Goal: Information Seeking & Learning: Compare options

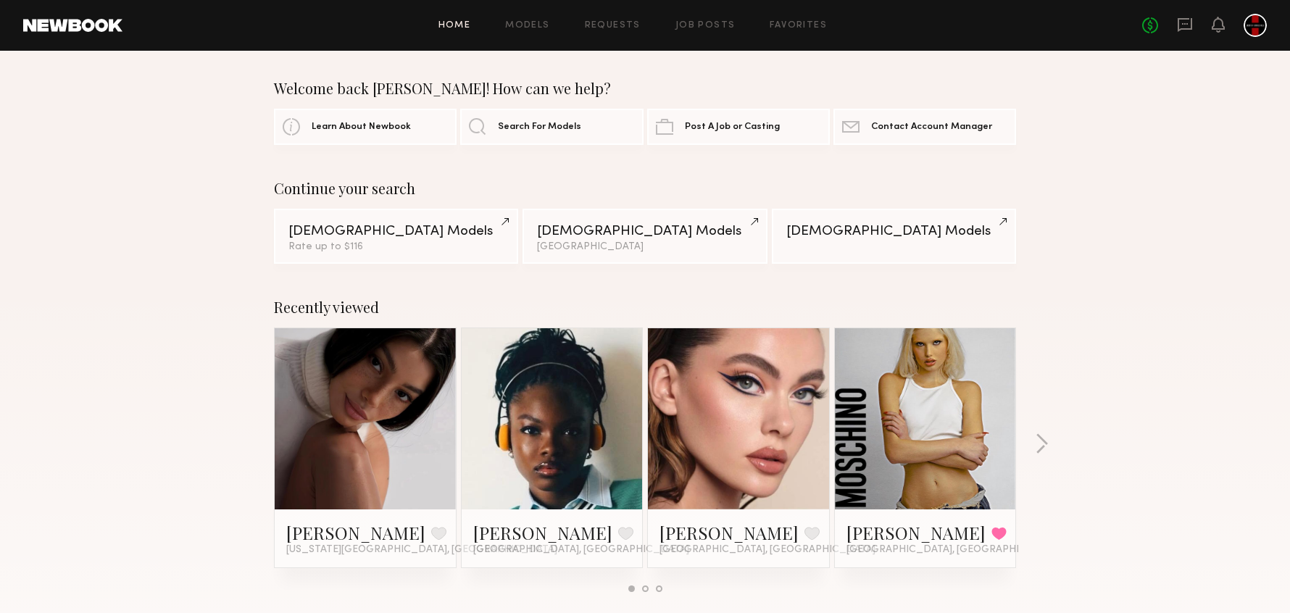
click at [1255, 26] on div at bounding box center [1254, 25] width 23 height 23
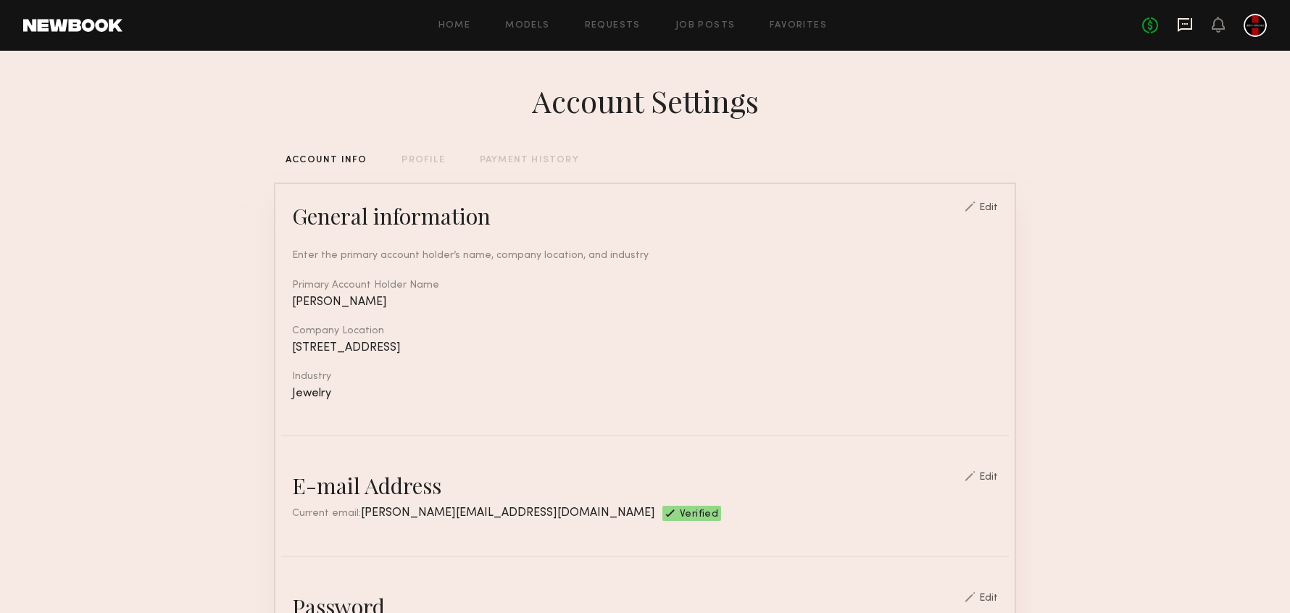
click at [1191, 25] on icon at bounding box center [1184, 25] width 14 height 14
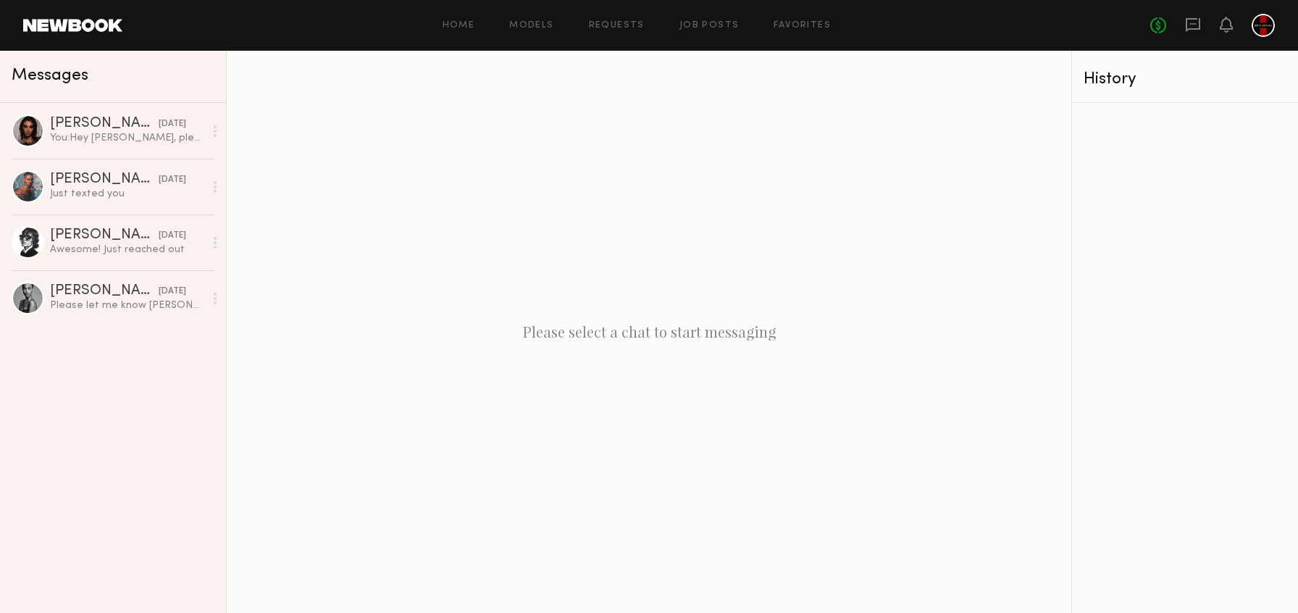
click at [1259, 28] on div at bounding box center [1263, 25] width 23 height 23
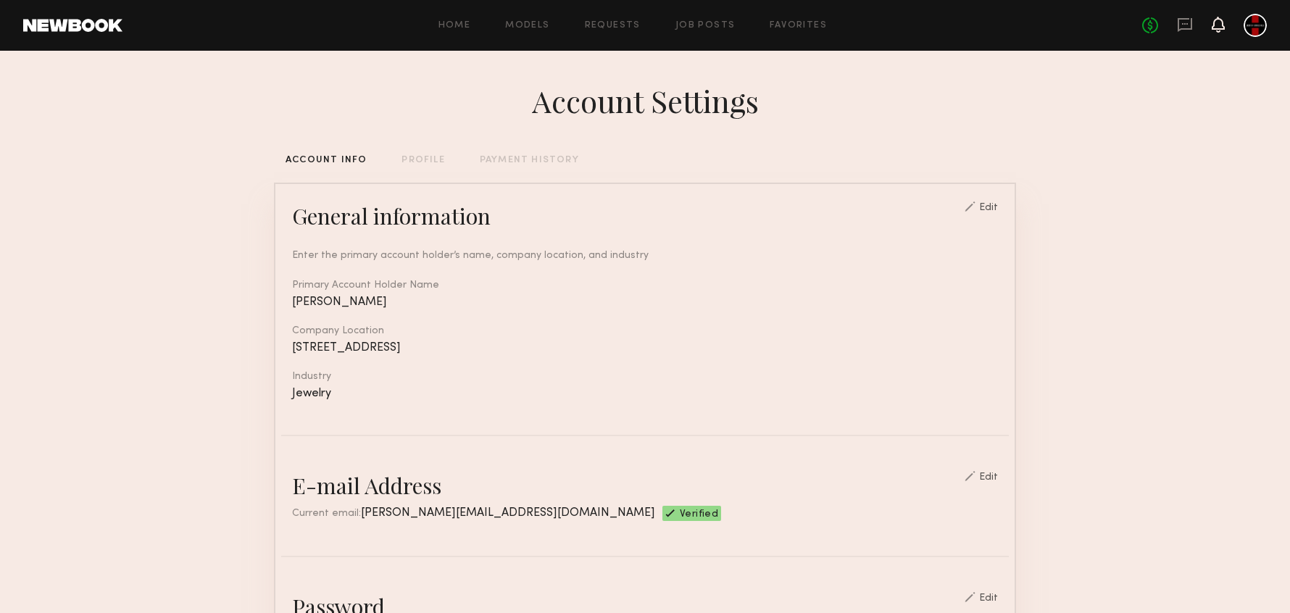
click at [1220, 28] on icon at bounding box center [1218, 24] width 12 height 10
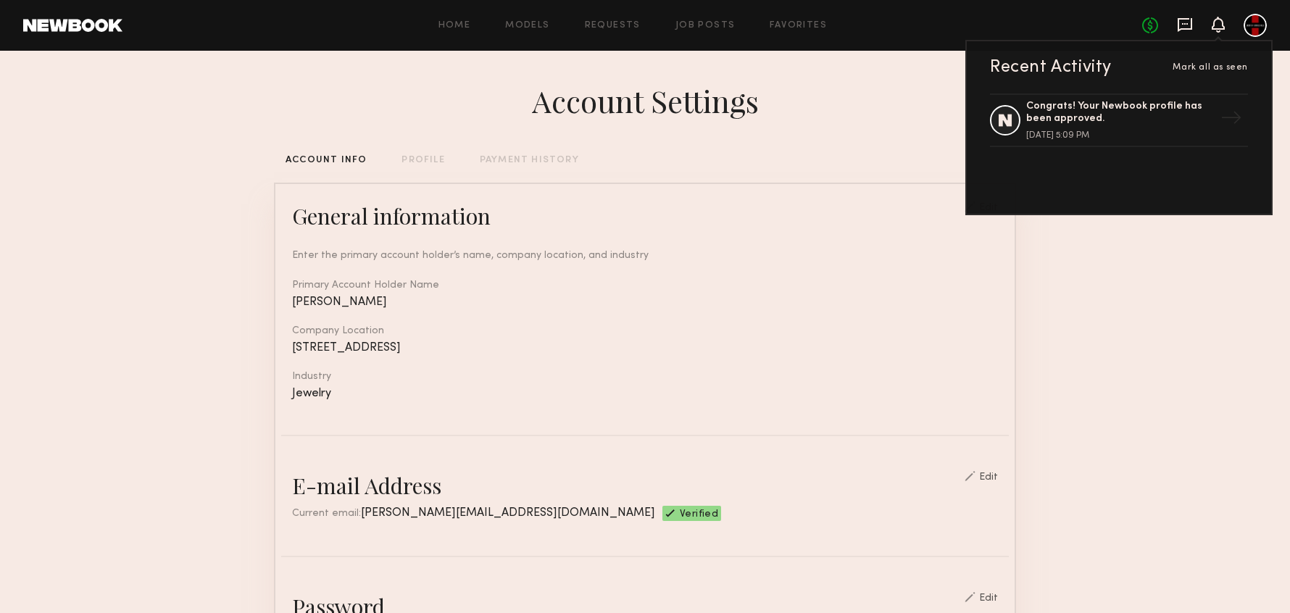
click at [1185, 27] on icon at bounding box center [1184, 25] width 16 height 16
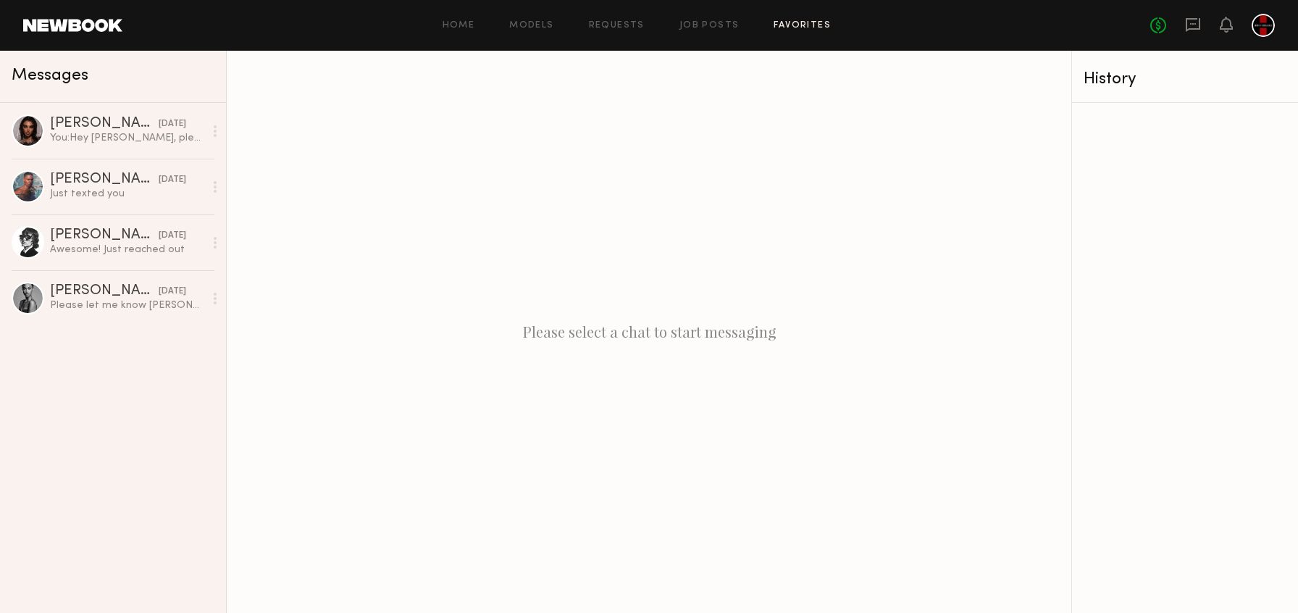
click at [811, 26] on link "Favorites" at bounding box center [802, 25] width 57 height 9
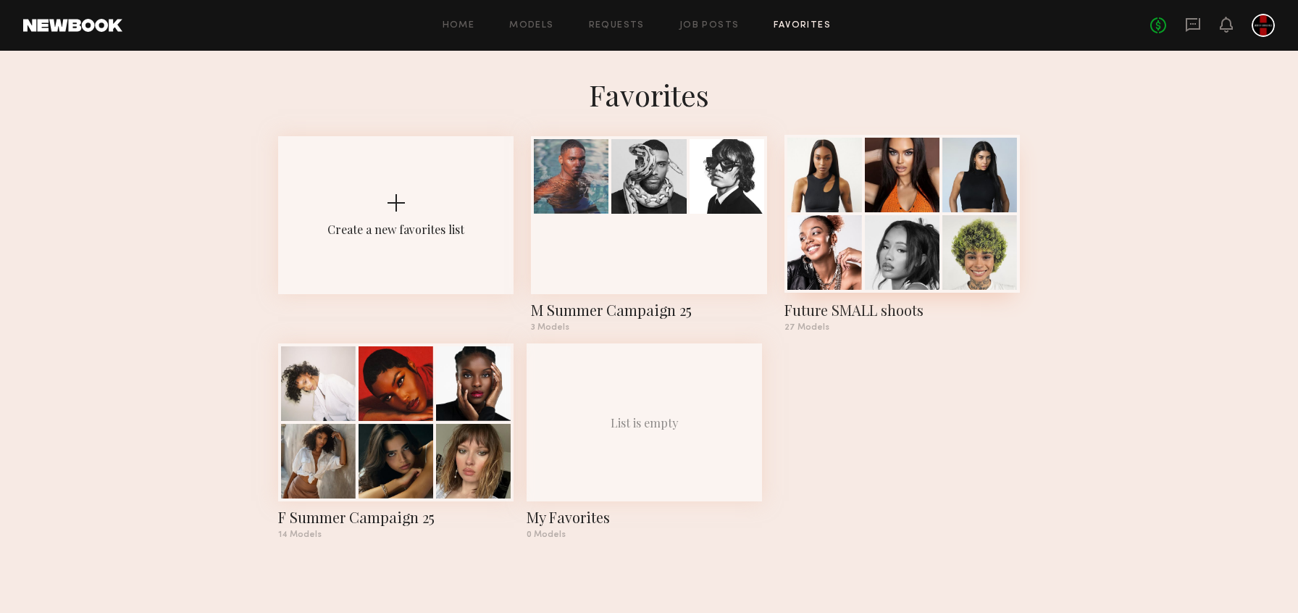
click at [882, 309] on div "Future SMALL shoots" at bounding box center [902, 310] width 235 height 20
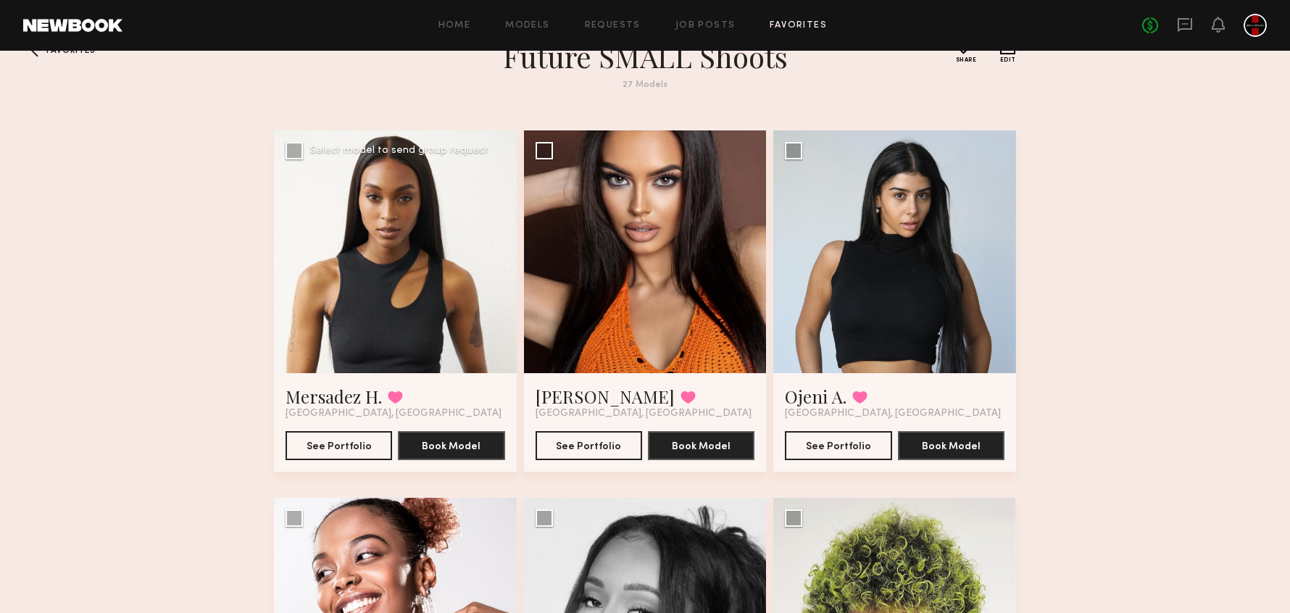
scroll to position [25, 0]
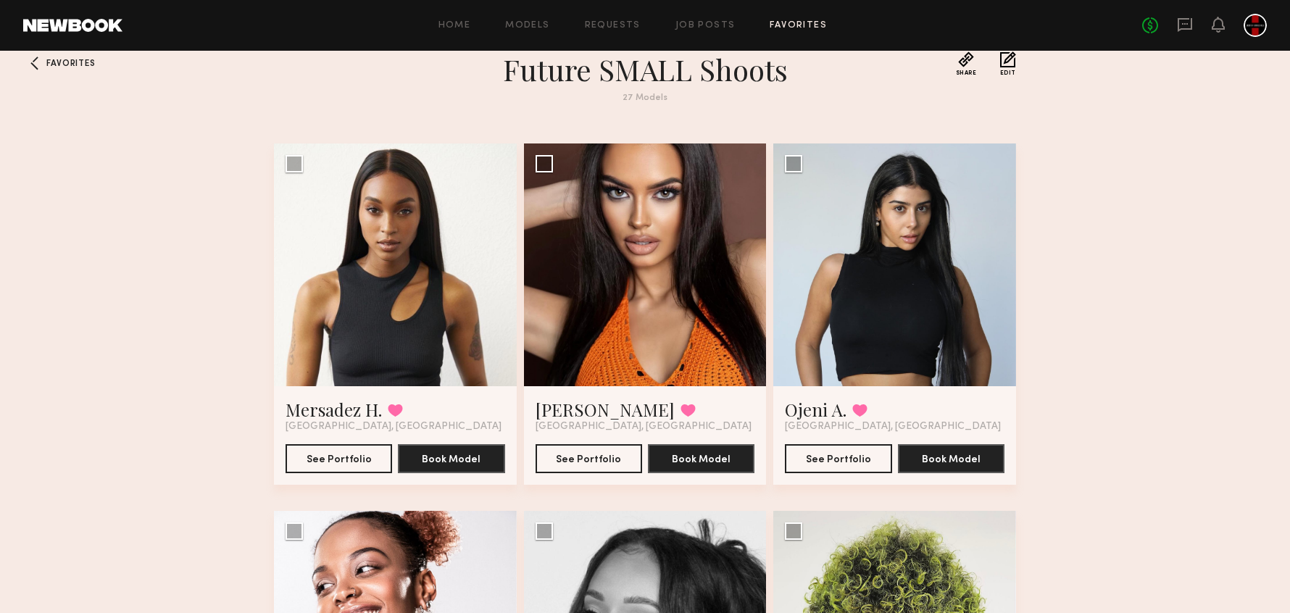
drag, startPoint x: 972, startPoint y: 388, endPoint x: 1195, endPoint y: 374, distance: 223.6
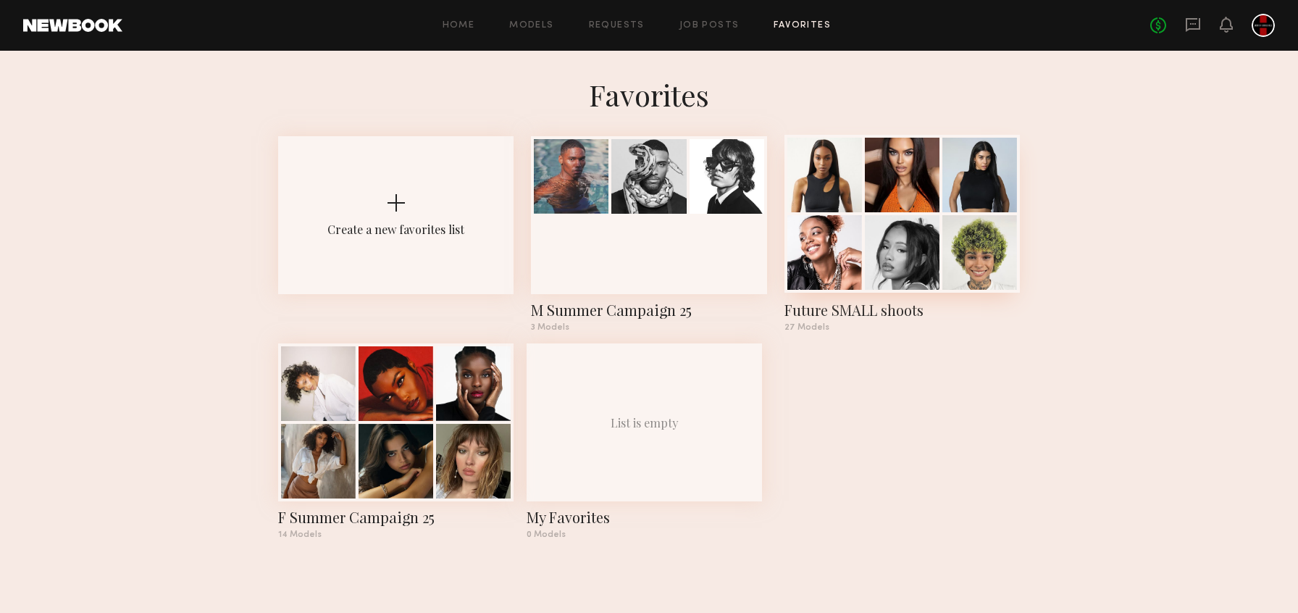
click at [837, 186] on div at bounding box center [824, 175] width 75 height 75
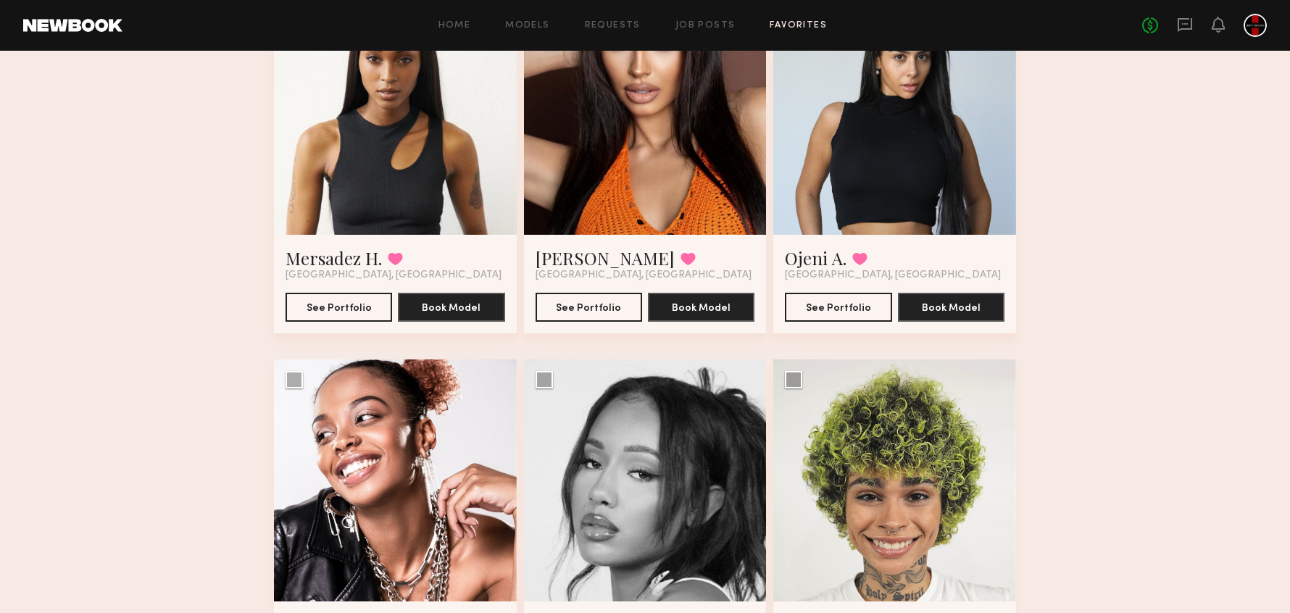
scroll to position [38, 0]
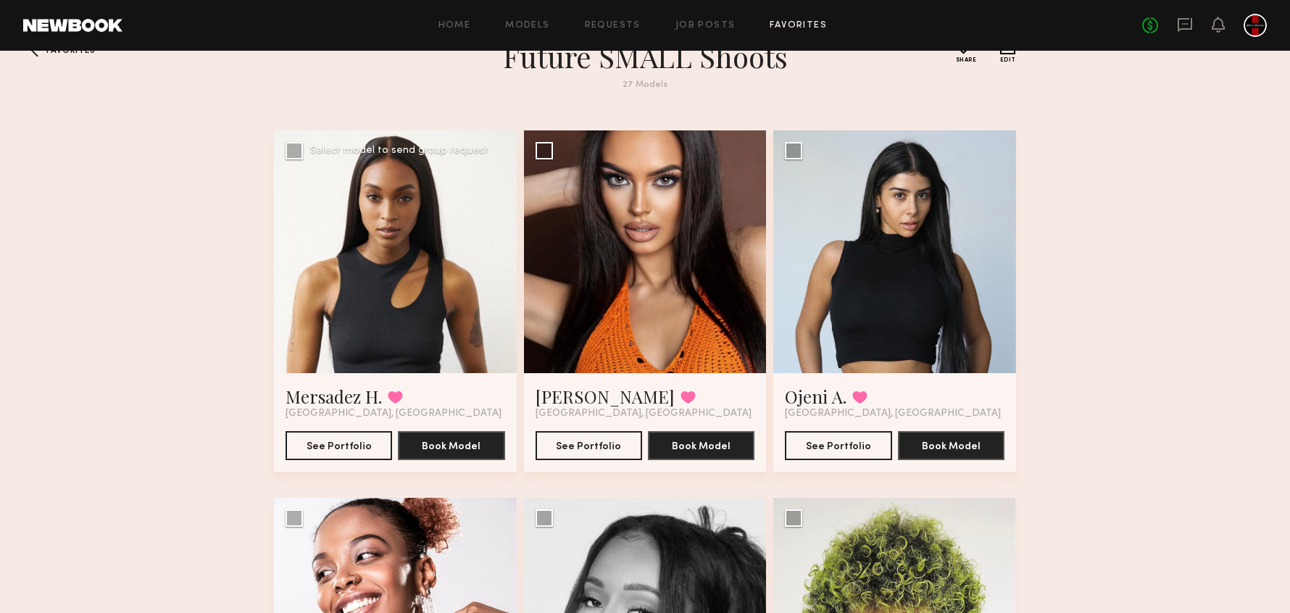
click at [325, 307] on div at bounding box center [395, 251] width 243 height 243
click at [409, 245] on div at bounding box center [395, 251] width 243 height 243
click at [332, 393] on link "Mersadez H." at bounding box center [333, 396] width 96 height 23
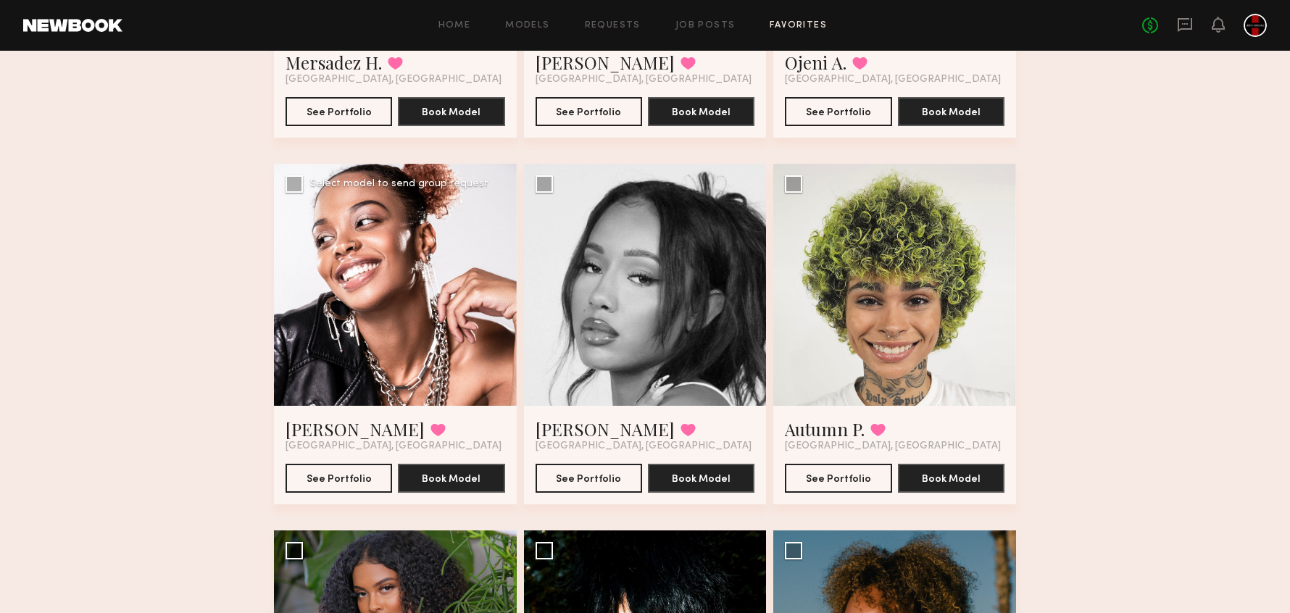
scroll to position [372, 0]
click at [302, 422] on link "Nysha V." at bounding box center [354, 428] width 139 height 23
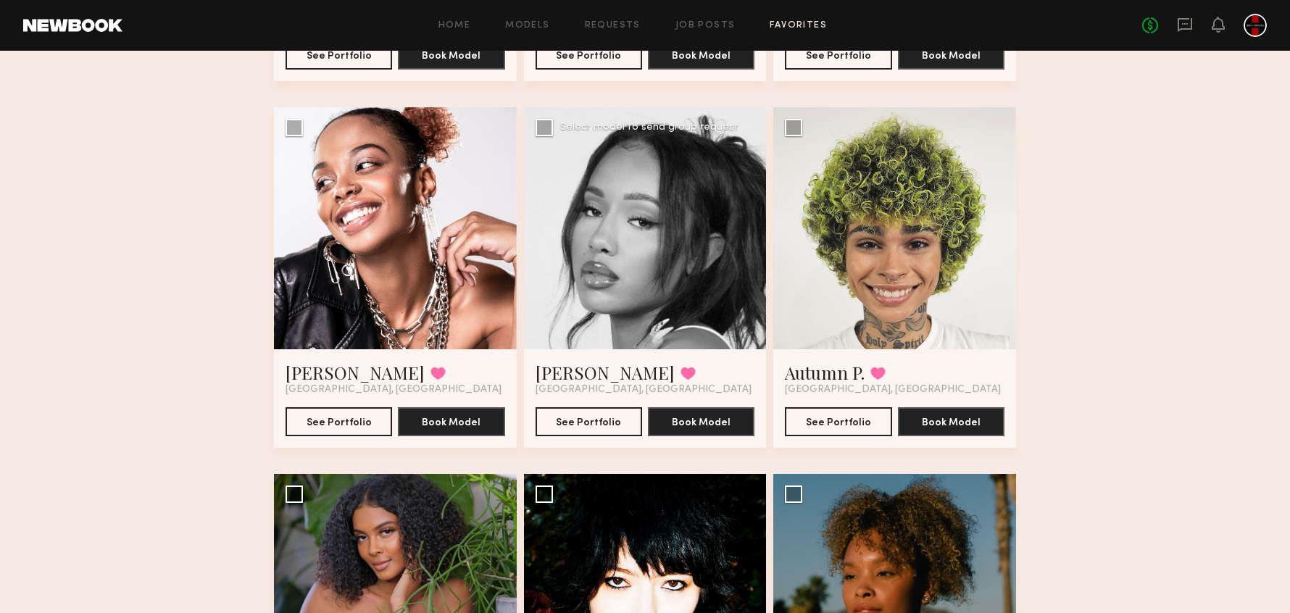
scroll to position [430, 0]
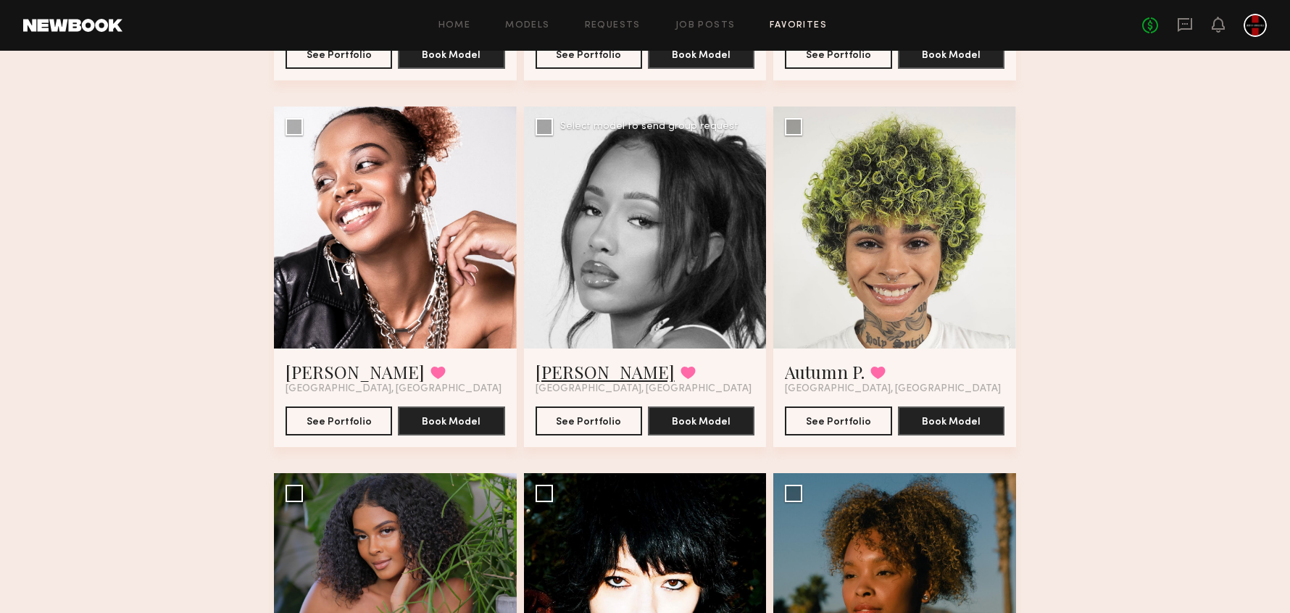
click at [556, 364] on link "Riley G." at bounding box center [604, 371] width 139 height 23
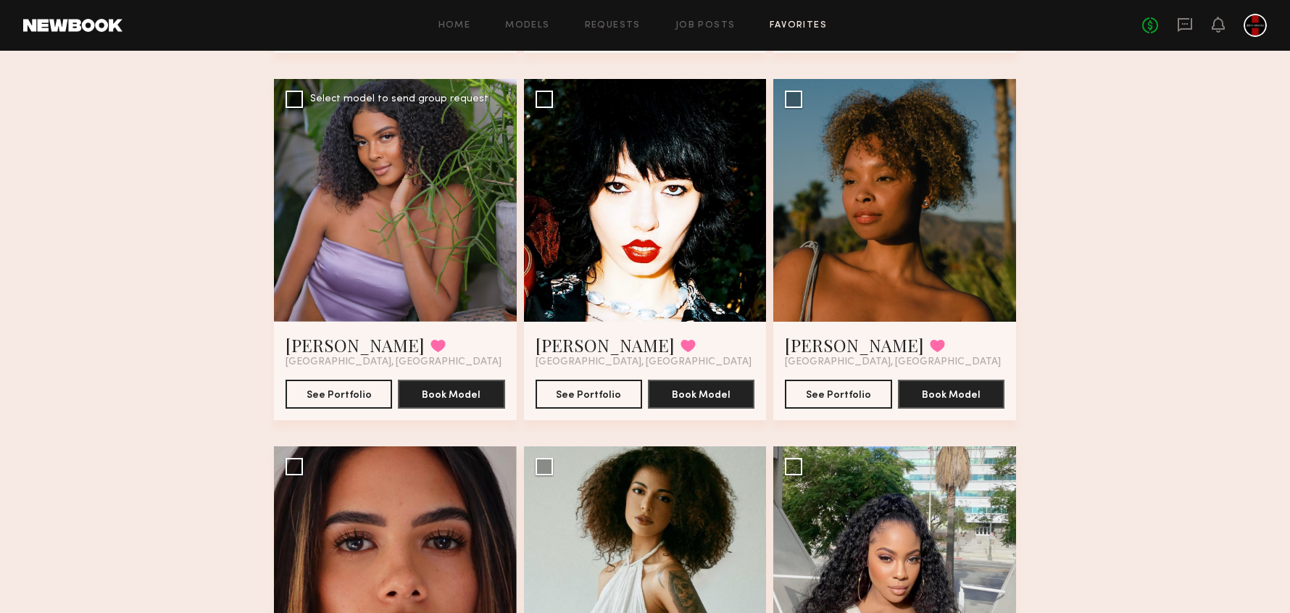
scroll to position [614, 0]
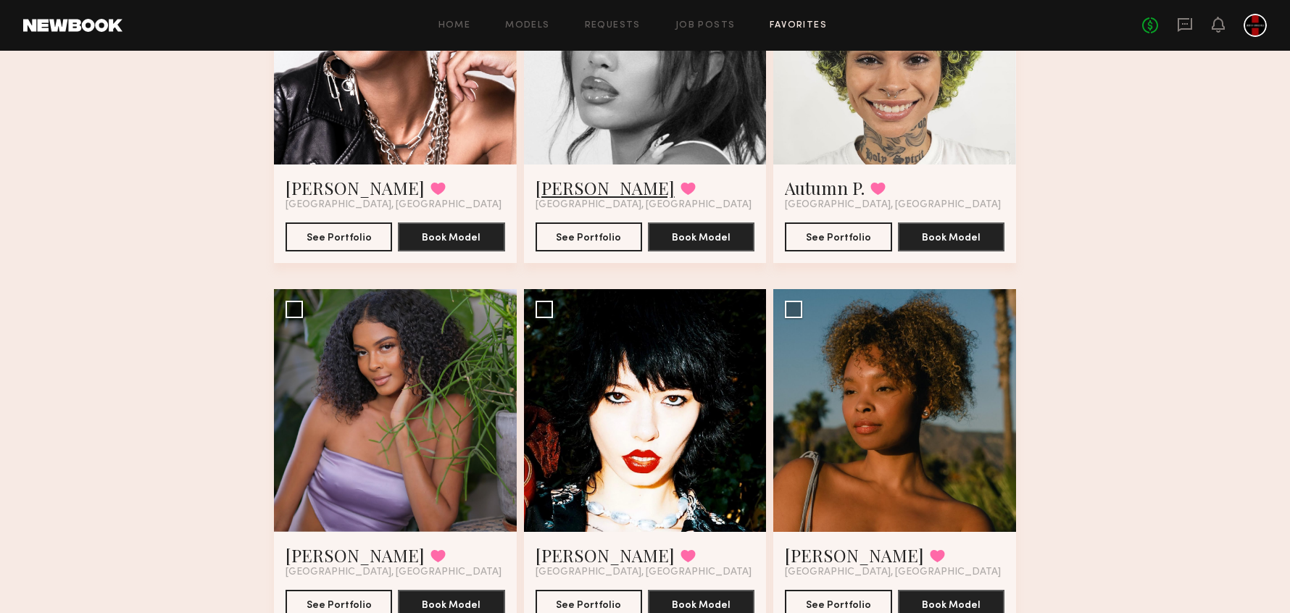
click at [555, 186] on link "Riley G." at bounding box center [604, 187] width 139 height 23
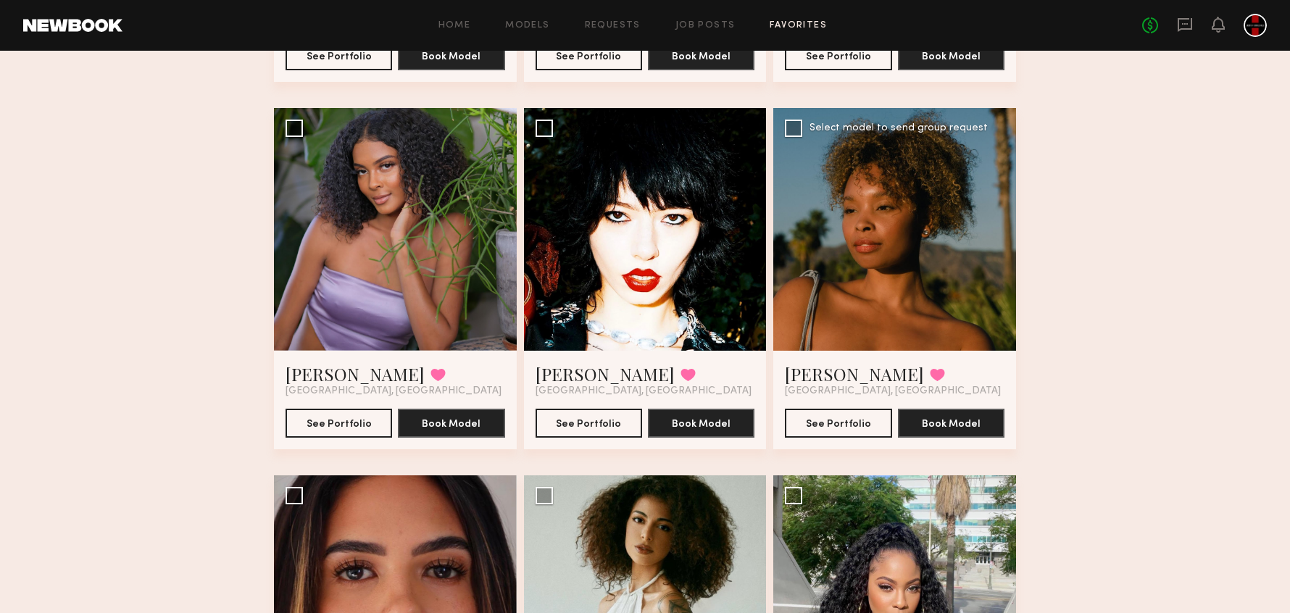
scroll to position [803, 0]
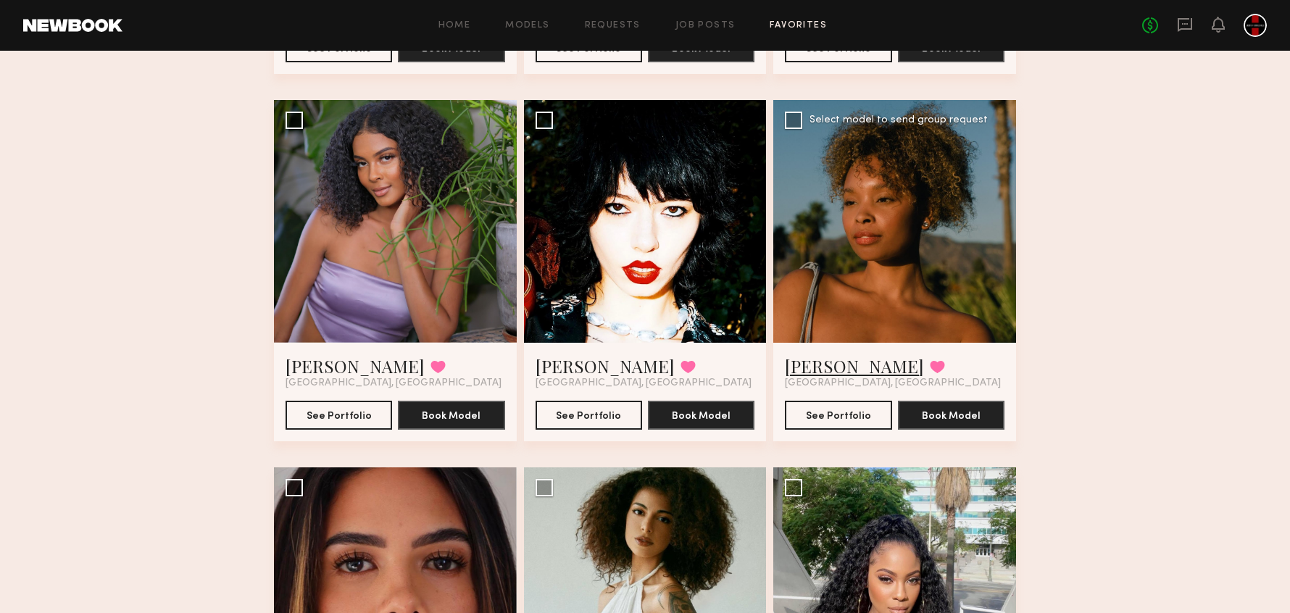
click at [823, 375] on link "Larisa A." at bounding box center [854, 365] width 139 height 23
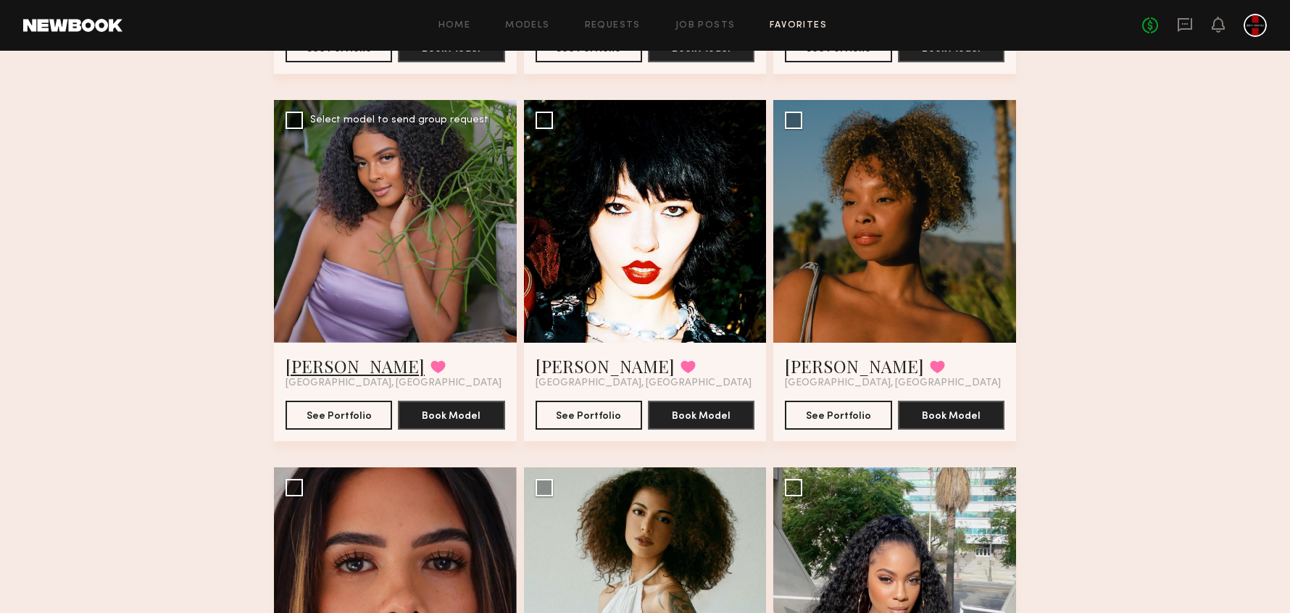
click at [314, 359] on link "cheyenne r." at bounding box center [354, 365] width 139 height 23
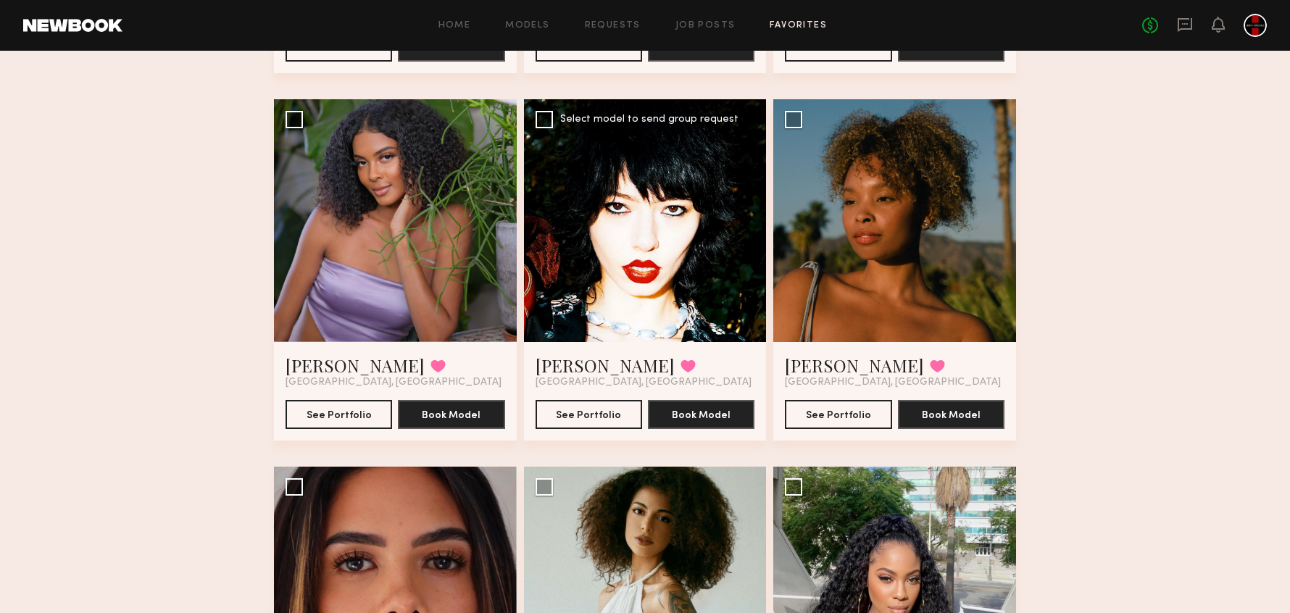
scroll to position [805, 0]
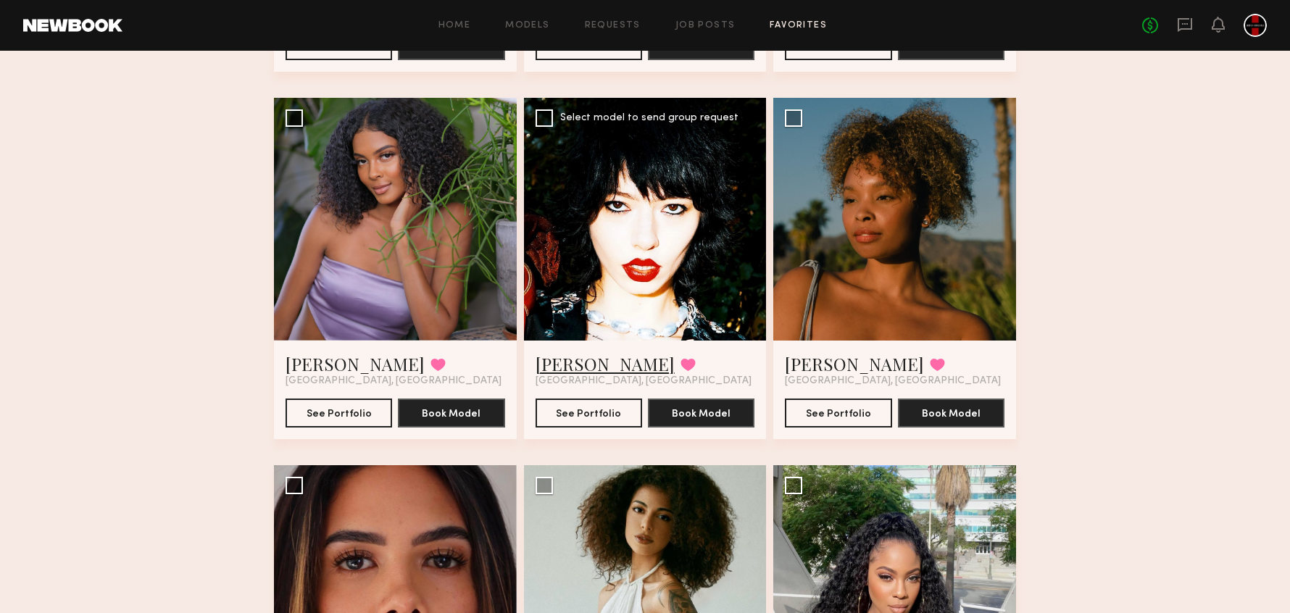
click at [559, 356] on link "Casey E." at bounding box center [604, 363] width 139 height 23
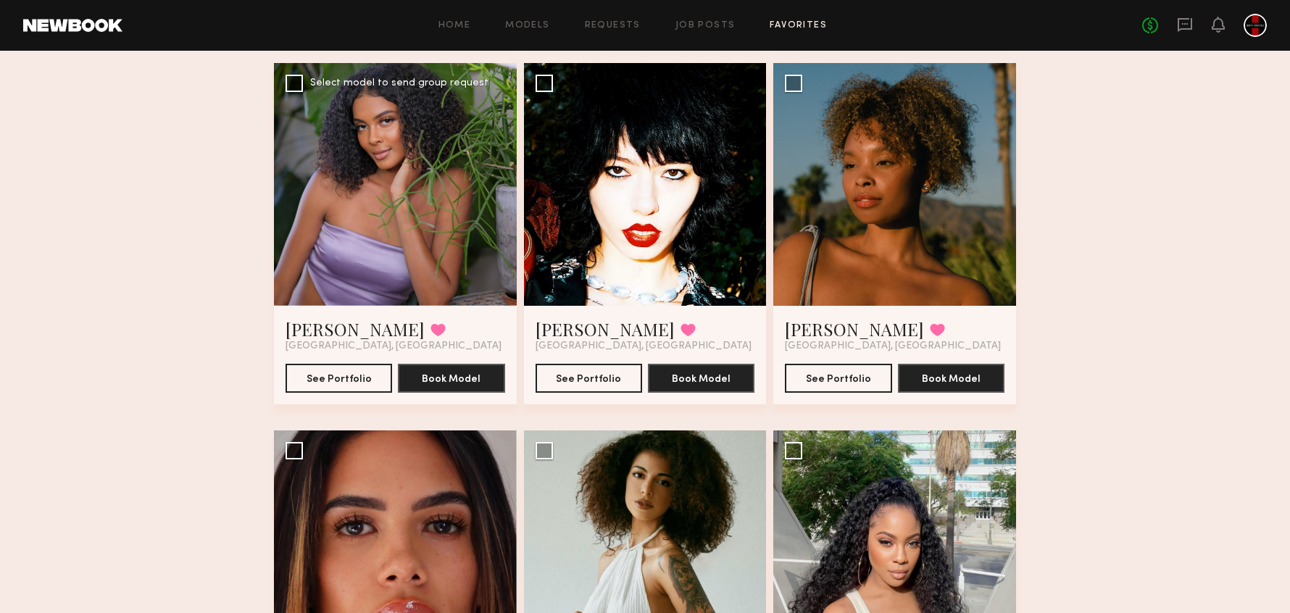
scroll to position [867, 0]
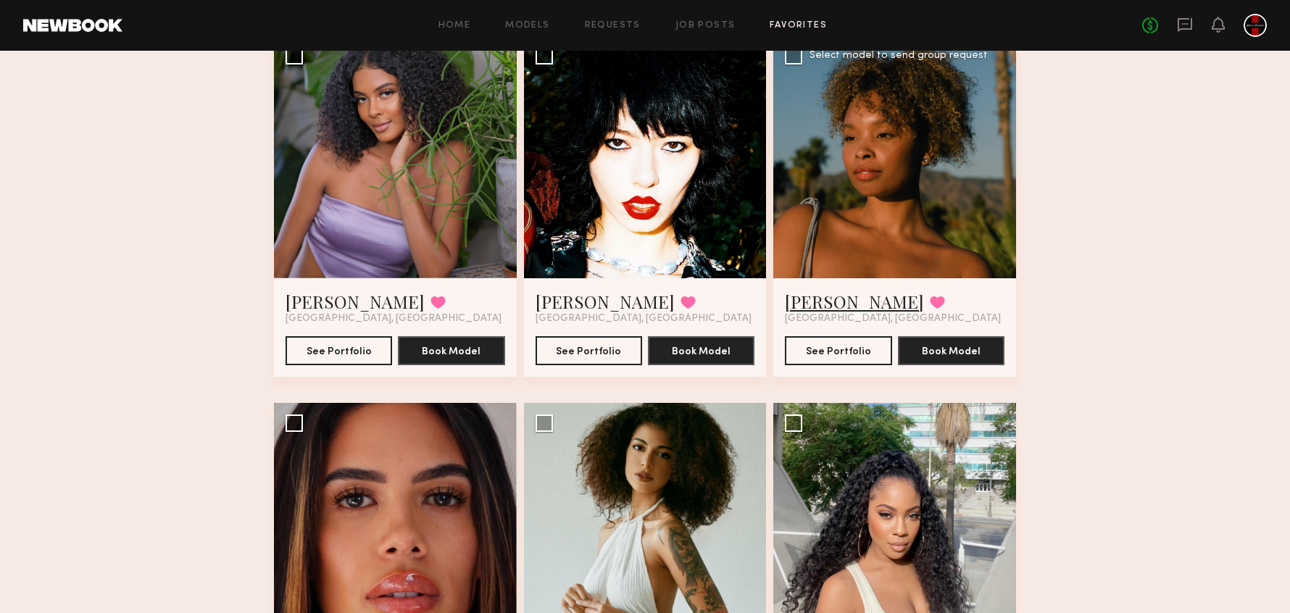
click at [826, 294] on link "Larisa A." at bounding box center [854, 301] width 139 height 23
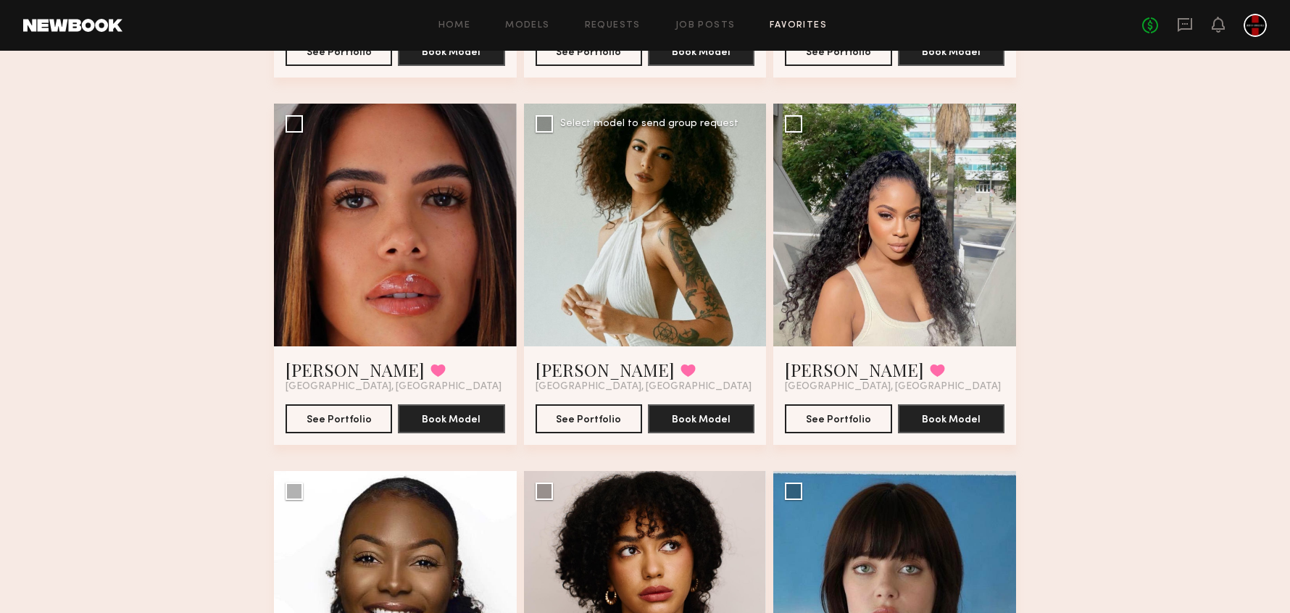
scroll to position [1230, 0]
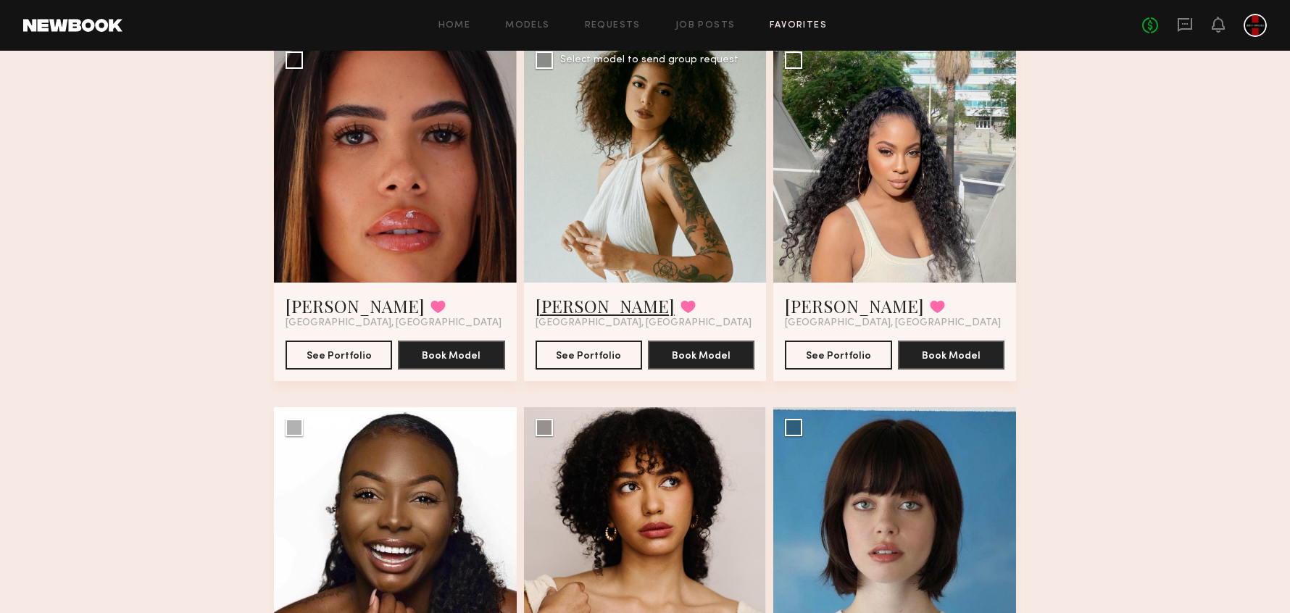
click at [609, 311] on link "Stephanie S." at bounding box center [604, 305] width 139 height 23
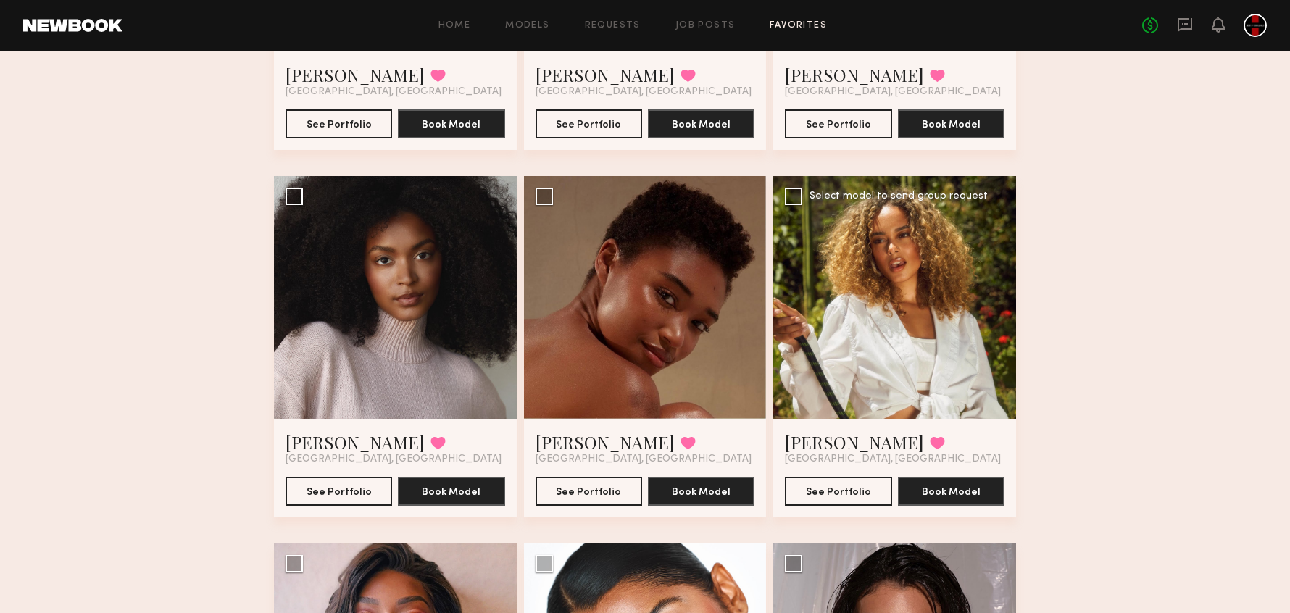
scroll to position [1828, 0]
click at [799, 438] on link "Imana R." at bounding box center [854, 441] width 139 height 23
click at [559, 456] on span "[GEOGRAPHIC_DATA], [GEOGRAPHIC_DATA]" at bounding box center [643, 460] width 216 height 12
click at [551, 444] on link "Sherica S." at bounding box center [604, 441] width 139 height 23
click at [311, 432] on link "Jade B." at bounding box center [354, 441] width 139 height 23
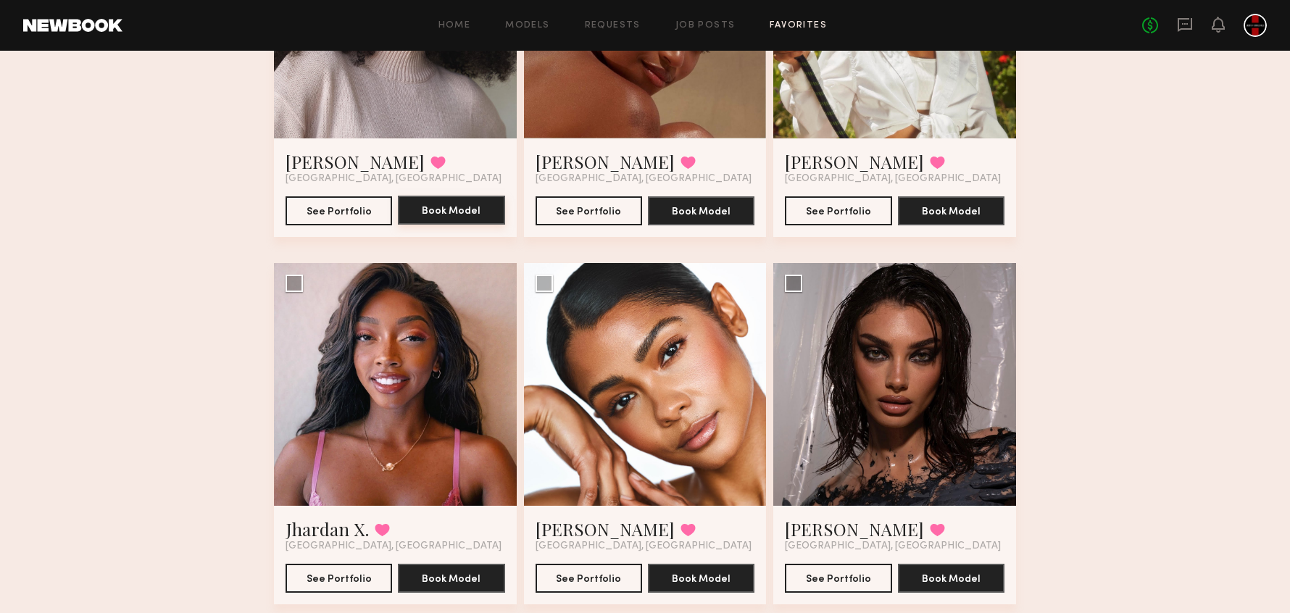
scroll to position [2108, 0]
click at [309, 162] on link "Jade B." at bounding box center [354, 161] width 139 height 23
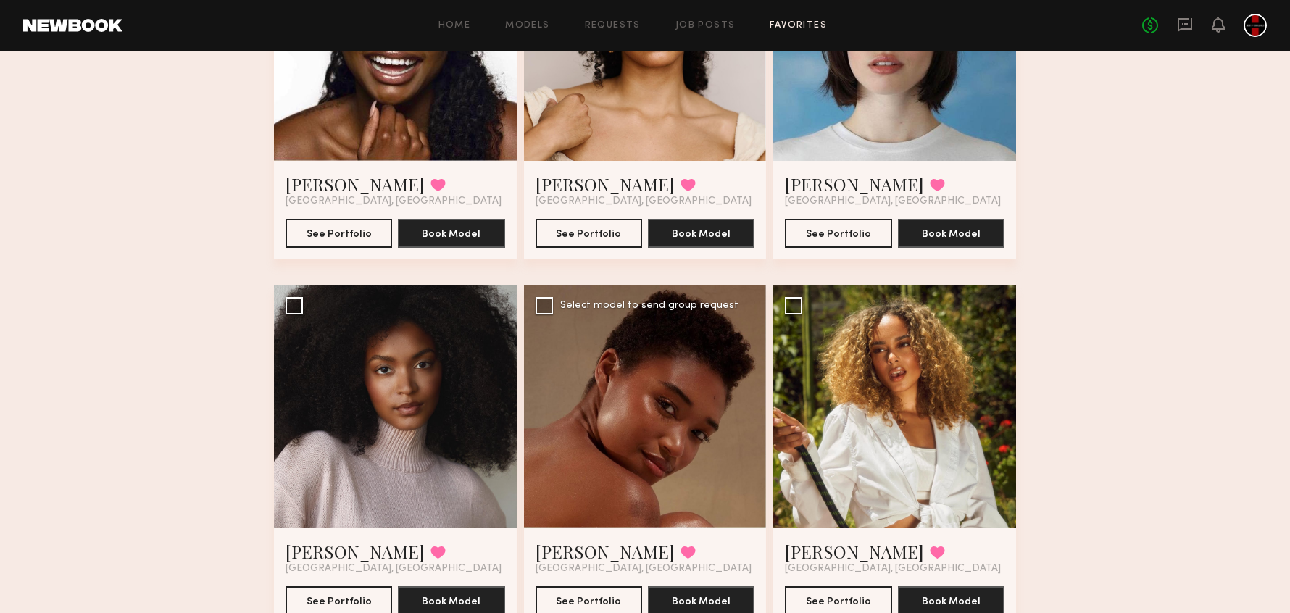
scroll to position [1808, 0]
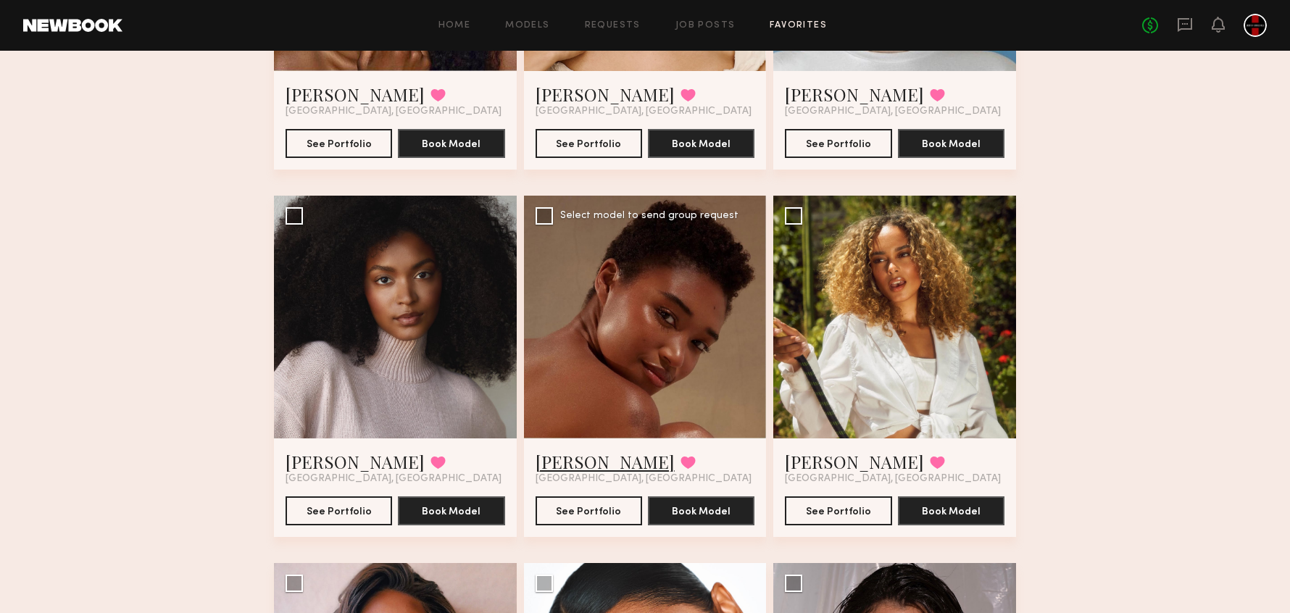
click at [593, 460] on link "Sherica S." at bounding box center [604, 461] width 139 height 23
click at [680, 466] on button at bounding box center [687, 462] width 15 height 13
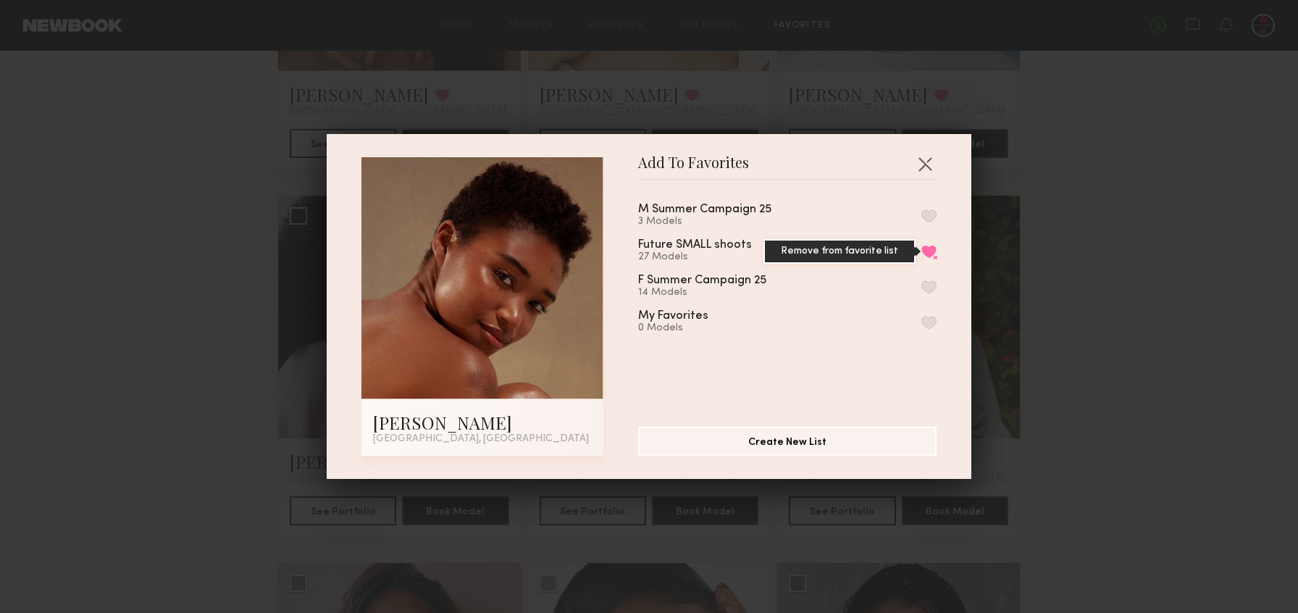
click at [921, 249] on button "Remove from favorite list" at bounding box center [928, 251] width 15 height 13
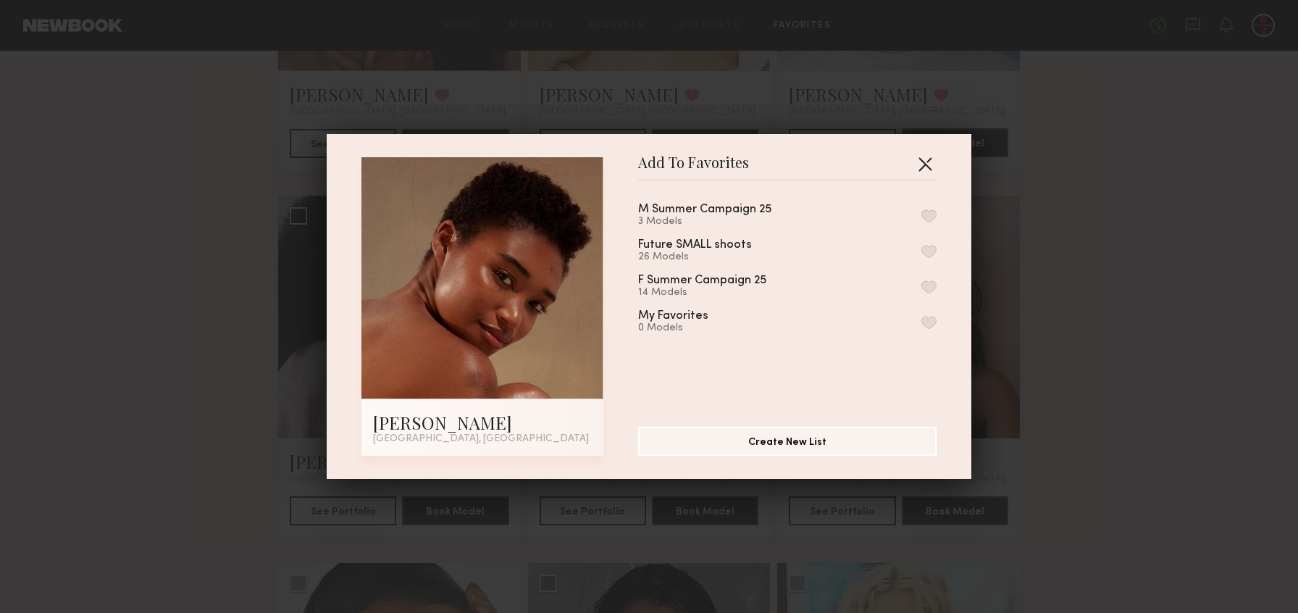
click at [921, 153] on button "button" at bounding box center [925, 163] width 23 height 23
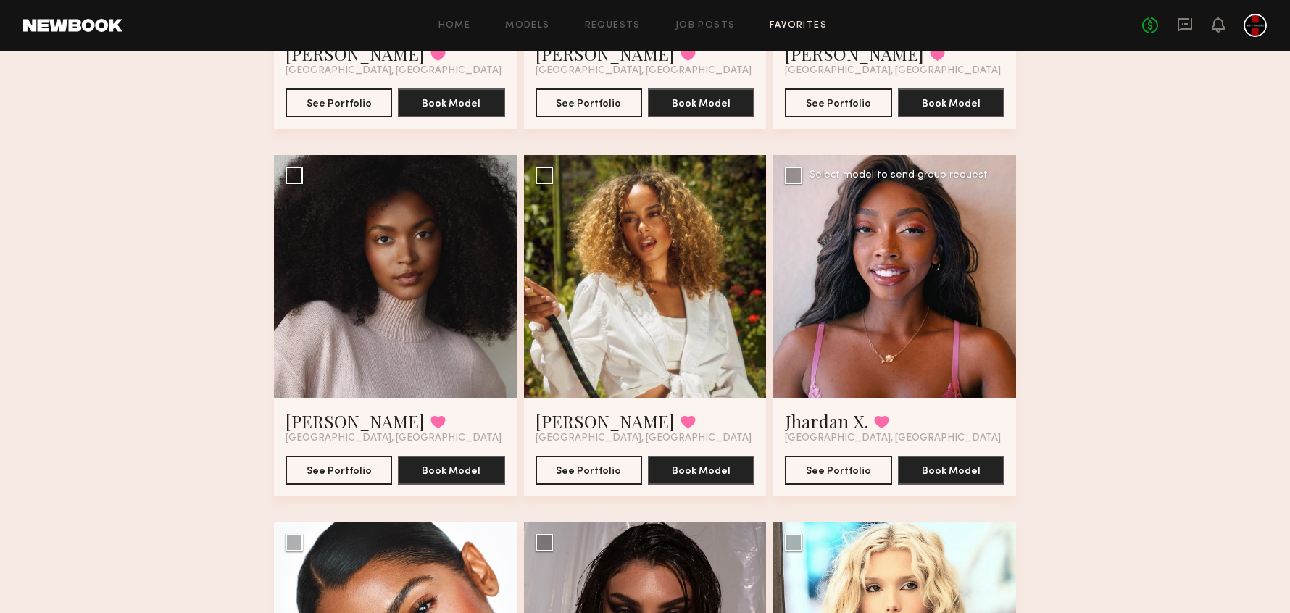
scroll to position [1863, 0]
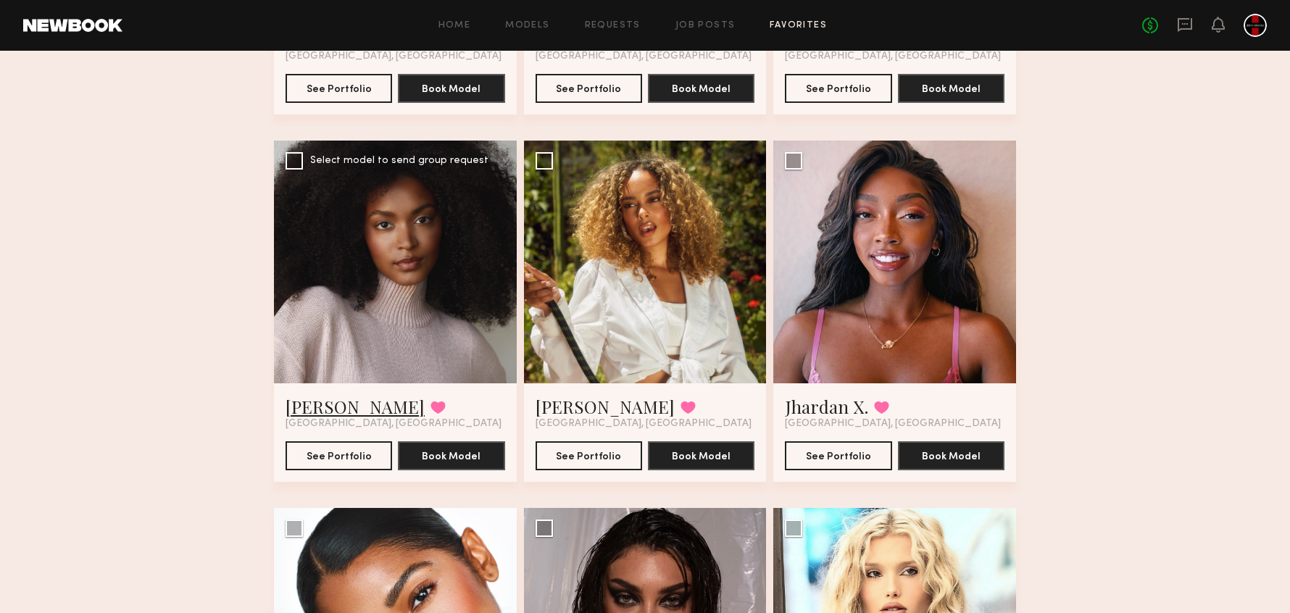
click at [317, 404] on link "Jade B." at bounding box center [354, 406] width 139 height 23
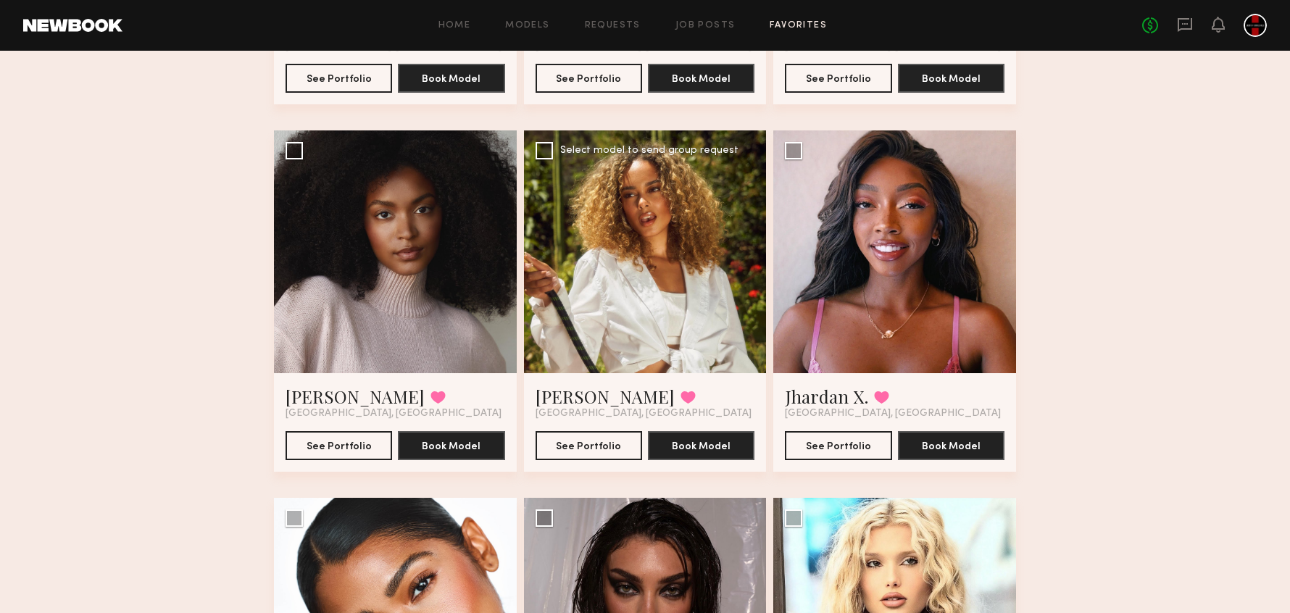
scroll to position [1875, 0]
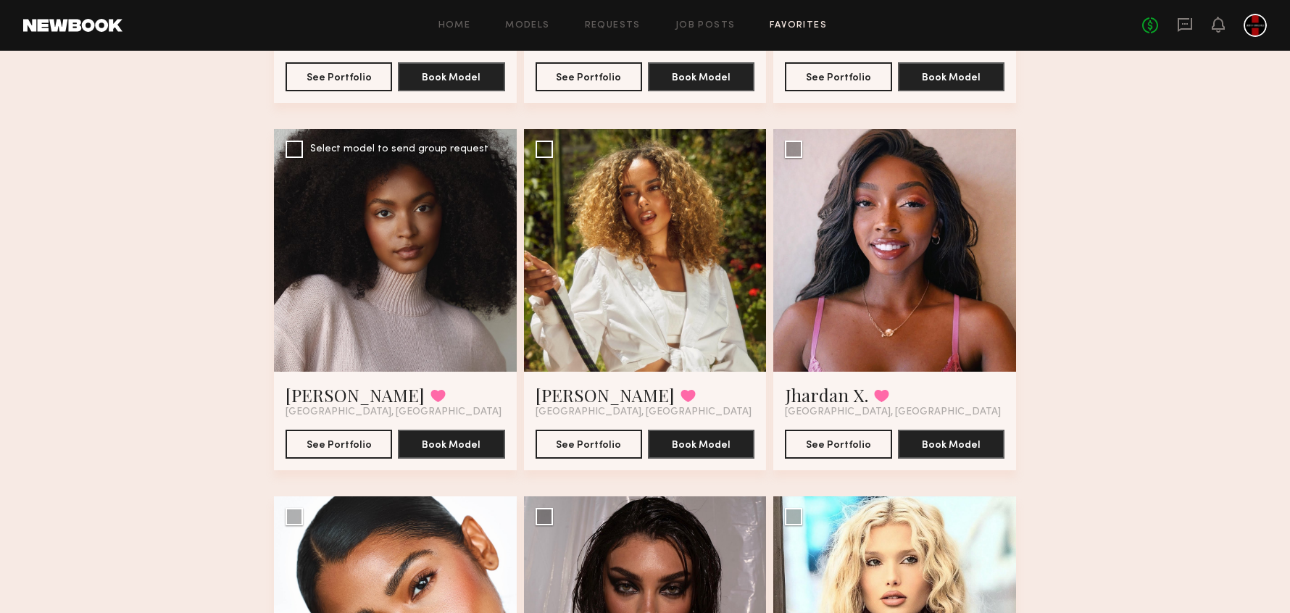
click at [409, 243] on div at bounding box center [395, 250] width 243 height 243
click at [330, 321] on div at bounding box center [395, 250] width 243 height 243
click at [340, 432] on button "See Portfolio" at bounding box center [338, 443] width 106 height 29
click at [609, 297] on div at bounding box center [645, 250] width 243 height 243
click at [590, 398] on link "Imana R." at bounding box center [604, 394] width 139 height 23
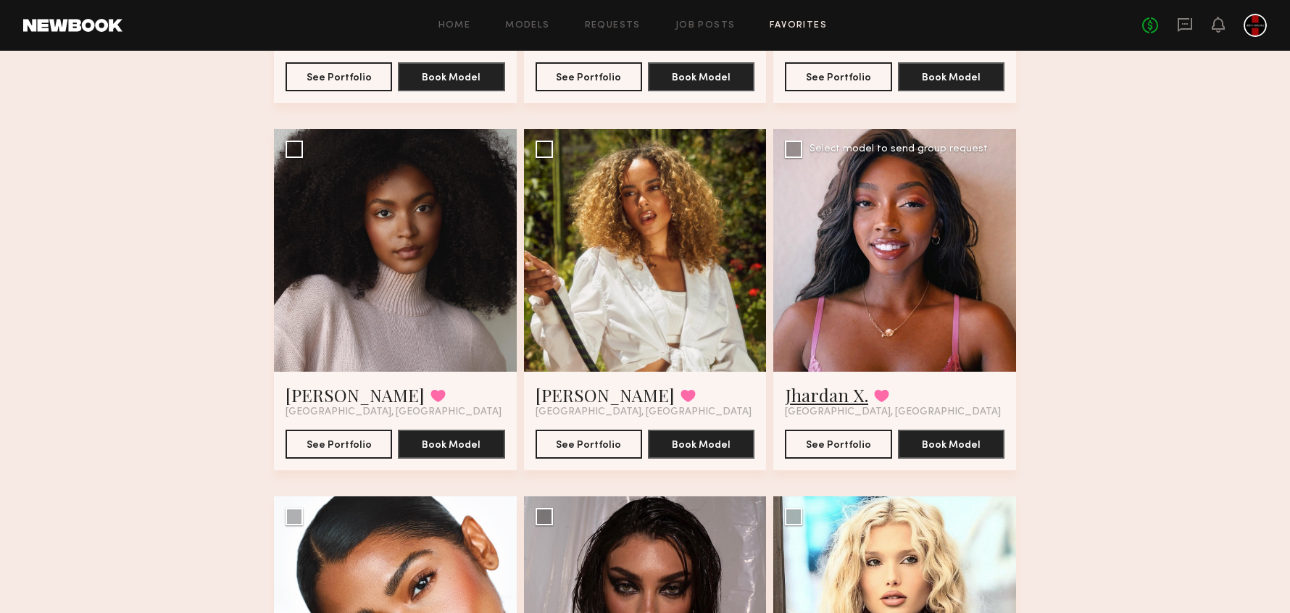
click at [821, 398] on link "Jhardan X." at bounding box center [826, 394] width 83 height 23
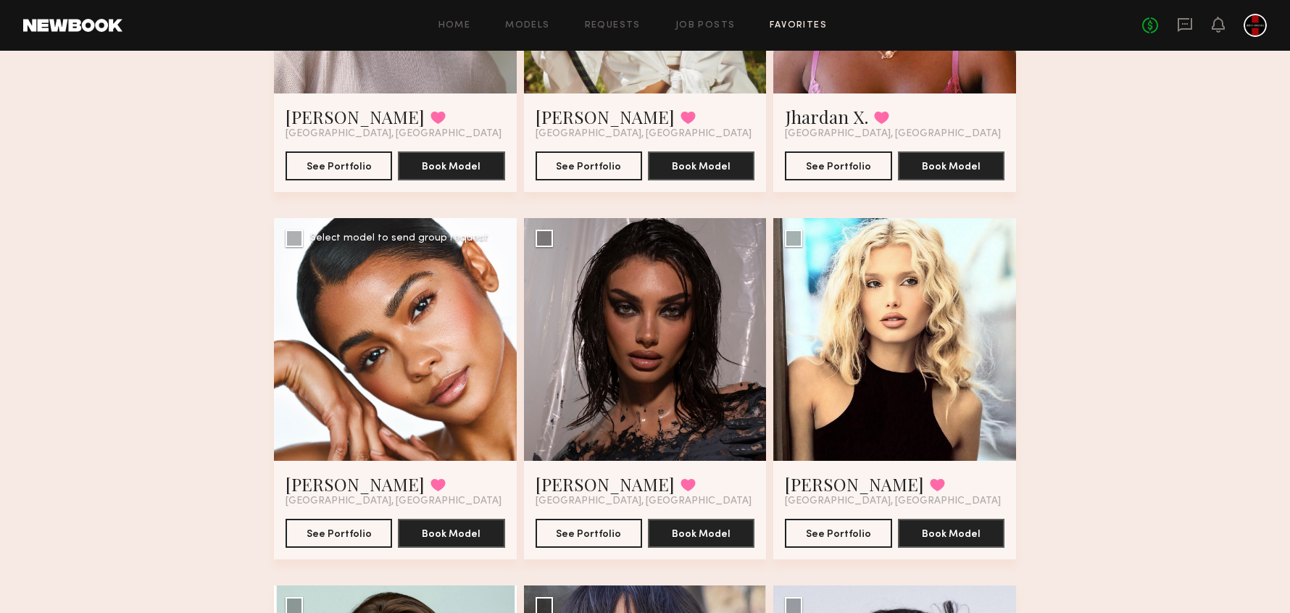
scroll to position [2202, 0]
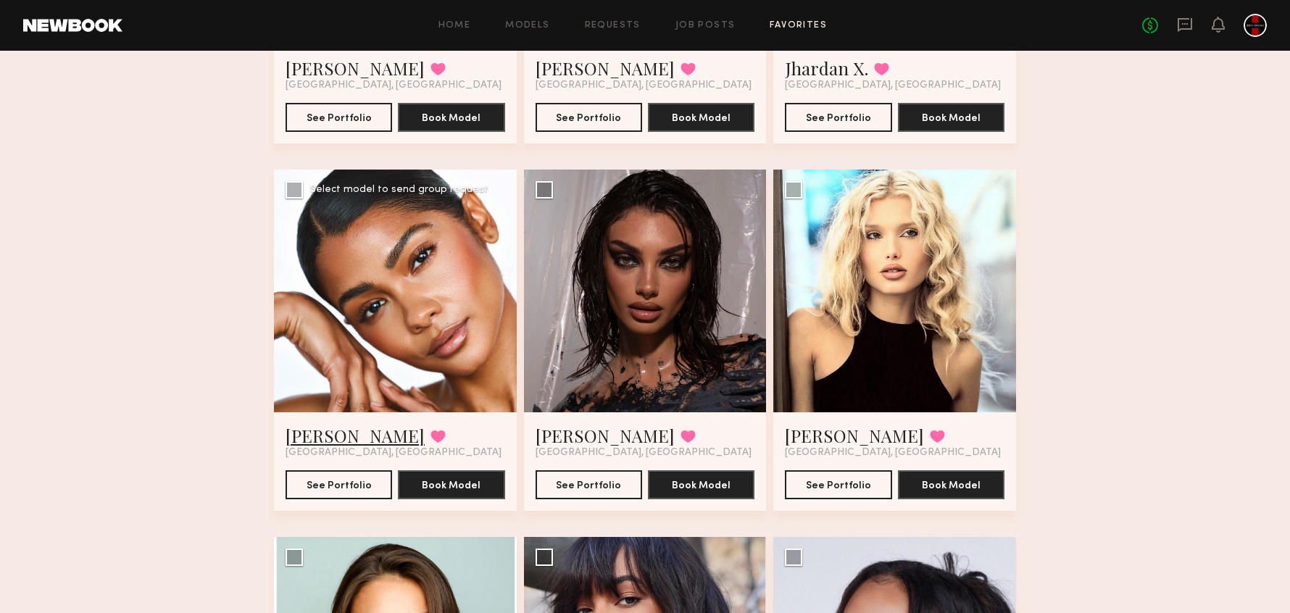
click at [339, 439] on link "[PERSON_NAME]" at bounding box center [354, 435] width 139 height 23
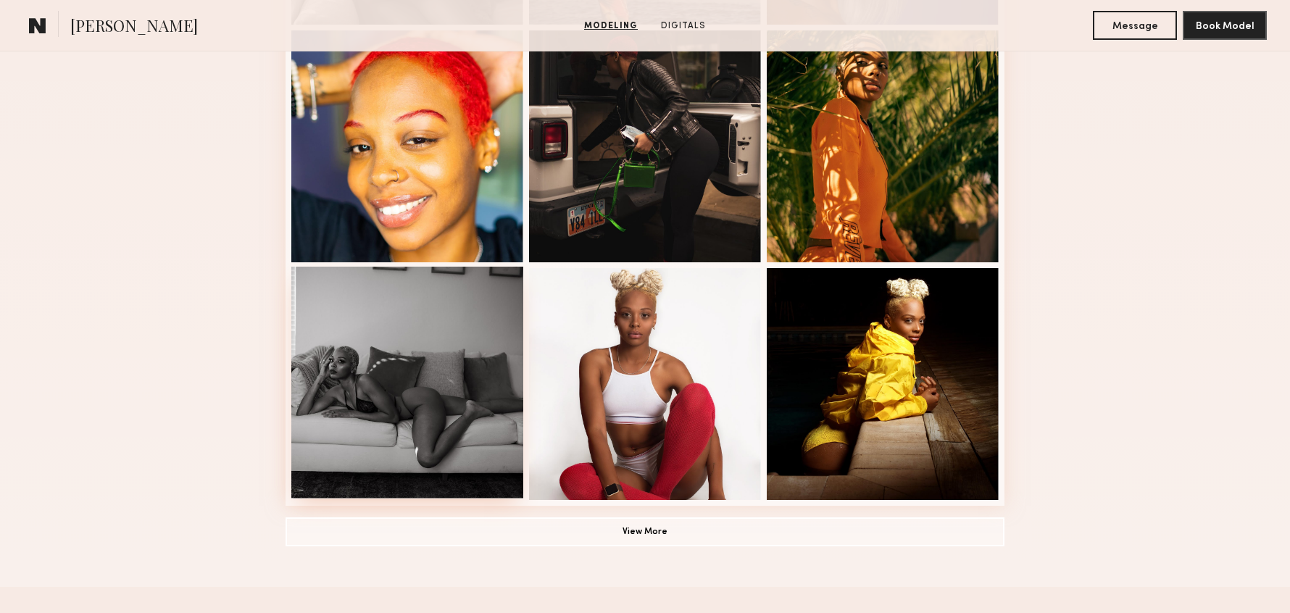
scroll to position [948, 0]
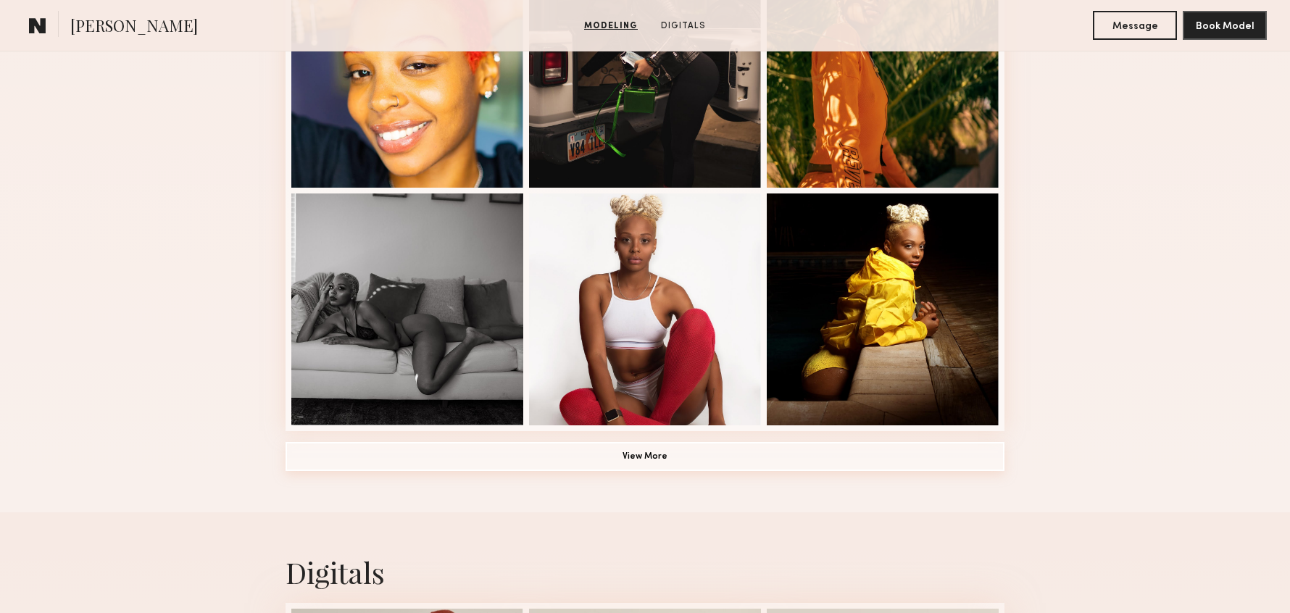
click at [628, 448] on button "View More" at bounding box center [644, 456] width 719 height 29
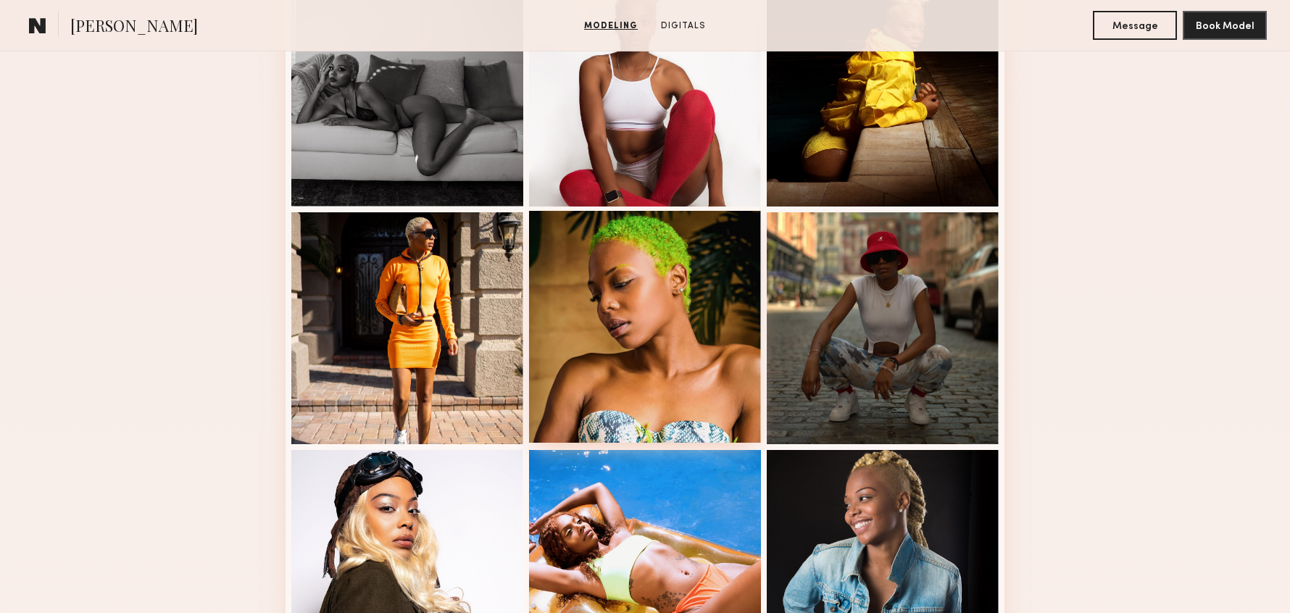
scroll to position [1342, 0]
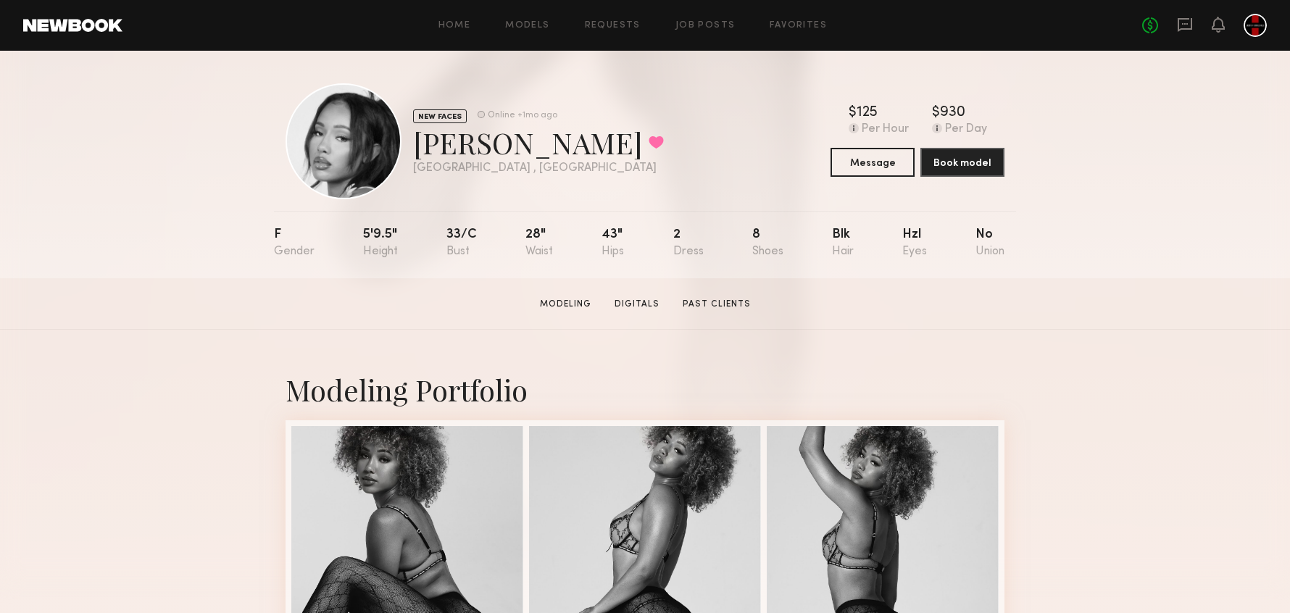
scroll to position [4, 0]
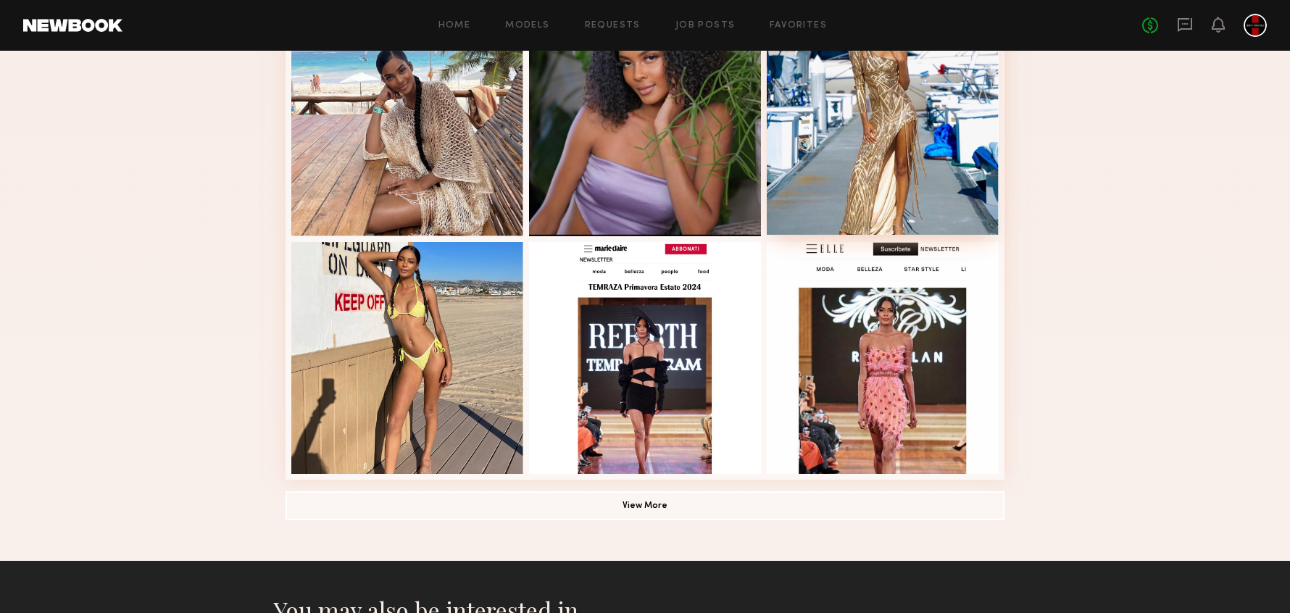
scroll to position [993, 0]
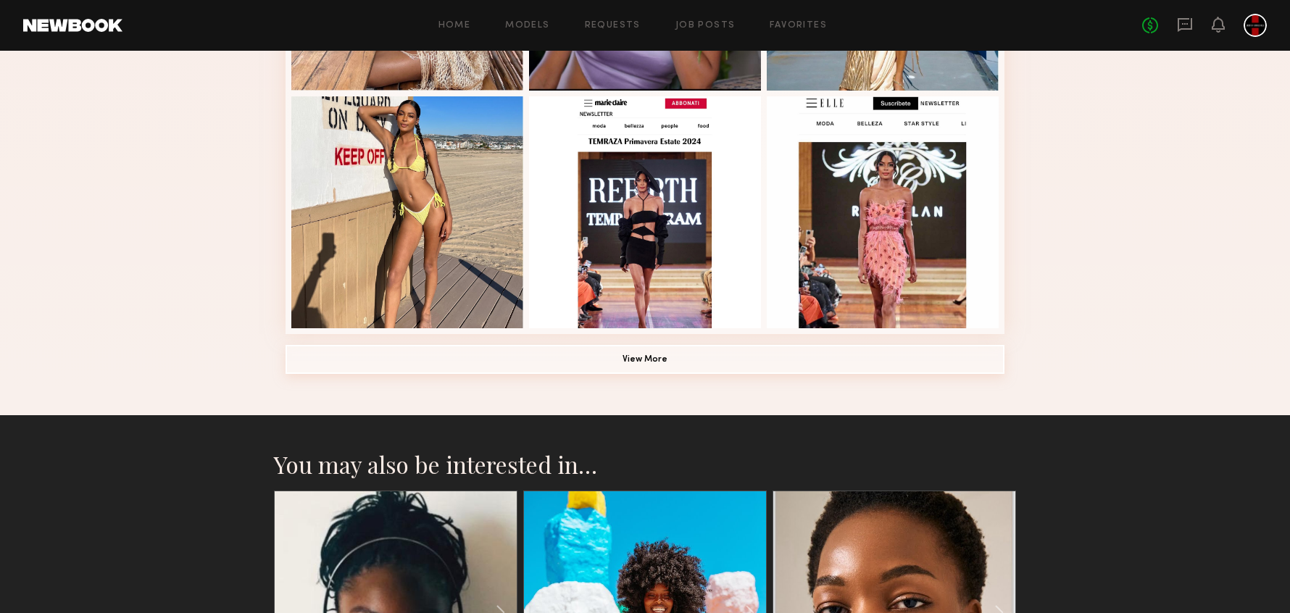
click at [609, 359] on button "View More" at bounding box center [644, 359] width 719 height 29
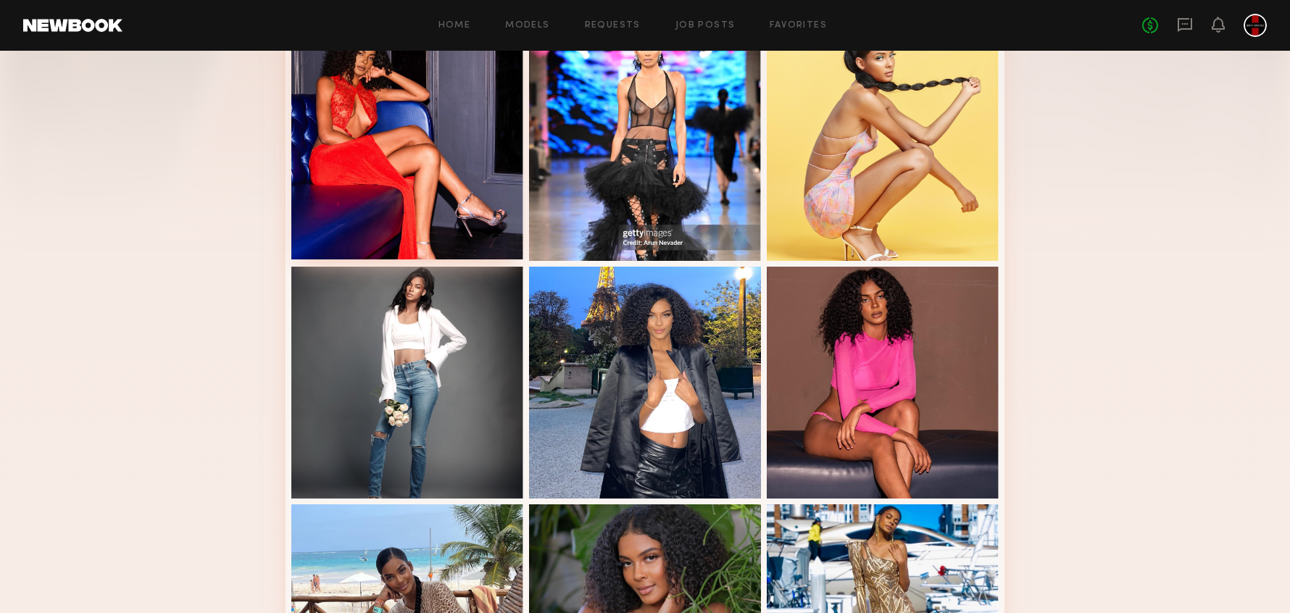
scroll to position [223, 0]
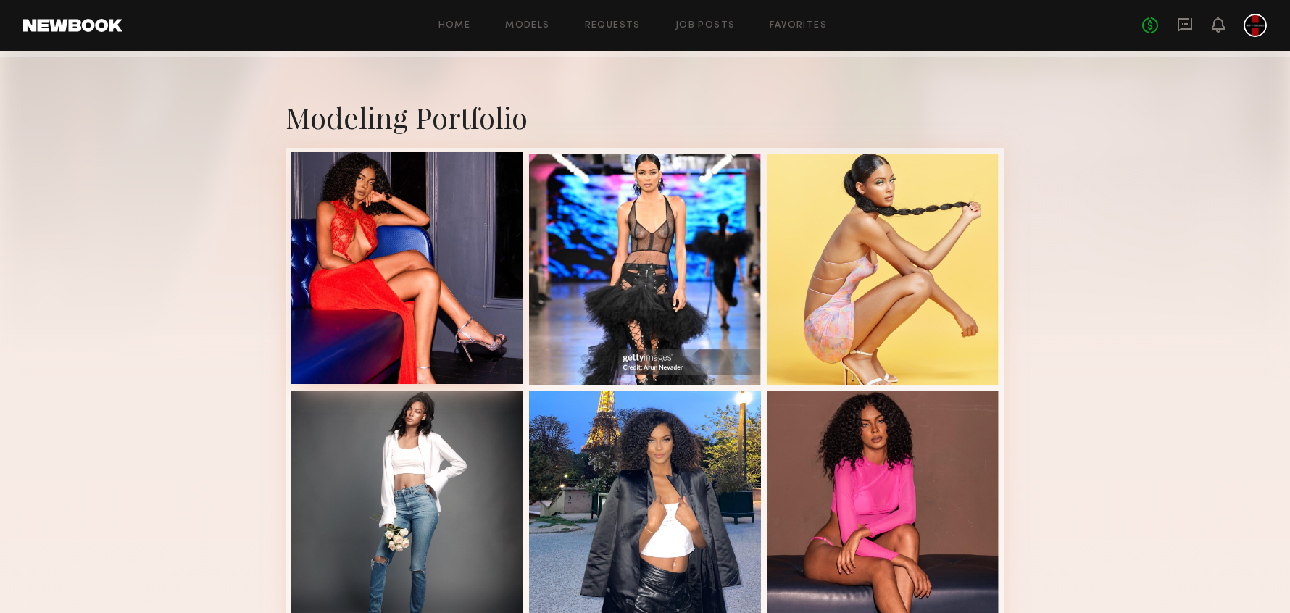
click at [453, 244] on div at bounding box center [407, 268] width 232 height 232
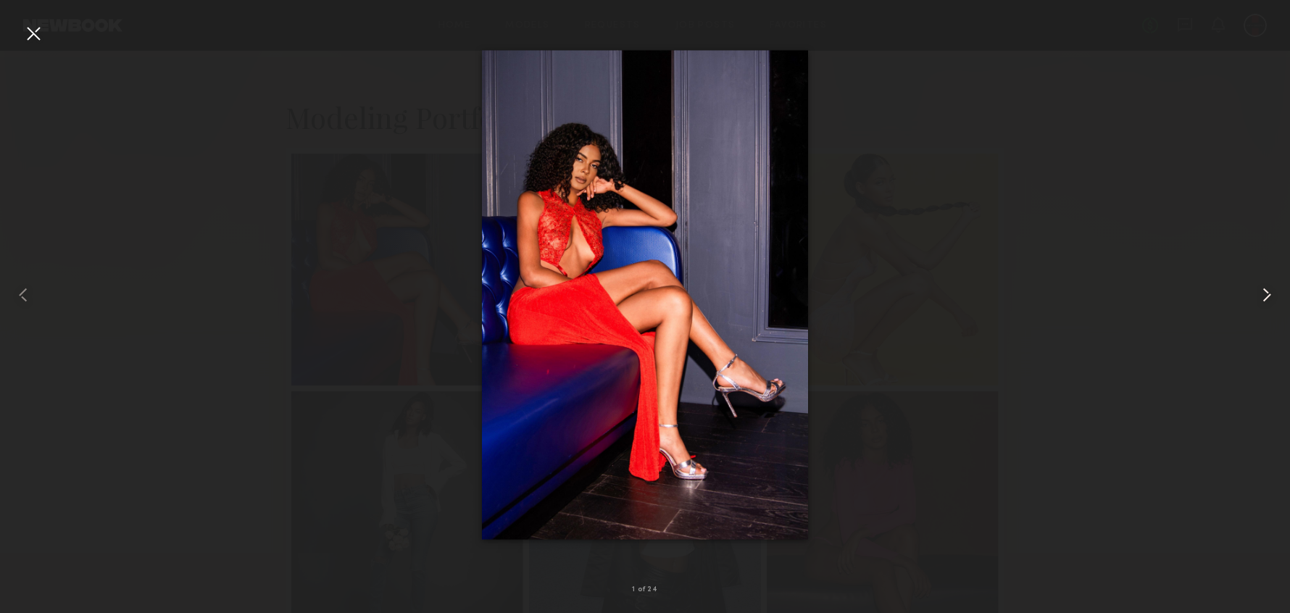
click at [1260, 293] on common-icon at bounding box center [1266, 294] width 23 height 23
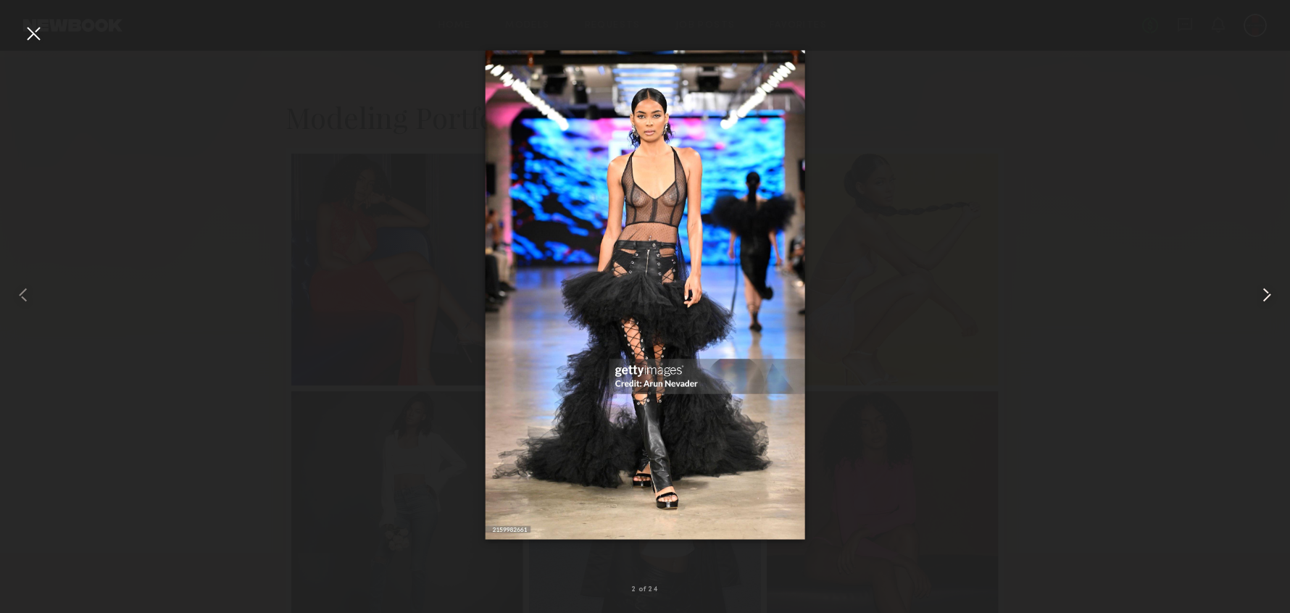
click at [1260, 293] on common-icon at bounding box center [1266, 294] width 23 height 23
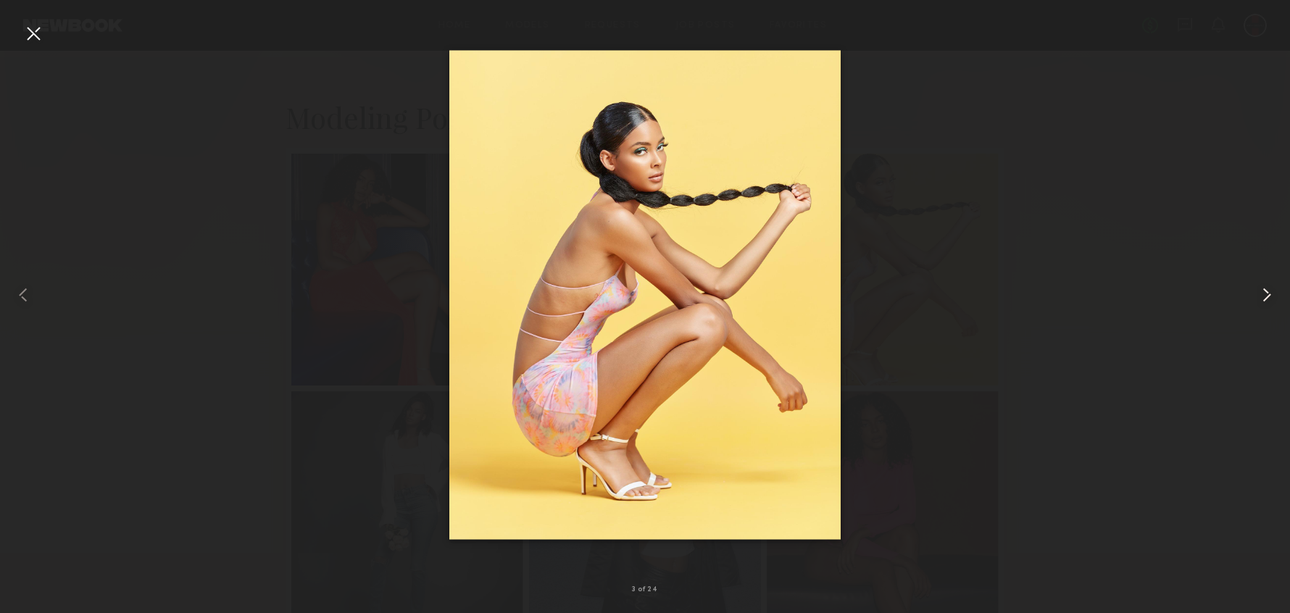
click at [1260, 293] on common-icon at bounding box center [1266, 294] width 23 height 23
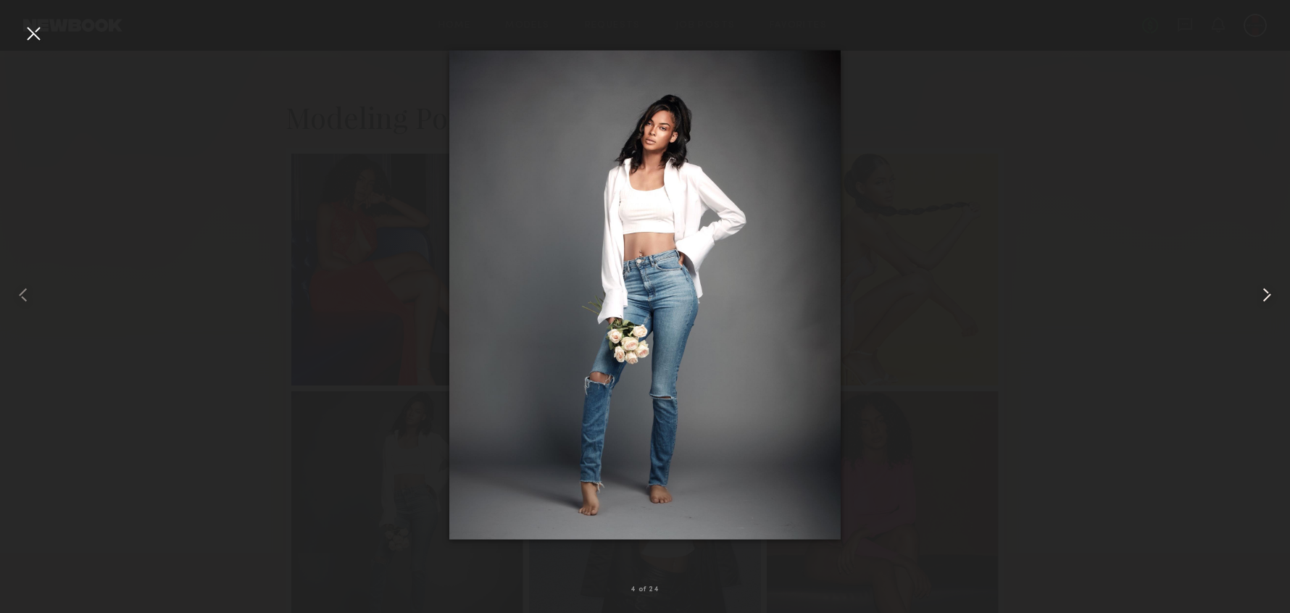
click at [1260, 293] on common-icon at bounding box center [1266, 294] width 23 height 23
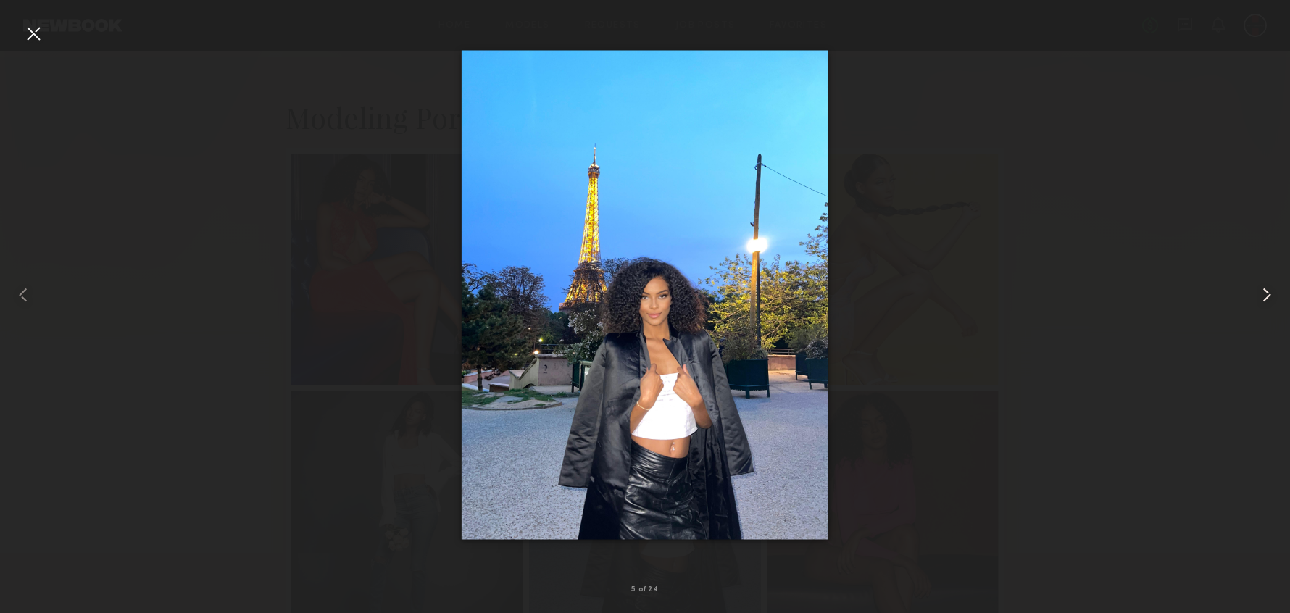
click at [1260, 293] on common-icon at bounding box center [1266, 294] width 23 height 23
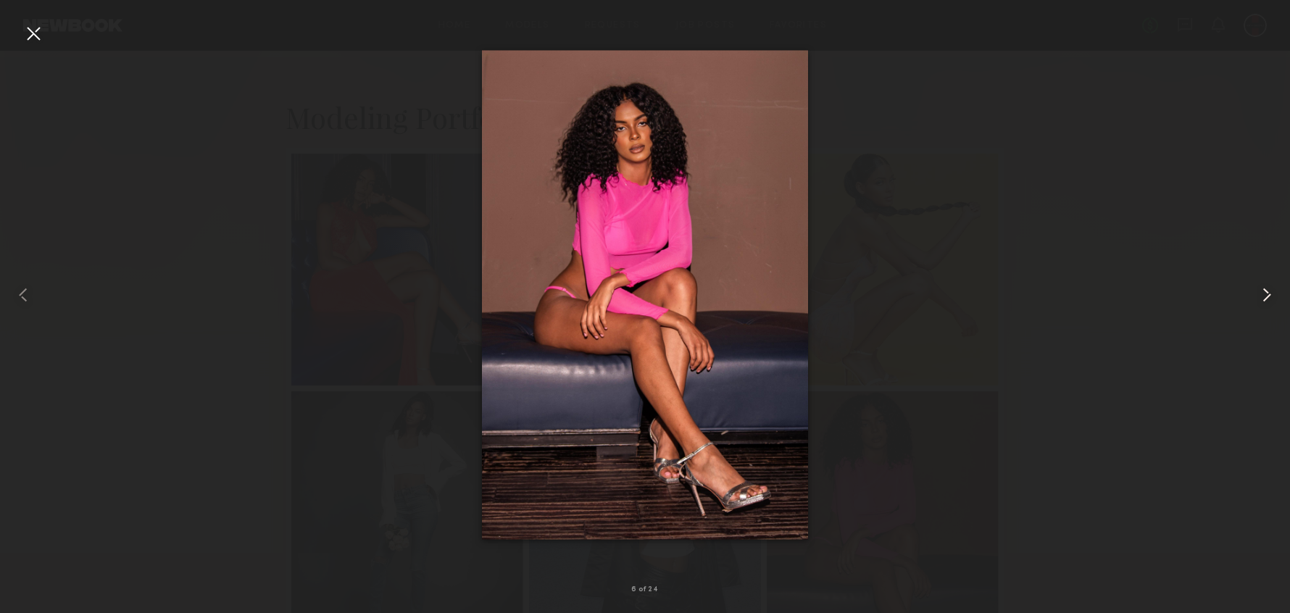
click at [1261, 290] on common-icon at bounding box center [1266, 294] width 23 height 23
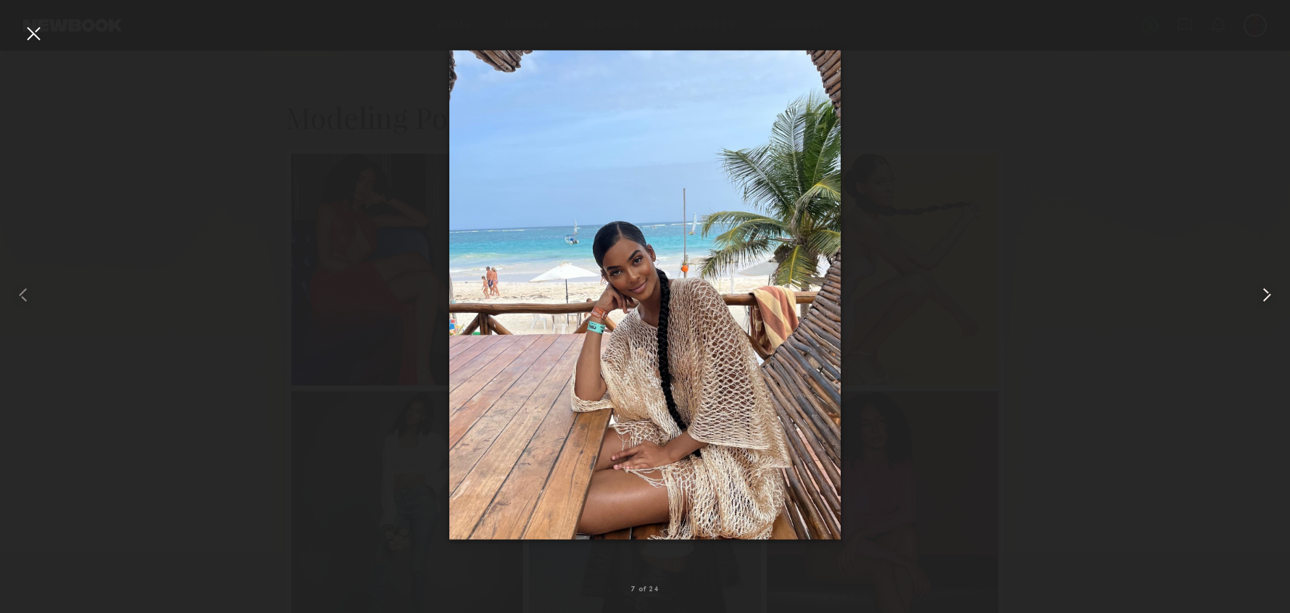
click at [1261, 290] on common-icon at bounding box center [1266, 294] width 23 height 23
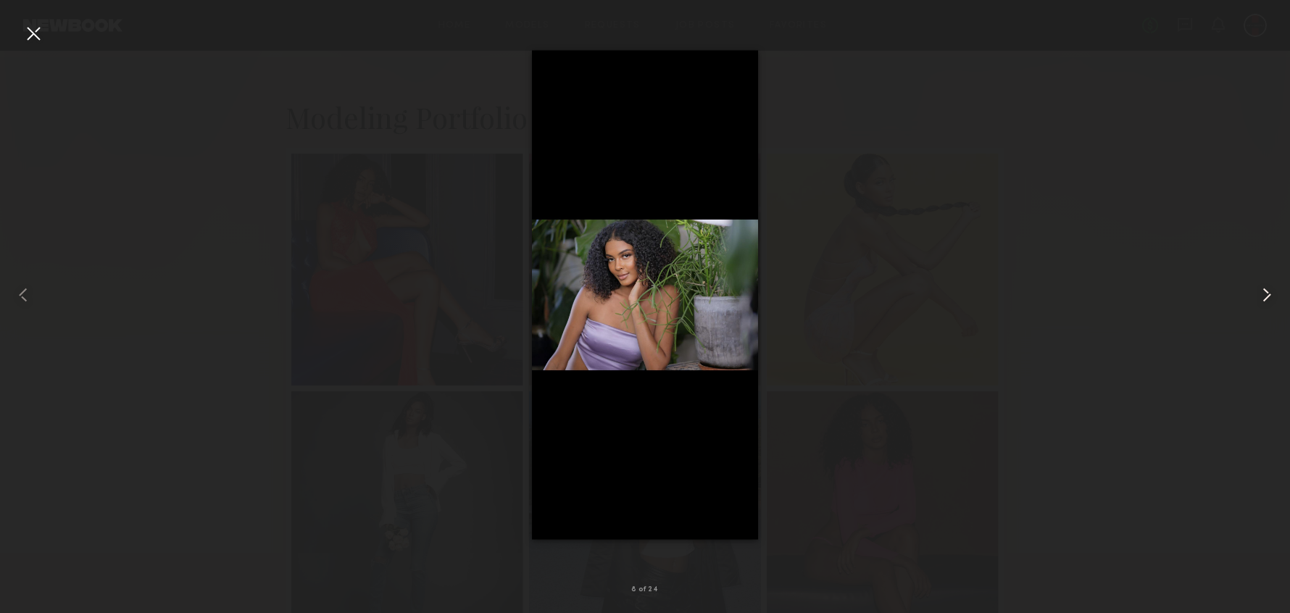
click at [1261, 290] on common-icon at bounding box center [1266, 294] width 23 height 23
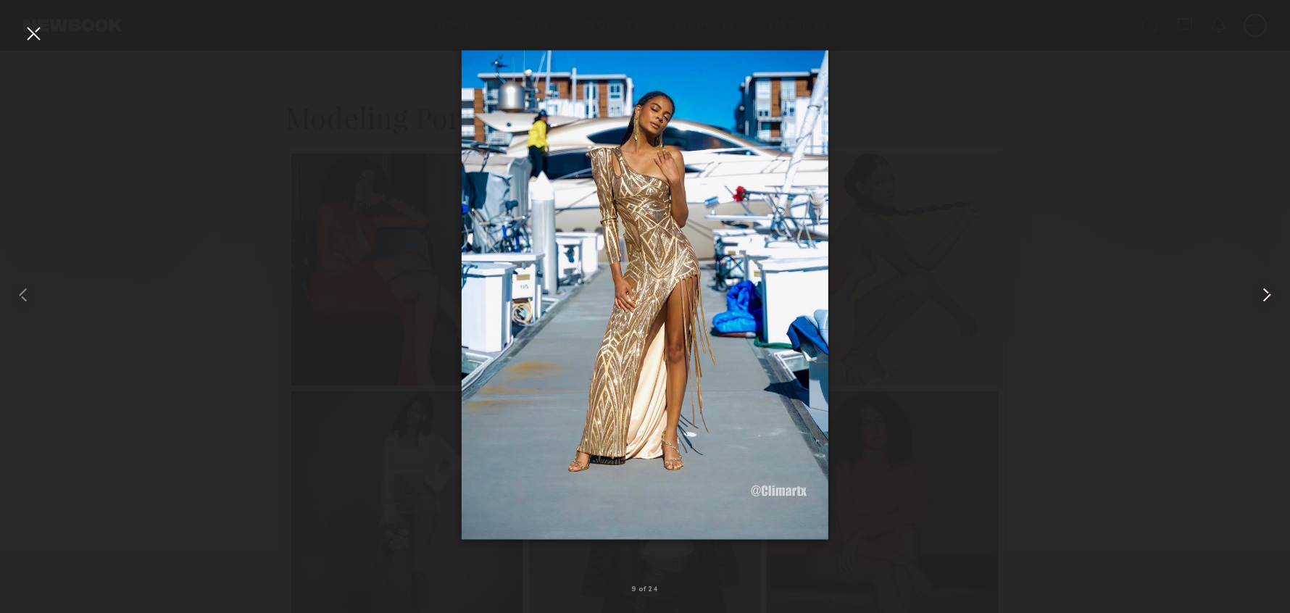
click at [1261, 290] on common-icon at bounding box center [1266, 294] width 23 height 23
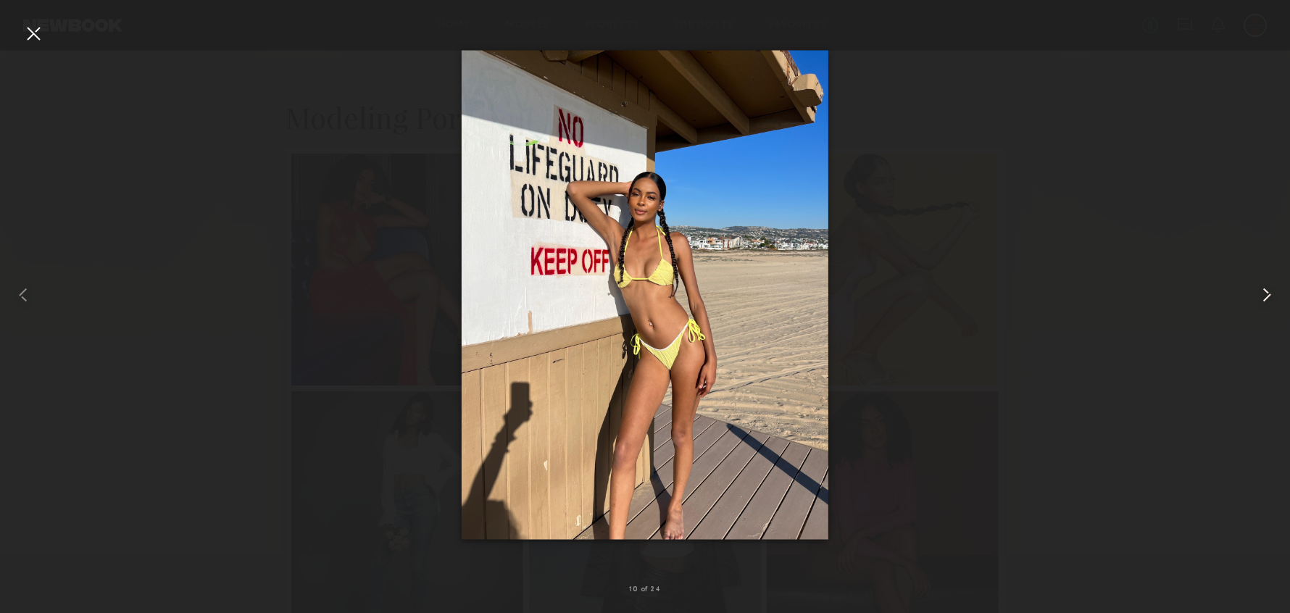
click at [1262, 291] on common-icon at bounding box center [1266, 294] width 23 height 23
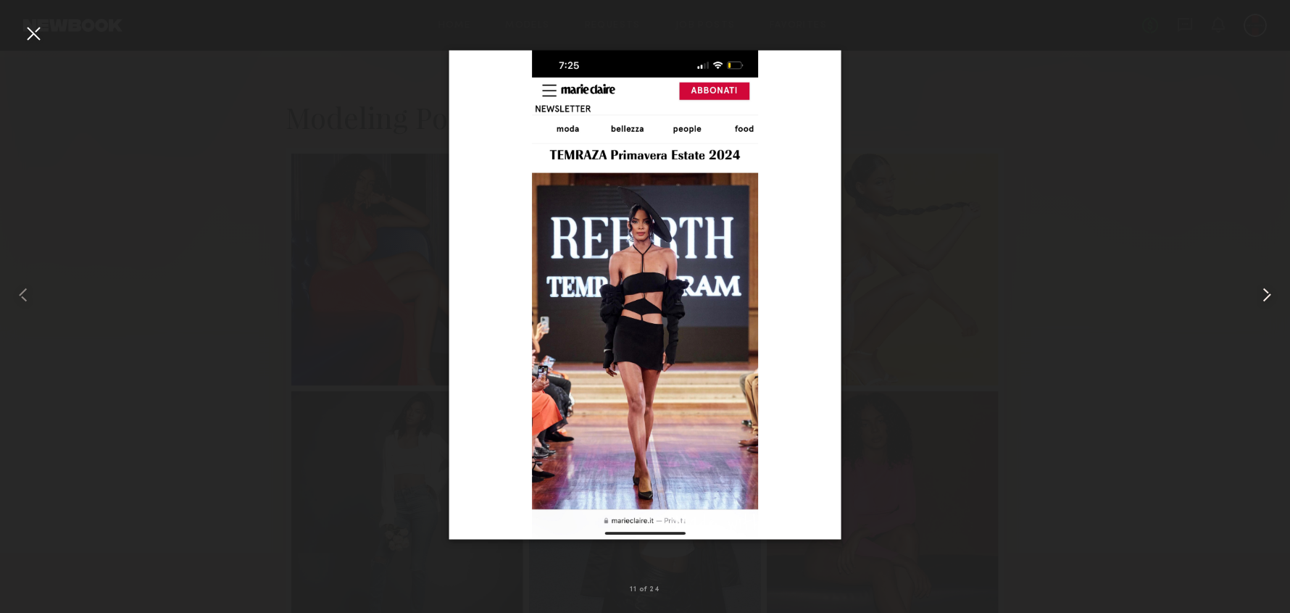
click at [1262, 291] on common-icon at bounding box center [1266, 294] width 23 height 23
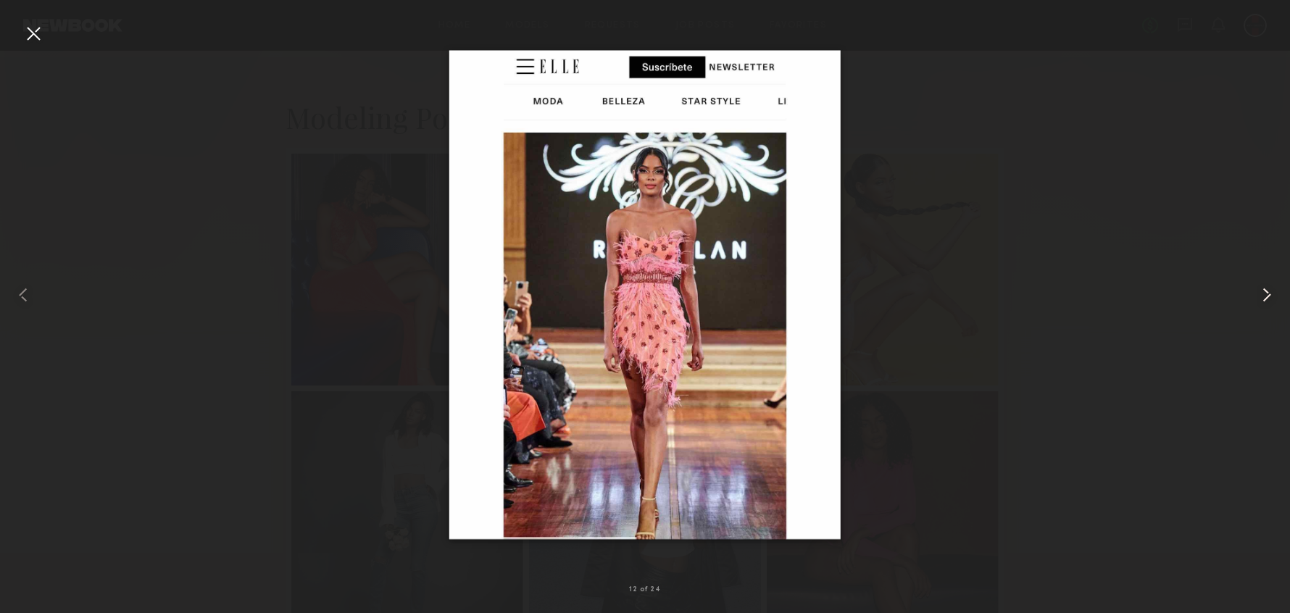
click at [1263, 290] on common-icon at bounding box center [1266, 294] width 23 height 23
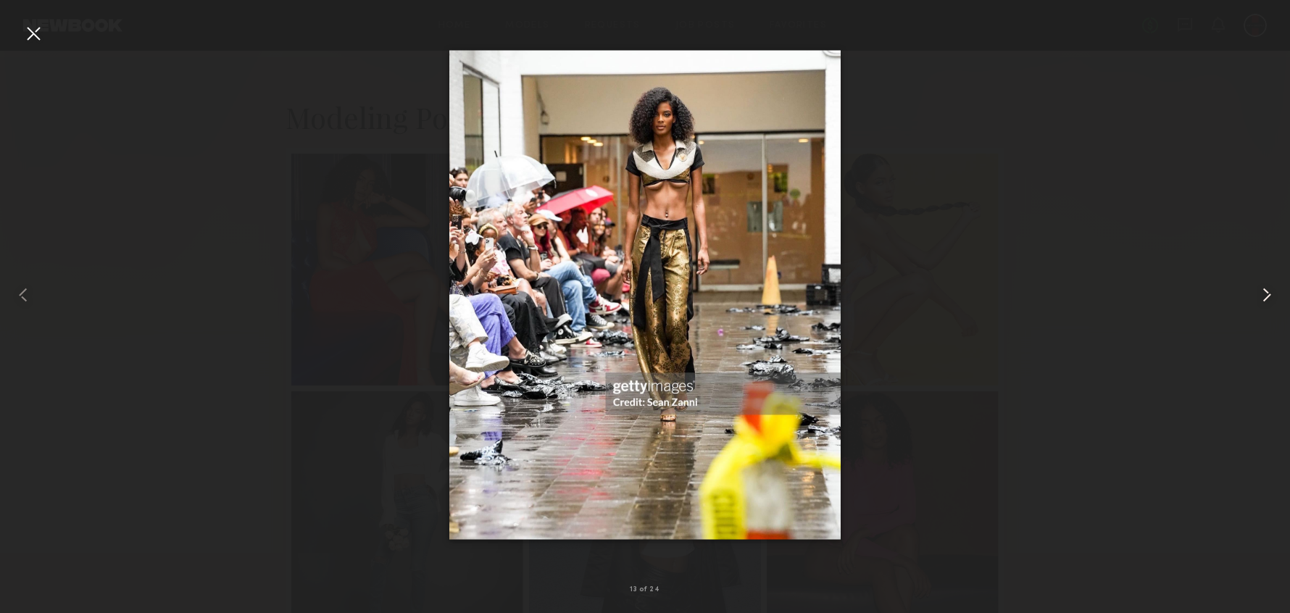
click at [1263, 289] on common-icon at bounding box center [1266, 294] width 23 height 23
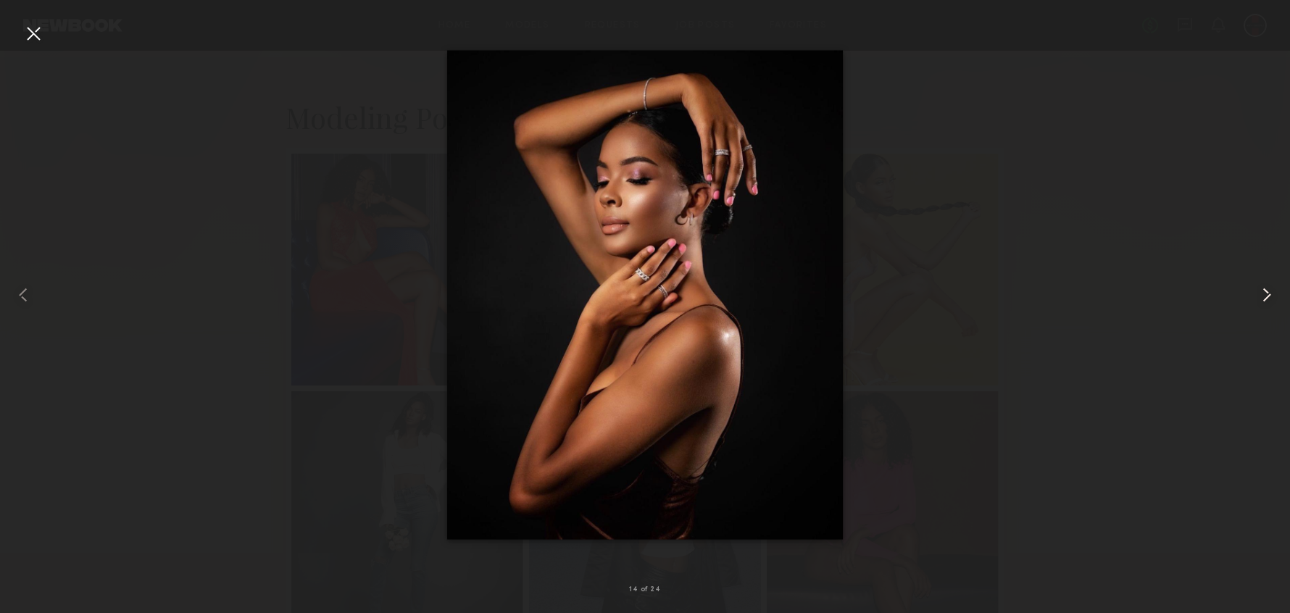
click at [1263, 289] on common-icon at bounding box center [1266, 294] width 23 height 23
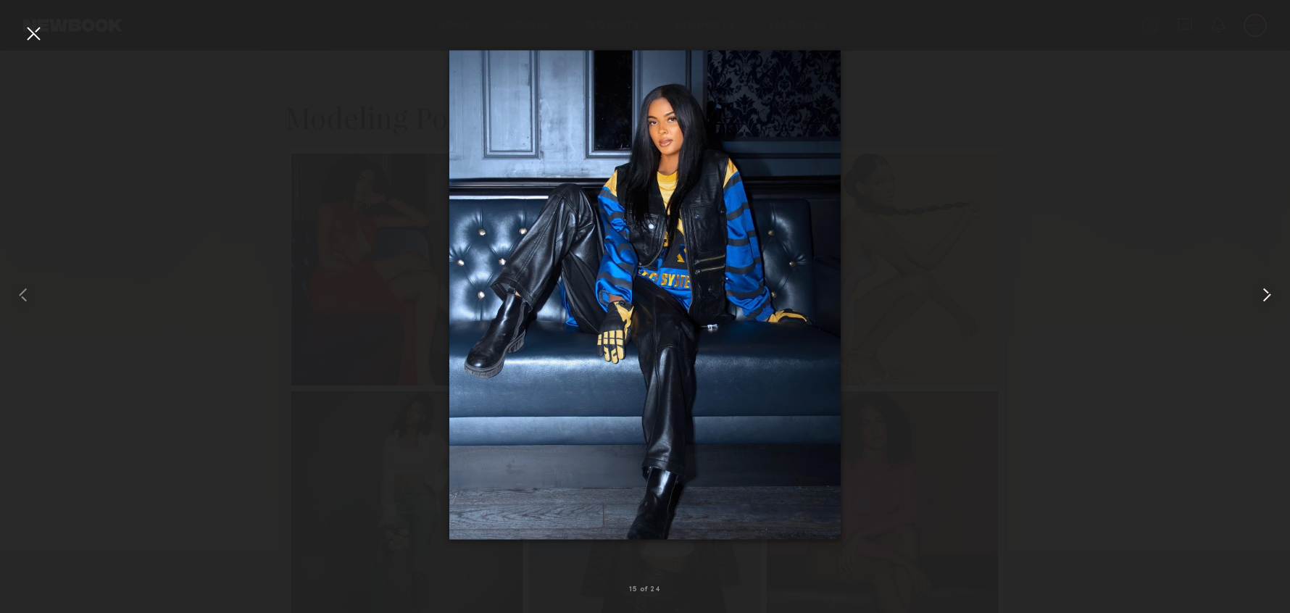
click at [1263, 289] on common-icon at bounding box center [1266, 294] width 23 height 23
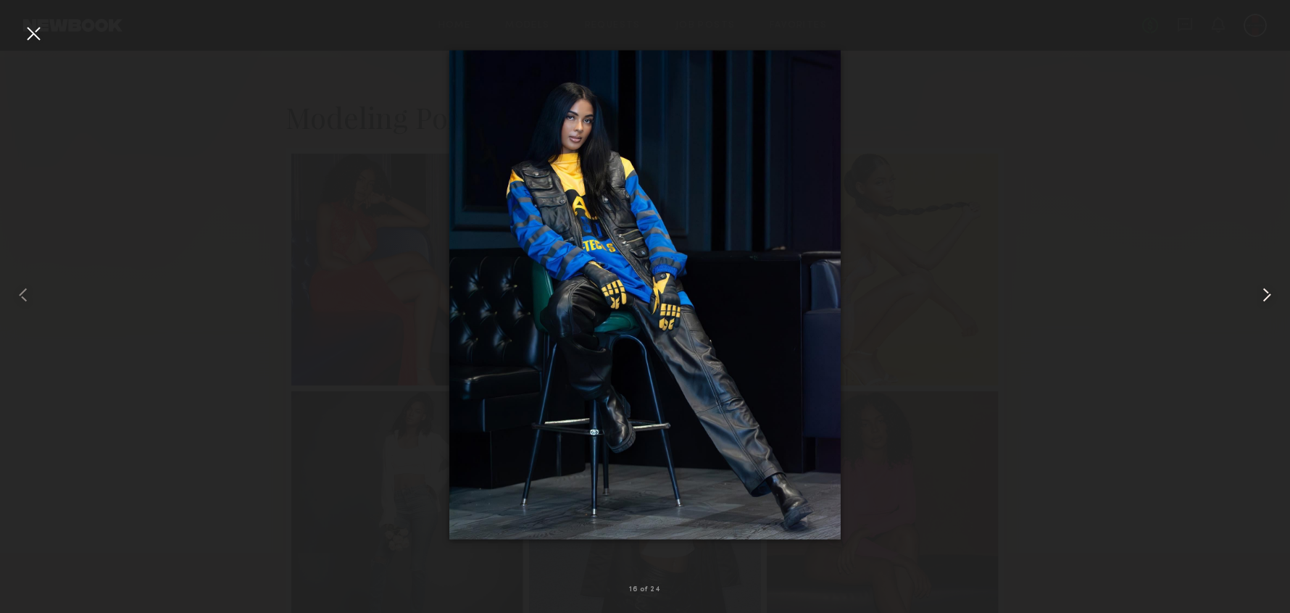
click at [1263, 289] on common-icon at bounding box center [1266, 294] width 23 height 23
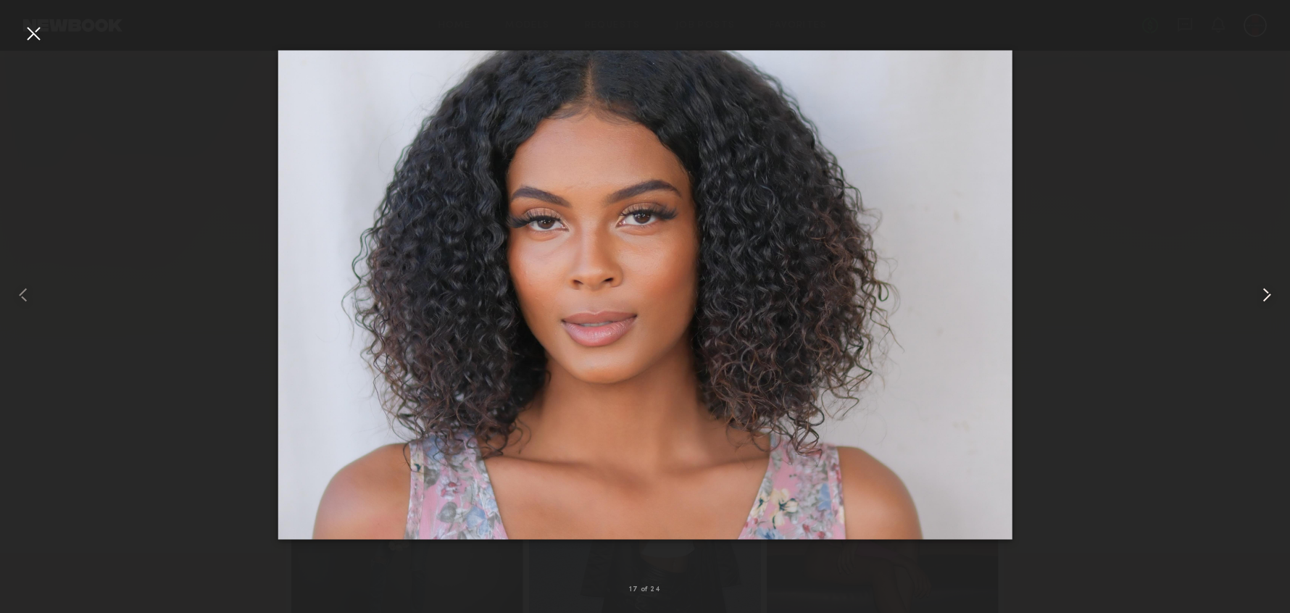
click at [1264, 288] on common-icon at bounding box center [1266, 294] width 23 height 23
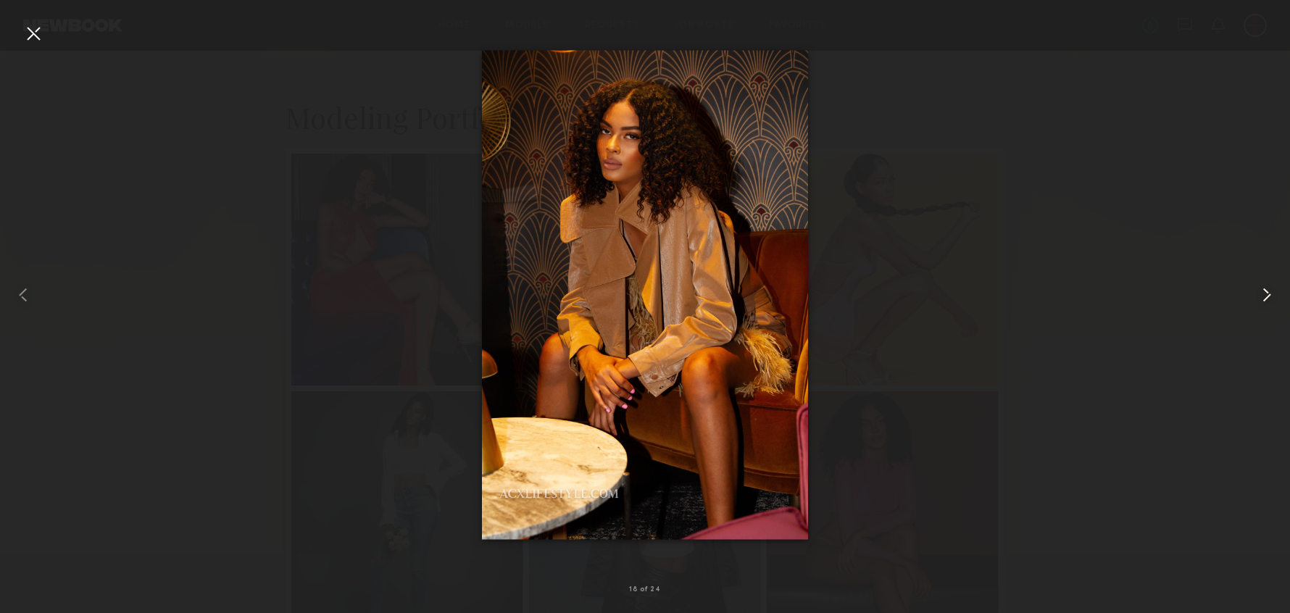
click at [1266, 288] on common-icon at bounding box center [1266, 294] width 23 height 23
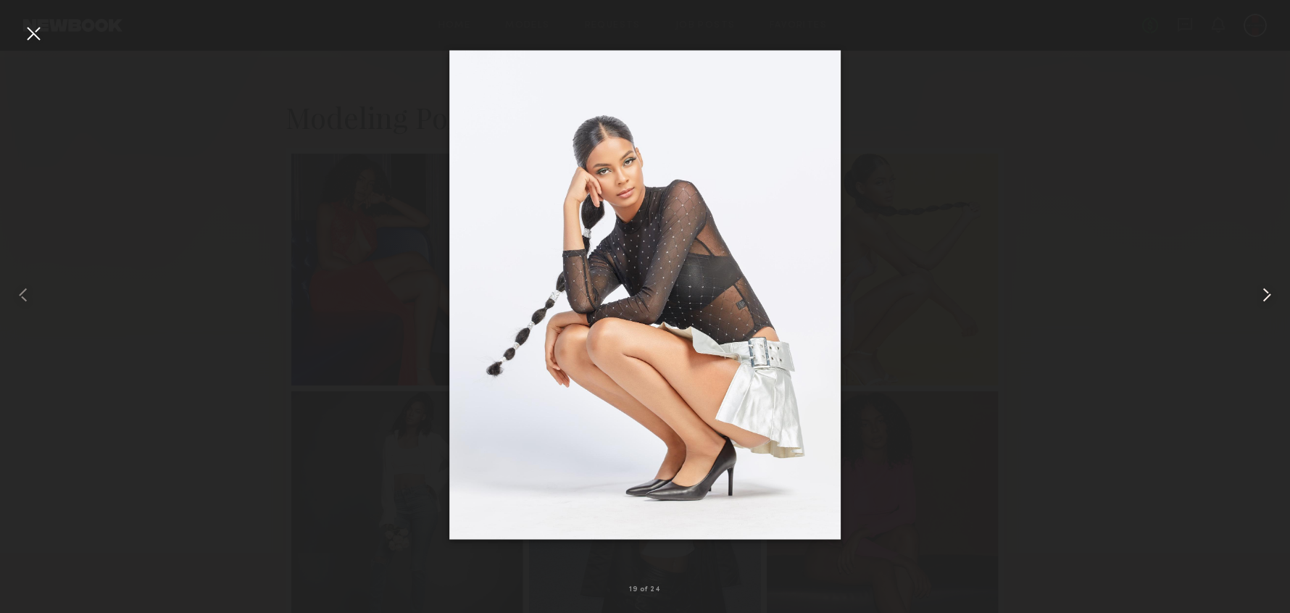
click at [1266, 287] on common-icon at bounding box center [1266, 294] width 23 height 23
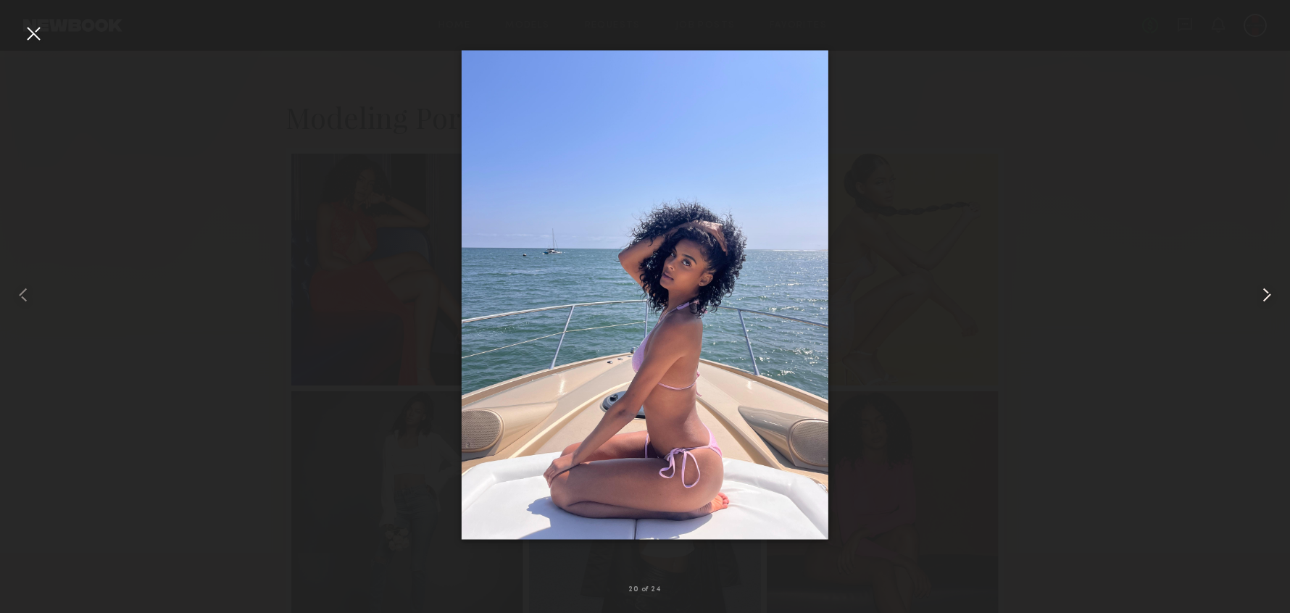
click at [1266, 287] on common-icon at bounding box center [1266, 294] width 23 height 23
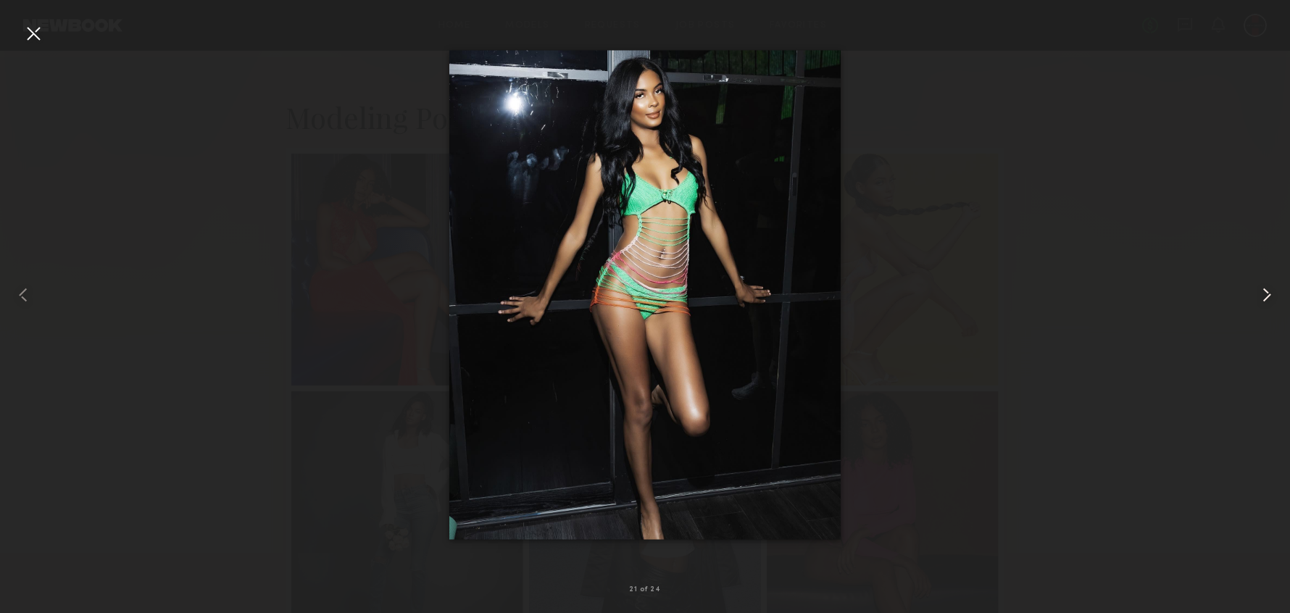
click at [1266, 291] on common-icon at bounding box center [1266, 294] width 23 height 23
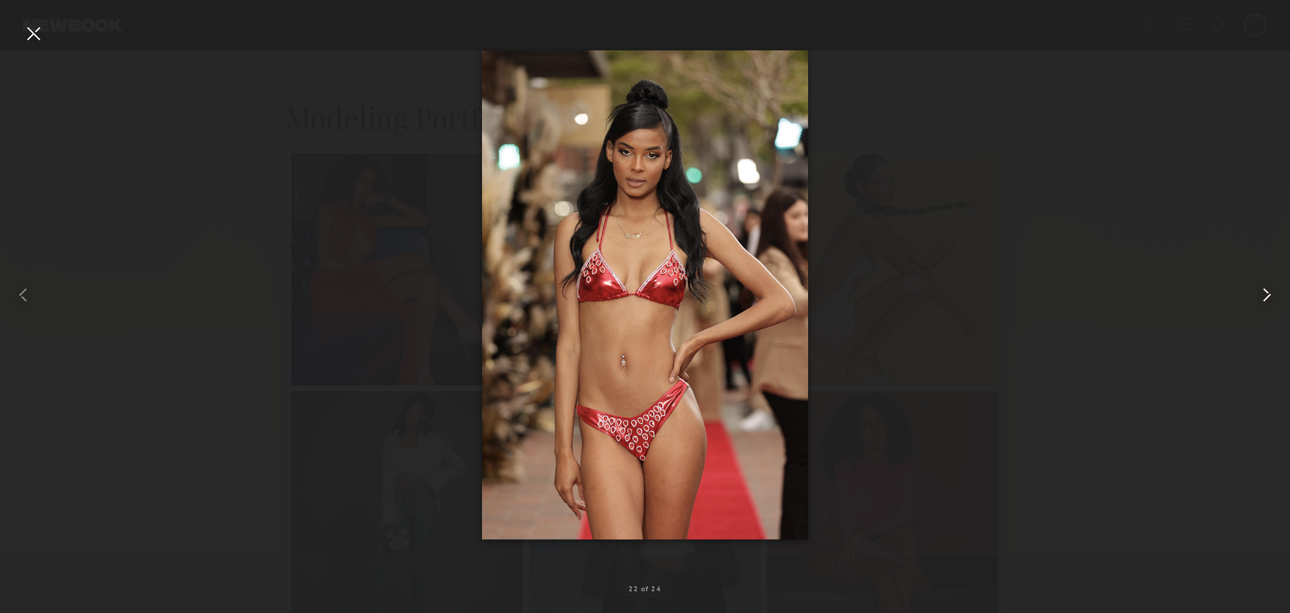
click at [1266, 288] on common-icon at bounding box center [1266, 294] width 23 height 23
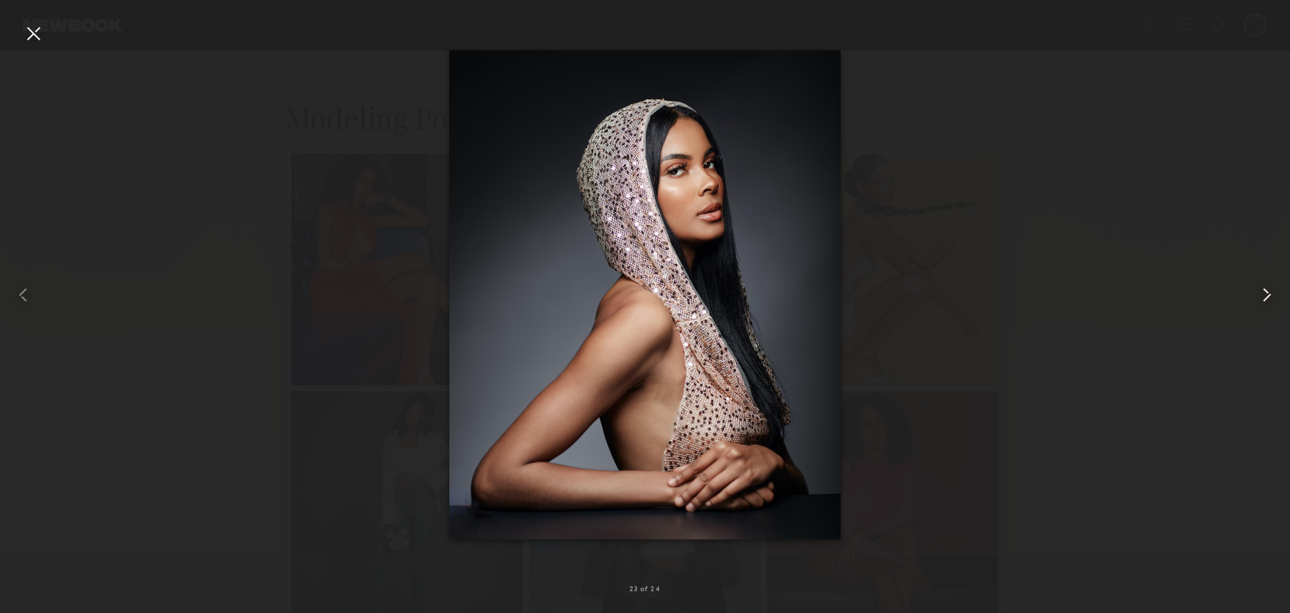
click at [1266, 288] on common-icon at bounding box center [1266, 294] width 23 height 23
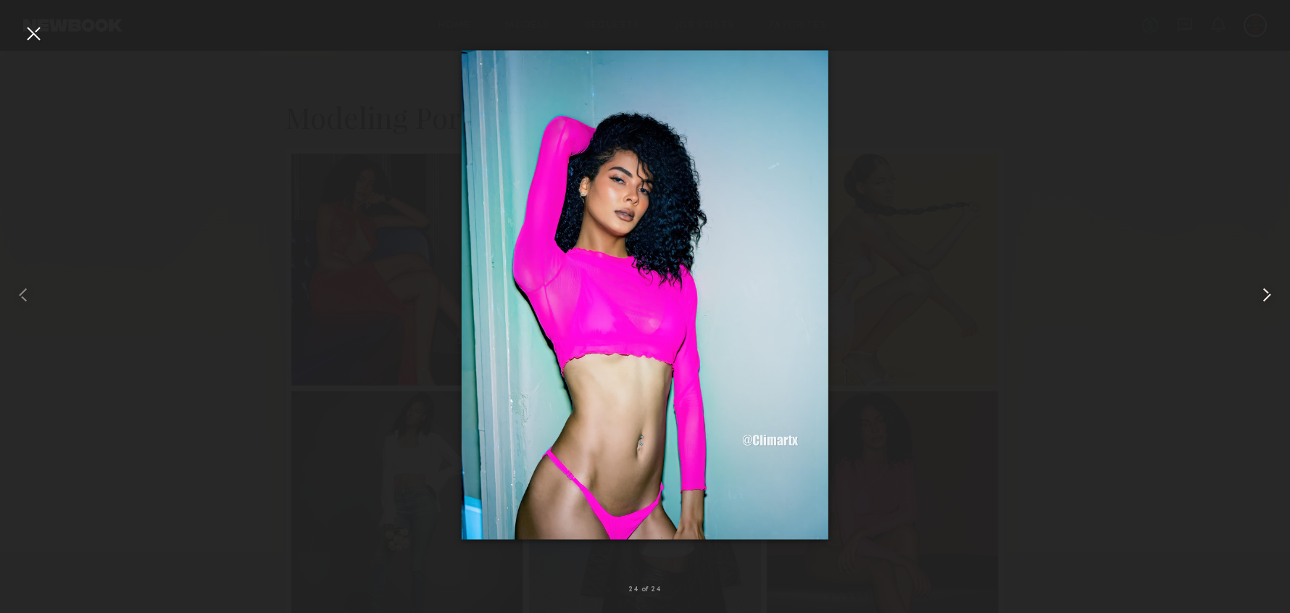
click at [1266, 290] on common-icon at bounding box center [1266, 294] width 23 height 23
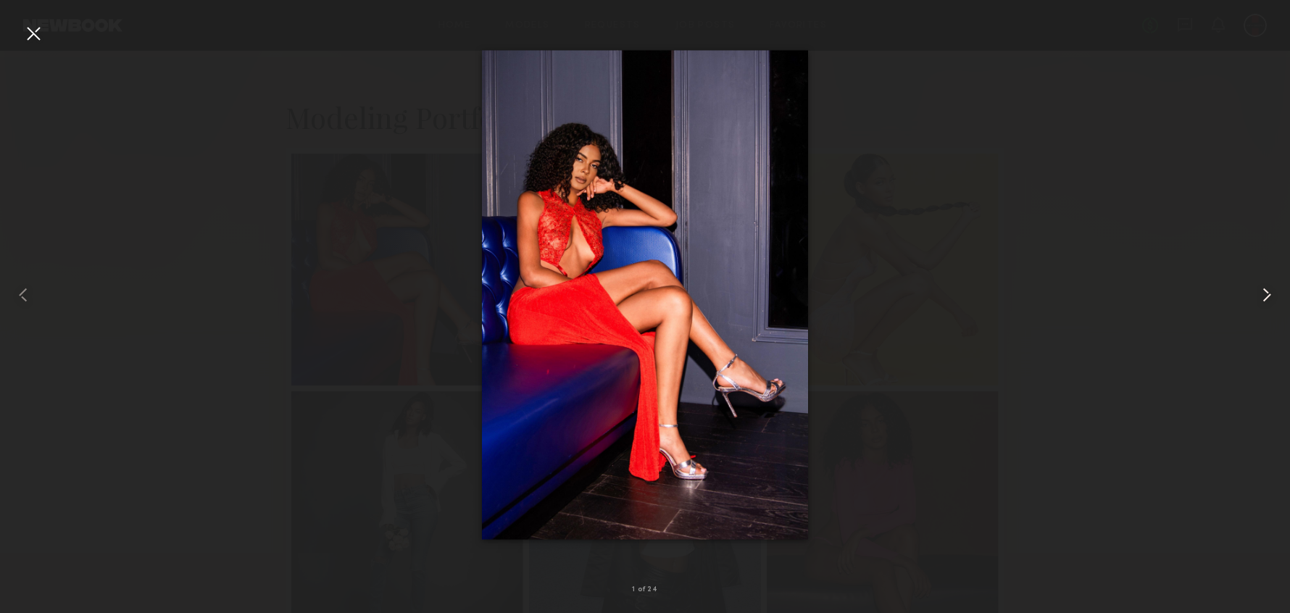
click at [1268, 288] on common-icon at bounding box center [1266, 294] width 23 height 23
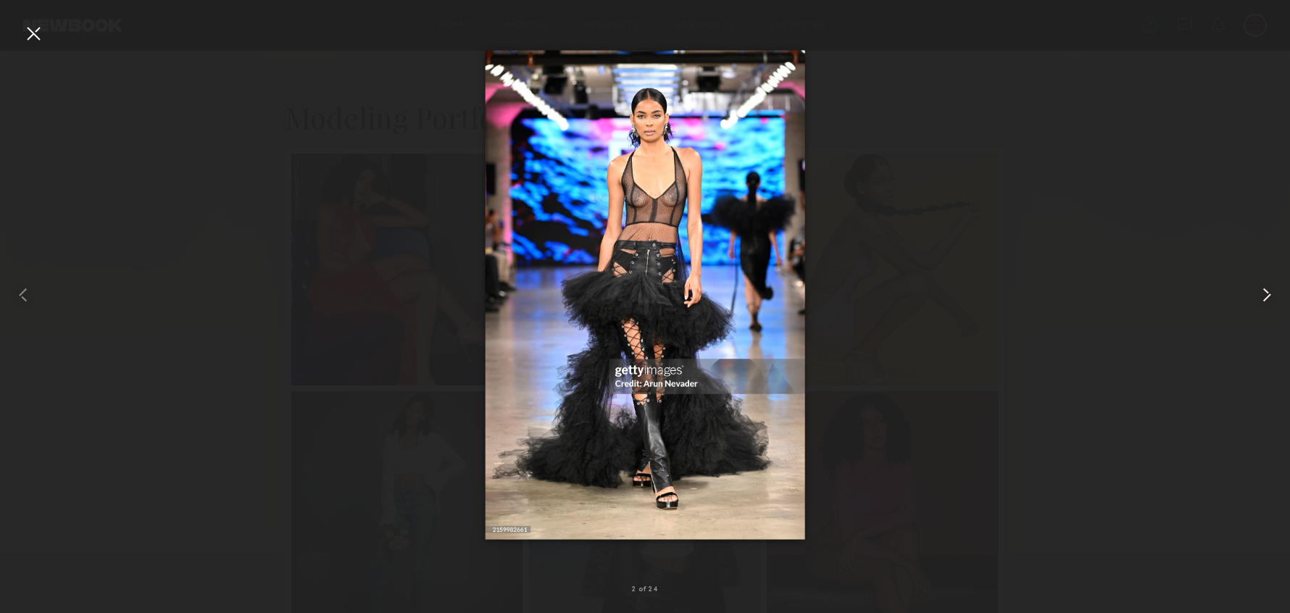
click at [1259, 298] on common-icon at bounding box center [1266, 294] width 23 height 23
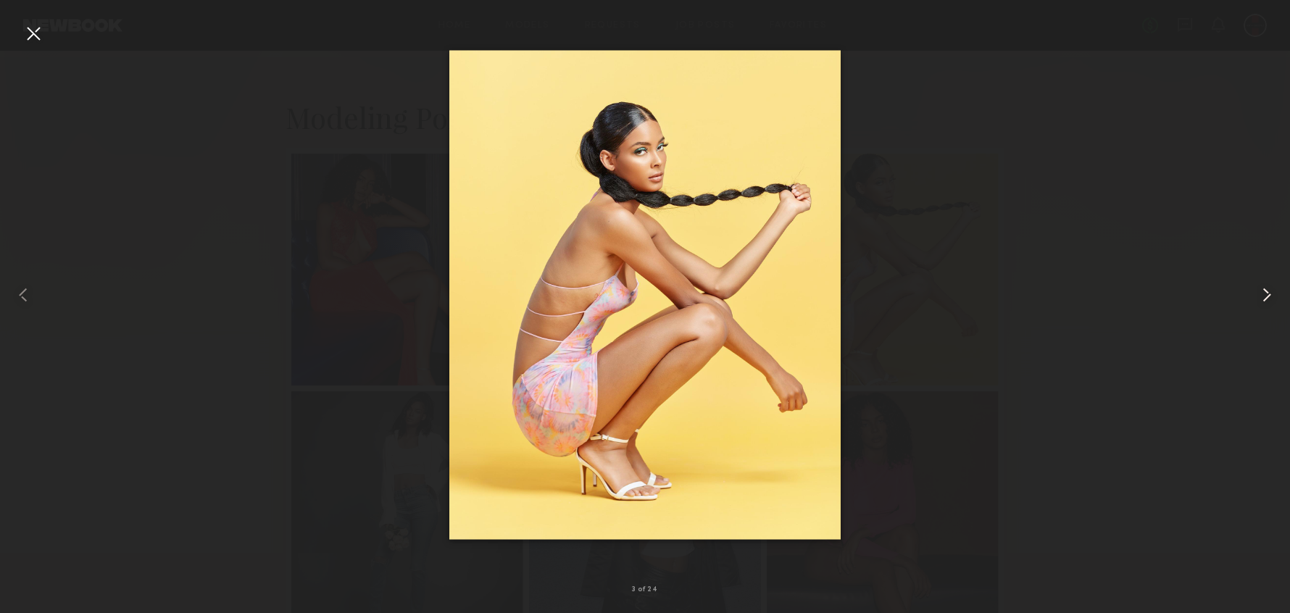
click at [1259, 298] on common-icon at bounding box center [1266, 294] width 23 height 23
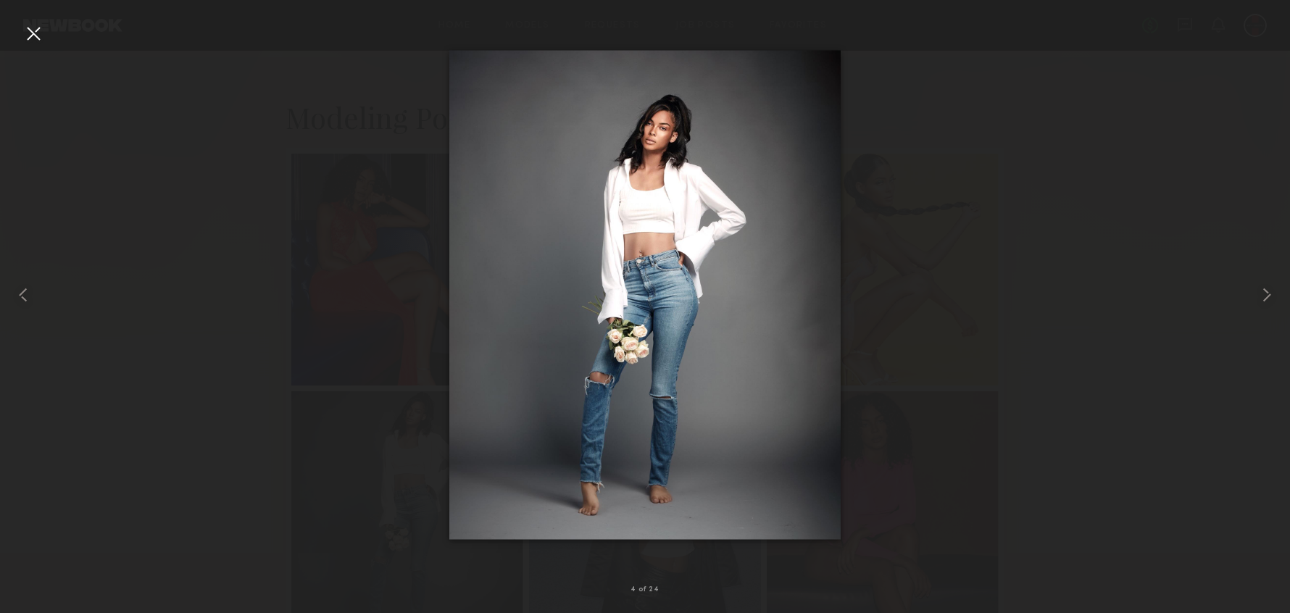
click at [980, 251] on div at bounding box center [645, 294] width 1290 height 543
drag, startPoint x: 469, startPoint y: 59, endPoint x: 711, endPoint y: 138, distance: 254.3
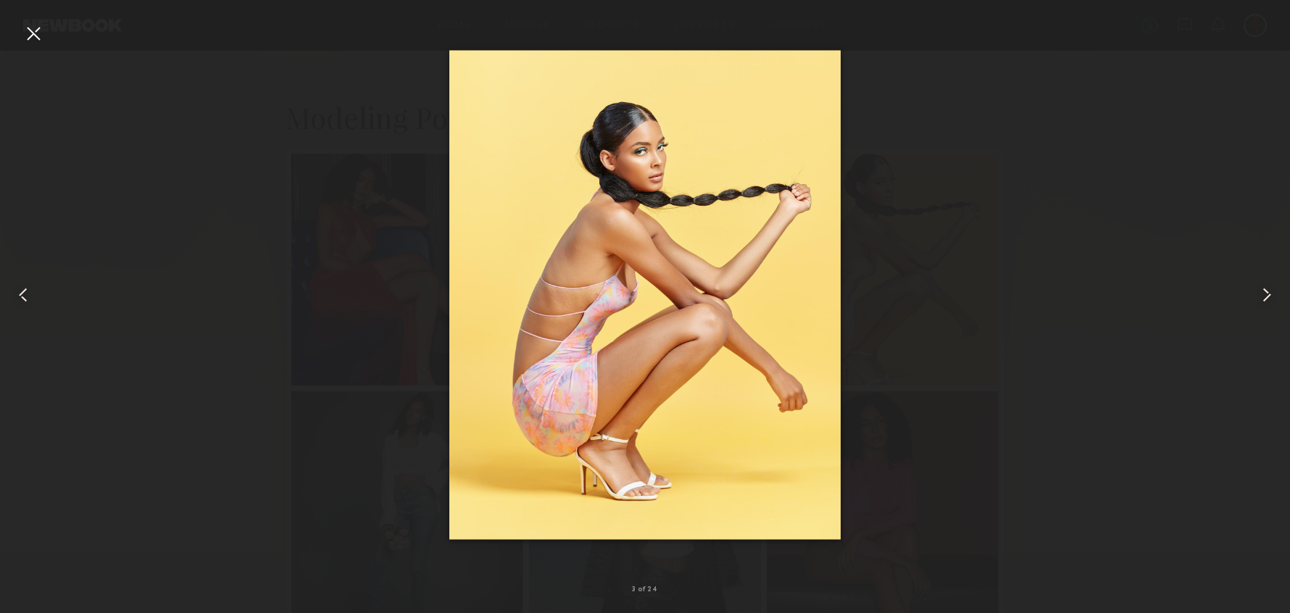
click at [1265, 292] on common-icon at bounding box center [1266, 294] width 23 height 23
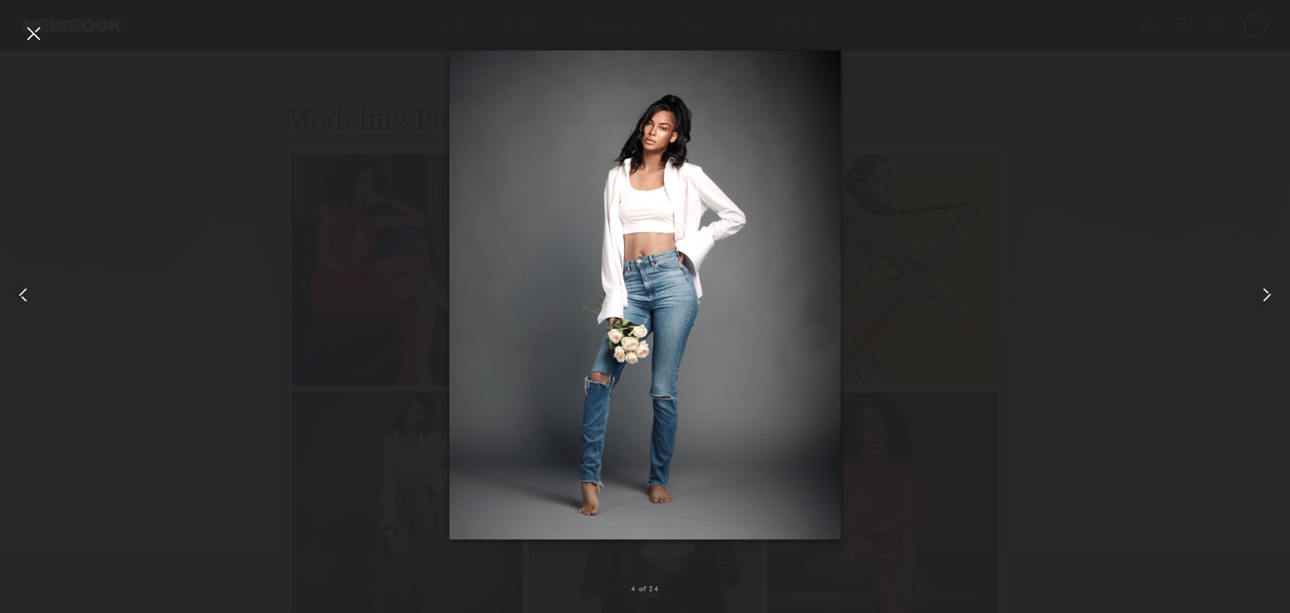
click at [1265, 292] on common-icon at bounding box center [1266, 294] width 23 height 23
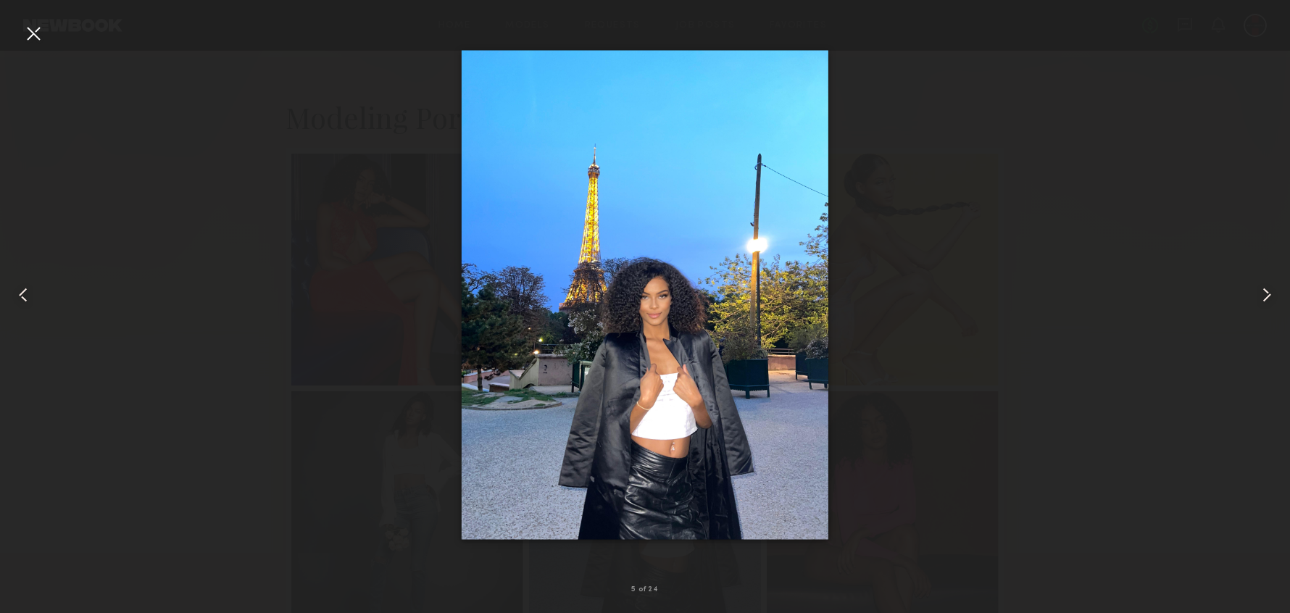
click at [1265, 293] on common-icon at bounding box center [1266, 294] width 23 height 23
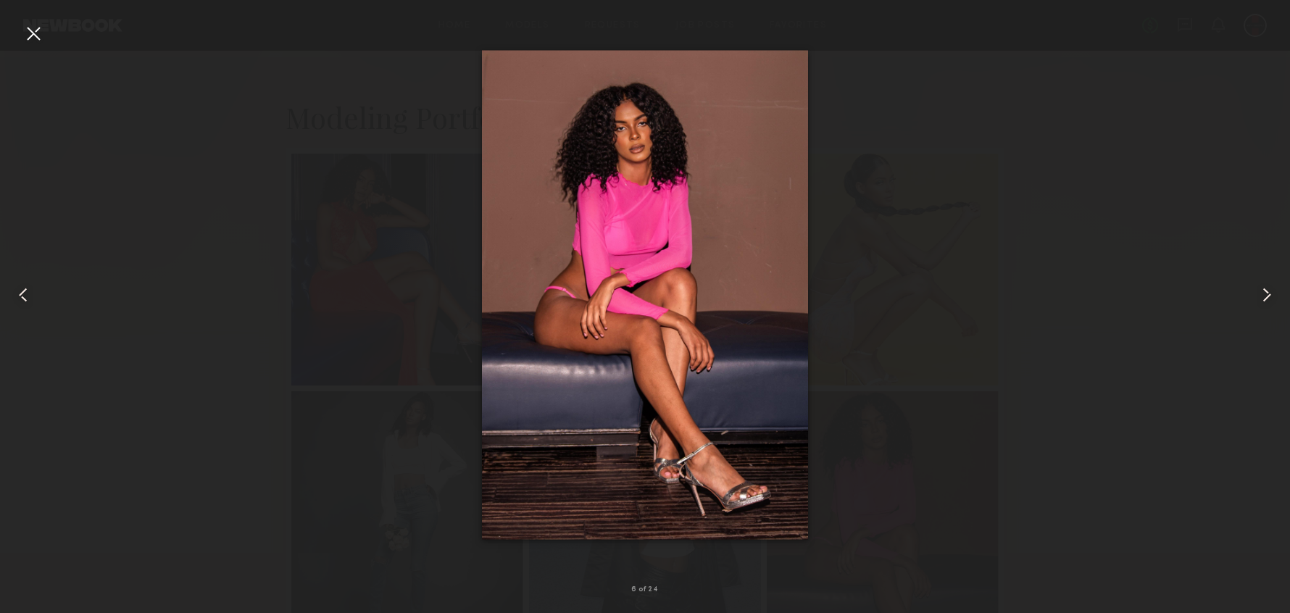
click at [1265, 293] on common-icon at bounding box center [1266, 294] width 23 height 23
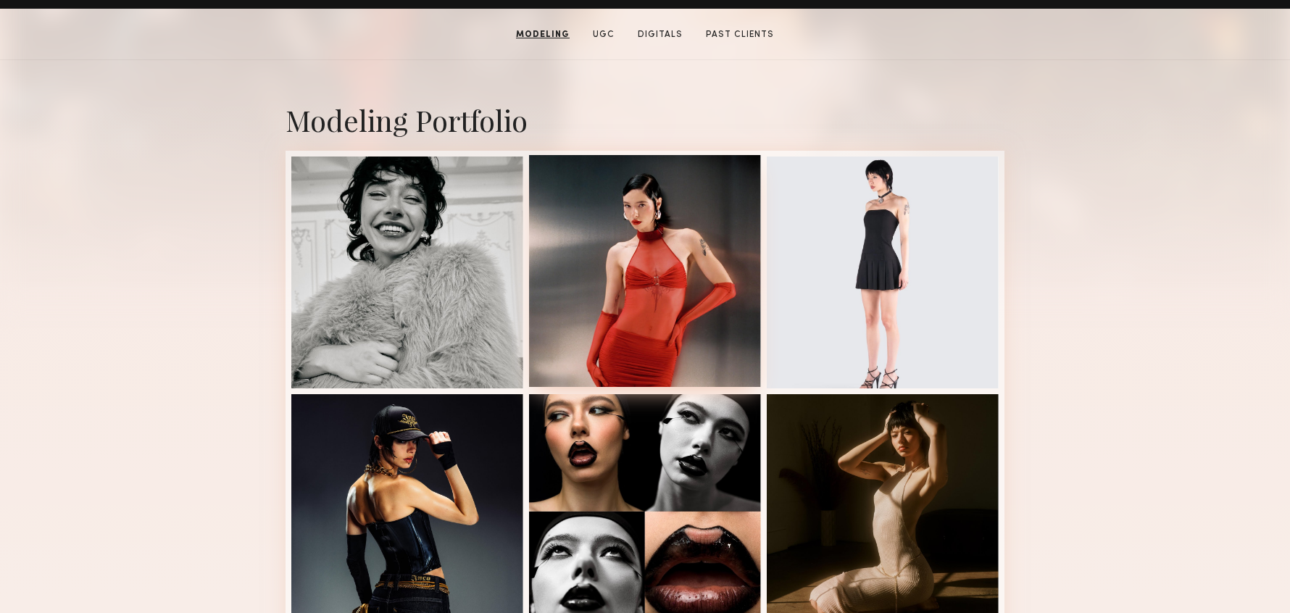
scroll to position [241, 0]
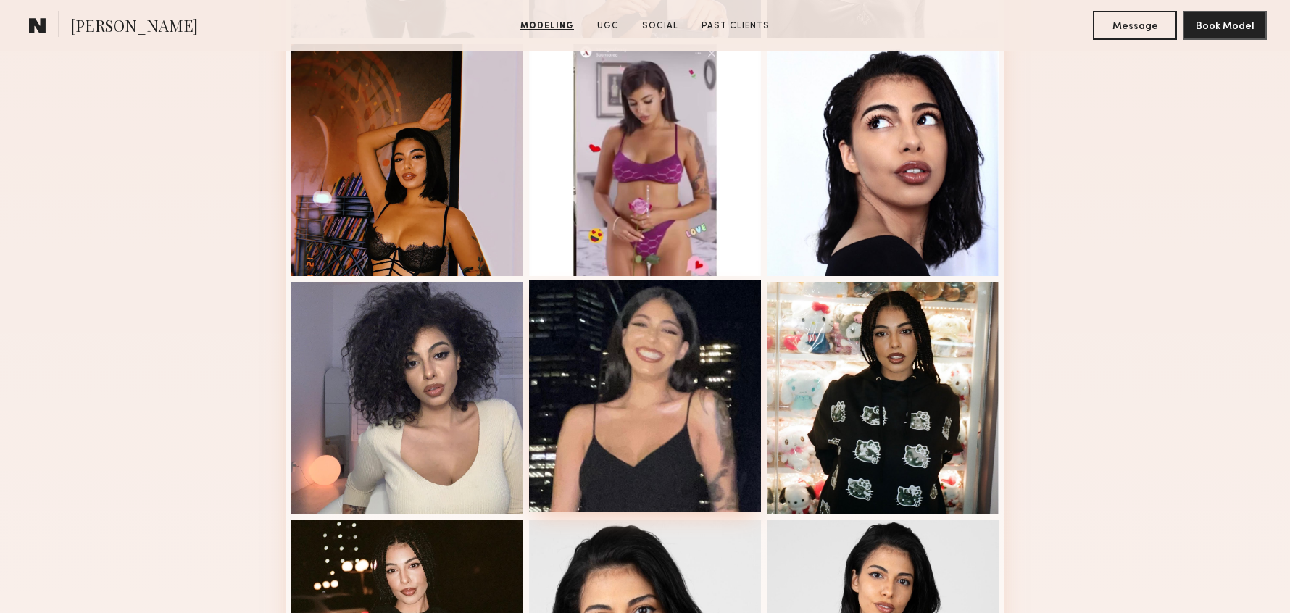
scroll to position [855, 0]
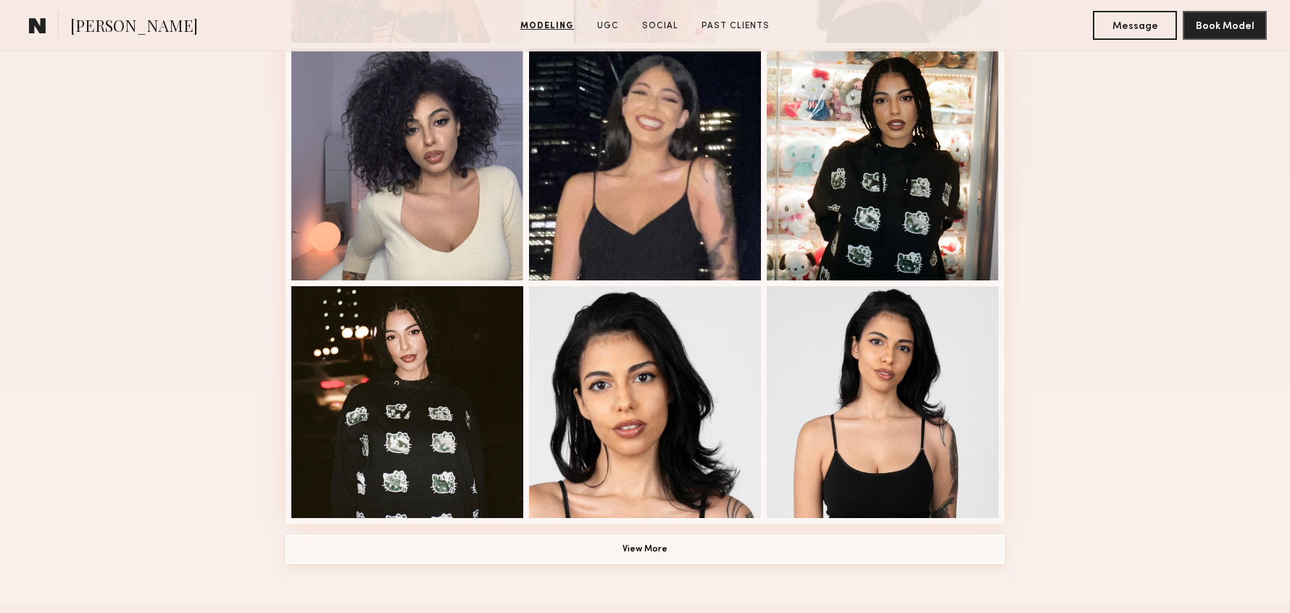
click at [579, 556] on button "View More" at bounding box center [644, 549] width 719 height 29
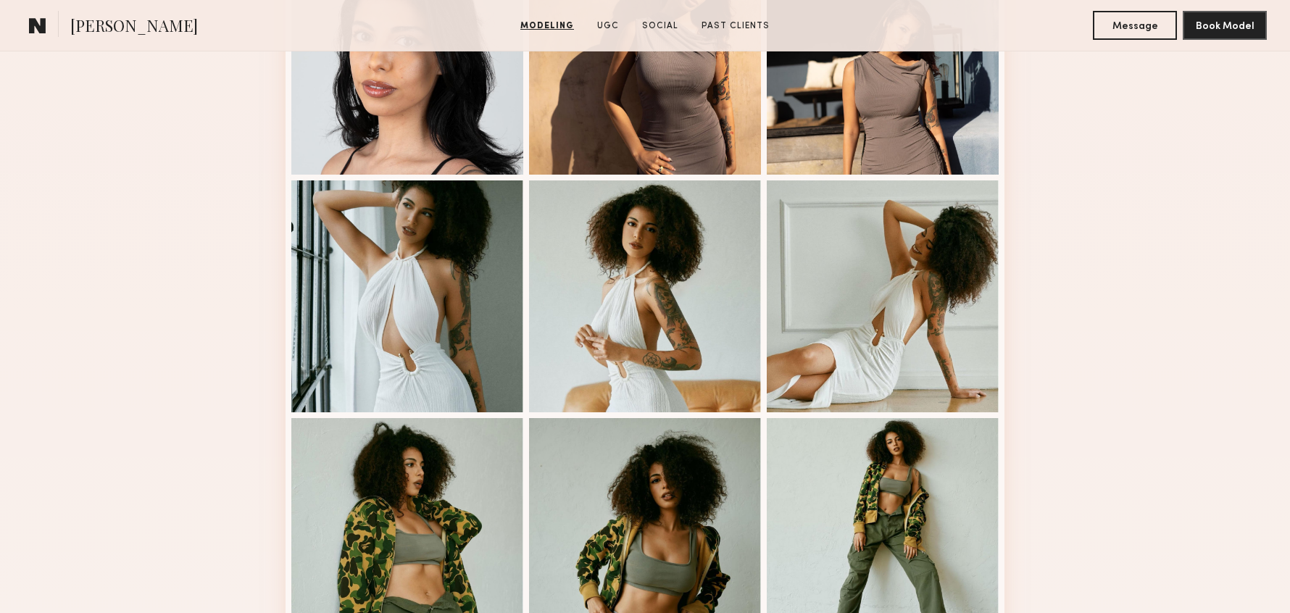
scroll to position [1501, 0]
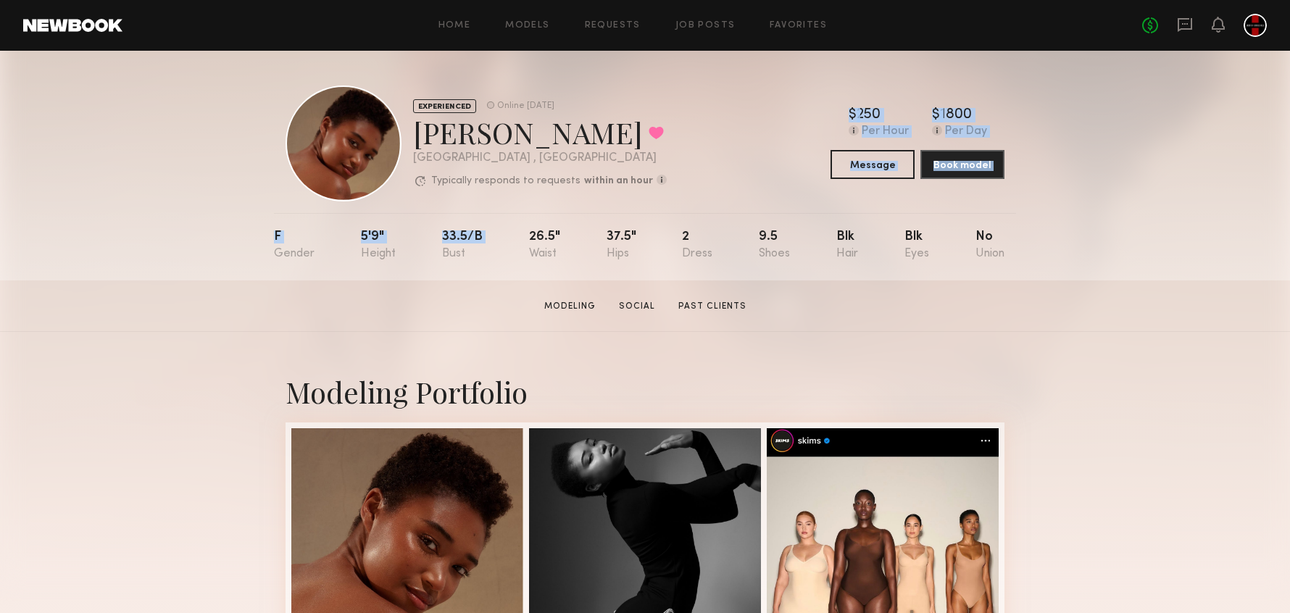
drag, startPoint x: 577, startPoint y: 201, endPoint x: 443, endPoint y: 166, distance: 138.6
click at [469, 180] on div "EXPERIENCED Online 1d ago Sherica S. Favorited Los Angeles , CA Typically respo…" at bounding box center [475, 143] width 381 height 116
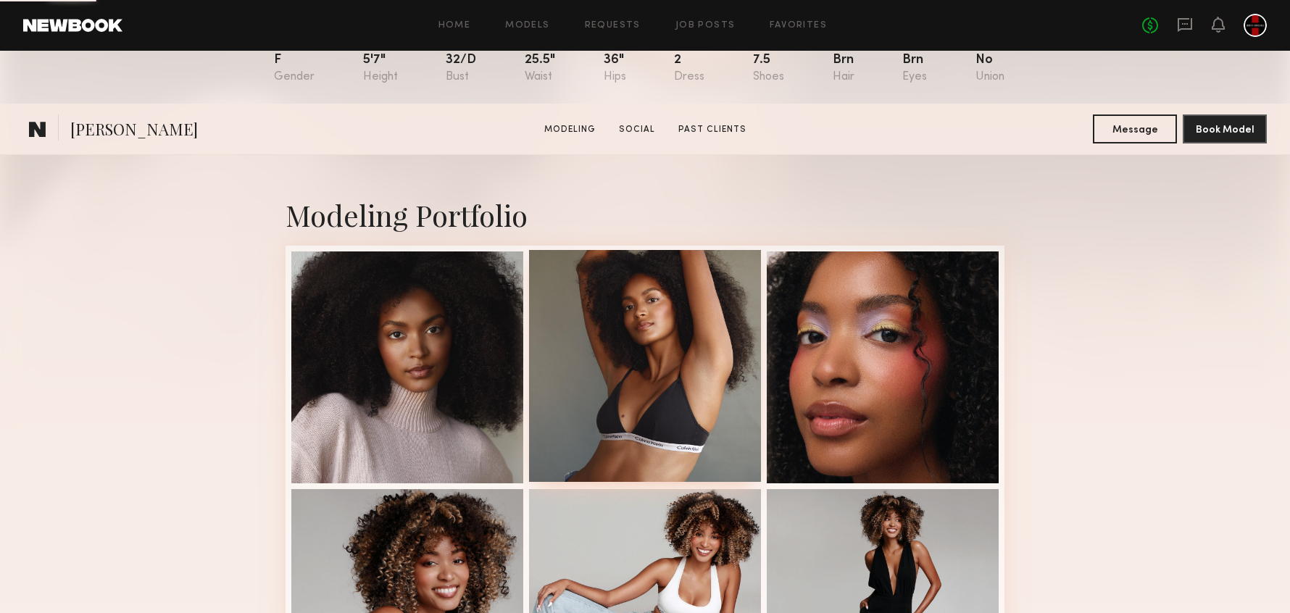
scroll to position [381, 0]
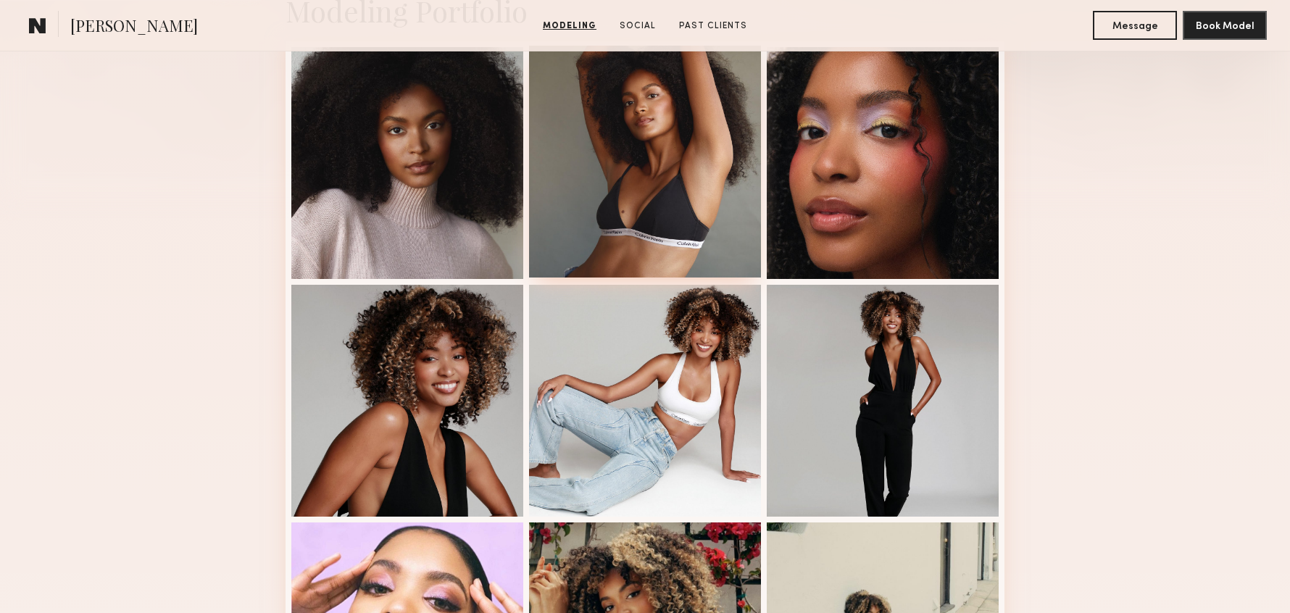
click at [680, 183] on div at bounding box center [645, 162] width 232 height 232
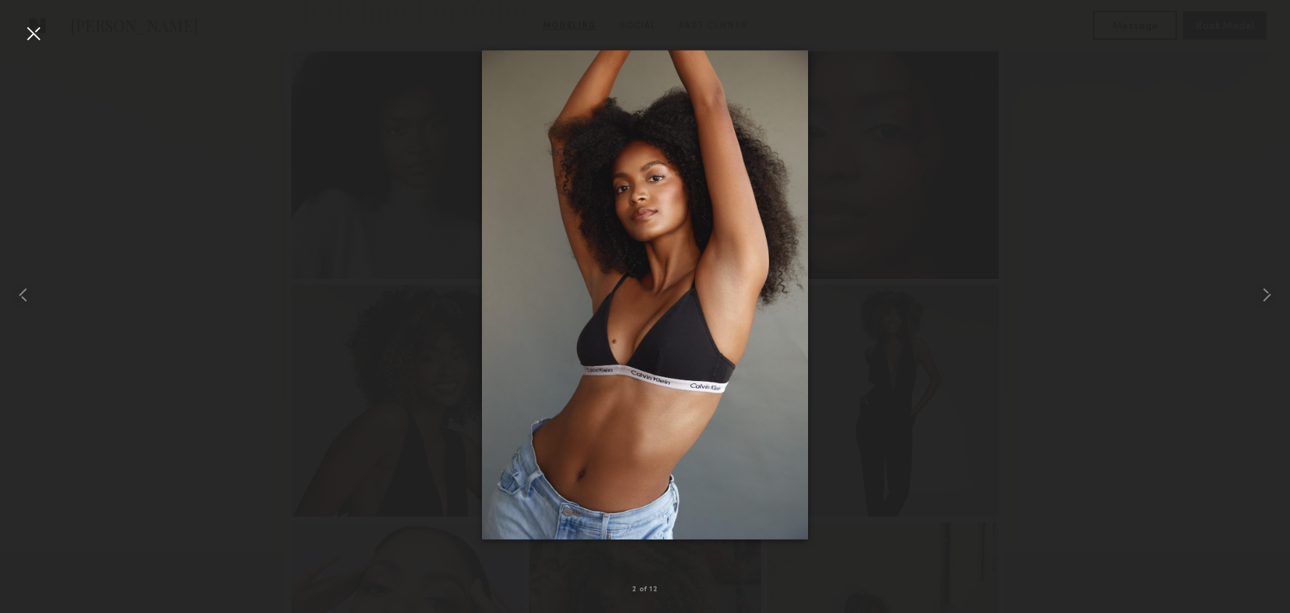
click at [43, 35] on div at bounding box center [33, 33] width 23 height 23
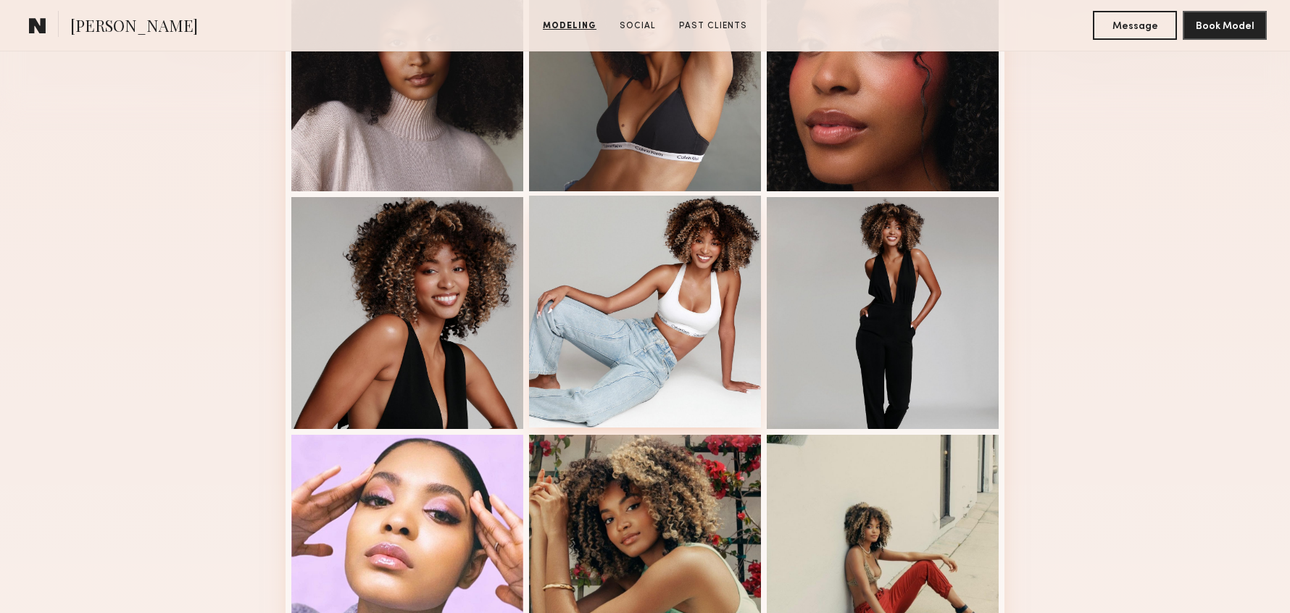
scroll to position [572, 0]
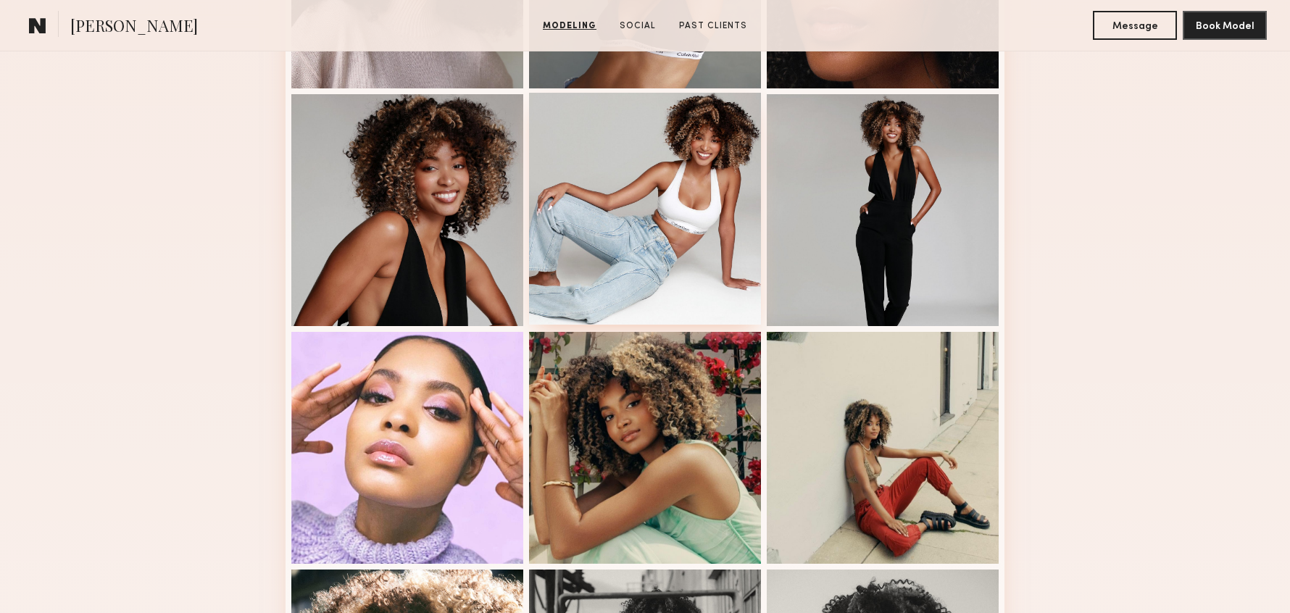
click at [685, 212] on div at bounding box center [645, 209] width 232 height 232
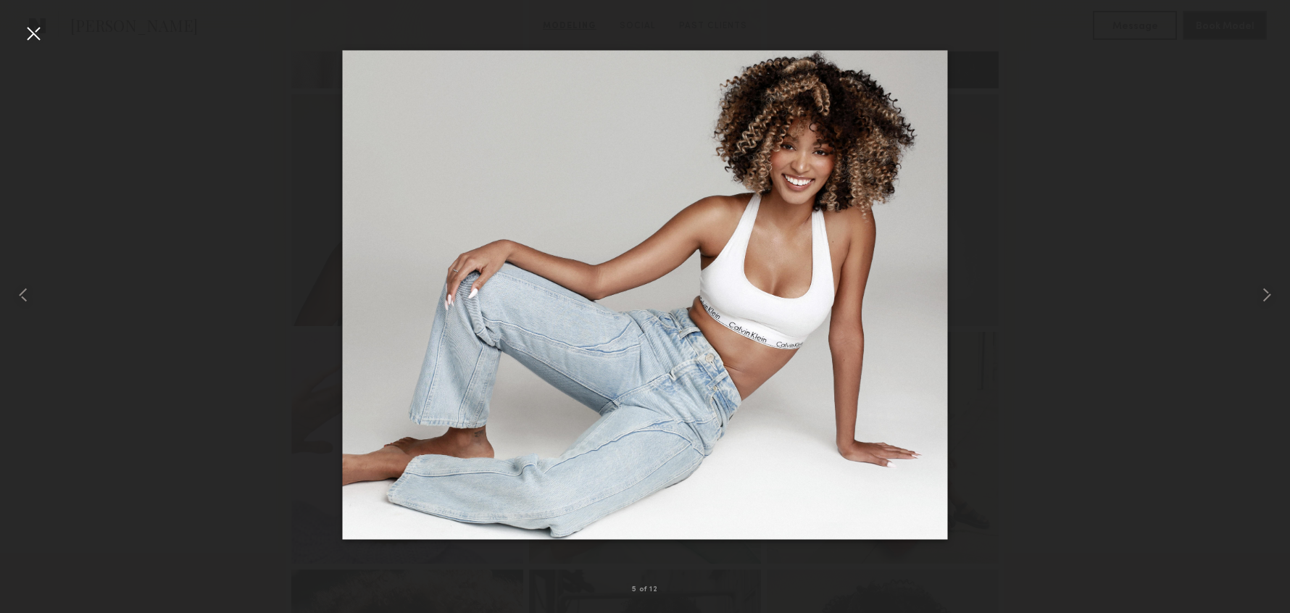
click at [33, 23] on div at bounding box center [33, 33] width 23 height 23
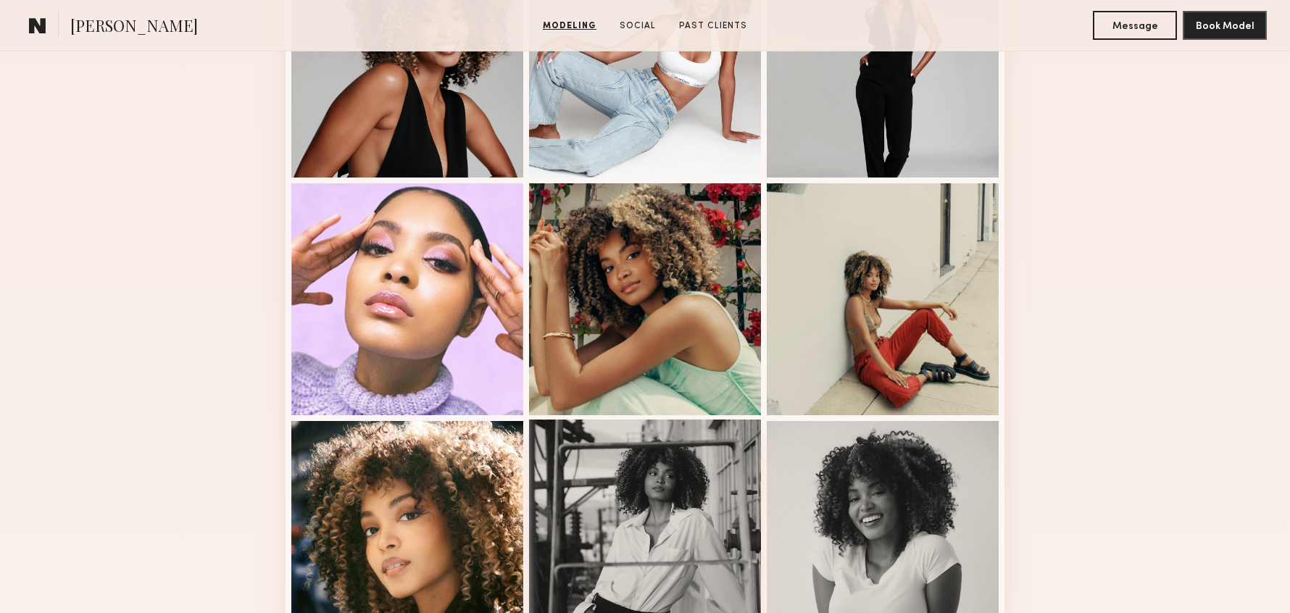
scroll to position [805, 0]
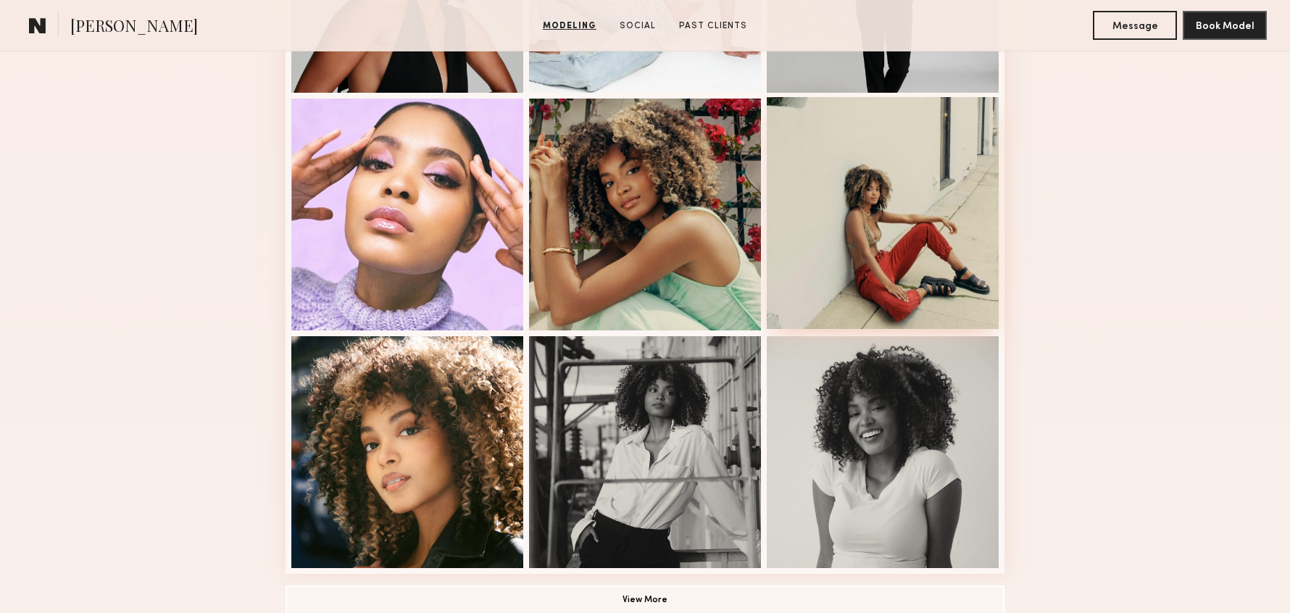
click at [914, 167] on div at bounding box center [882, 213] width 232 height 232
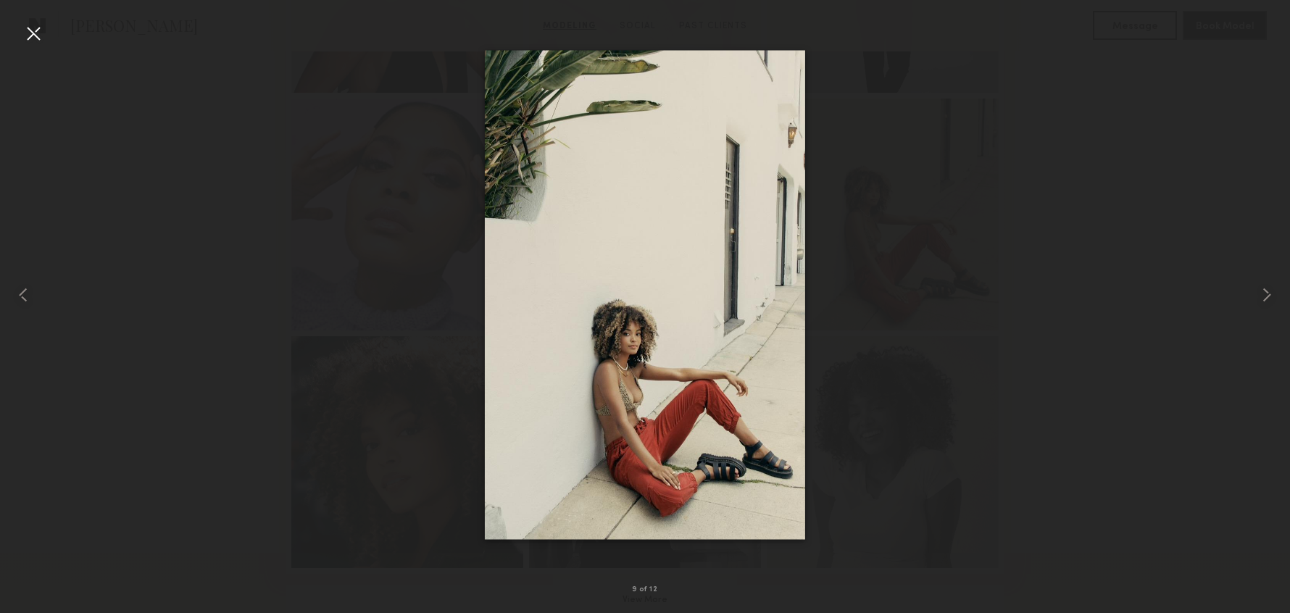
click at [33, 35] on div at bounding box center [33, 33] width 23 height 23
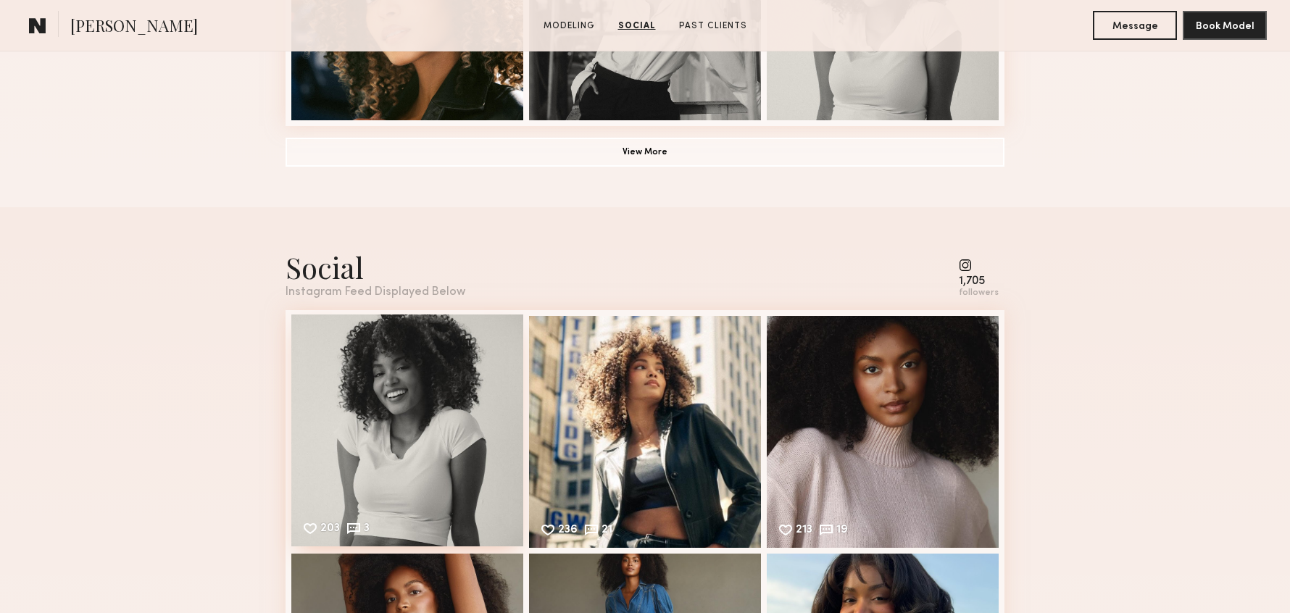
scroll to position [1204, 0]
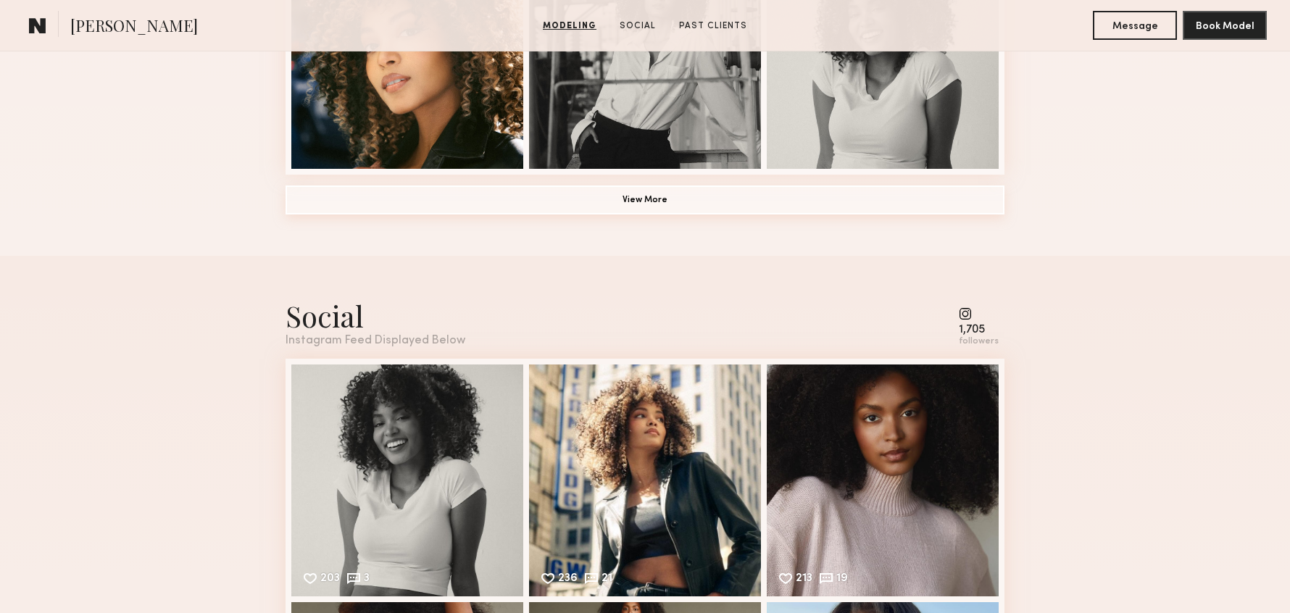
click at [648, 212] on button "View More" at bounding box center [644, 199] width 719 height 29
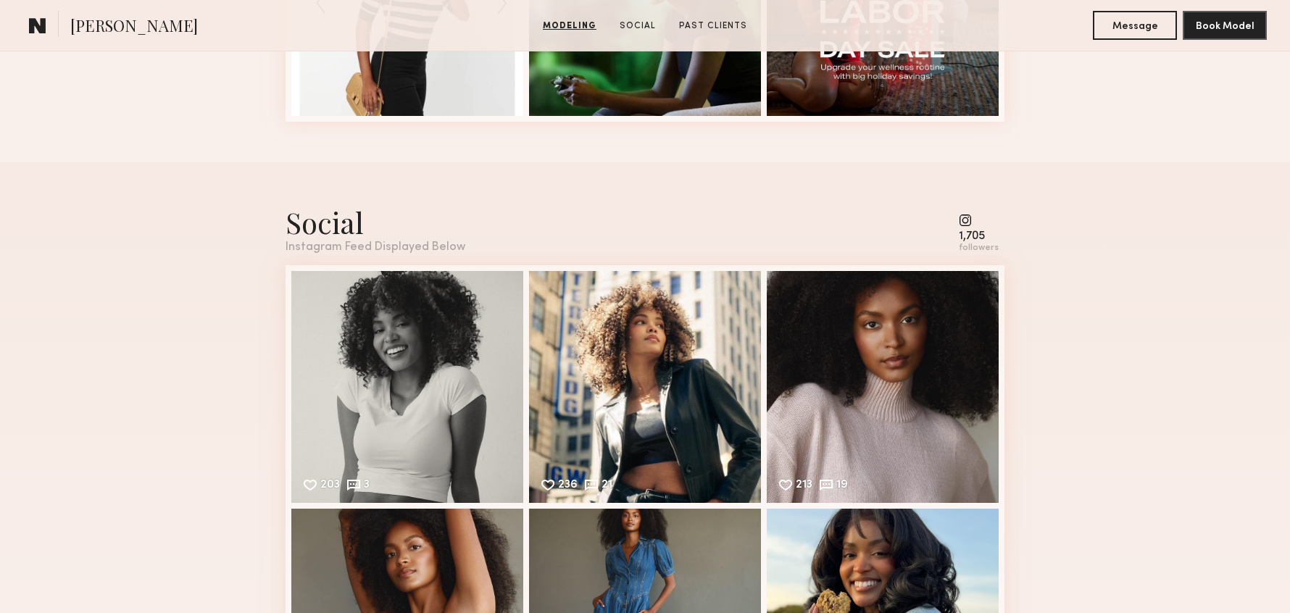
scroll to position [2604, 0]
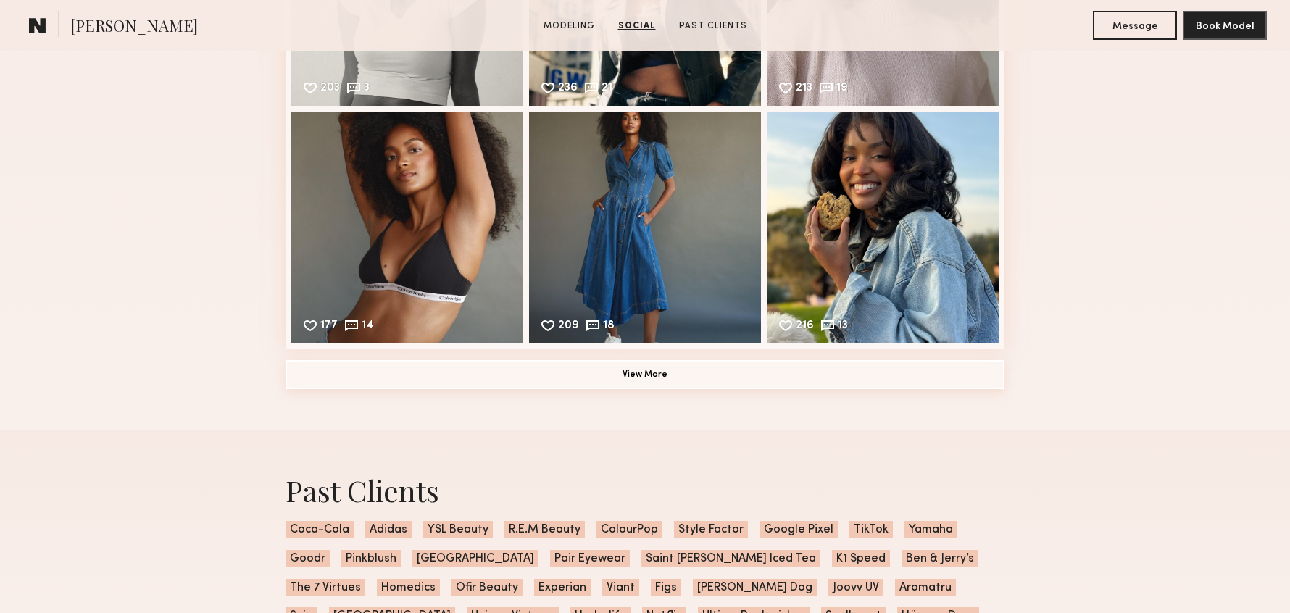
click at [669, 378] on button "View More" at bounding box center [644, 374] width 719 height 29
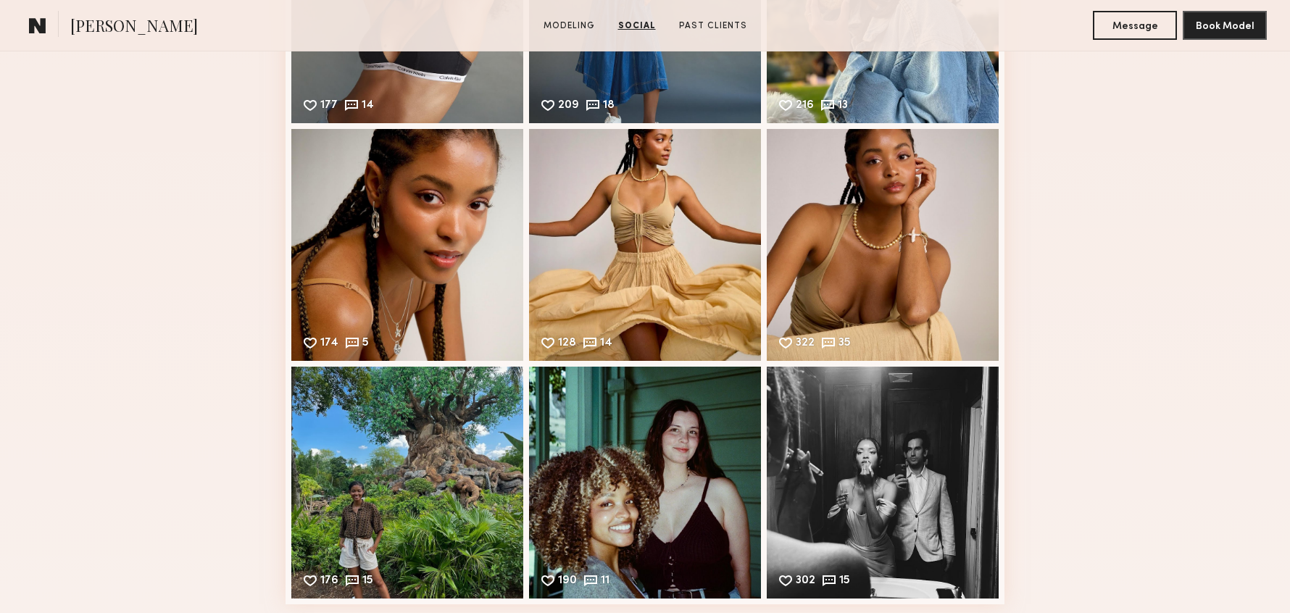
scroll to position [2646, 0]
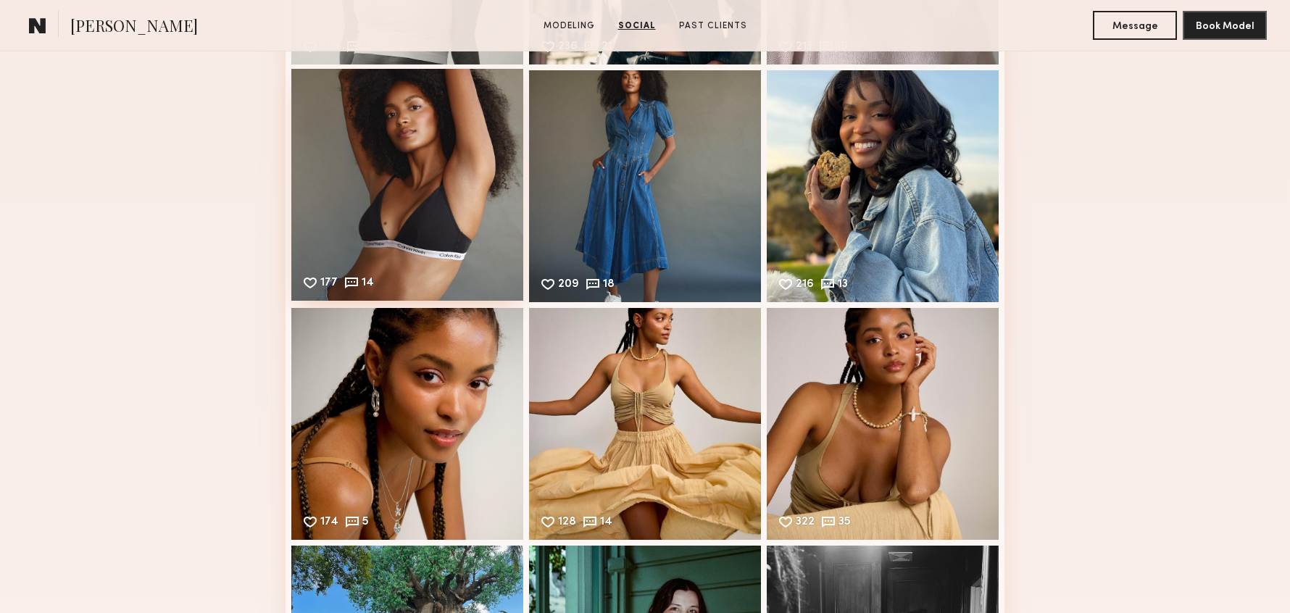
click at [388, 186] on div "177 14 Likes & comments displayed to show model’s engagement" at bounding box center [407, 185] width 232 height 232
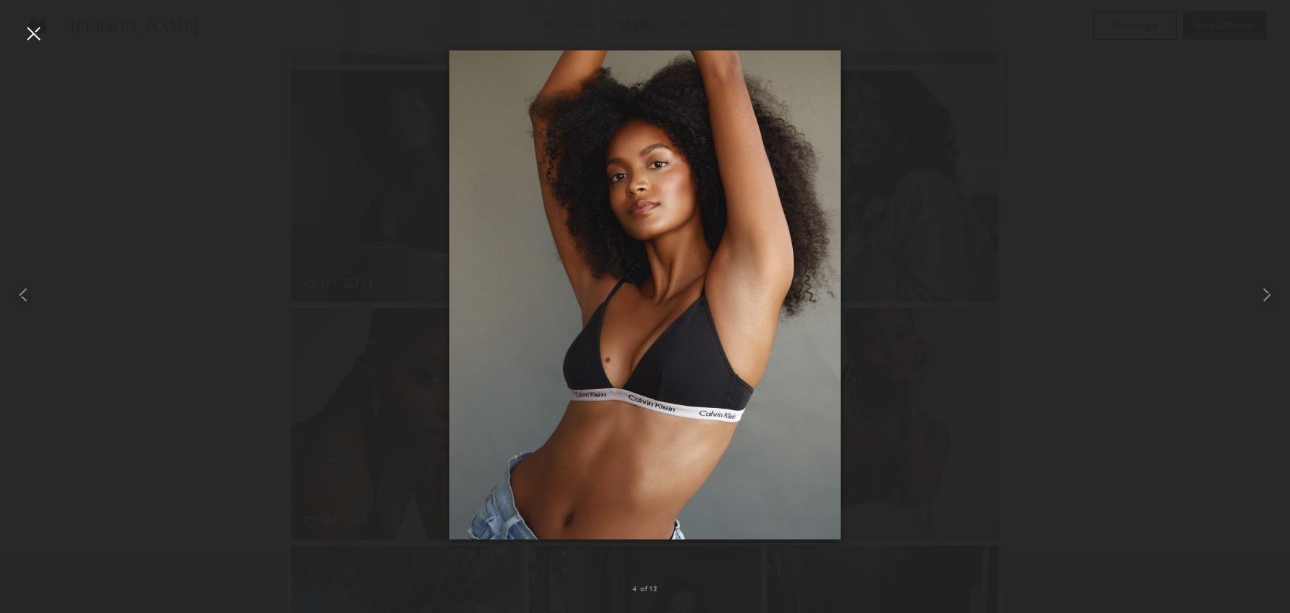
click at [30, 34] on div at bounding box center [33, 33] width 23 height 23
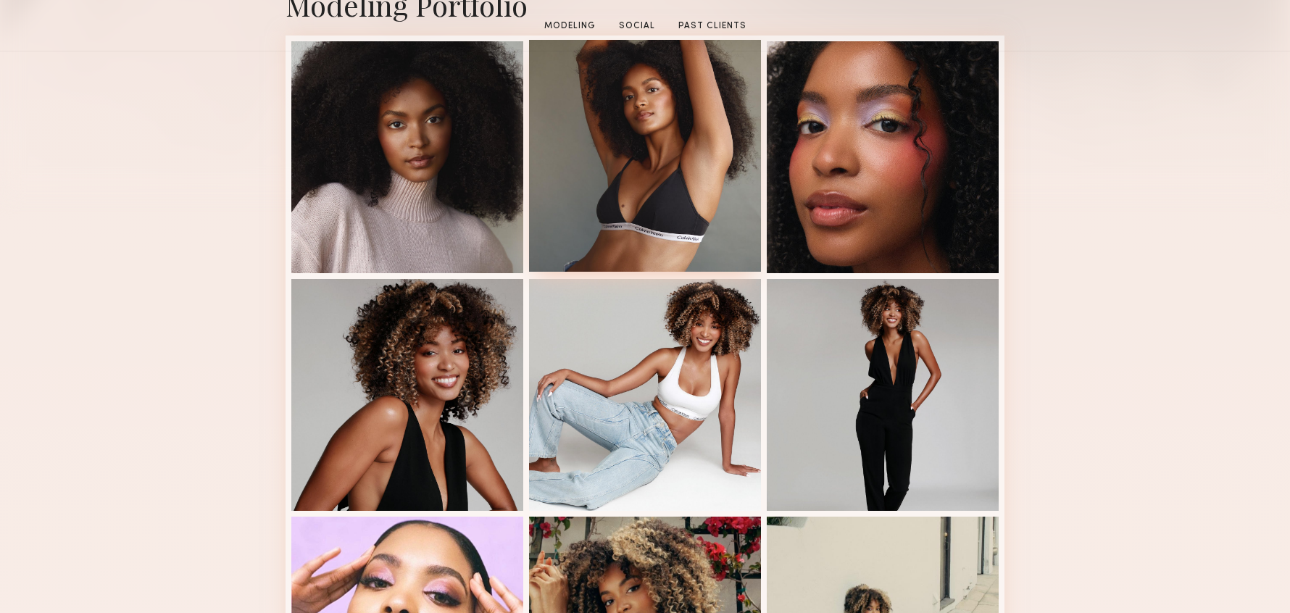
scroll to position [391, 0]
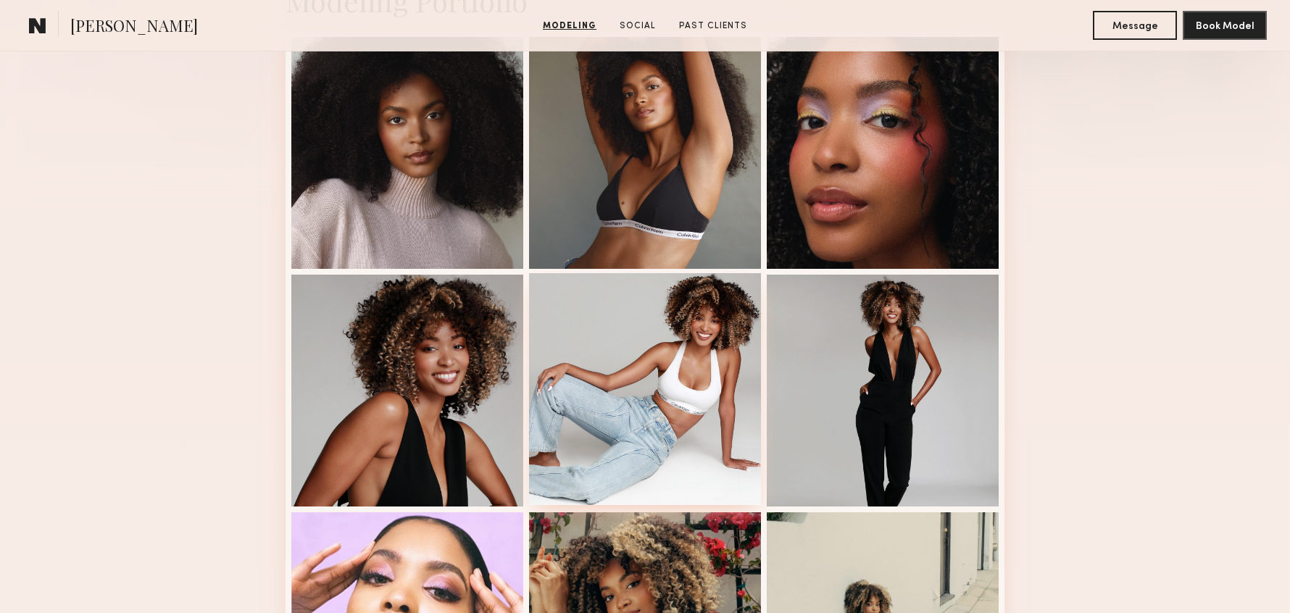
click at [658, 333] on div at bounding box center [645, 389] width 232 height 232
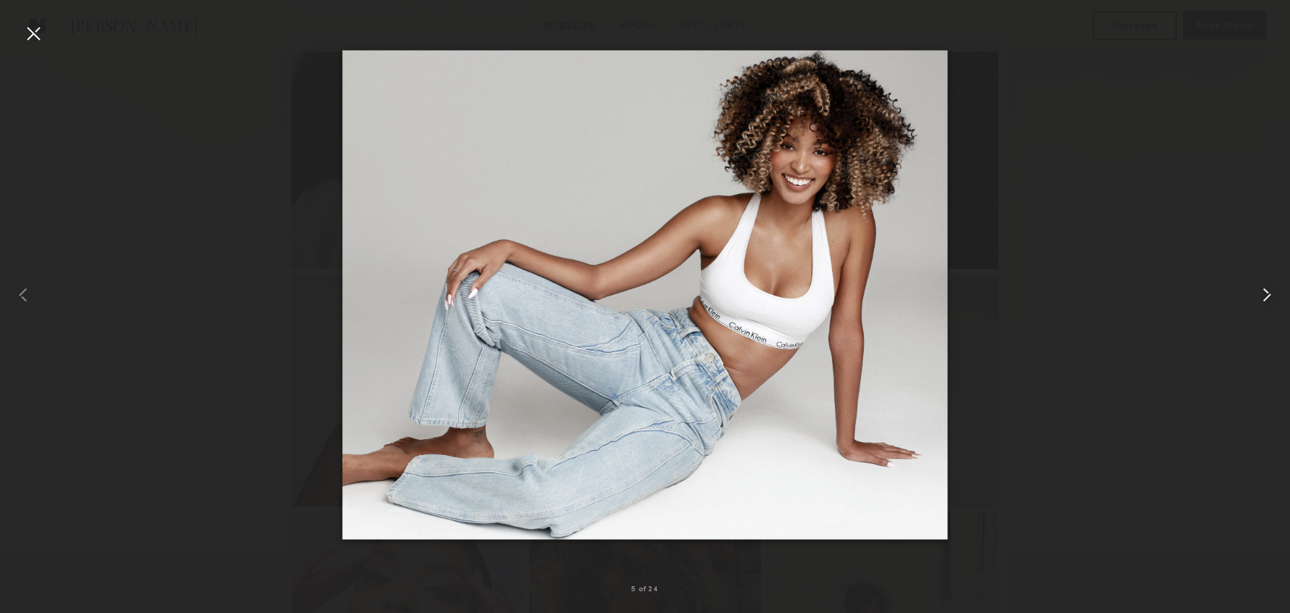
click at [1256, 299] on common-icon at bounding box center [1266, 294] width 23 height 23
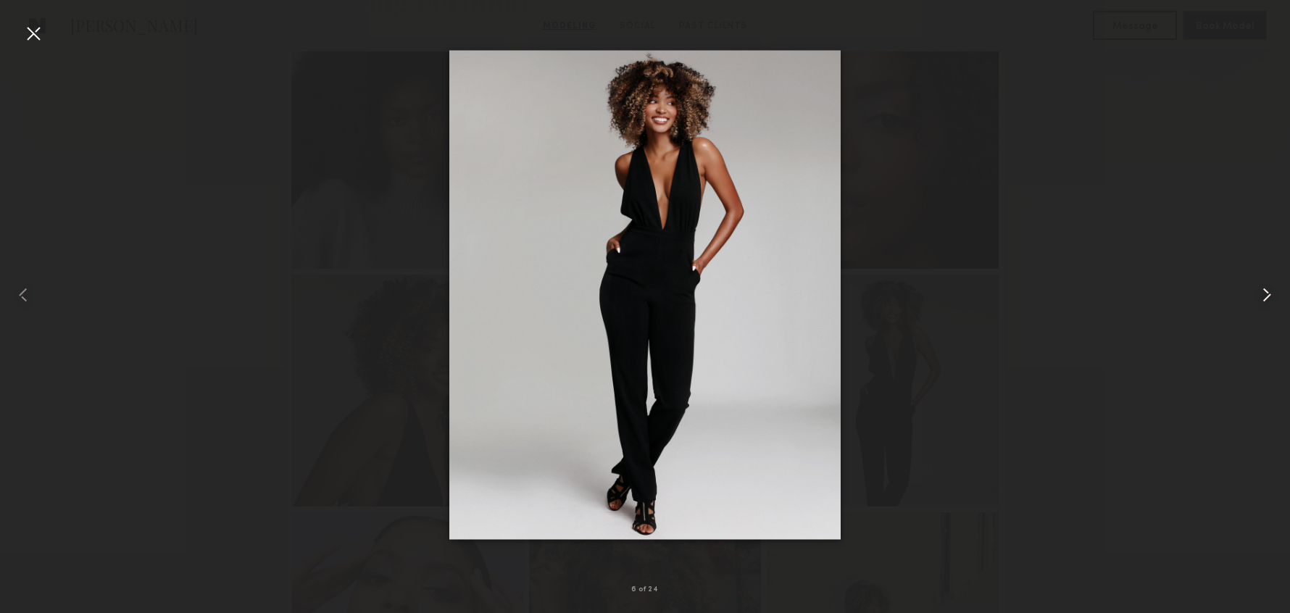
click at [1255, 300] on common-icon at bounding box center [1266, 294] width 23 height 23
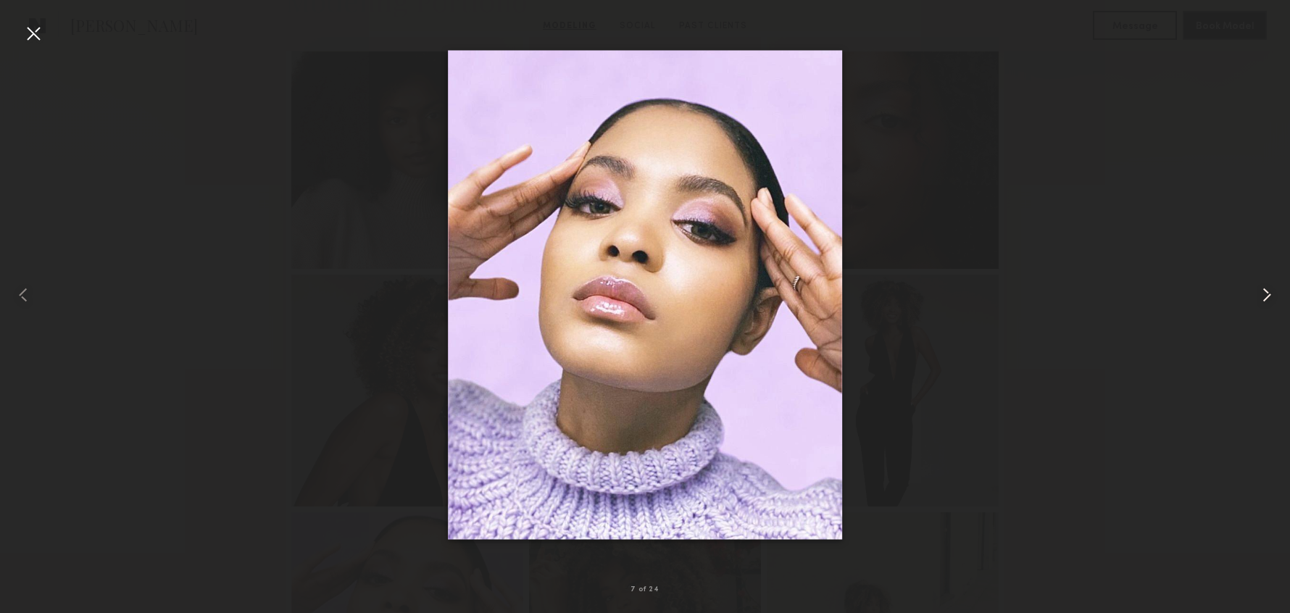
click at [1255, 300] on common-icon at bounding box center [1266, 294] width 23 height 23
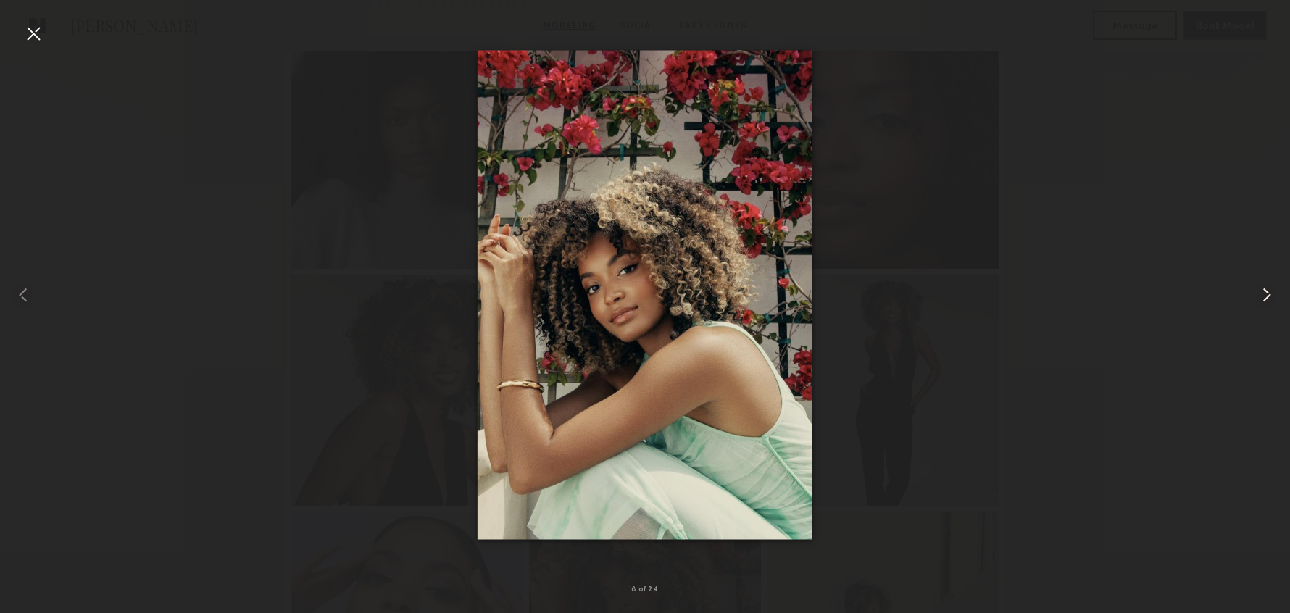
click at [1255, 300] on common-icon at bounding box center [1266, 294] width 23 height 23
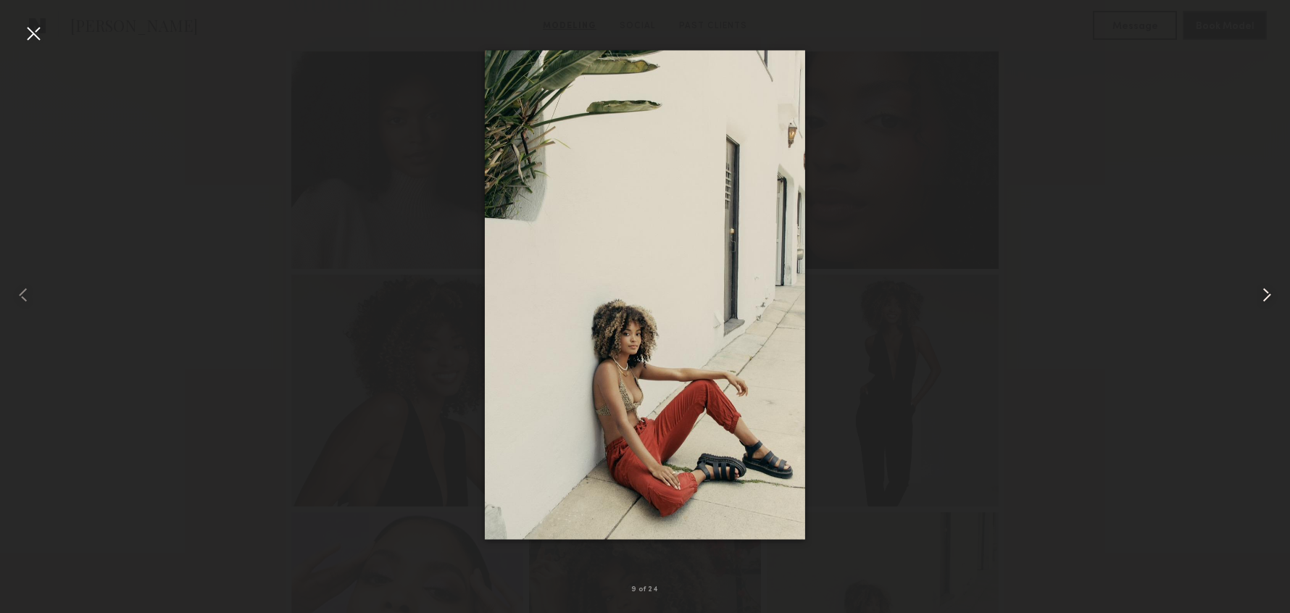
click at [1255, 300] on common-icon at bounding box center [1266, 294] width 23 height 23
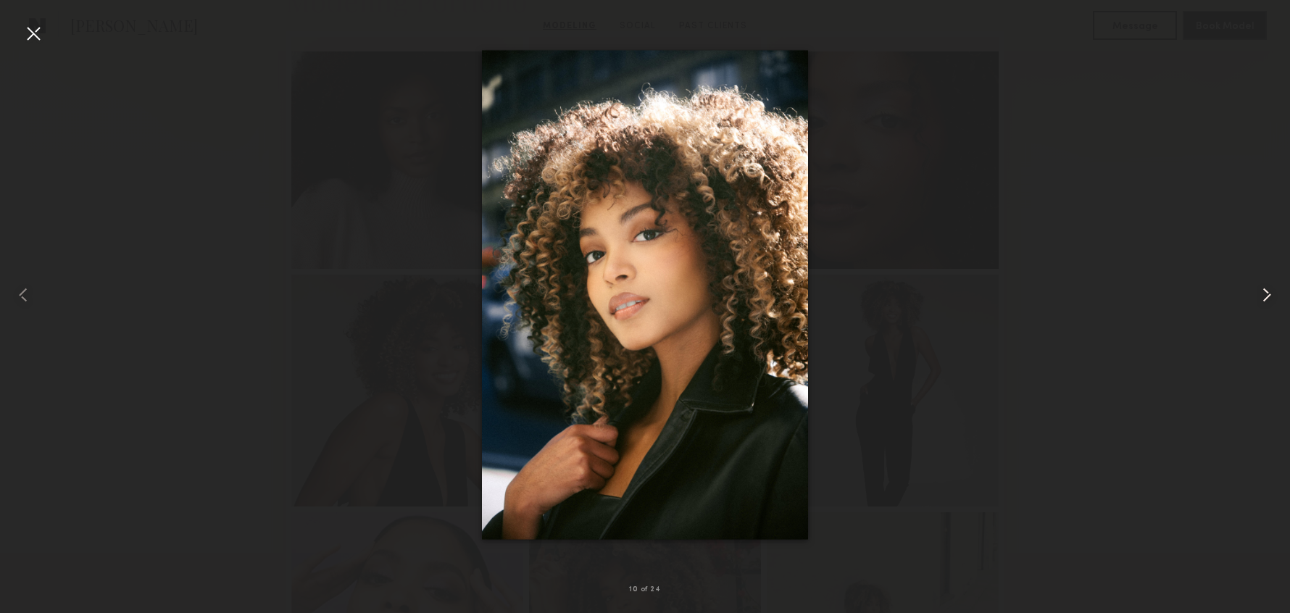
click at [1272, 293] on common-icon at bounding box center [1266, 294] width 23 height 23
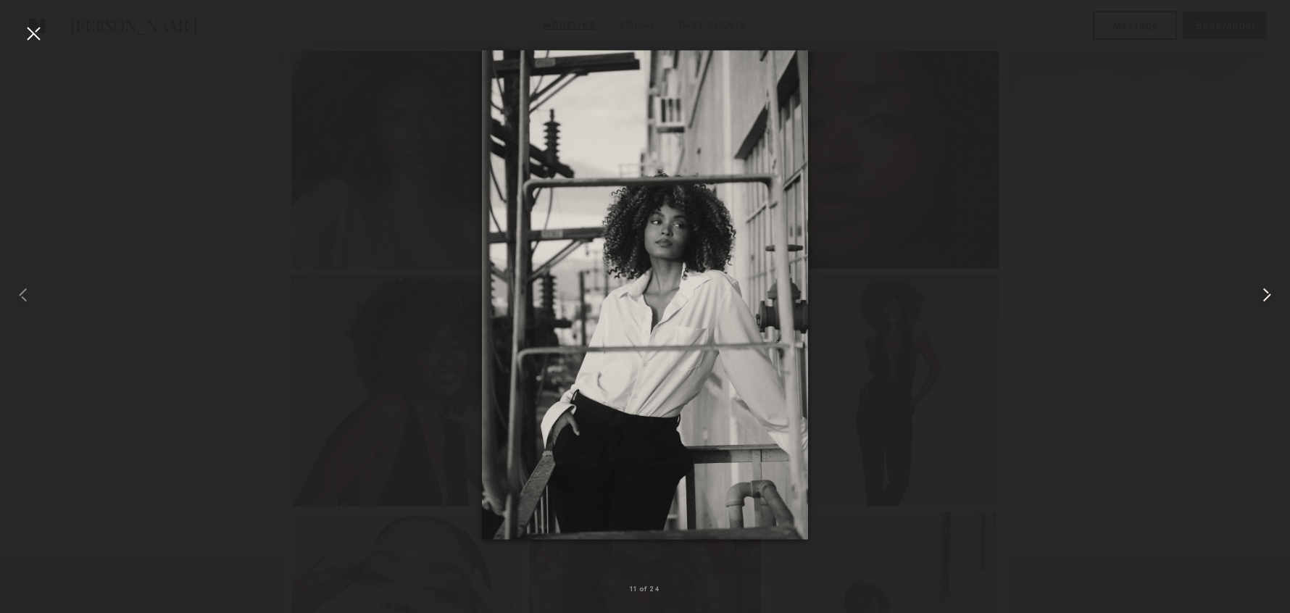
click at [1272, 293] on common-icon at bounding box center [1266, 294] width 23 height 23
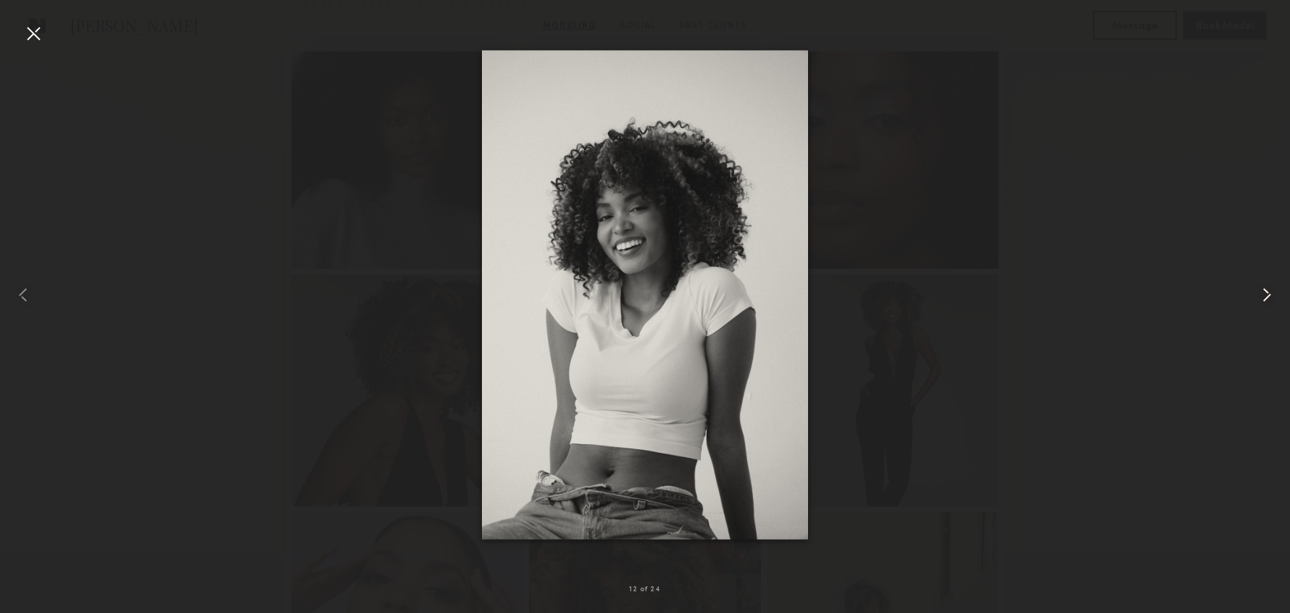
click at [1269, 293] on common-icon at bounding box center [1266, 294] width 23 height 23
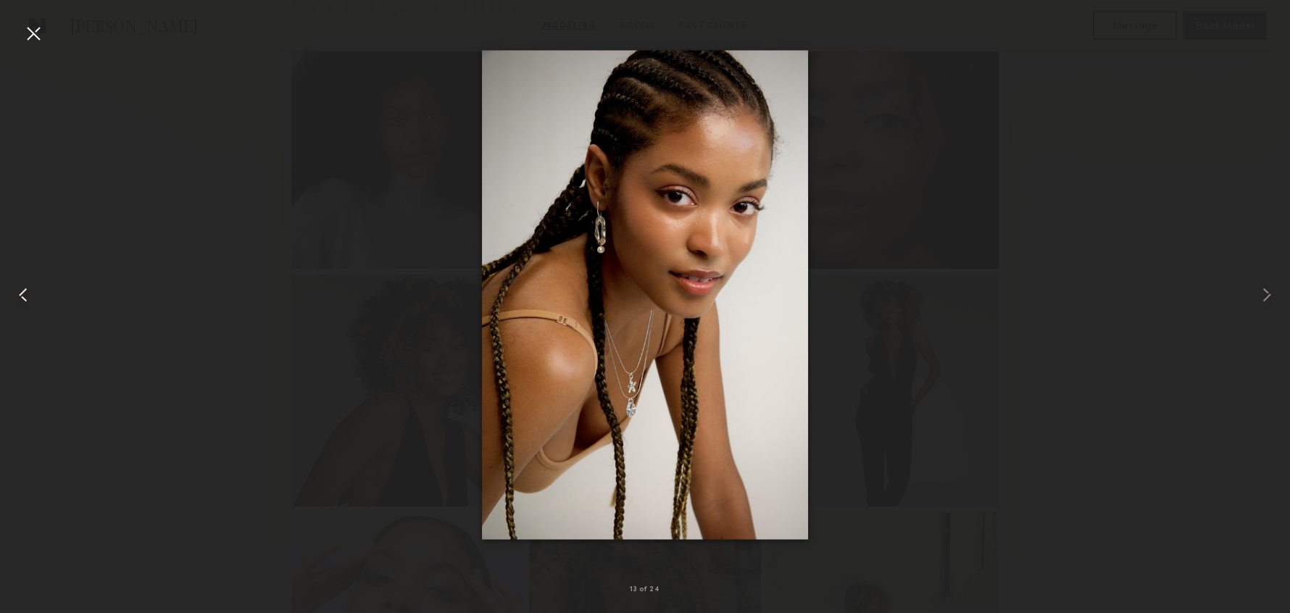
click at [22, 291] on common-icon at bounding box center [23, 294] width 23 height 23
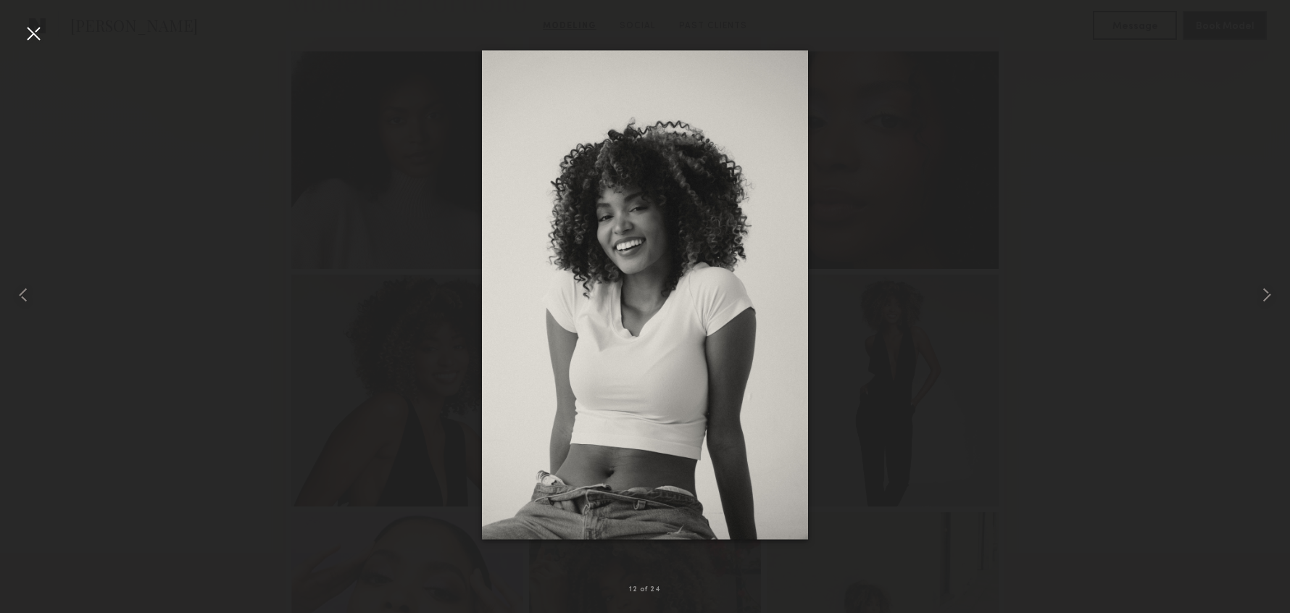
click at [25, 37] on div at bounding box center [33, 33] width 23 height 23
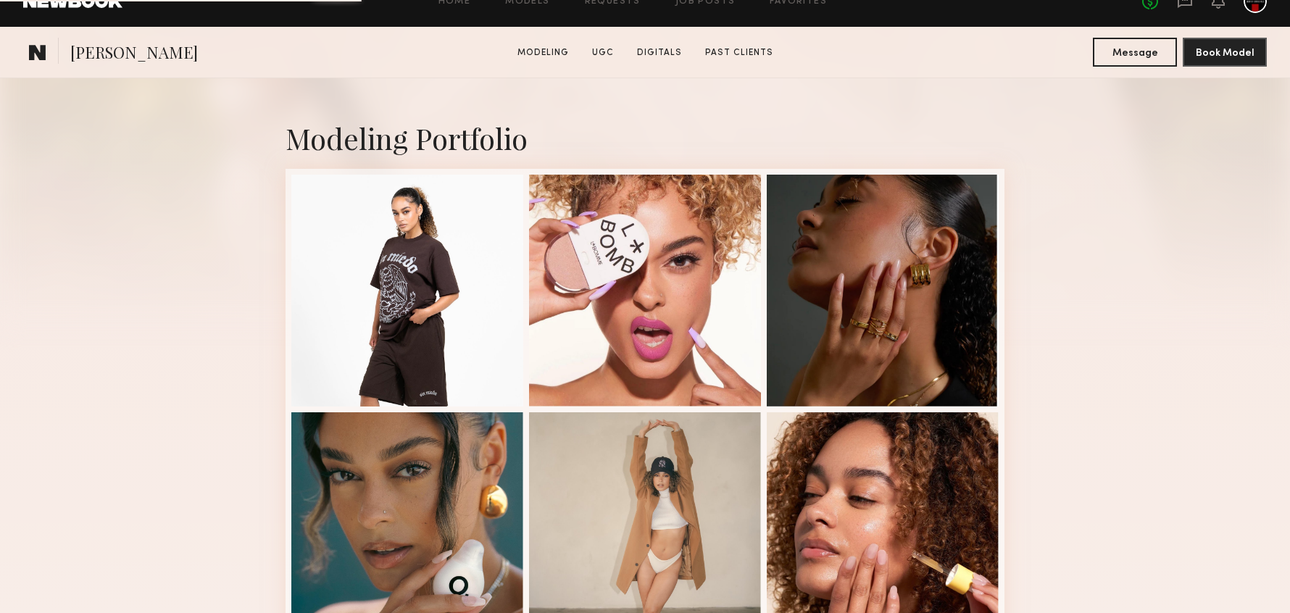
scroll to position [400, 0]
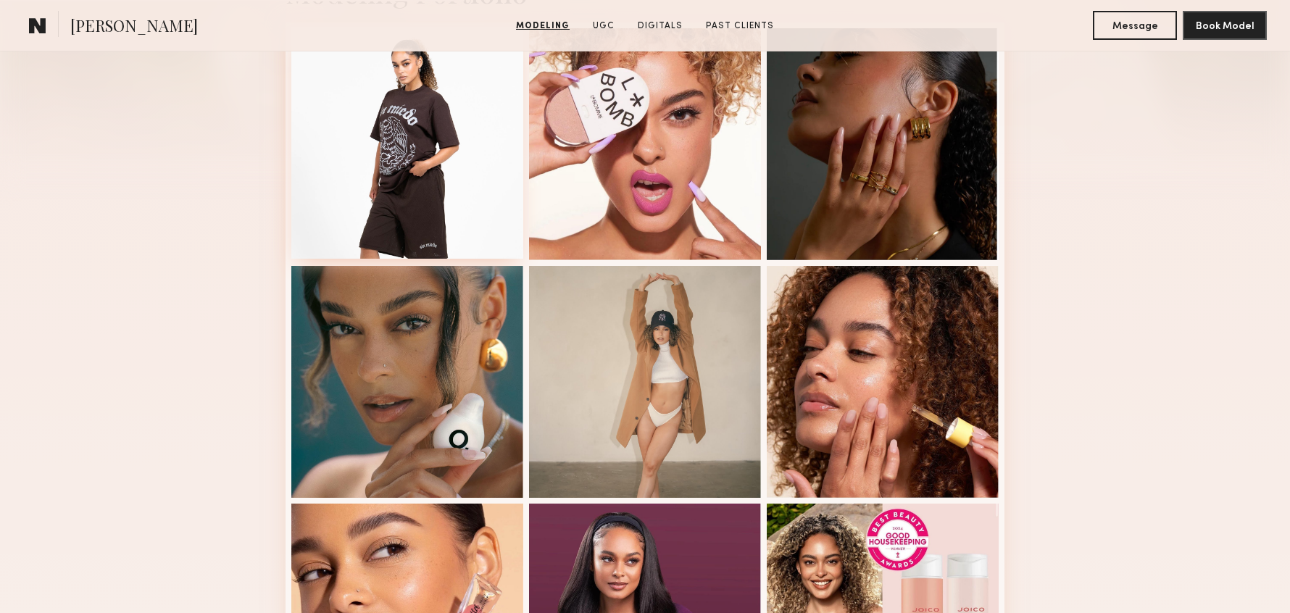
click at [405, 164] on div at bounding box center [407, 143] width 232 height 232
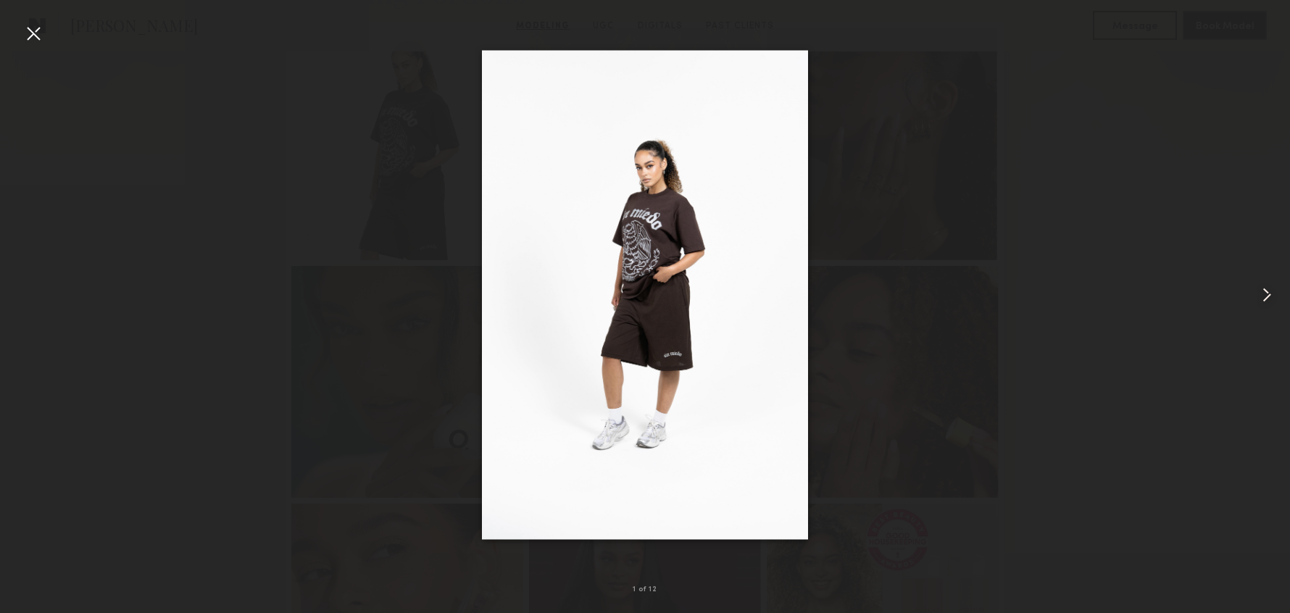
click at [1267, 293] on common-icon at bounding box center [1266, 294] width 23 height 23
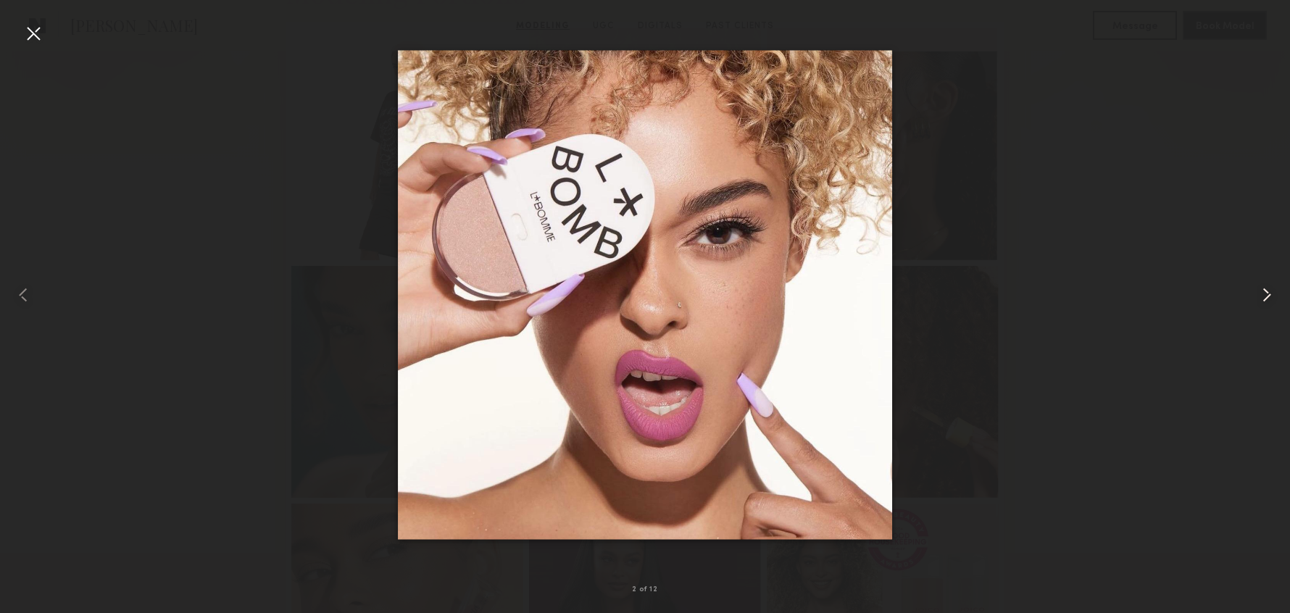
click at [1267, 293] on common-icon at bounding box center [1266, 294] width 23 height 23
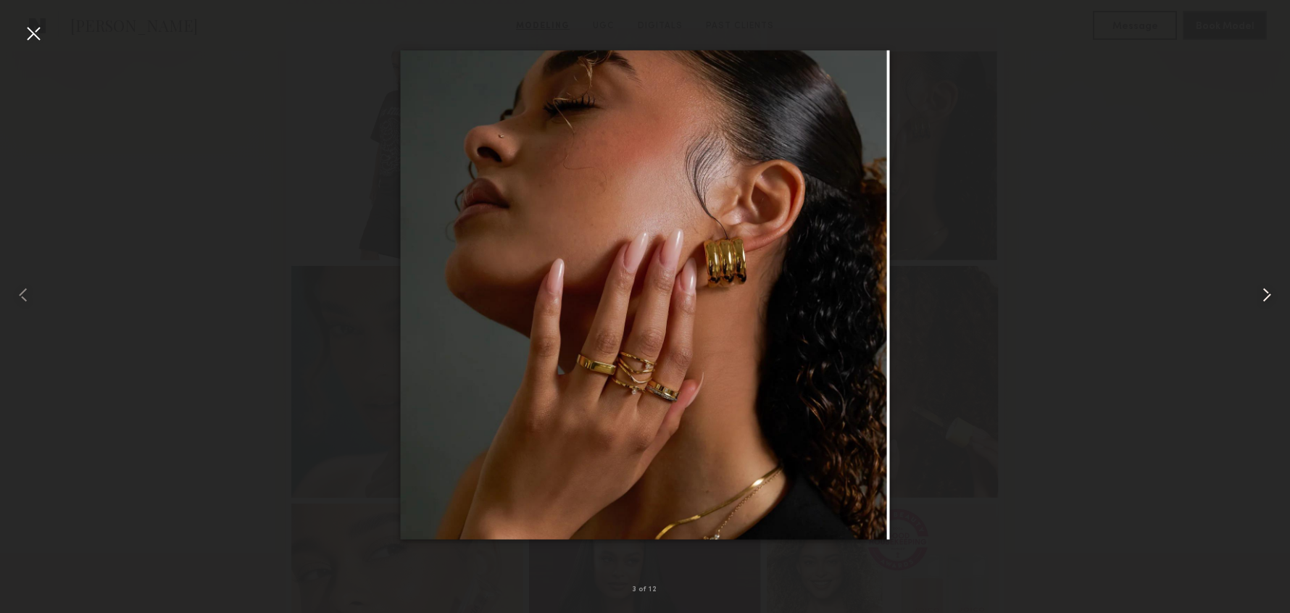
click at [1267, 293] on common-icon at bounding box center [1266, 294] width 23 height 23
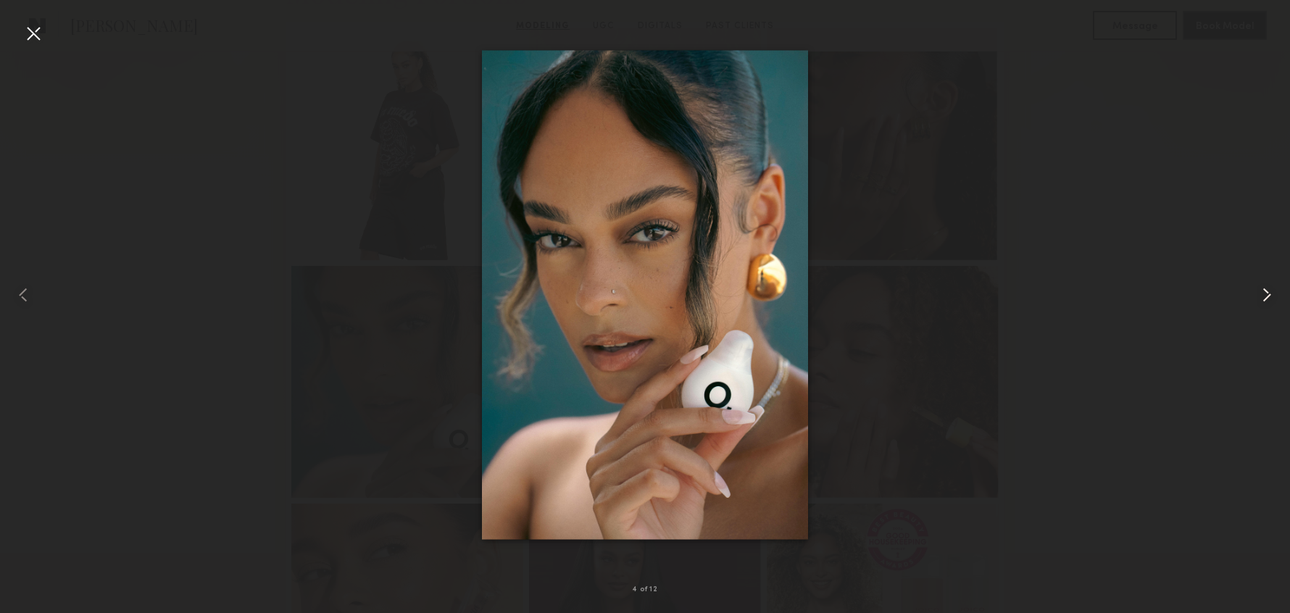
click at [1267, 293] on common-icon at bounding box center [1266, 294] width 23 height 23
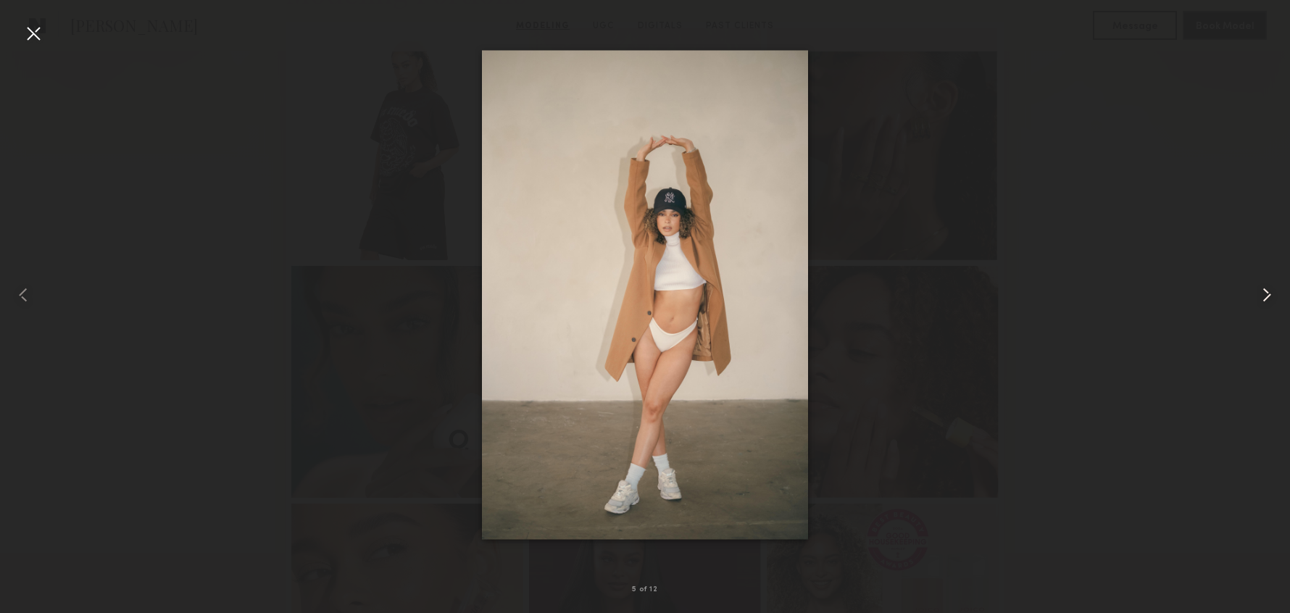
click at [1267, 293] on common-icon at bounding box center [1266, 294] width 23 height 23
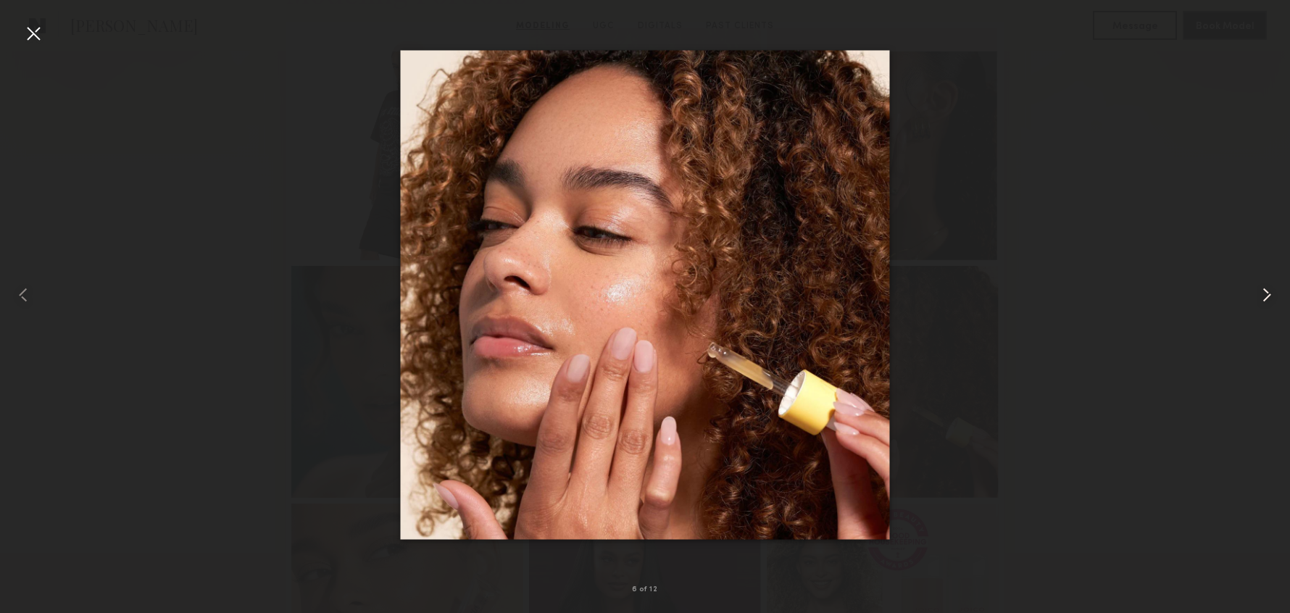
click at [1267, 293] on common-icon at bounding box center [1266, 294] width 23 height 23
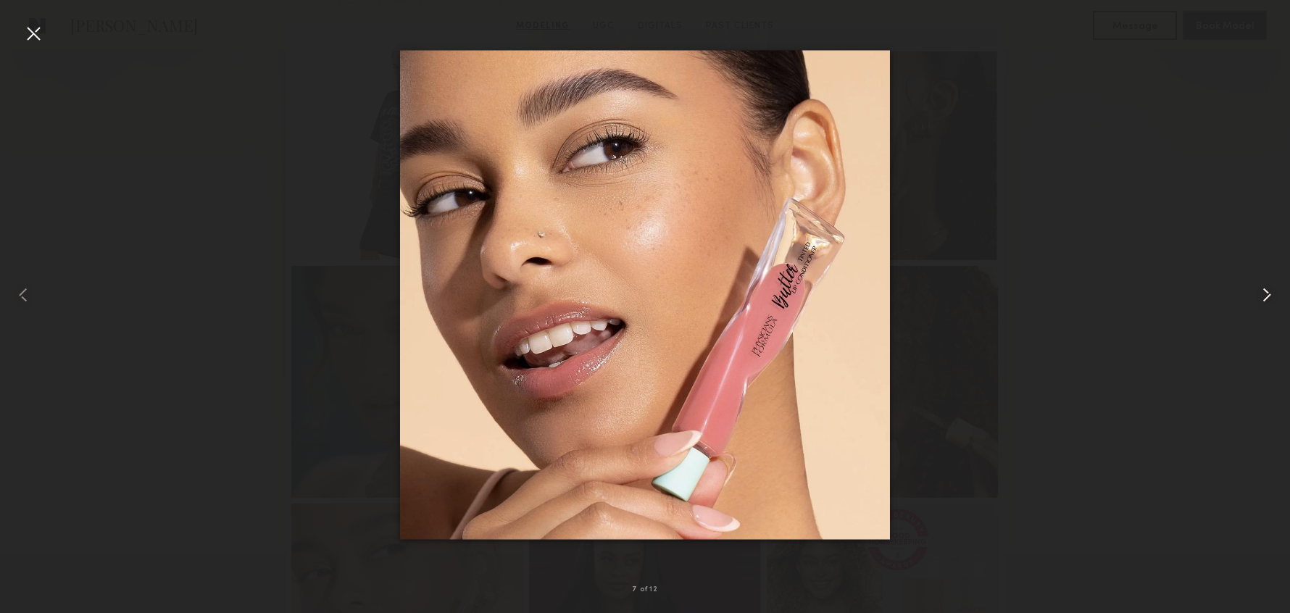
click at [1267, 293] on common-icon at bounding box center [1266, 294] width 23 height 23
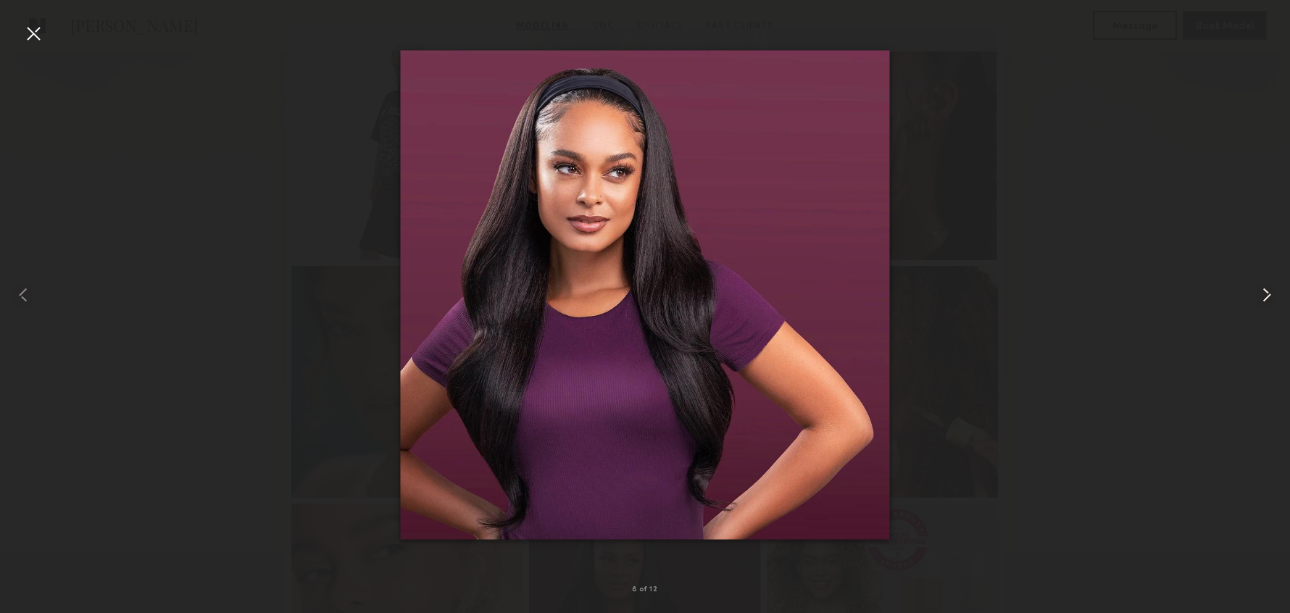
click at [1267, 293] on common-icon at bounding box center [1266, 294] width 23 height 23
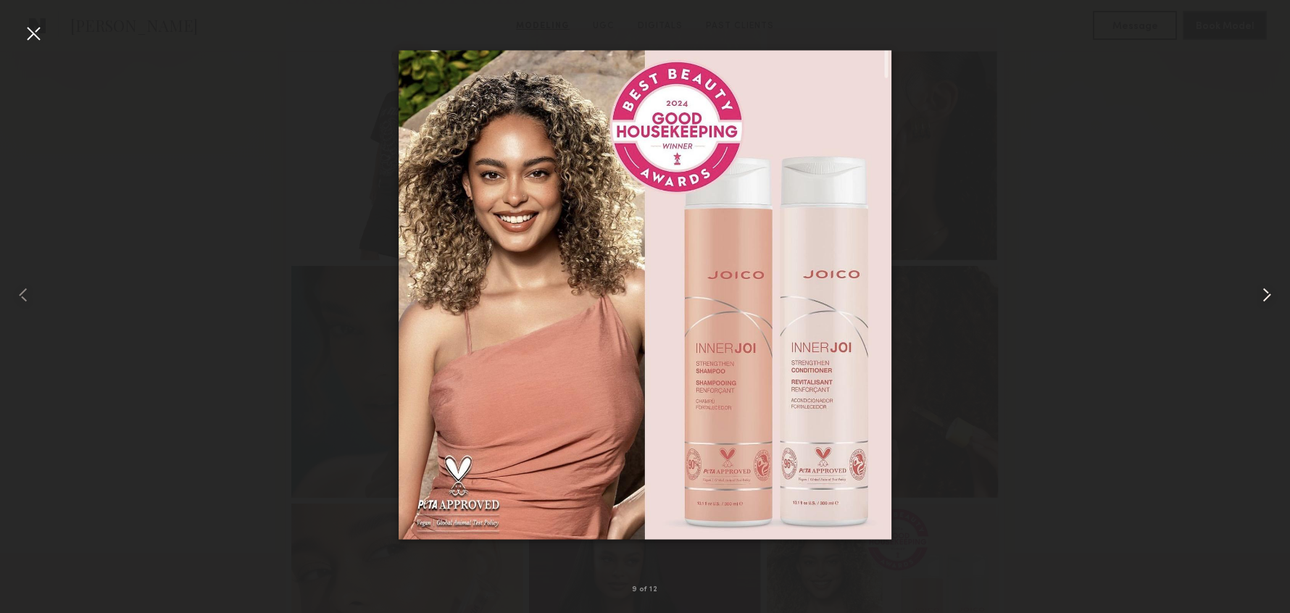
click at [1267, 293] on common-icon at bounding box center [1266, 294] width 23 height 23
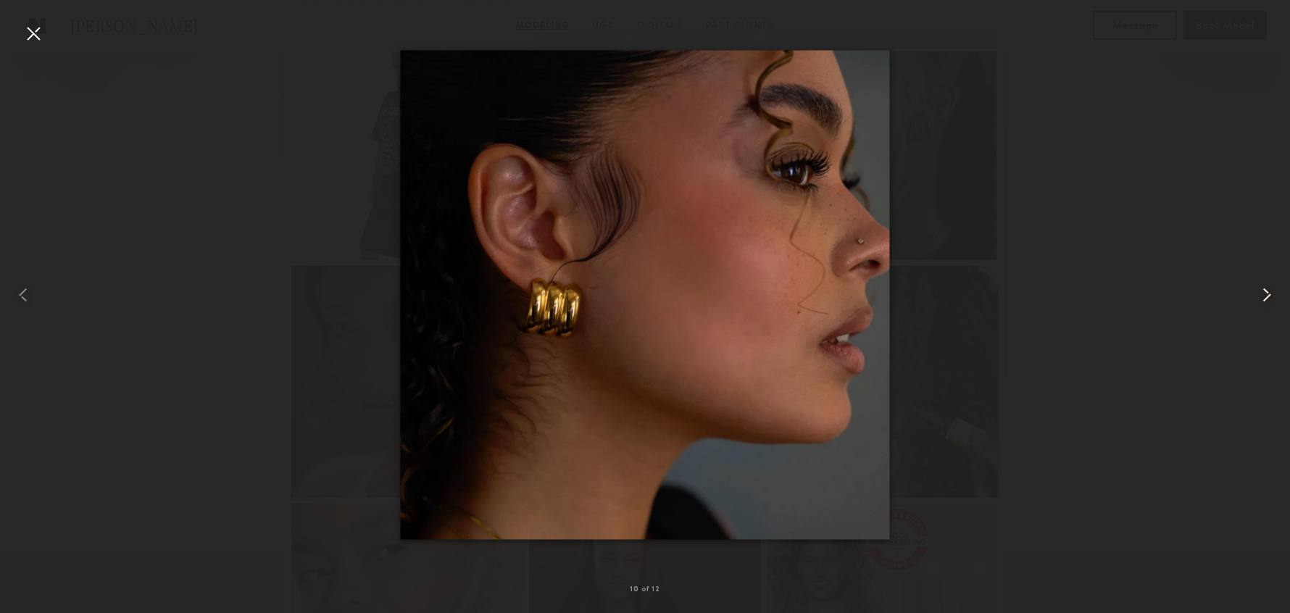
click at [1267, 293] on common-icon at bounding box center [1266, 294] width 23 height 23
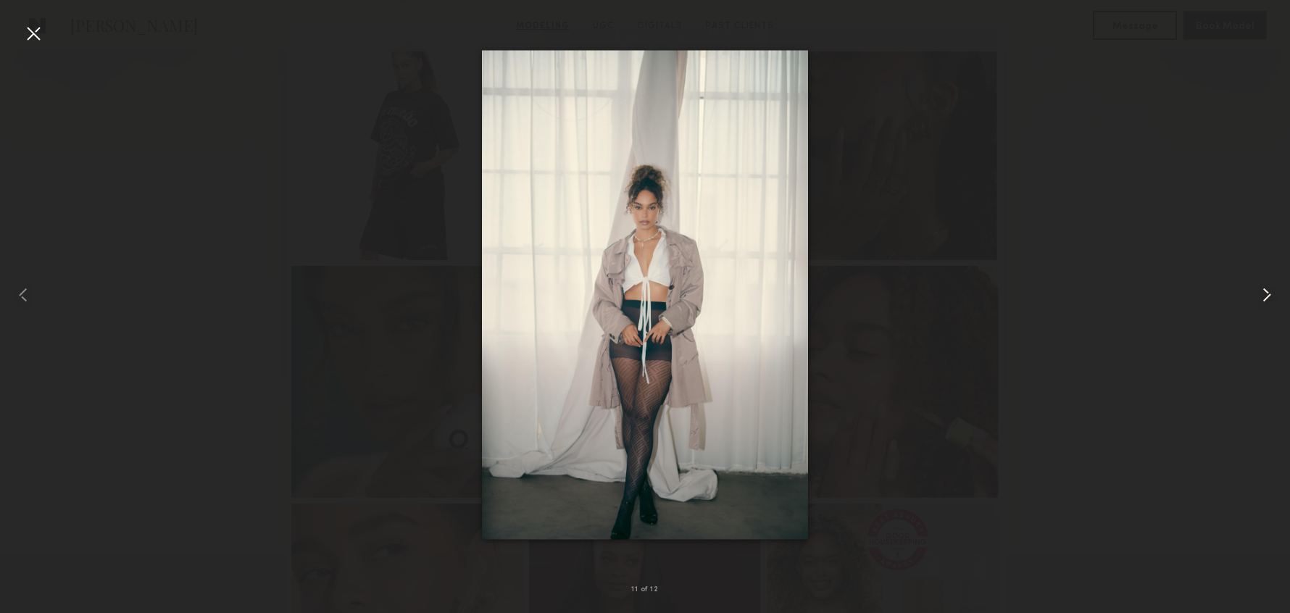
click at [1267, 293] on common-icon at bounding box center [1266, 294] width 23 height 23
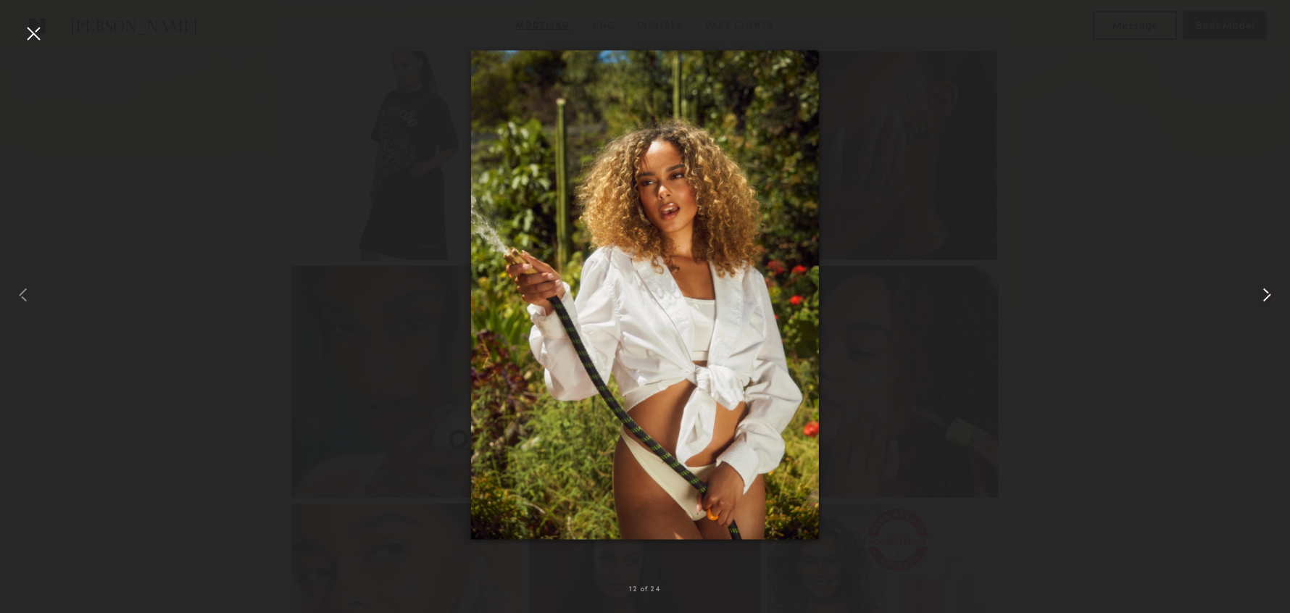
click at [1267, 293] on common-icon at bounding box center [1266, 294] width 23 height 23
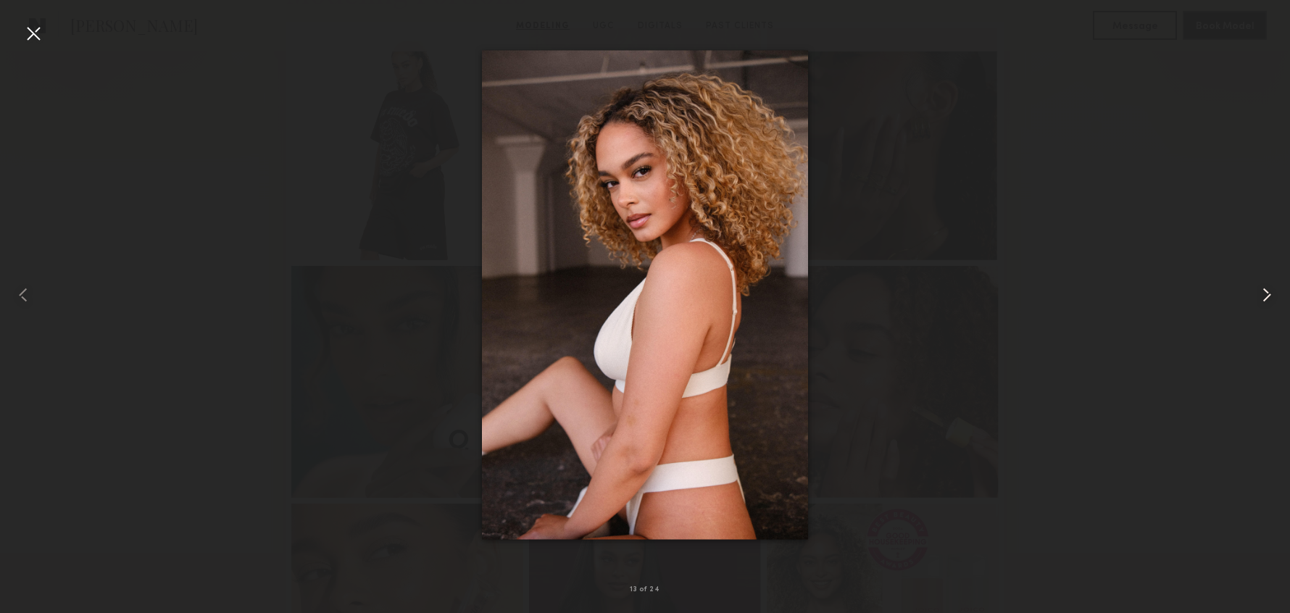
click at [1267, 293] on common-icon at bounding box center [1266, 294] width 23 height 23
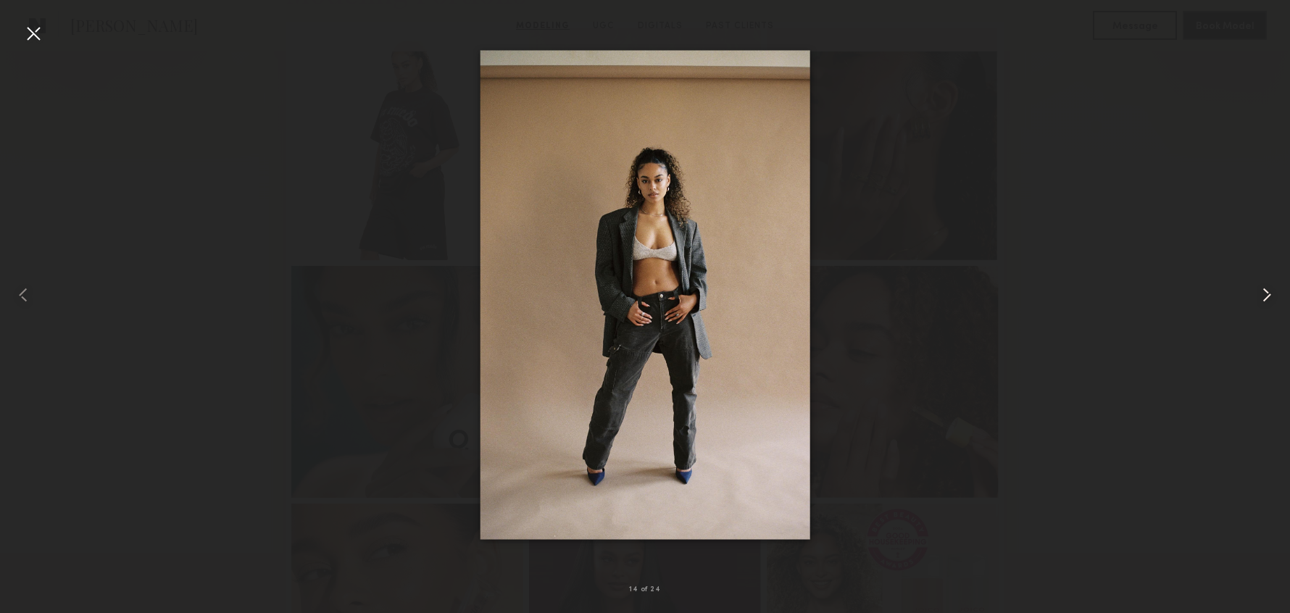
click at [1267, 293] on common-icon at bounding box center [1266, 294] width 23 height 23
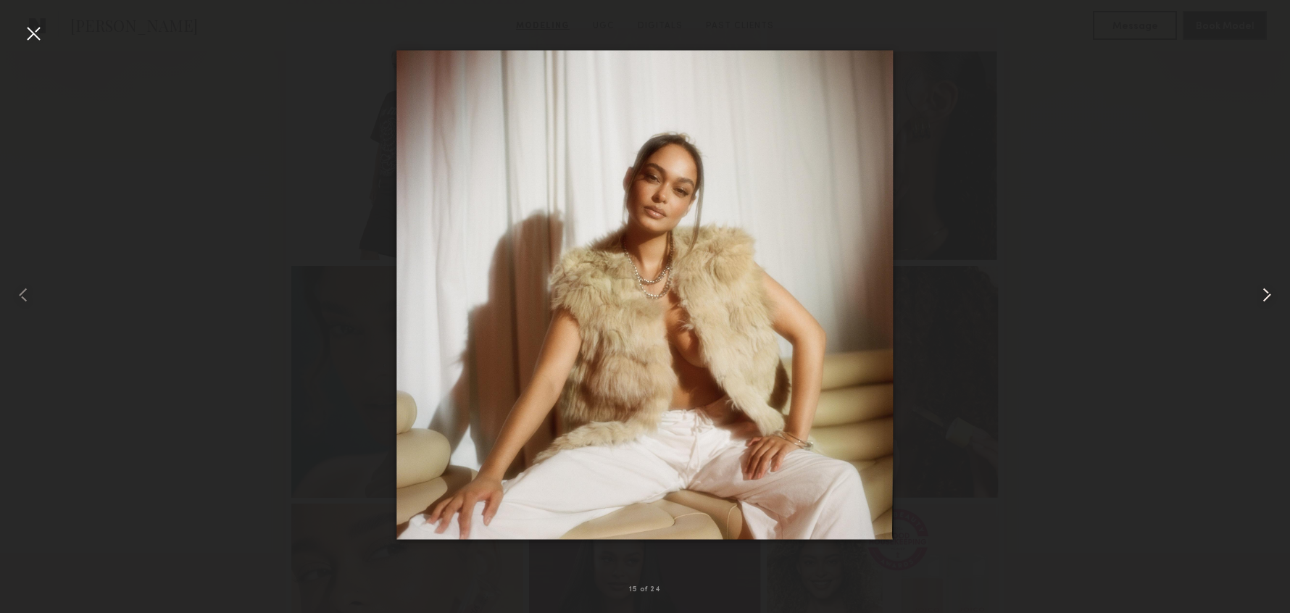
click at [1267, 293] on common-icon at bounding box center [1266, 294] width 23 height 23
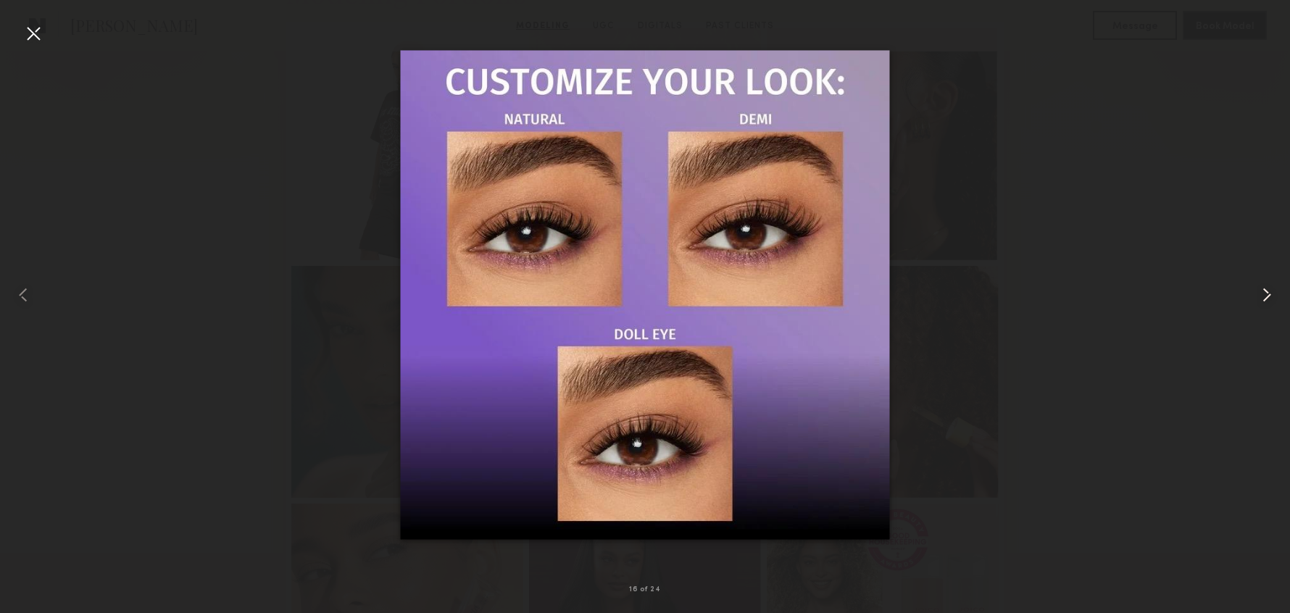
click at [1267, 293] on common-icon at bounding box center [1266, 294] width 23 height 23
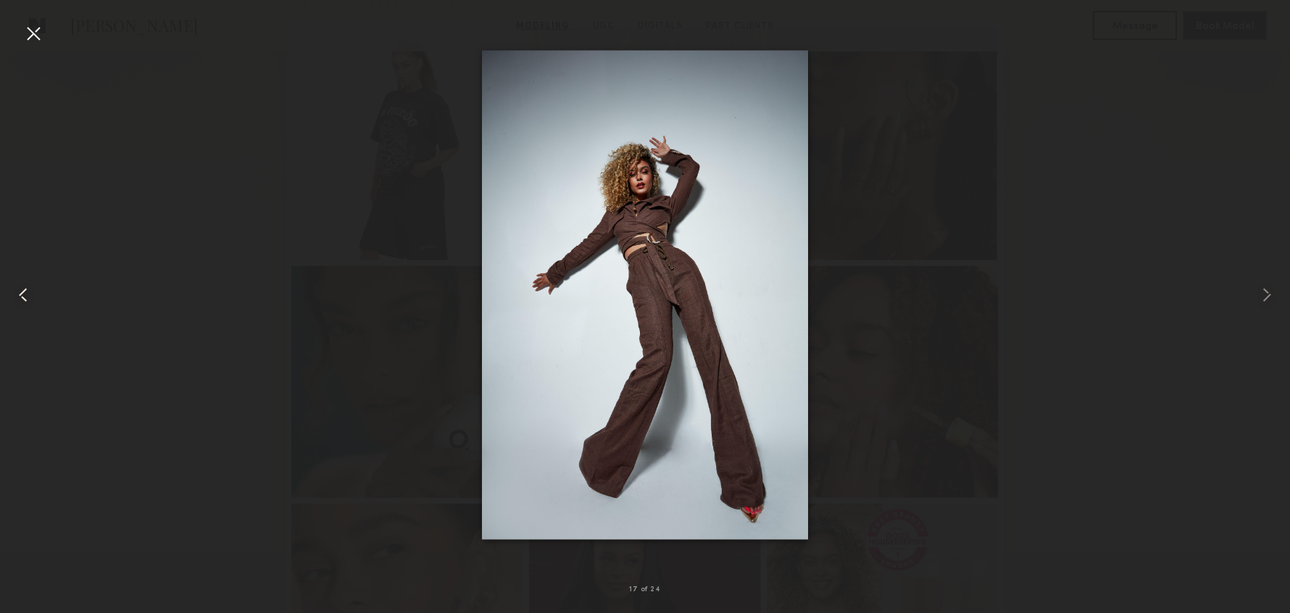
click at [33, 296] on common-icon at bounding box center [23, 294] width 23 height 23
click at [30, 295] on common-icon at bounding box center [23, 294] width 23 height 23
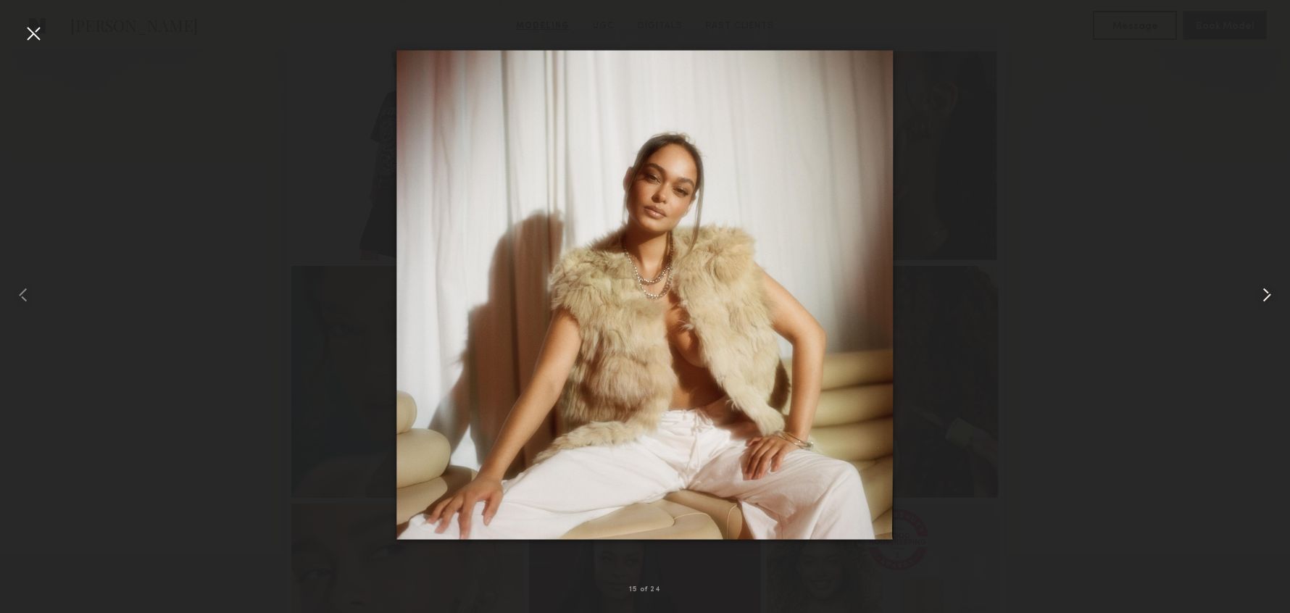
click at [1260, 295] on common-icon at bounding box center [1266, 294] width 23 height 23
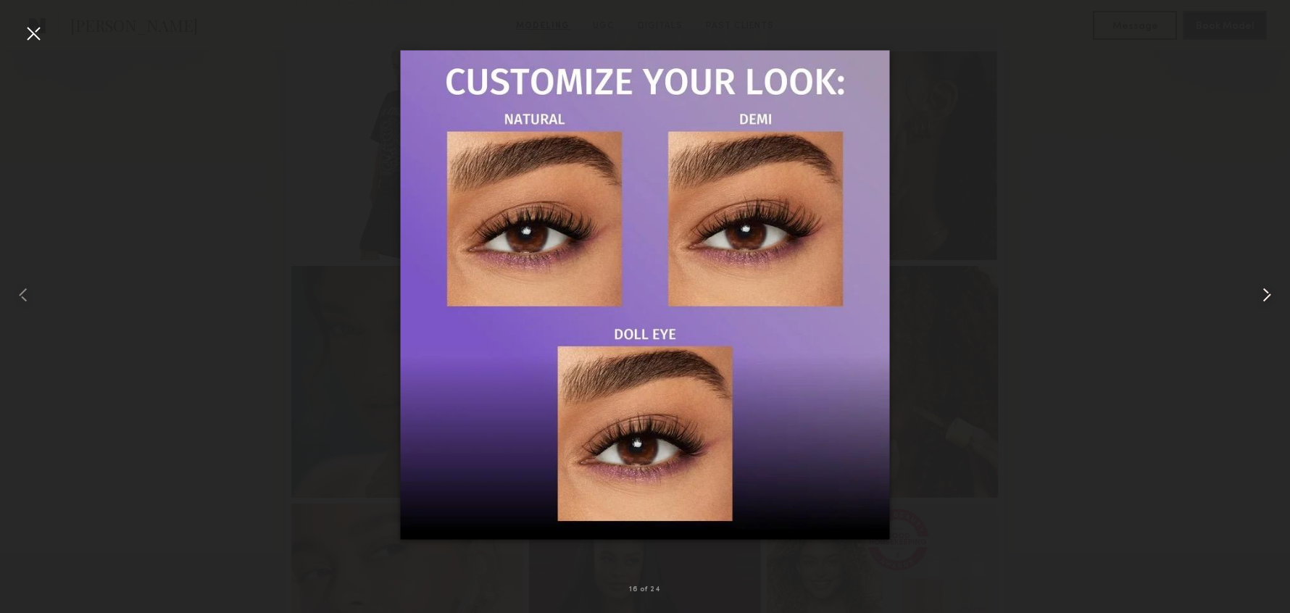
click at [1260, 297] on common-icon at bounding box center [1266, 294] width 23 height 23
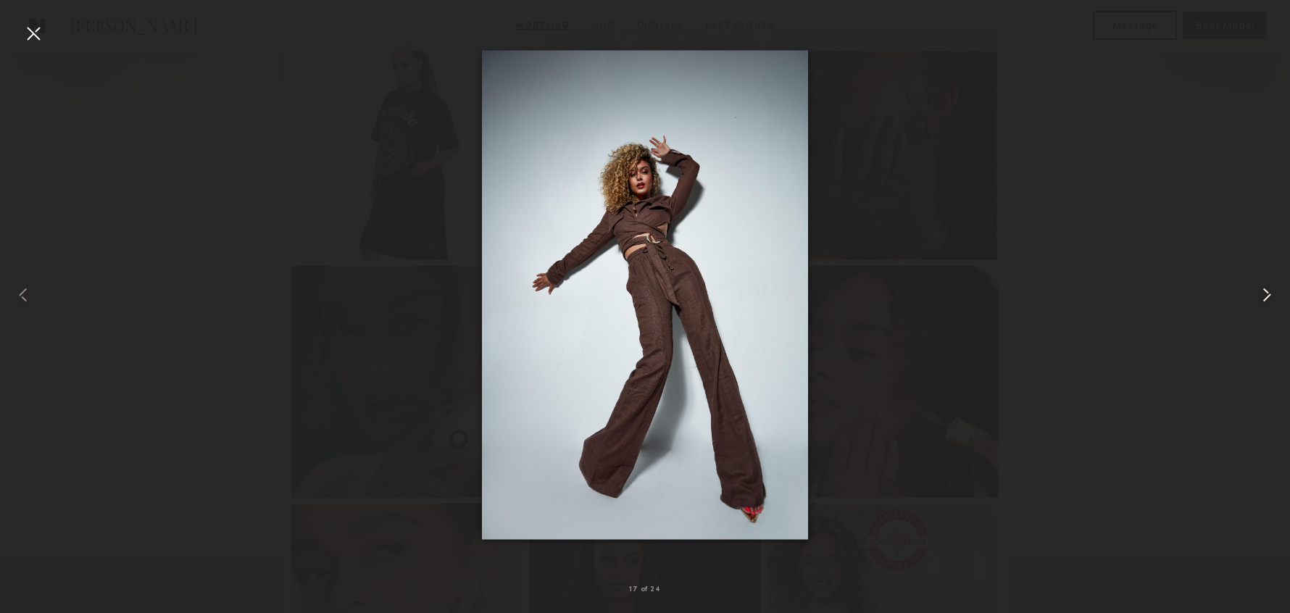
click at [1259, 297] on common-icon at bounding box center [1266, 294] width 23 height 23
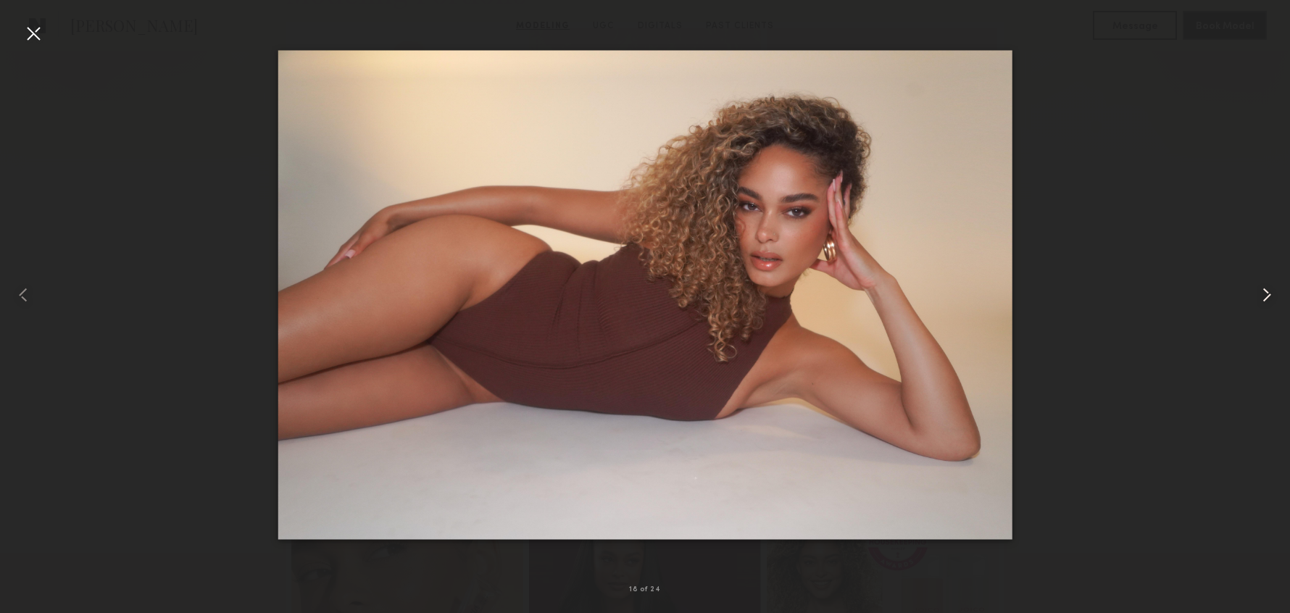
click at [1259, 297] on common-icon at bounding box center [1266, 294] width 23 height 23
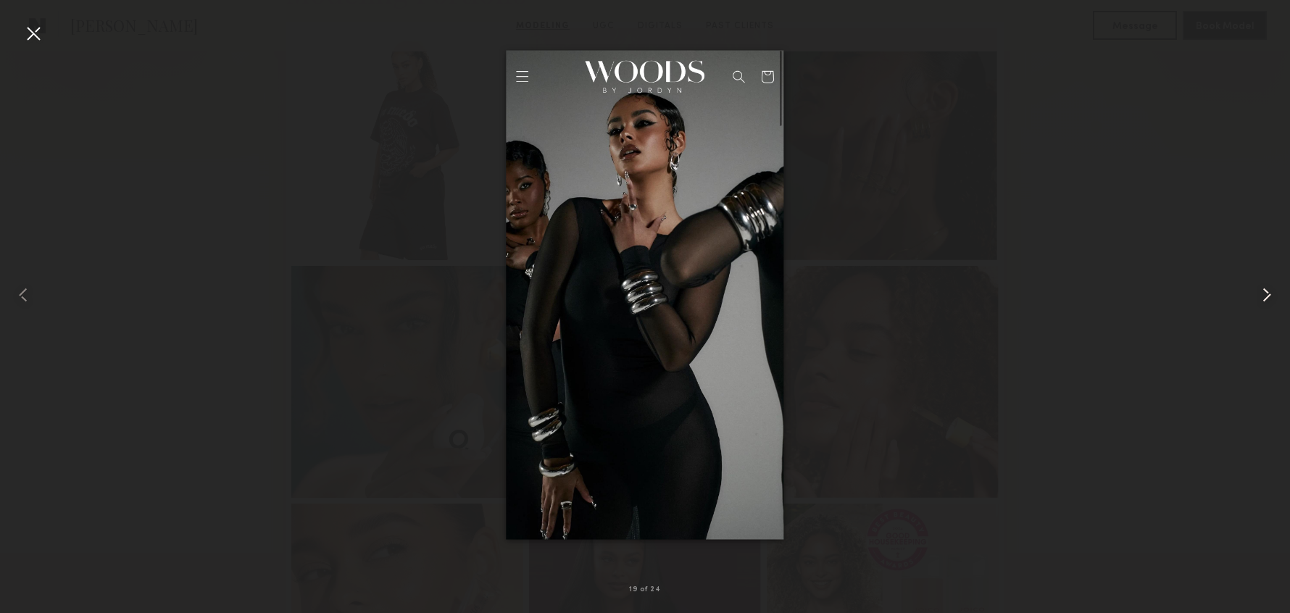
click at [1259, 297] on common-icon at bounding box center [1266, 294] width 23 height 23
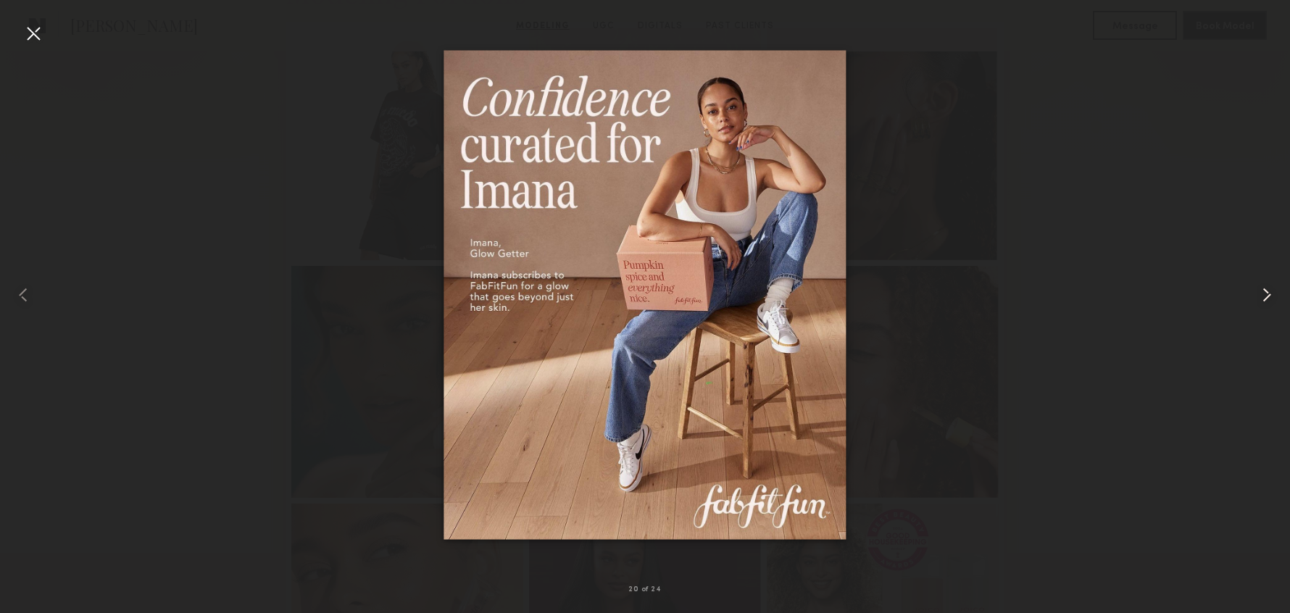
click at [1259, 297] on common-icon at bounding box center [1266, 294] width 23 height 23
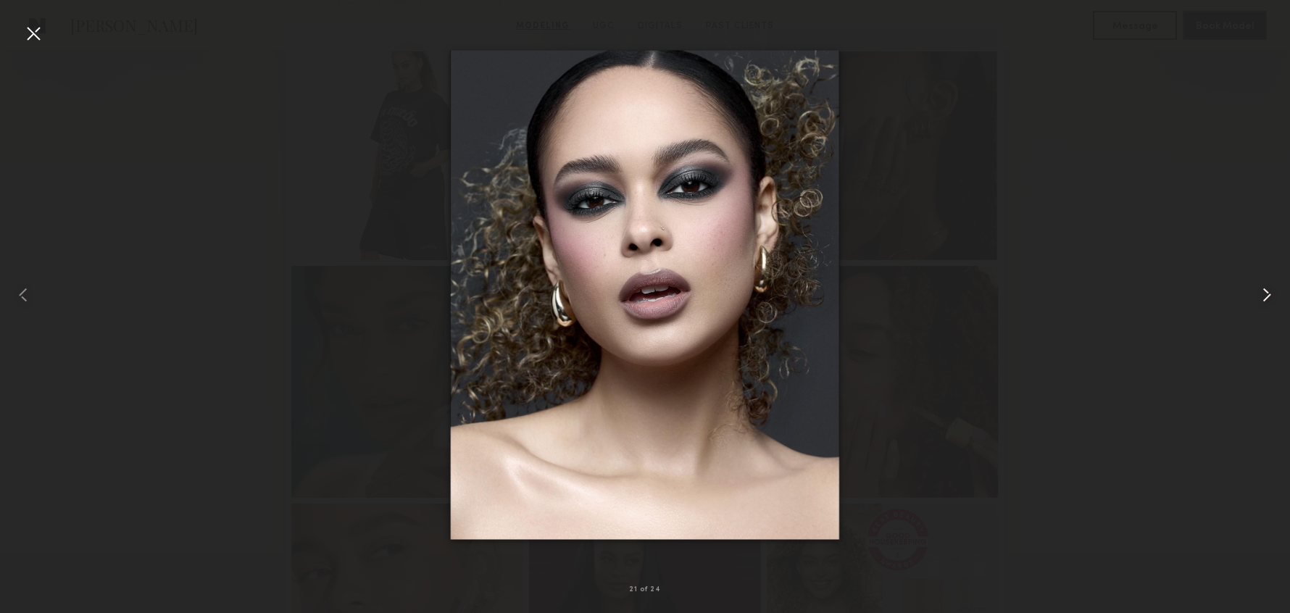
click at [1259, 297] on common-icon at bounding box center [1266, 294] width 23 height 23
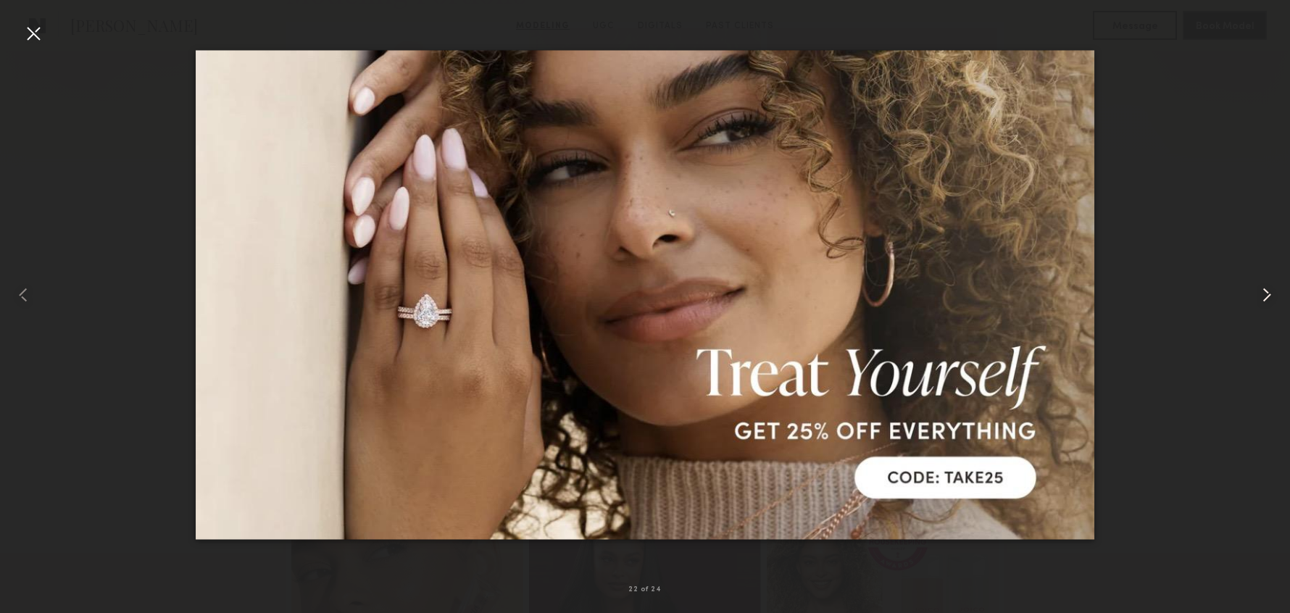
click at [1259, 297] on common-icon at bounding box center [1266, 294] width 23 height 23
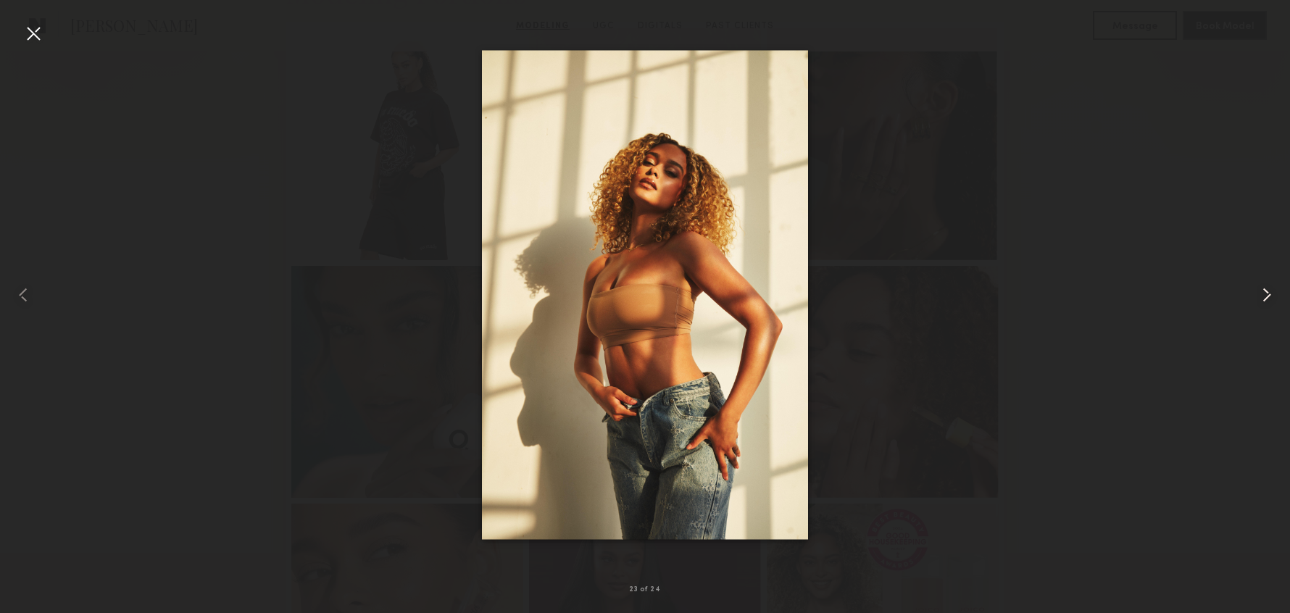
click at [1264, 296] on common-icon at bounding box center [1266, 294] width 23 height 23
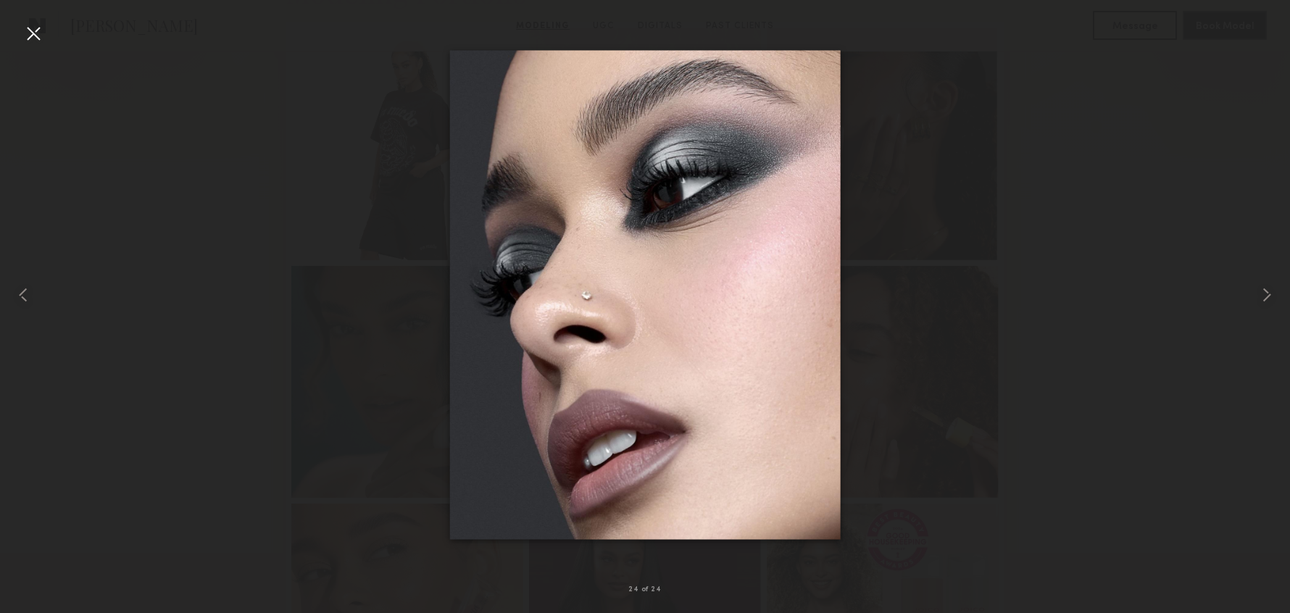
click at [41, 30] on div at bounding box center [33, 33] width 23 height 23
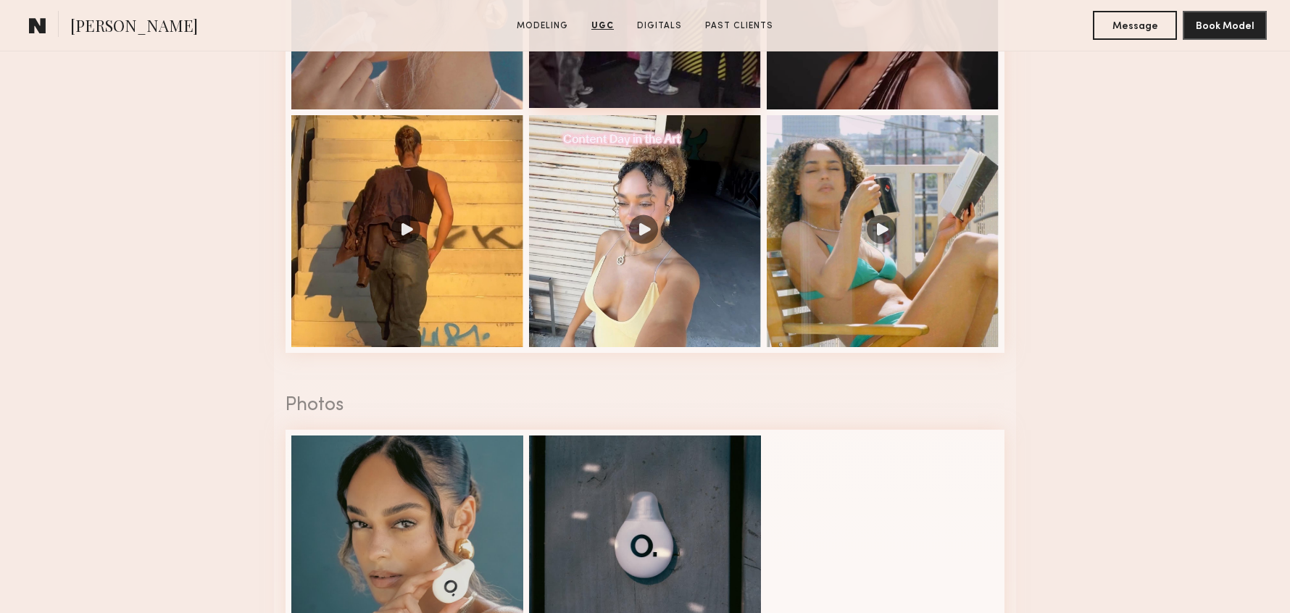
scroll to position [3167, 0]
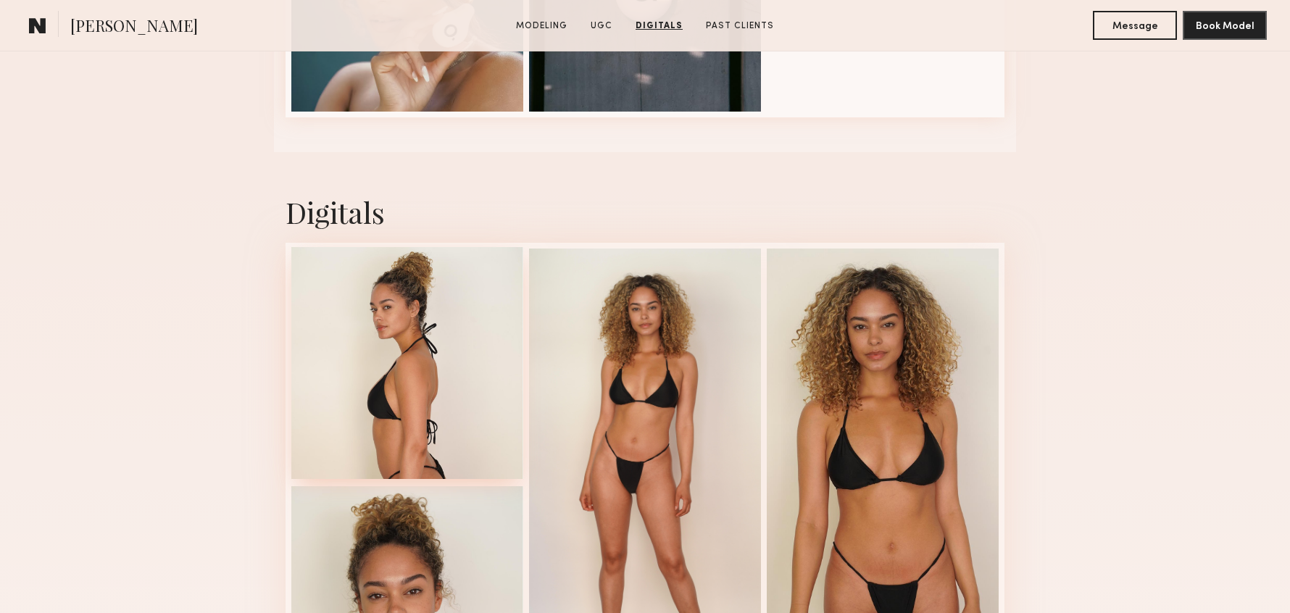
click at [372, 321] on div at bounding box center [407, 363] width 232 height 232
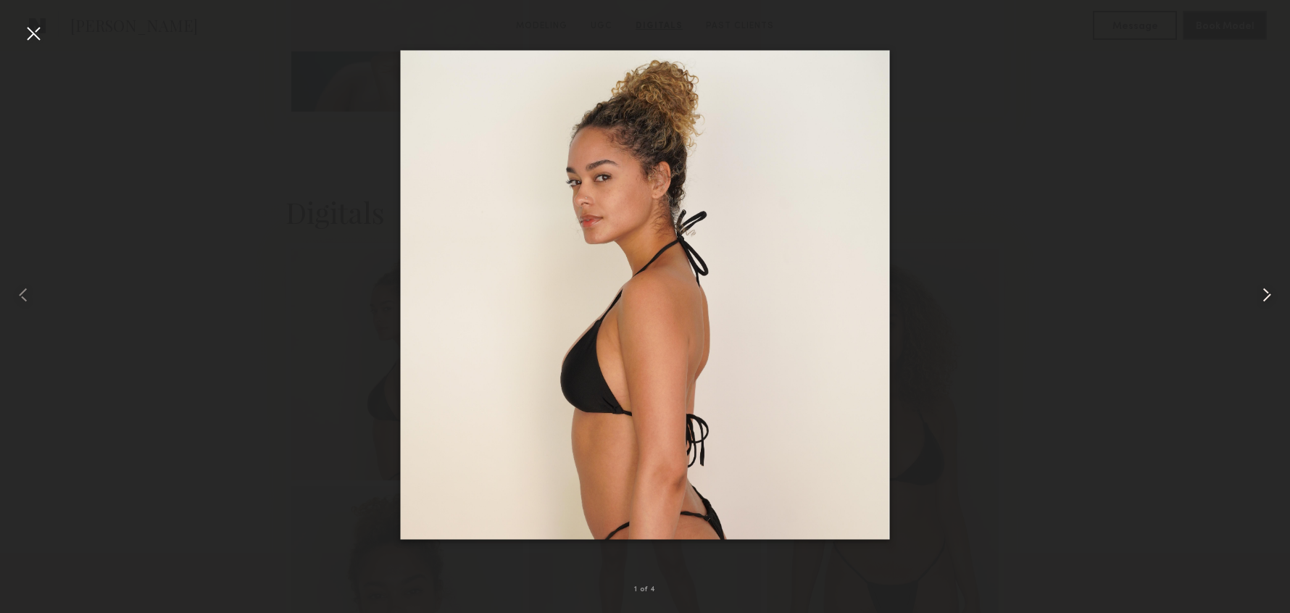
click at [1261, 294] on common-icon at bounding box center [1266, 294] width 23 height 23
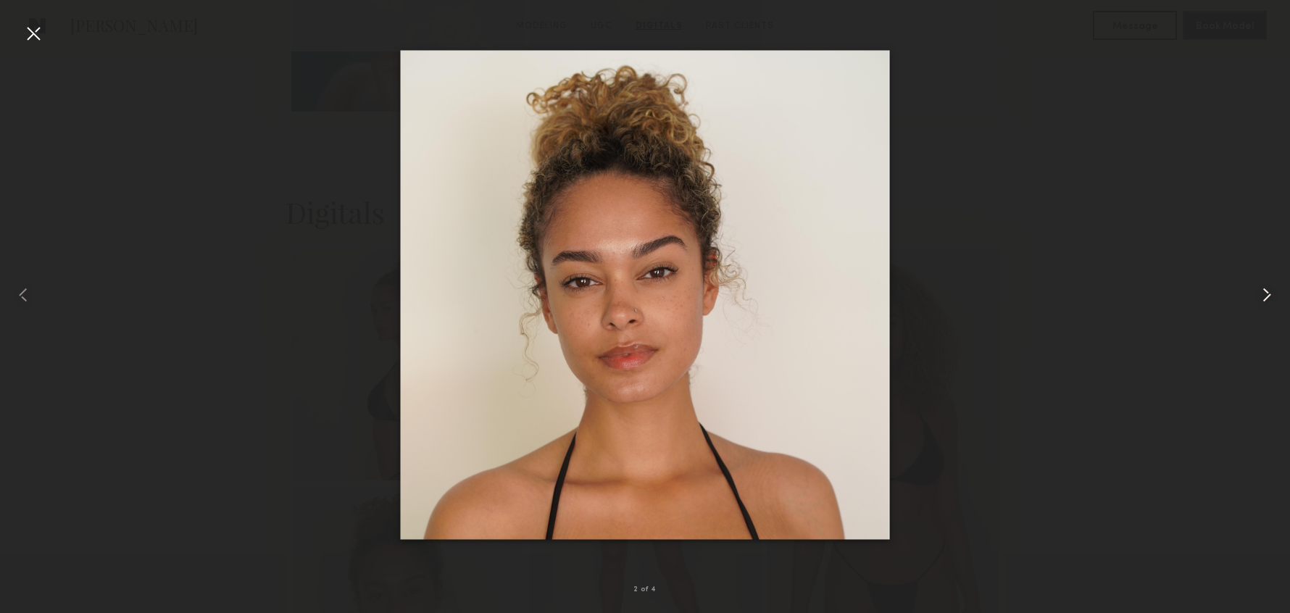
click at [1261, 294] on common-icon at bounding box center [1266, 294] width 23 height 23
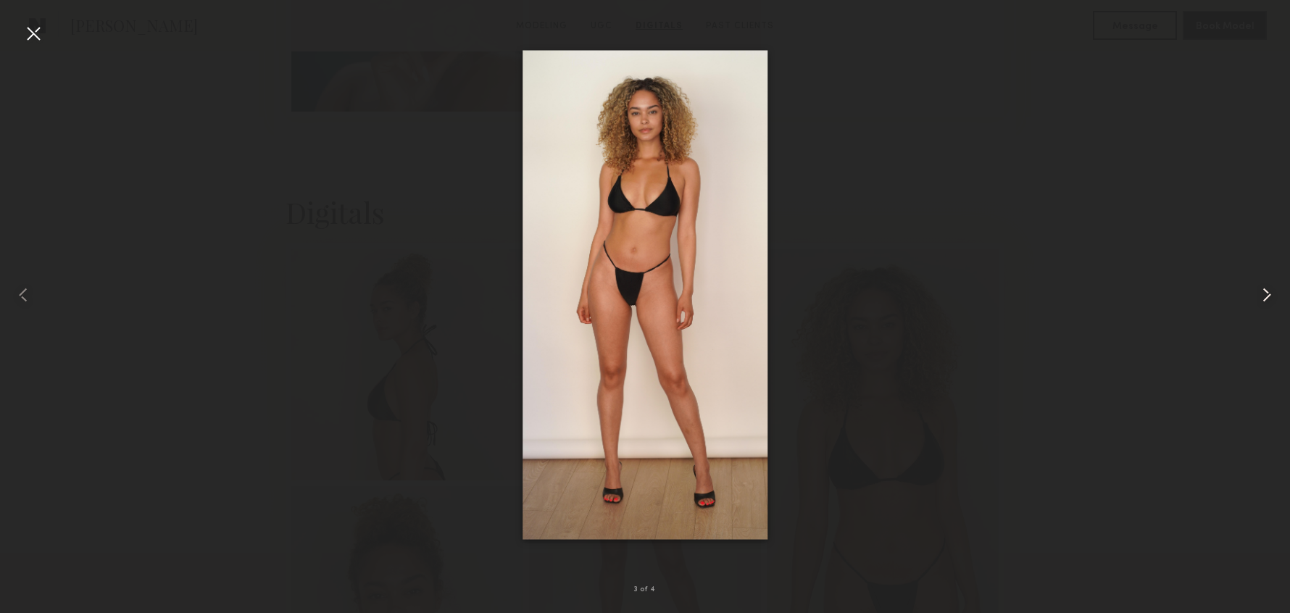
click at [1261, 294] on common-icon at bounding box center [1266, 294] width 23 height 23
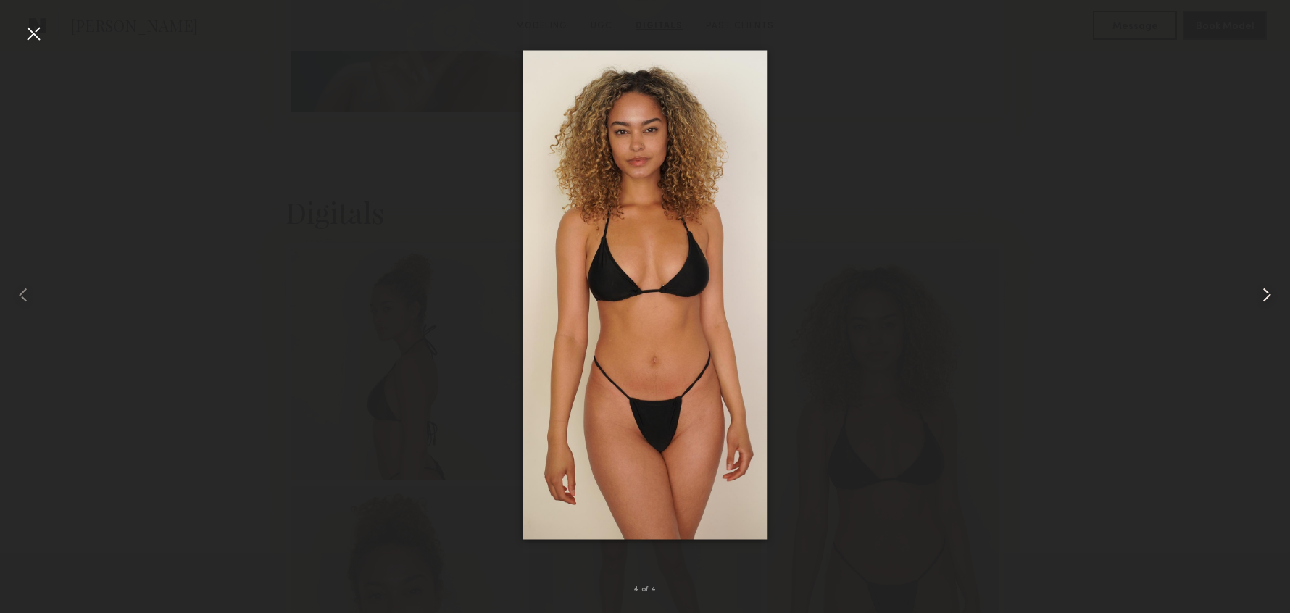
click at [1261, 294] on common-icon at bounding box center [1266, 294] width 23 height 23
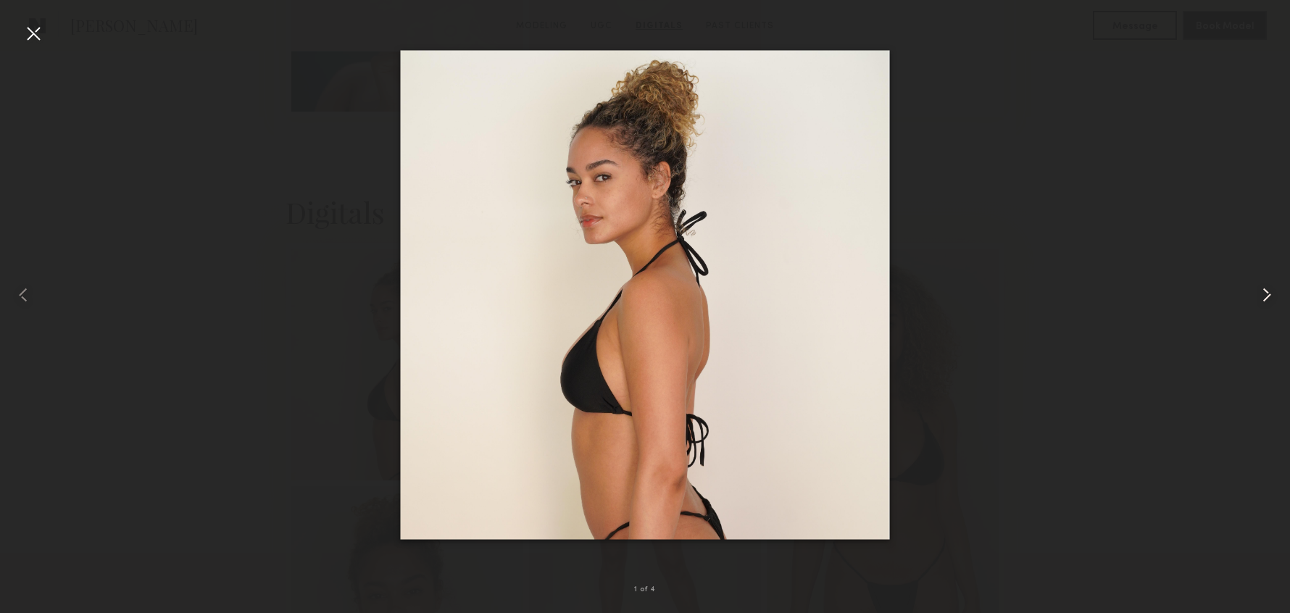
click at [1261, 294] on common-icon at bounding box center [1266, 294] width 23 height 23
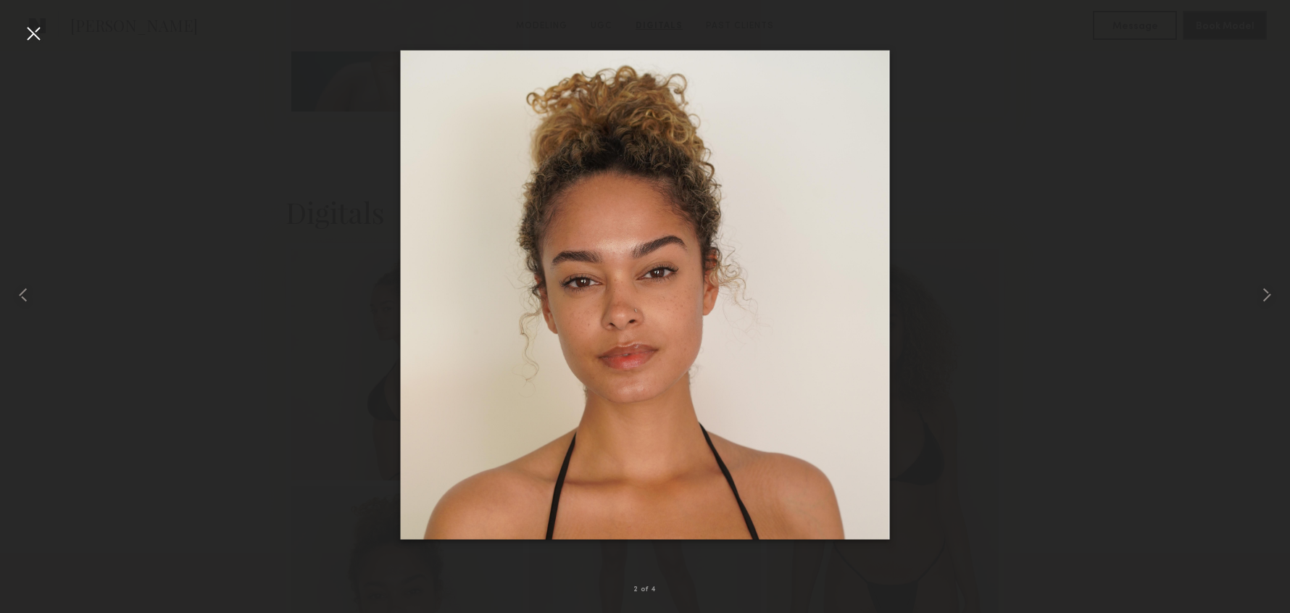
click at [1079, 196] on div at bounding box center [645, 294] width 1290 height 543
click at [14, 25] on div at bounding box center [25, 294] width 51 height 543
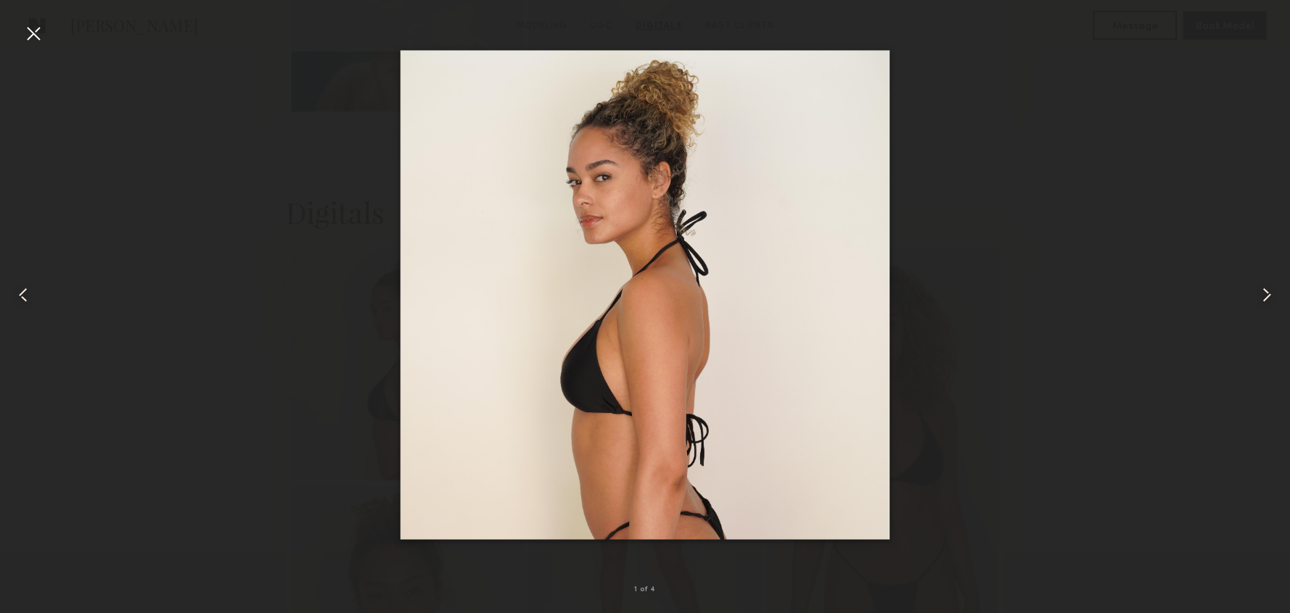
click at [41, 36] on div at bounding box center [33, 33] width 23 height 23
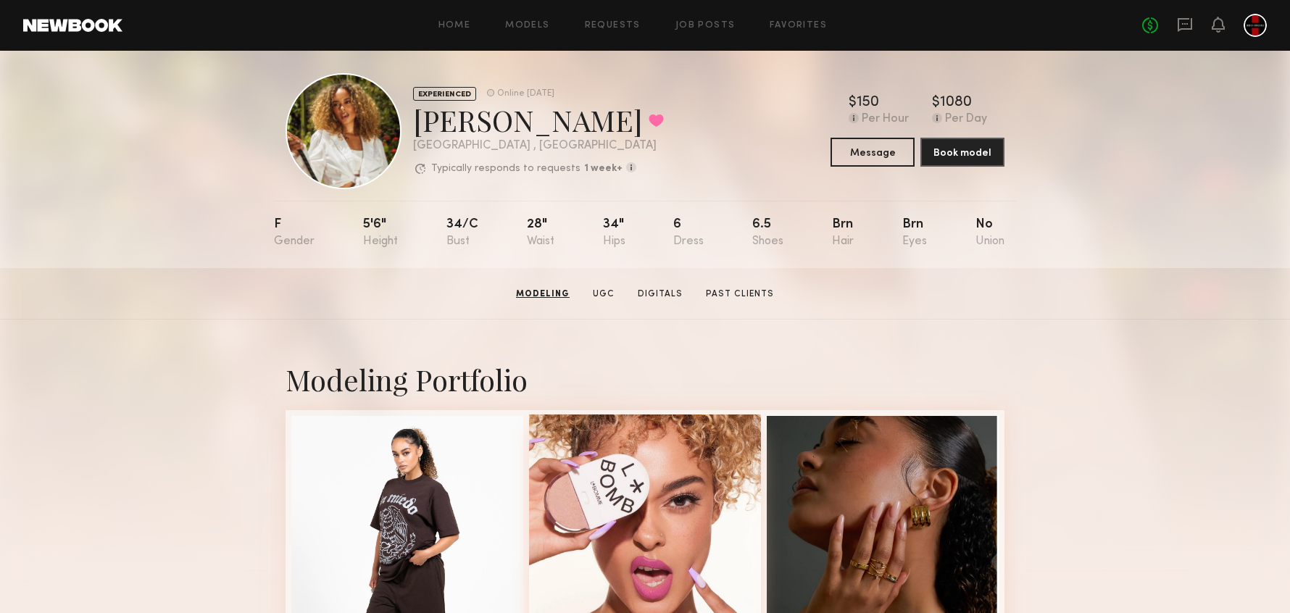
scroll to position [0, 0]
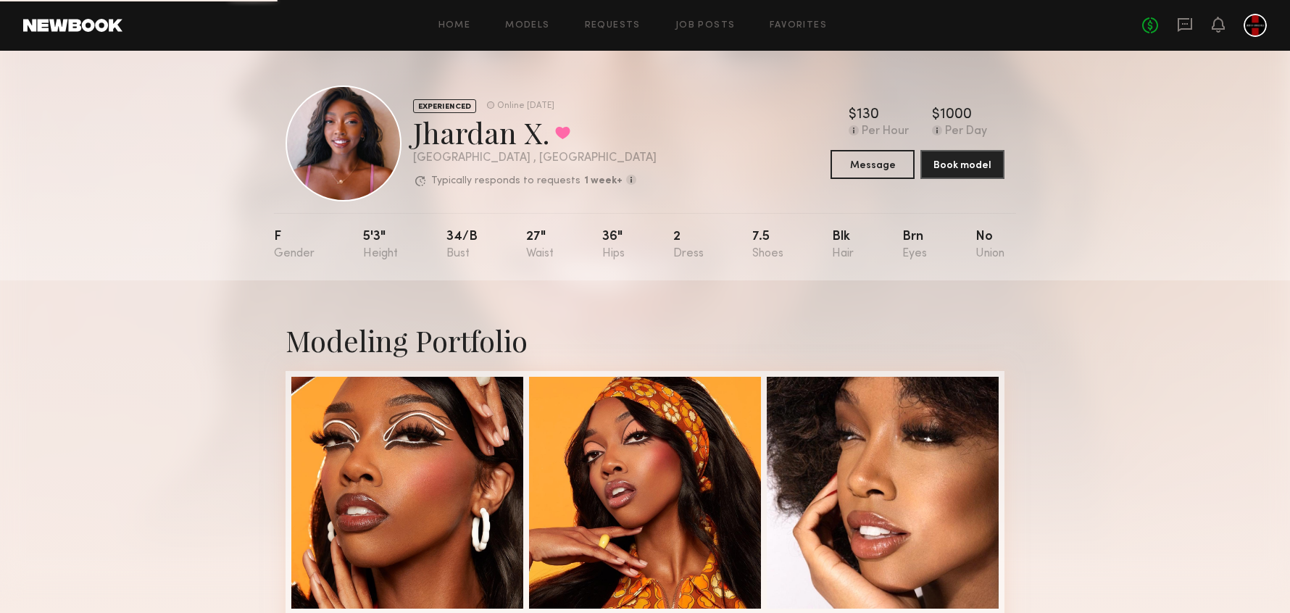
scroll to position [94, 0]
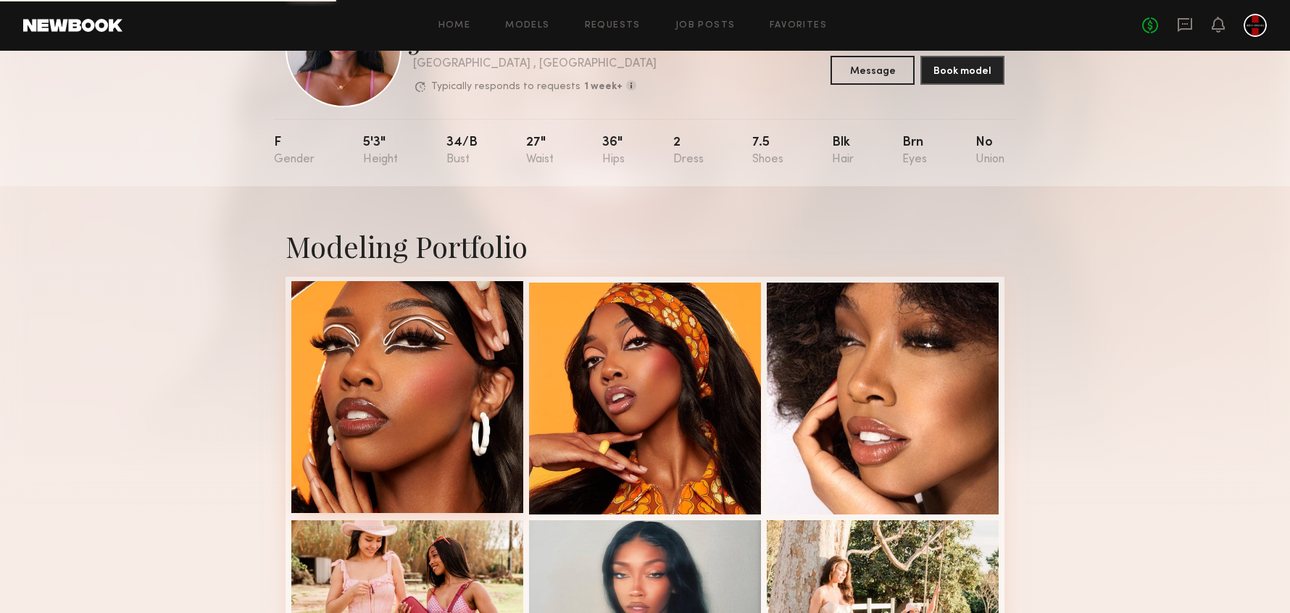
click at [440, 317] on div at bounding box center [407, 397] width 232 height 232
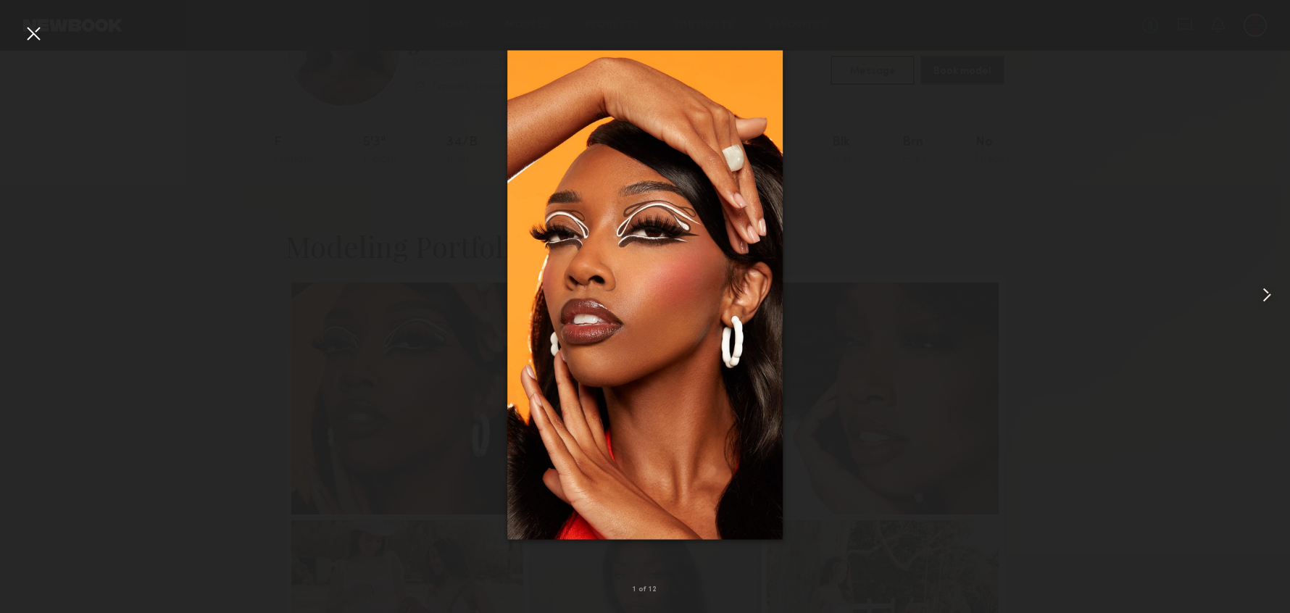
click at [1267, 293] on common-icon at bounding box center [1266, 294] width 23 height 23
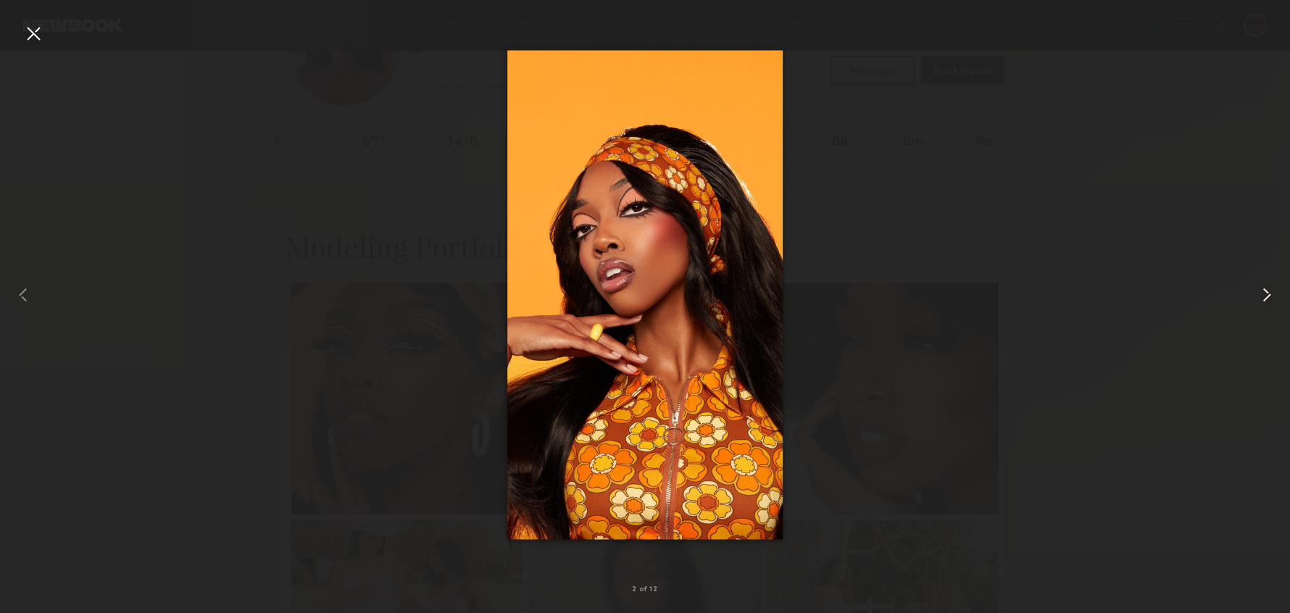
click at [1267, 293] on common-icon at bounding box center [1266, 294] width 23 height 23
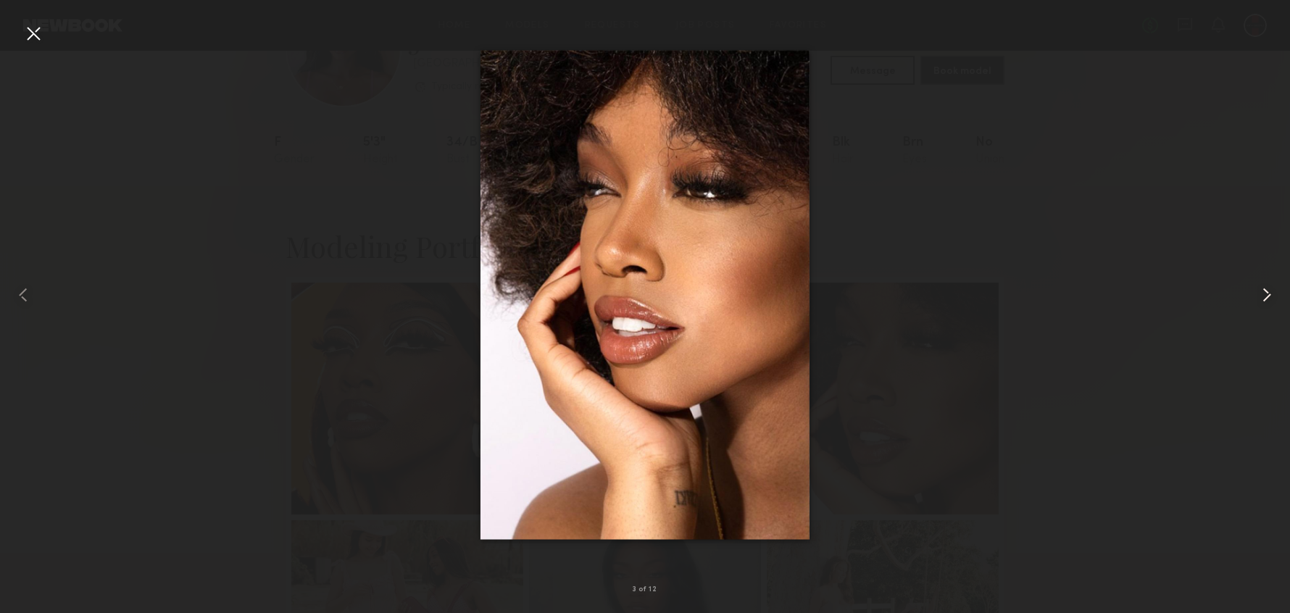
click at [1267, 293] on common-icon at bounding box center [1266, 294] width 23 height 23
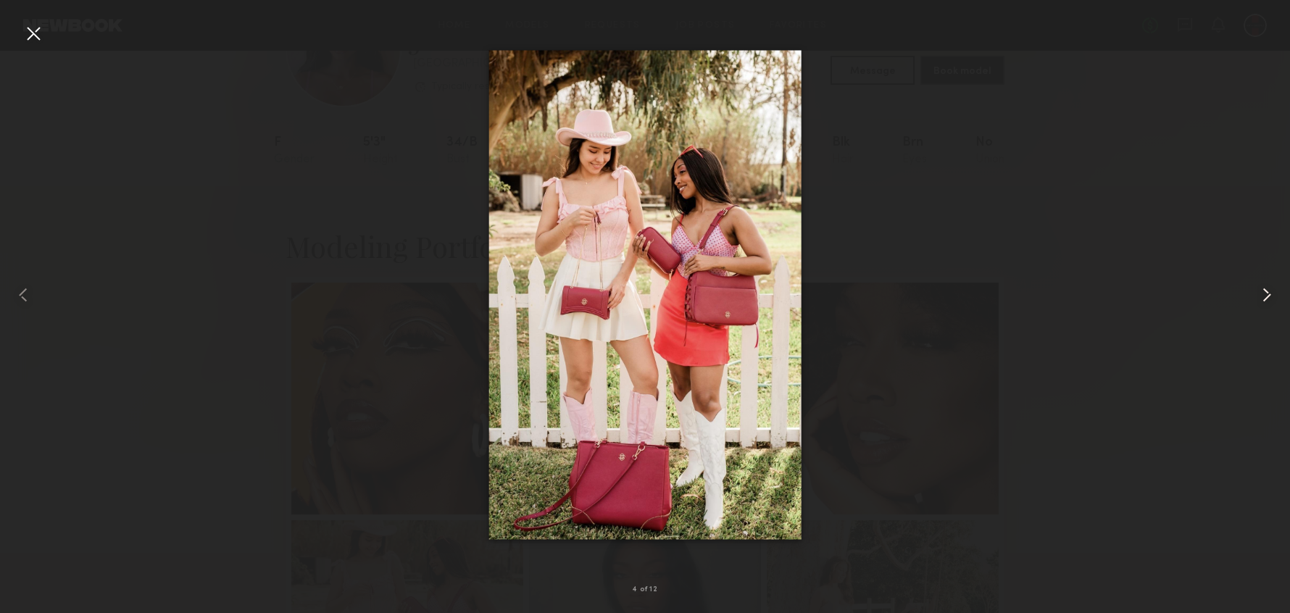
click at [1266, 293] on common-icon at bounding box center [1266, 294] width 23 height 23
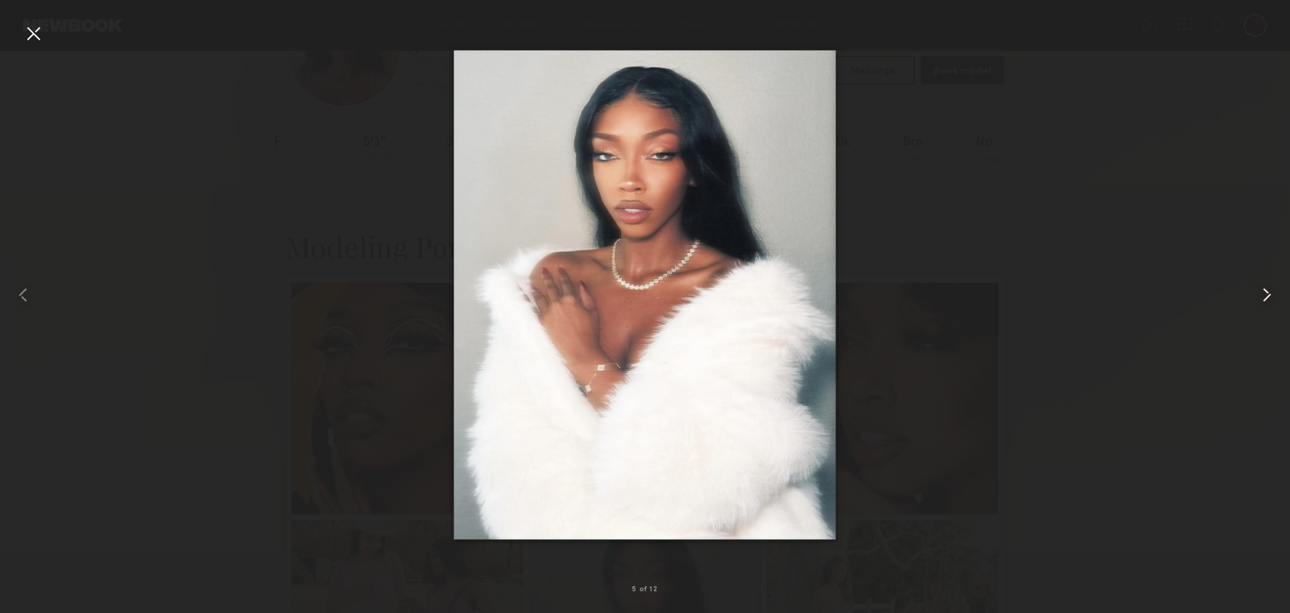
click at [1266, 293] on common-icon at bounding box center [1266, 294] width 23 height 23
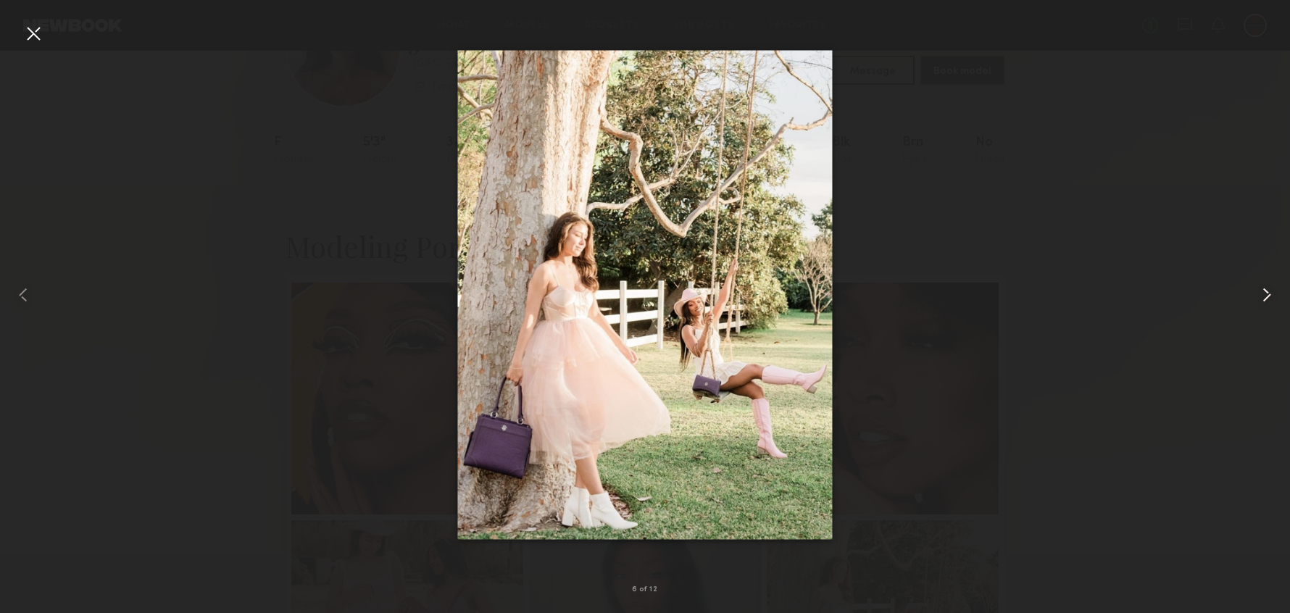
click at [1266, 293] on common-icon at bounding box center [1266, 294] width 23 height 23
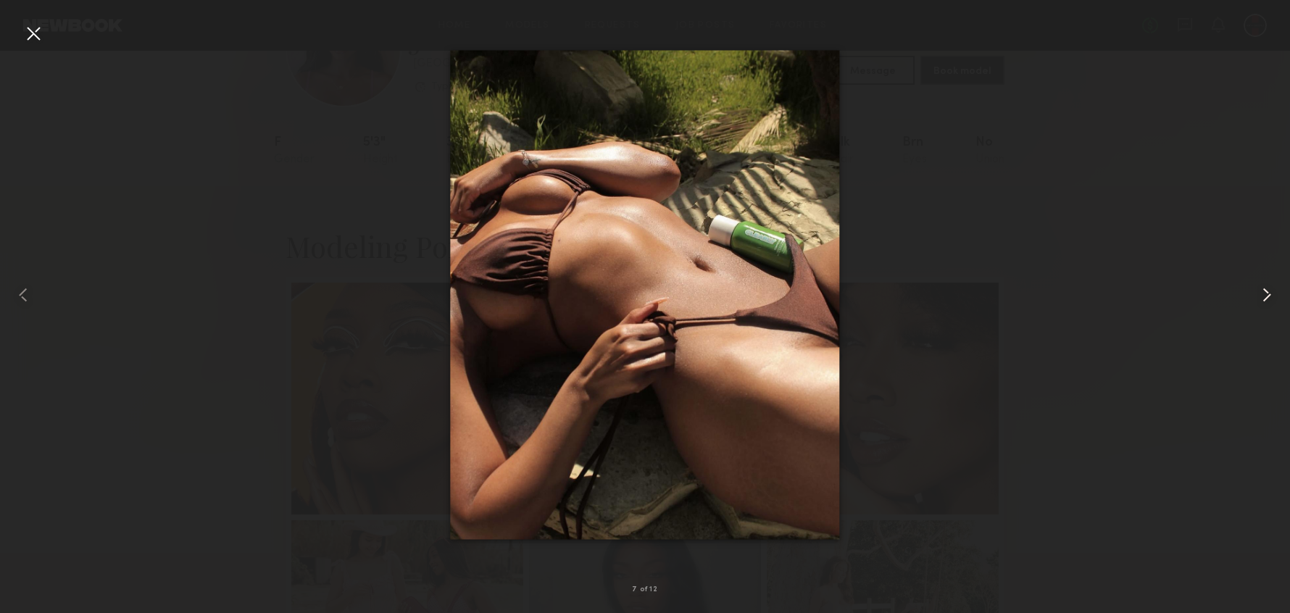
click at [1266, 293] on common-icon at bounding box center [1266, 294] width 23 height 23
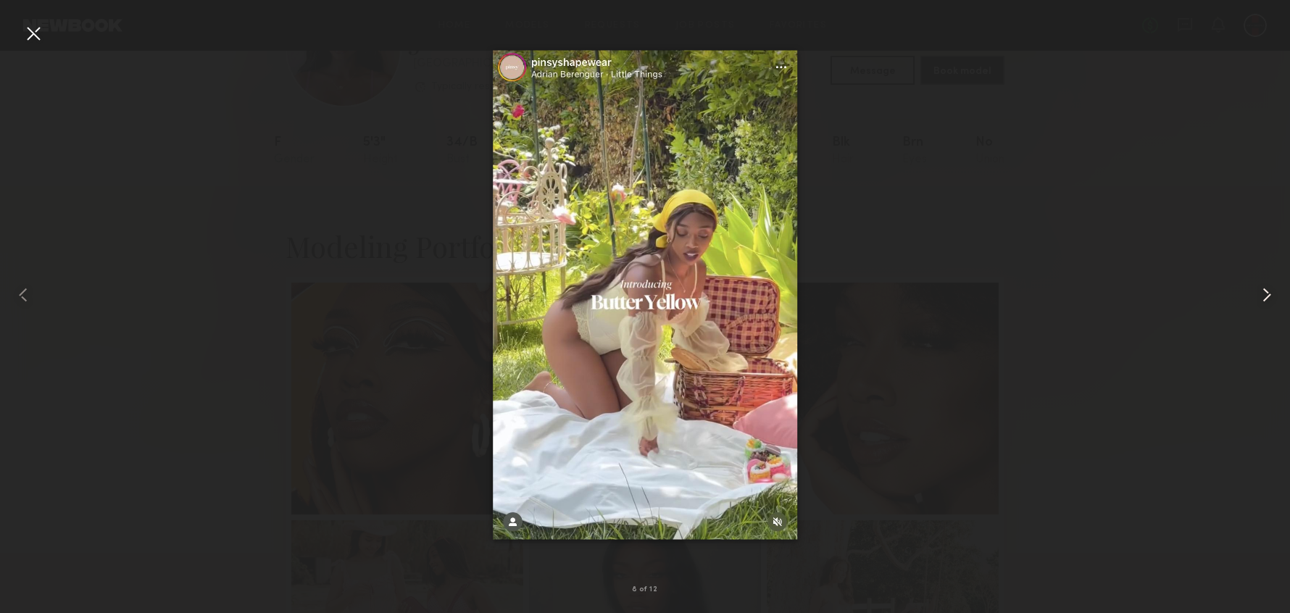
click at [1266, 293] on common-icon at bounding box center [1266, 294] width 23 height 23
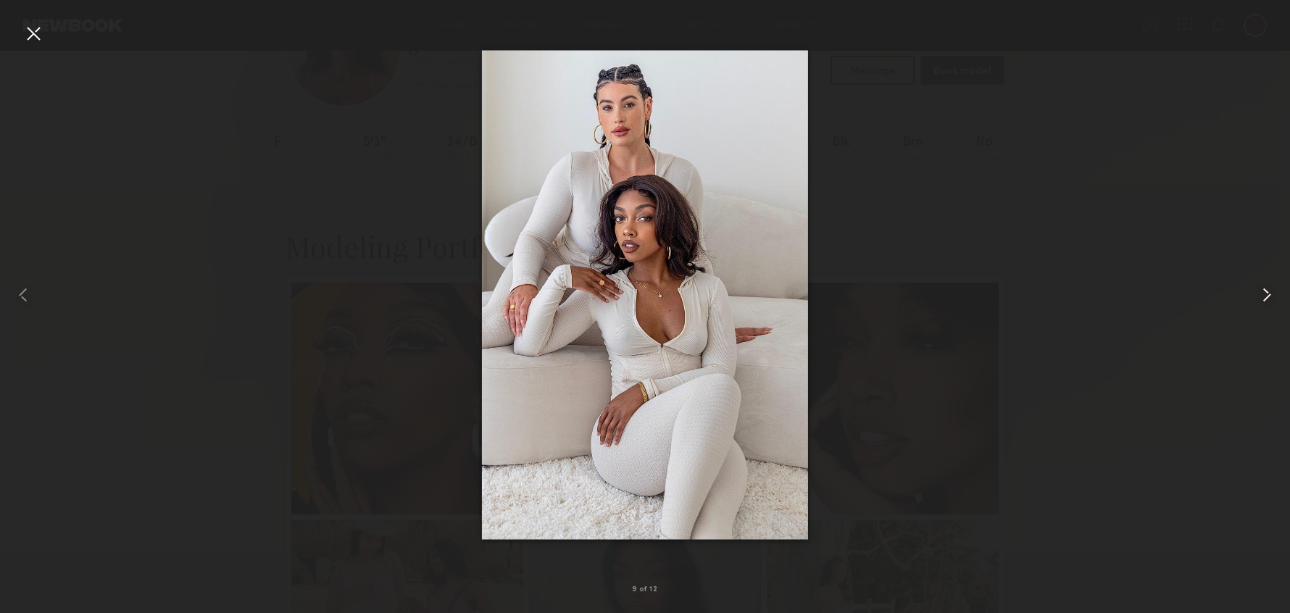
click at [1266, 293] on common-icon at bounding box center [1266, 294] width 23 height 23
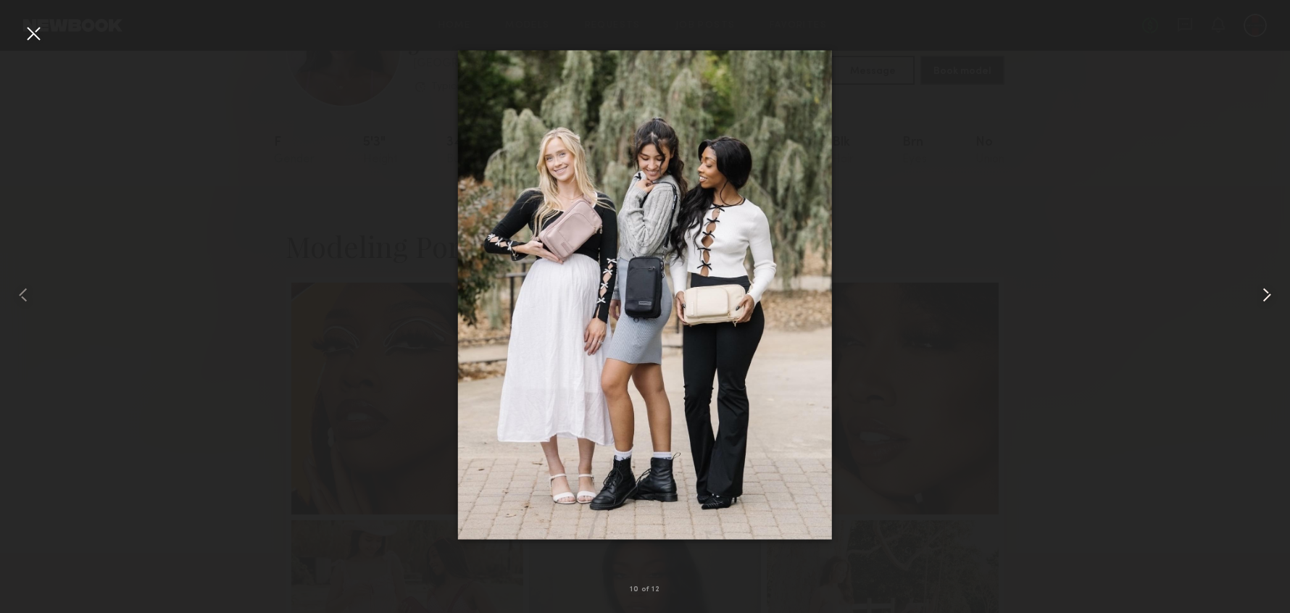
click at [1266, 293] on common-icon at bounding box center [1266, 294] width 23 height 23
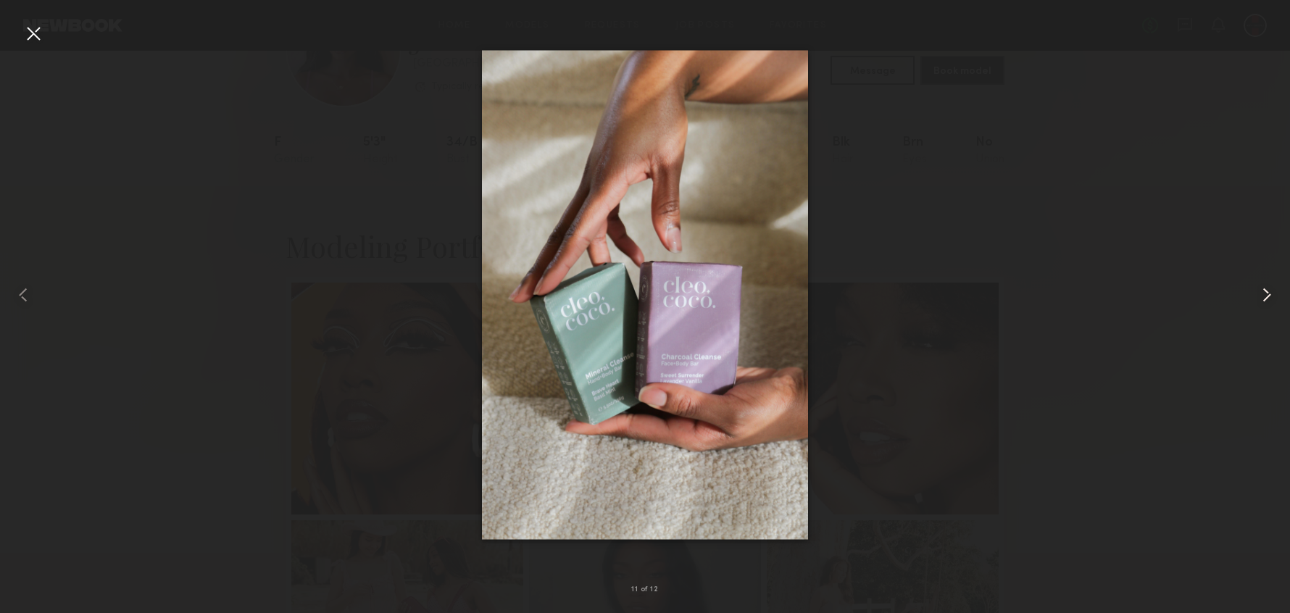
click at [1266, 293] on common-icon at bounding box center [1266, 294] width 23 height 23
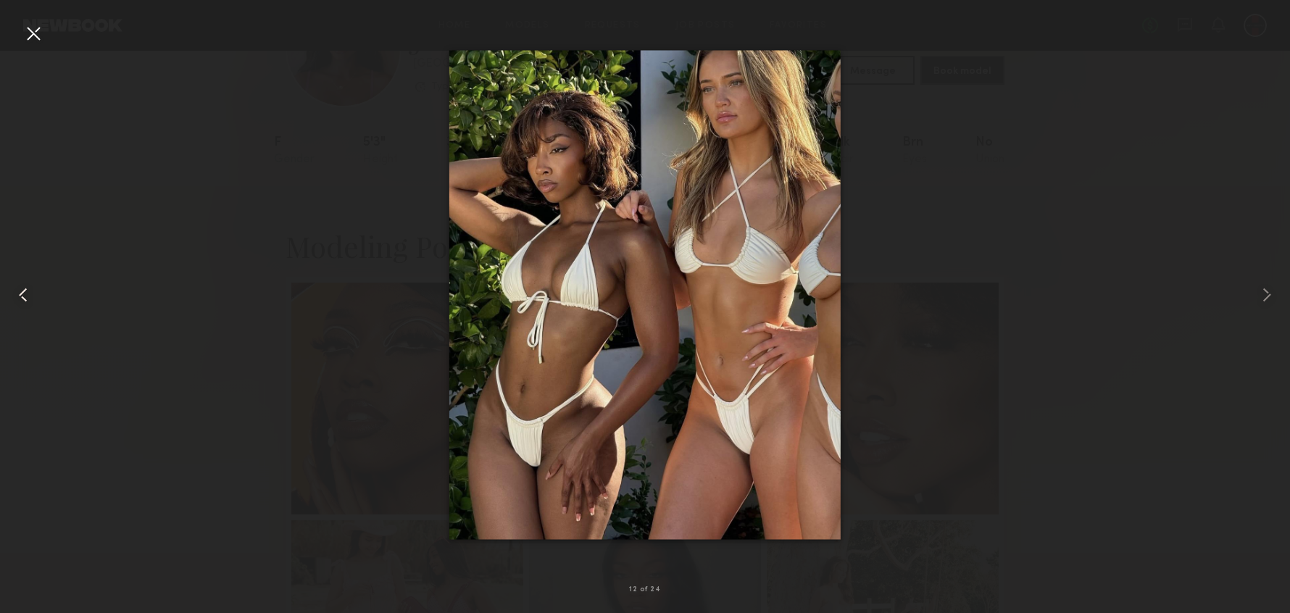
click at [19, 298] on common-icon at bounding box center [23, 294] width 23 height 23
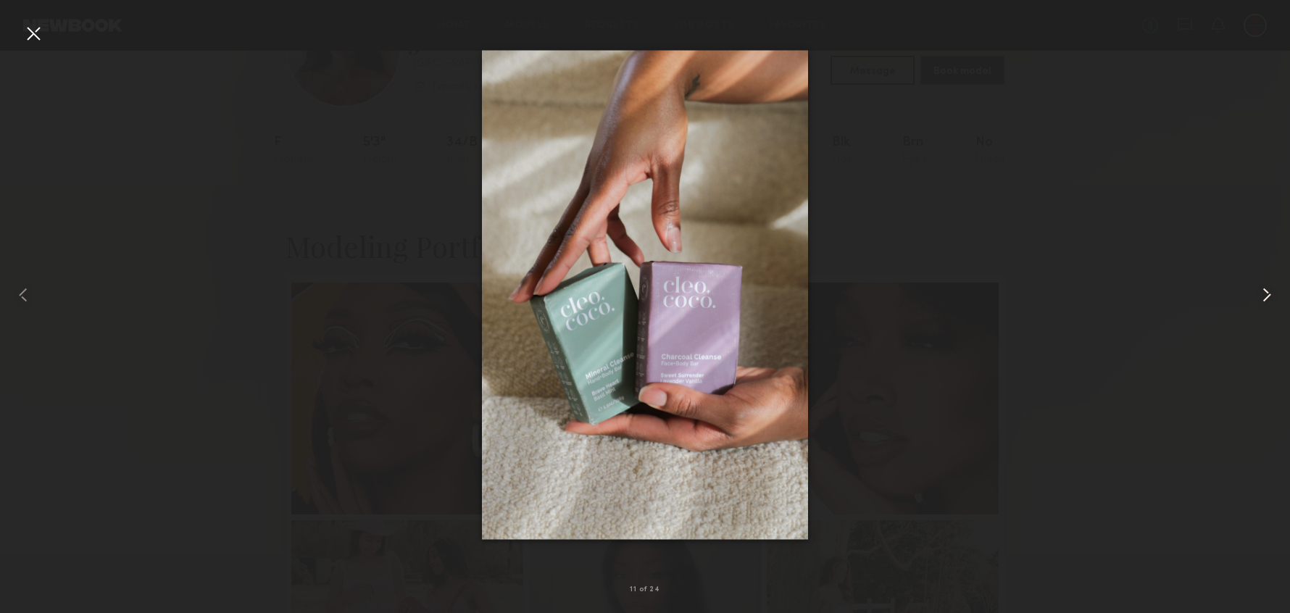
click at [1260, 296] on common-icon at bounding box center [1266, 294] width 23 height 23
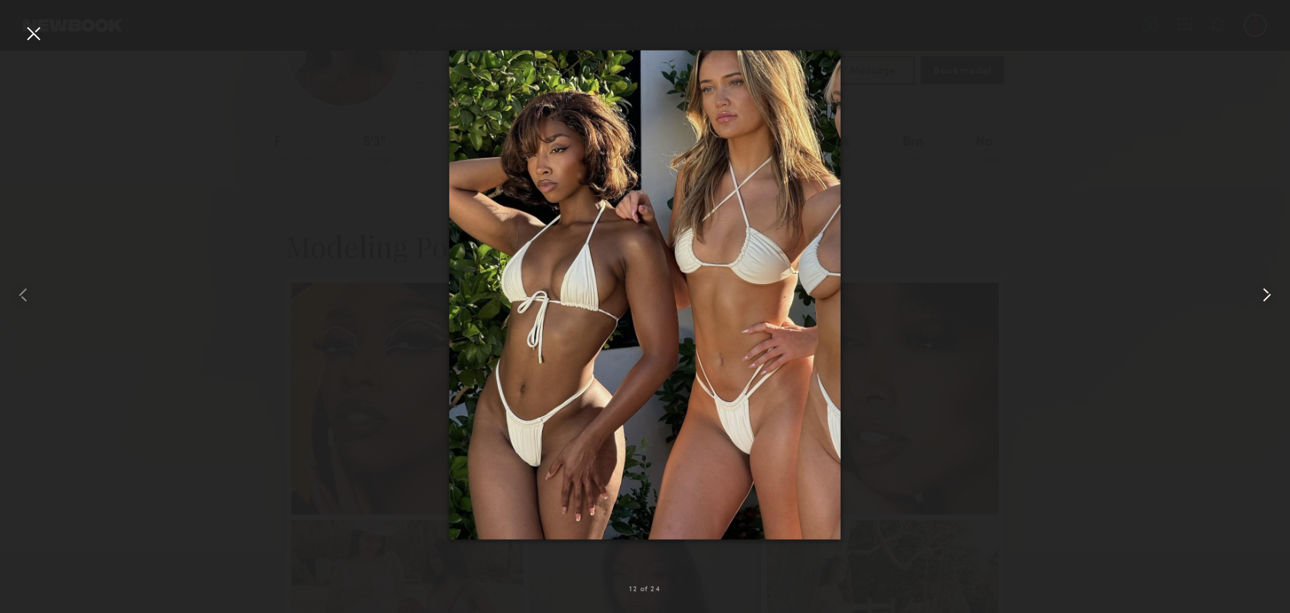
click at [1260, 296] on common-icon at bounding box center [1266, 294] width 23 height 23
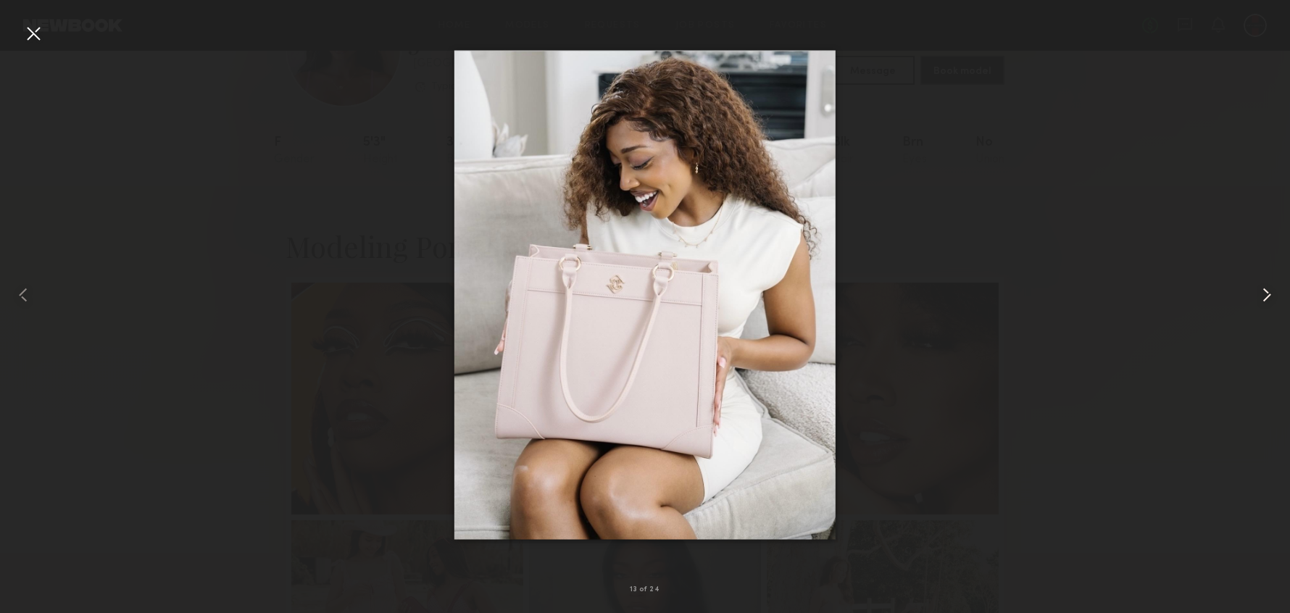
click at [1260, 296] on common-icon at bounding box center [1266, 294] width 23 height 23
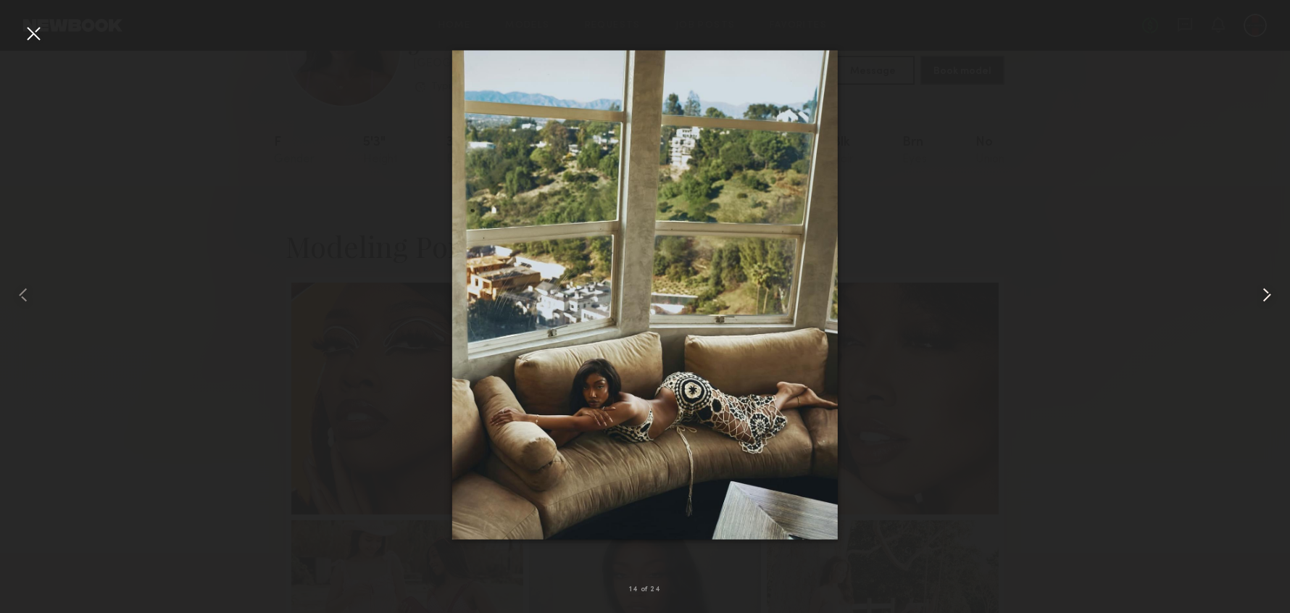
click at [1260, 296] on common-icon at bounding box center [1266, 294] width 23 height 23
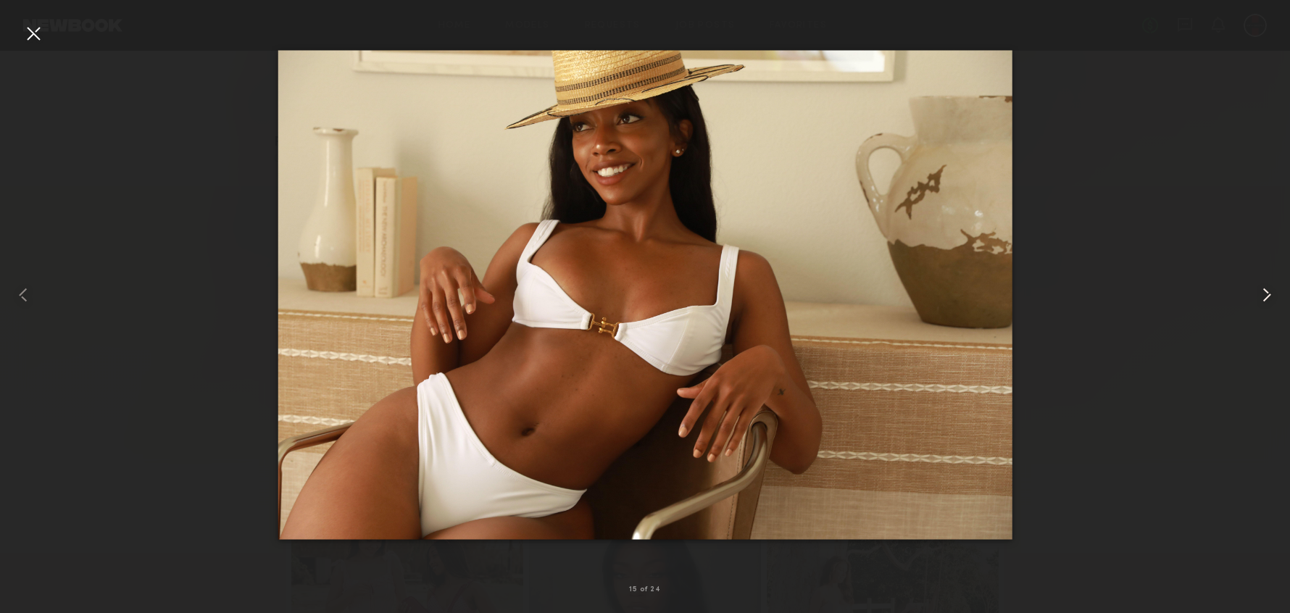
click at [1260, 296] on common-icon at bounding box center [1266, 294] width 23 height 23
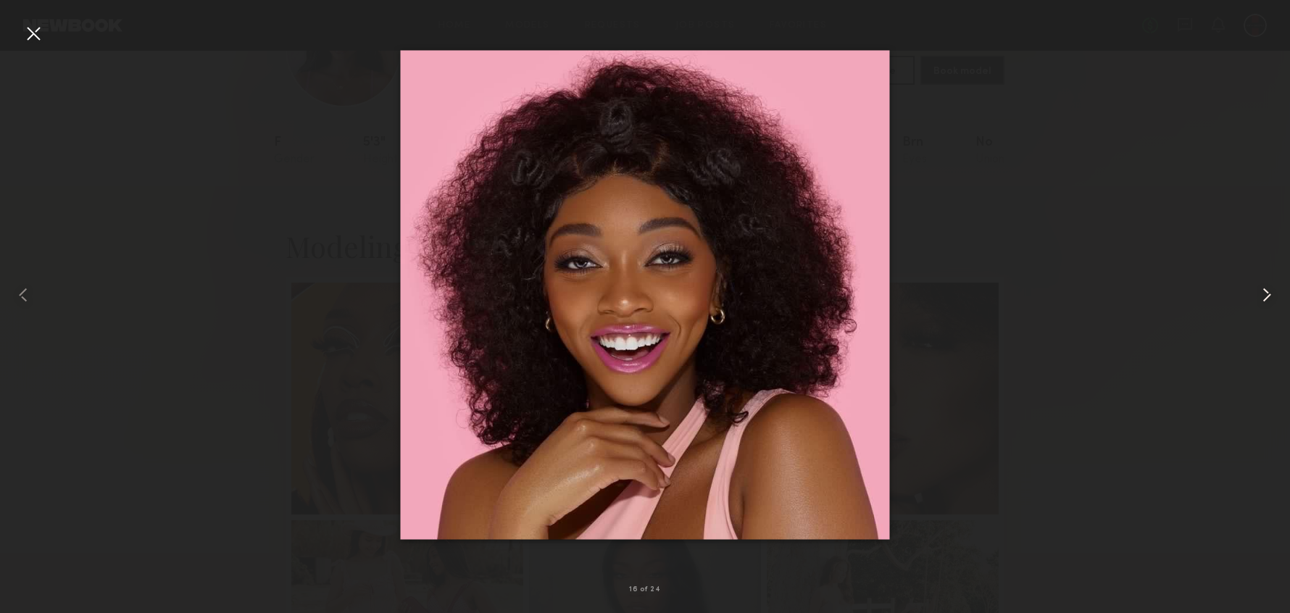
click at [1260, 296] on common-icon at bounding box center [1266, 294] width 23 height 23
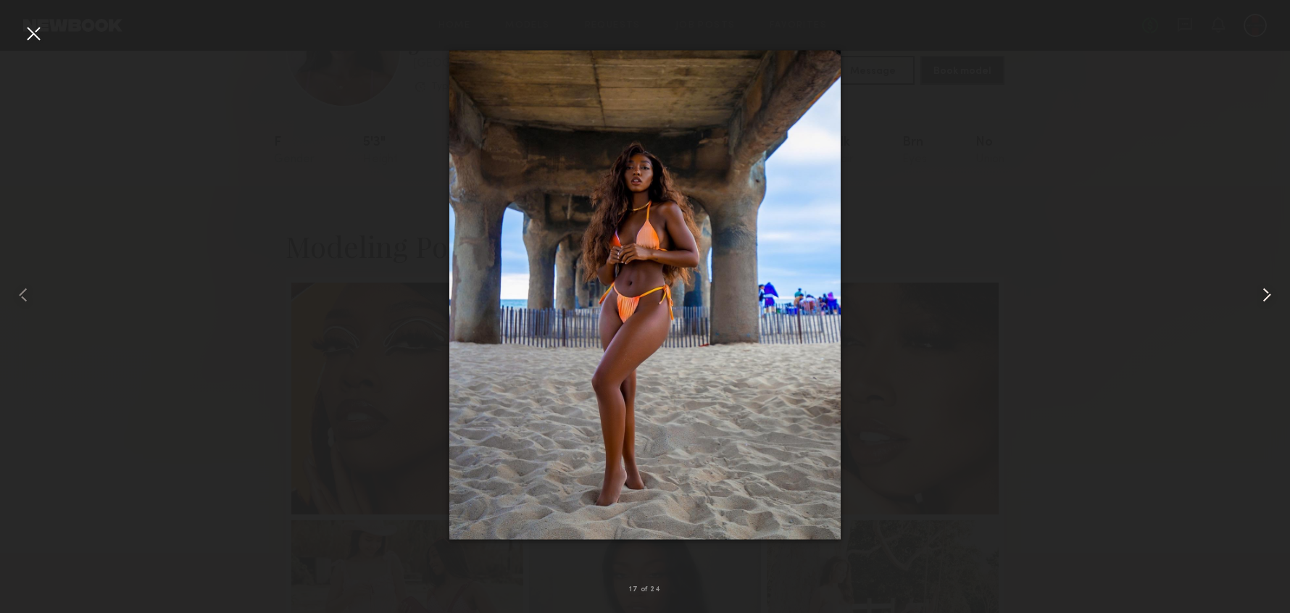
click at [1260, 296] on common-icon at bounding box center [1266, 294] width 23 height 23
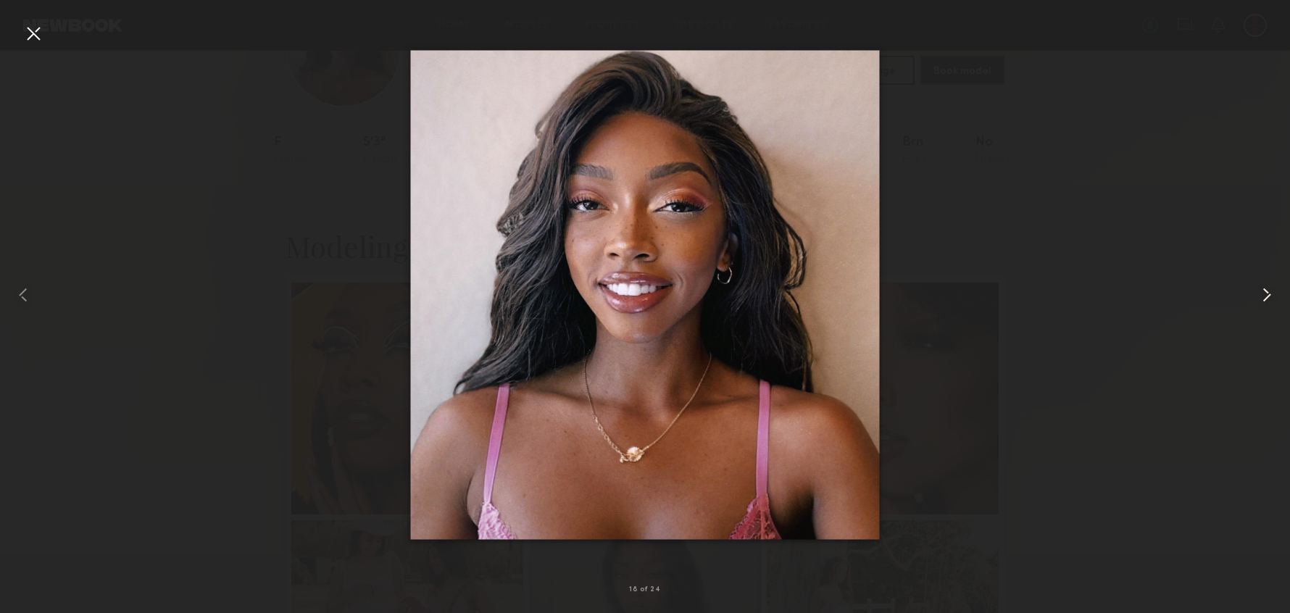
click at [1260, 296] on common-icon at bounding box center [1266, 294] width 23 height 23
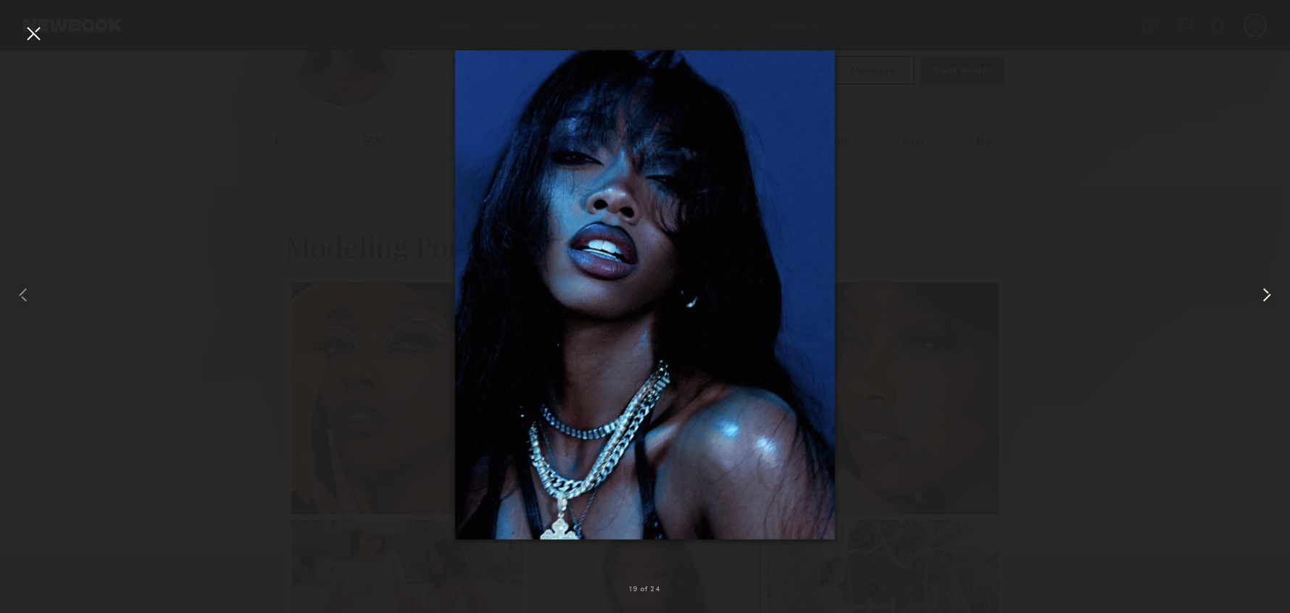
click at [1268, 298] on common-icon at bounding box center [1266, 294] width 23 height 23
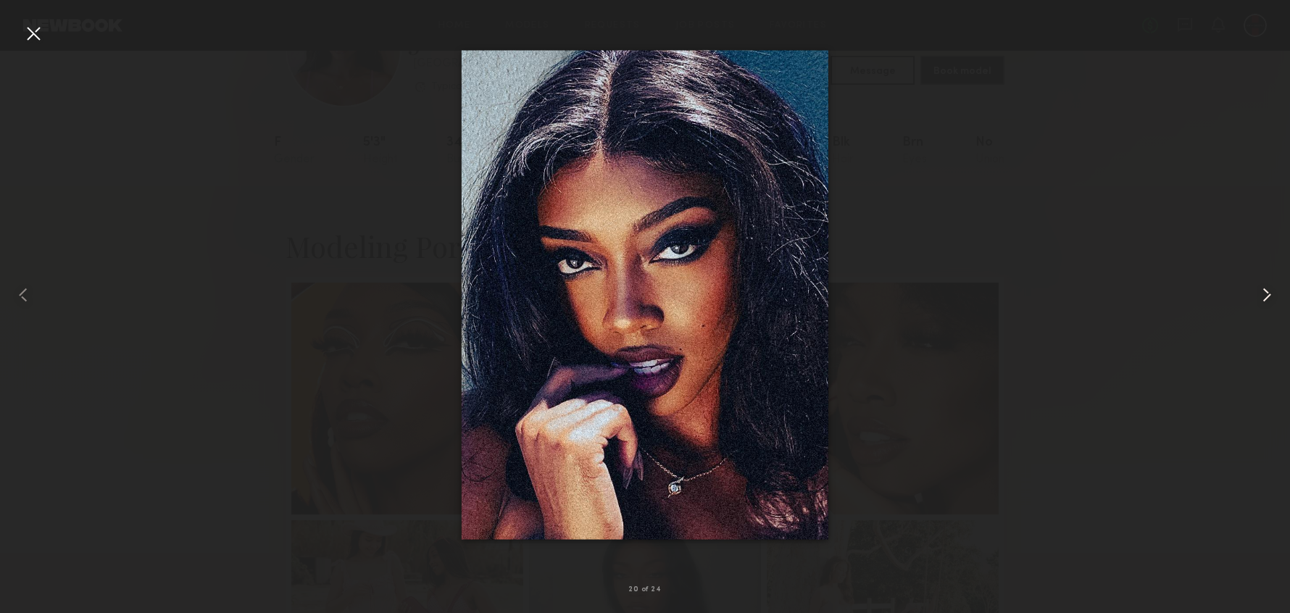
click at [1268, 298] on common-icon at bounding box center [1266, 294] width 23 height 23
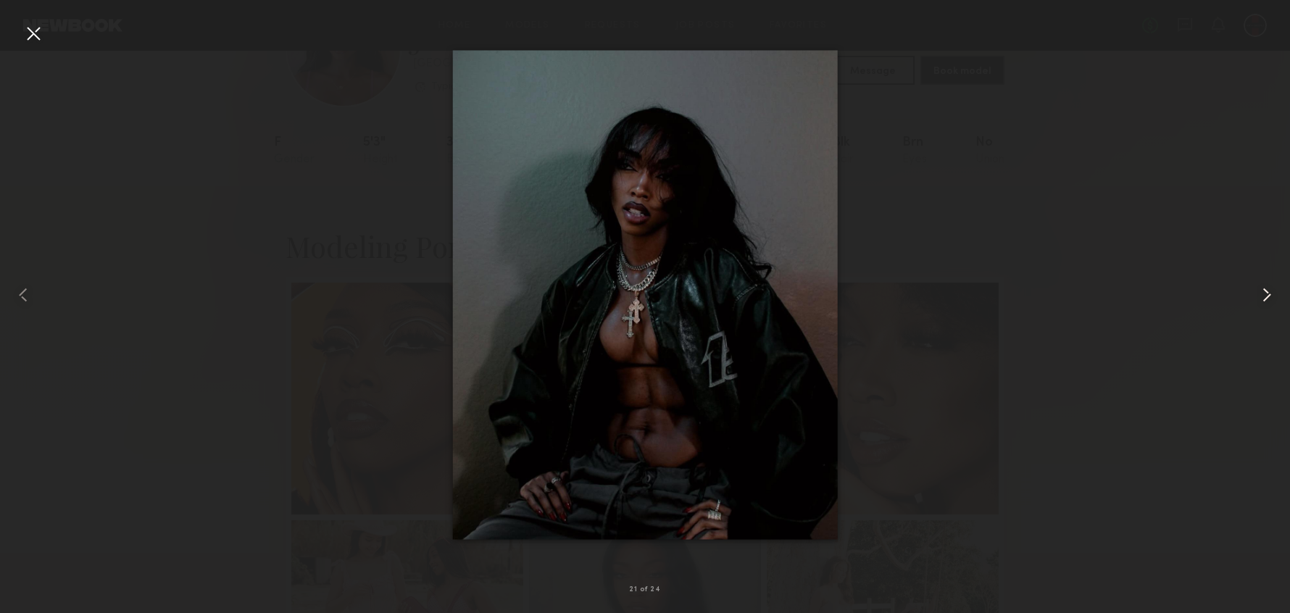
click at [1268, 298] on common-icon at bounding box center [1266, 294] width 23 height 23
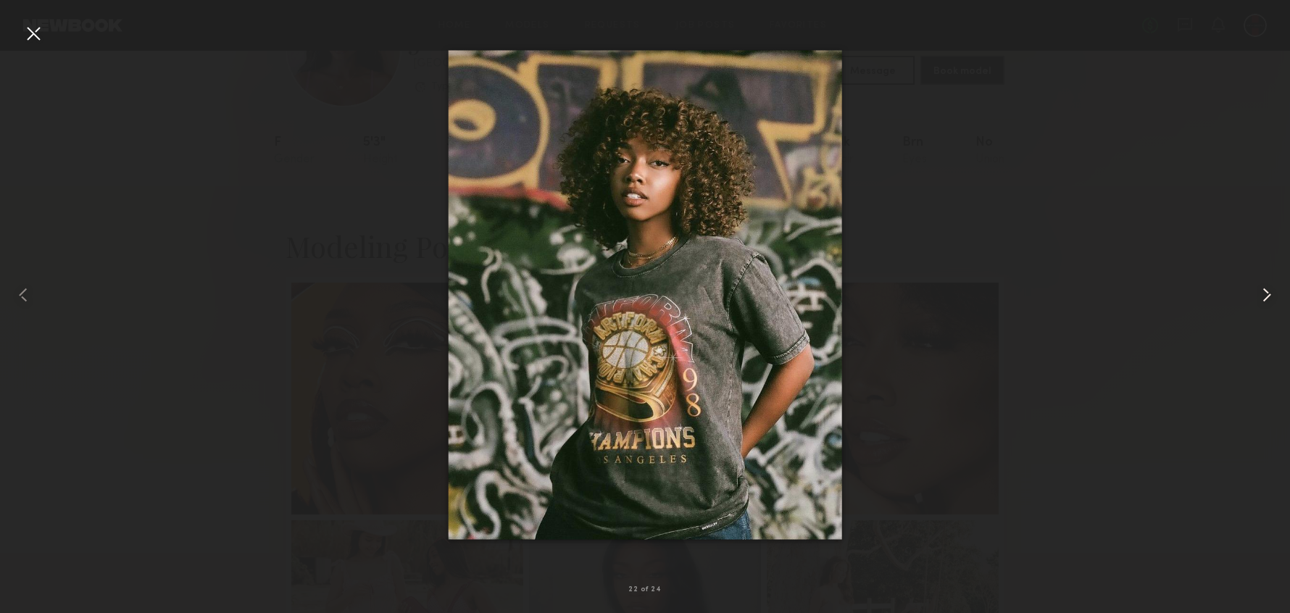
click at [1265, 299] on common-icon at bounding box center [1266, 294] width 23 height 23
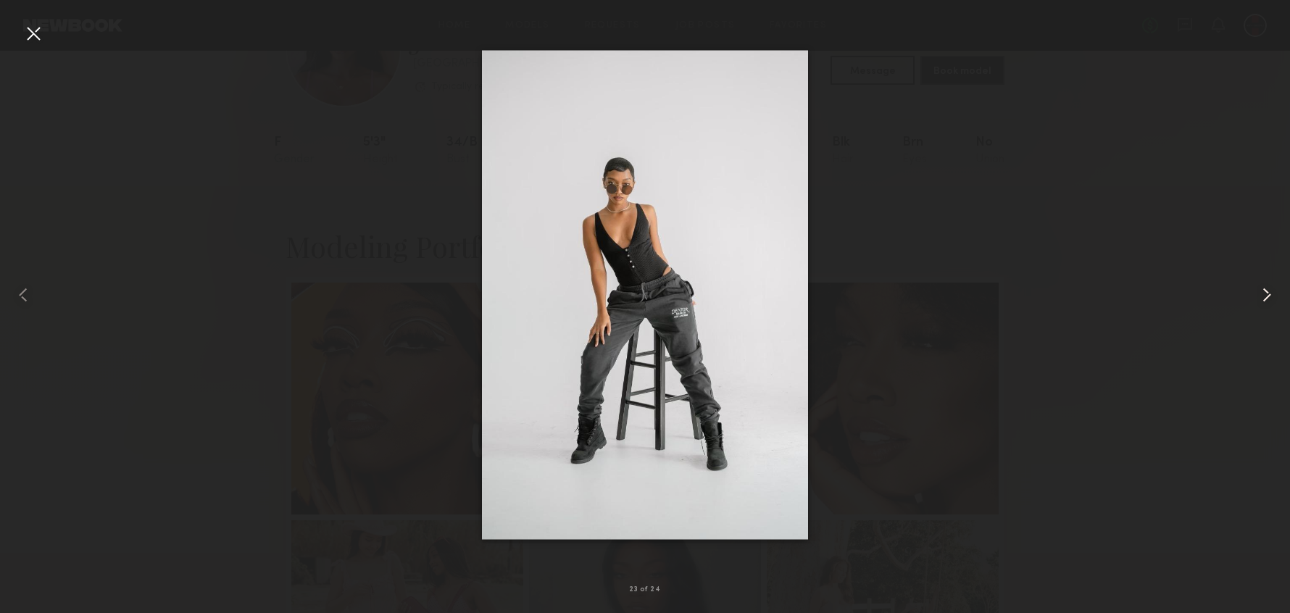
click at [1265, 299] on common-icon at bounding box center [1266, 294] width 23 height 23
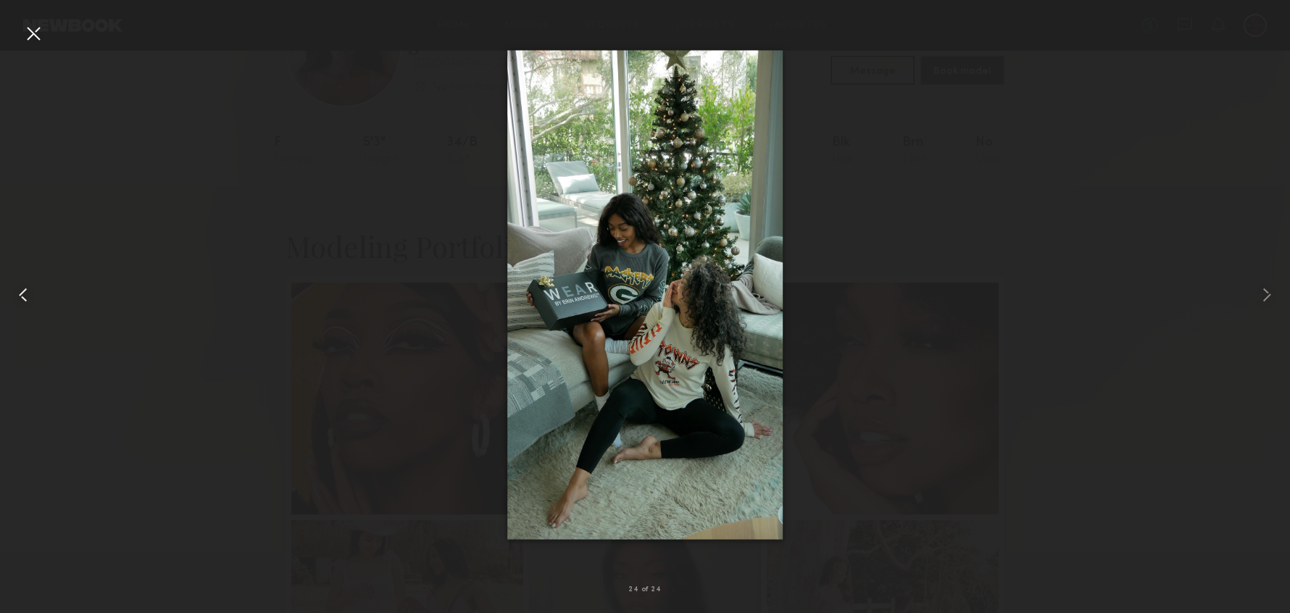
click at [23, 294] on common-icon at bounding box center [23, 294] width 23 height 23
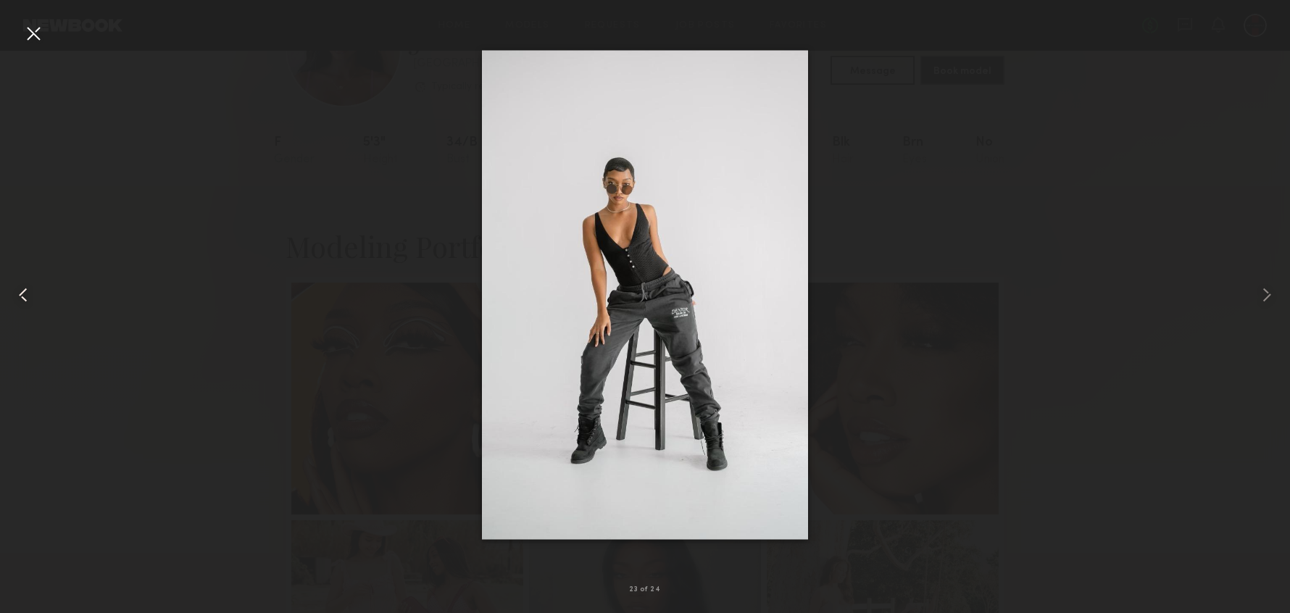
click at [23, 294] on common-icon at bounding box center [23, 294] width 23 height 23
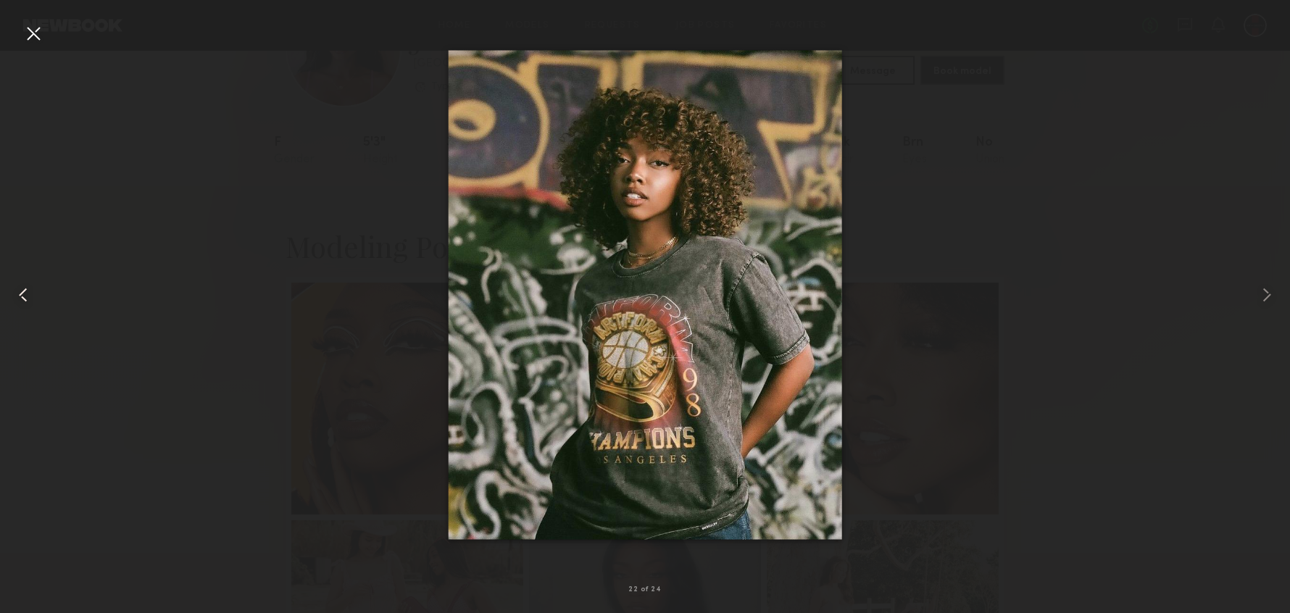
click at [20, 293] on common-icon at bounding box center [23, 294] width 23 height 23
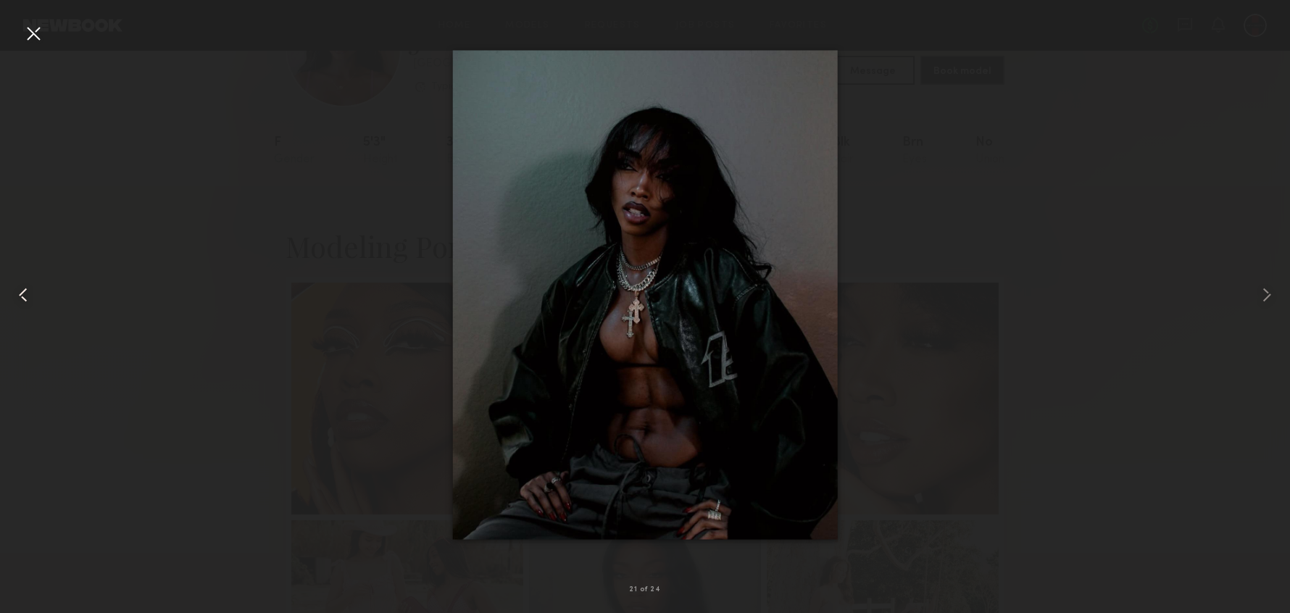
click at [20, 293] on common-icon at bounding box center [23, 294] width 23 height 23
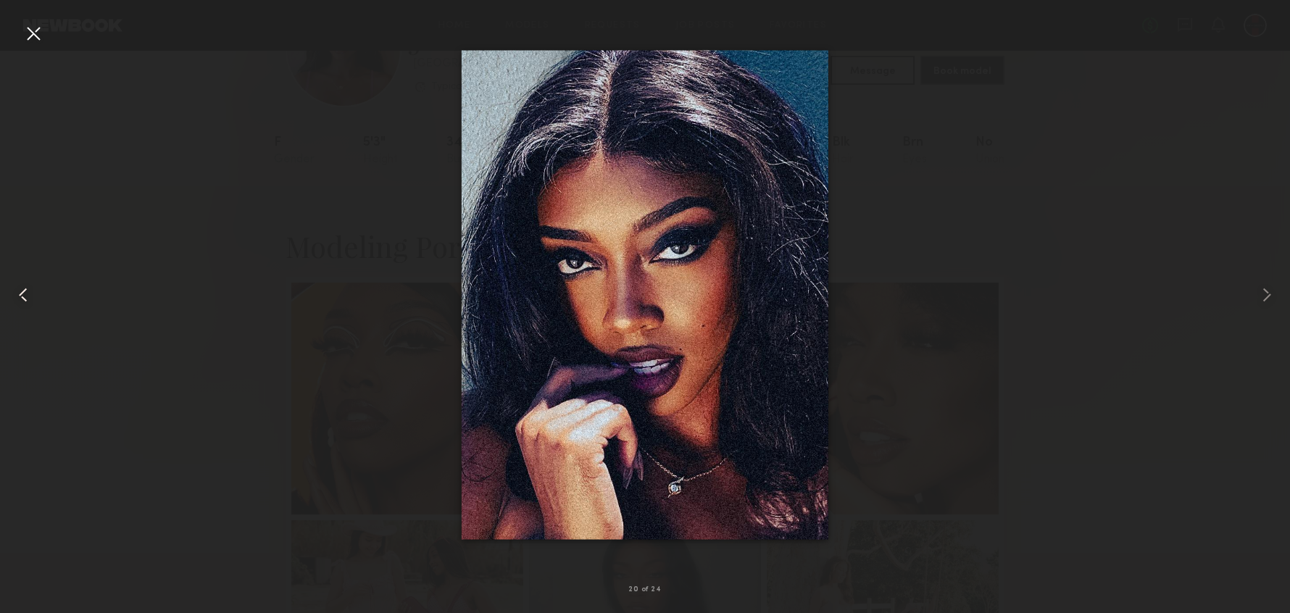
click at [20, 293] on common-icon at bounding box center [23, 294] width 23 height 23
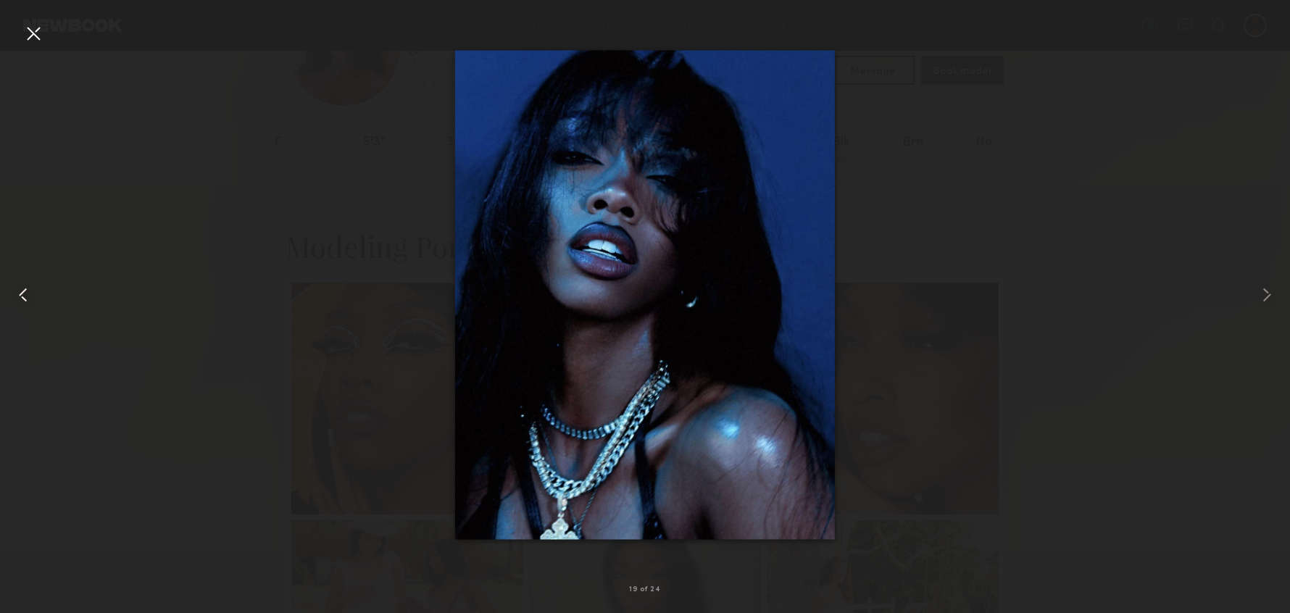
click at [20, 293] on common-icon at bounding box center [23, 294] width 23 height 23
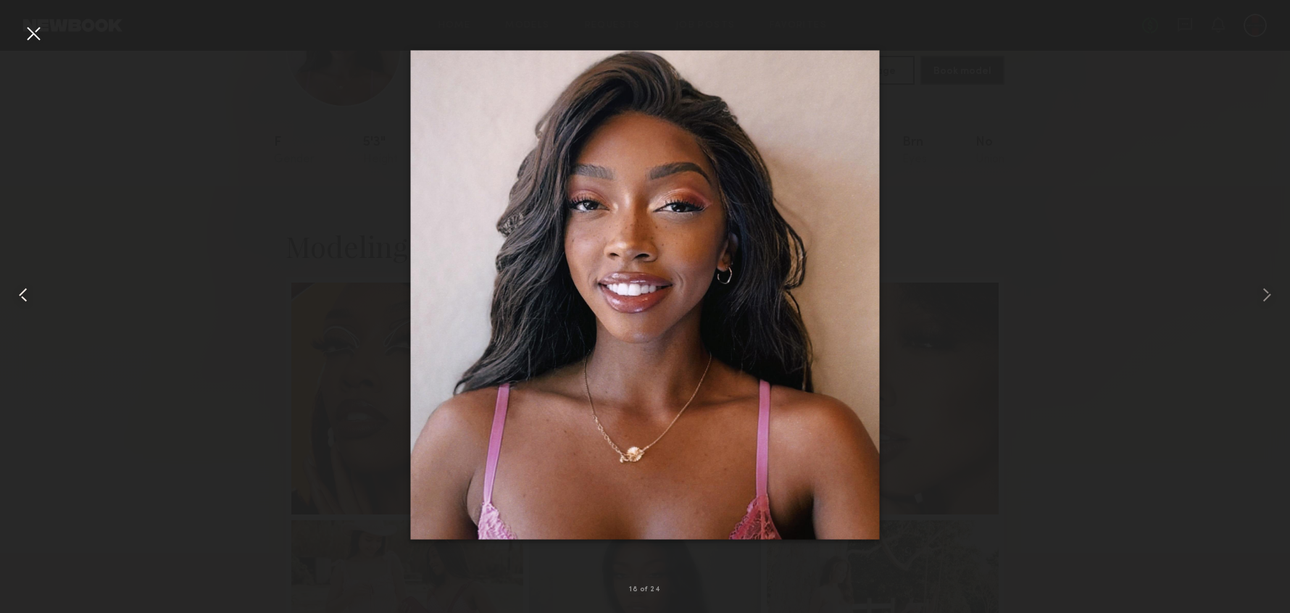
click at [20, 293] on common-icon at bounding box center [23, 294] width 23 height 23
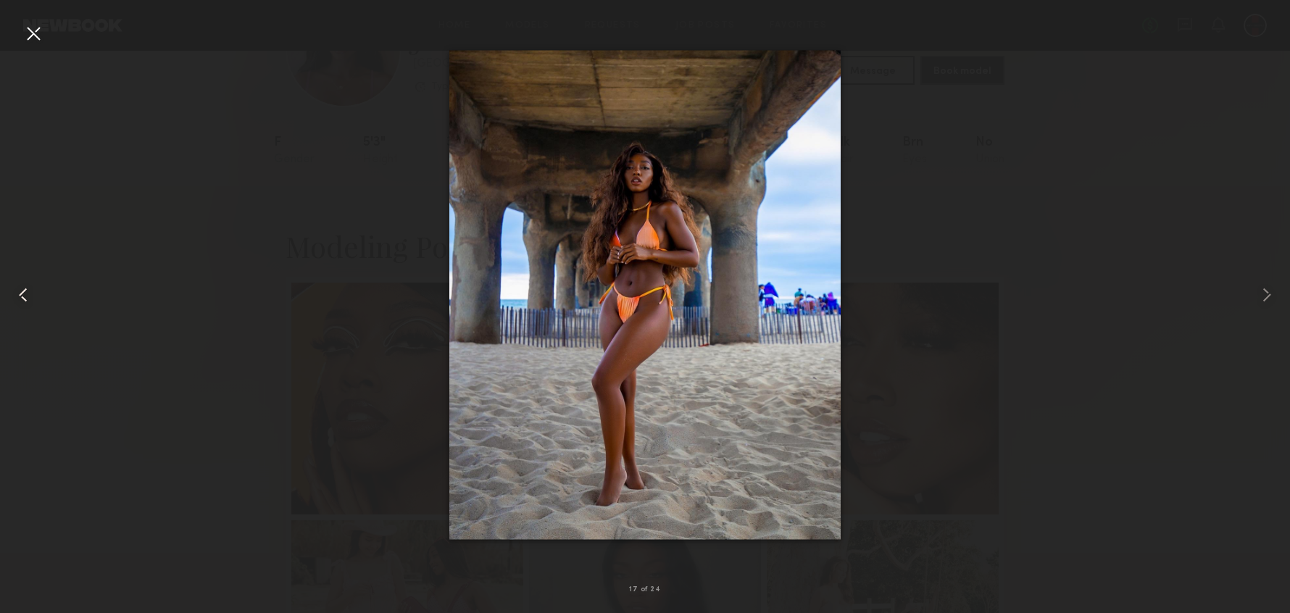
click at [20, 293] on common-icon at bounding box center [23, 294] width 23 height 23
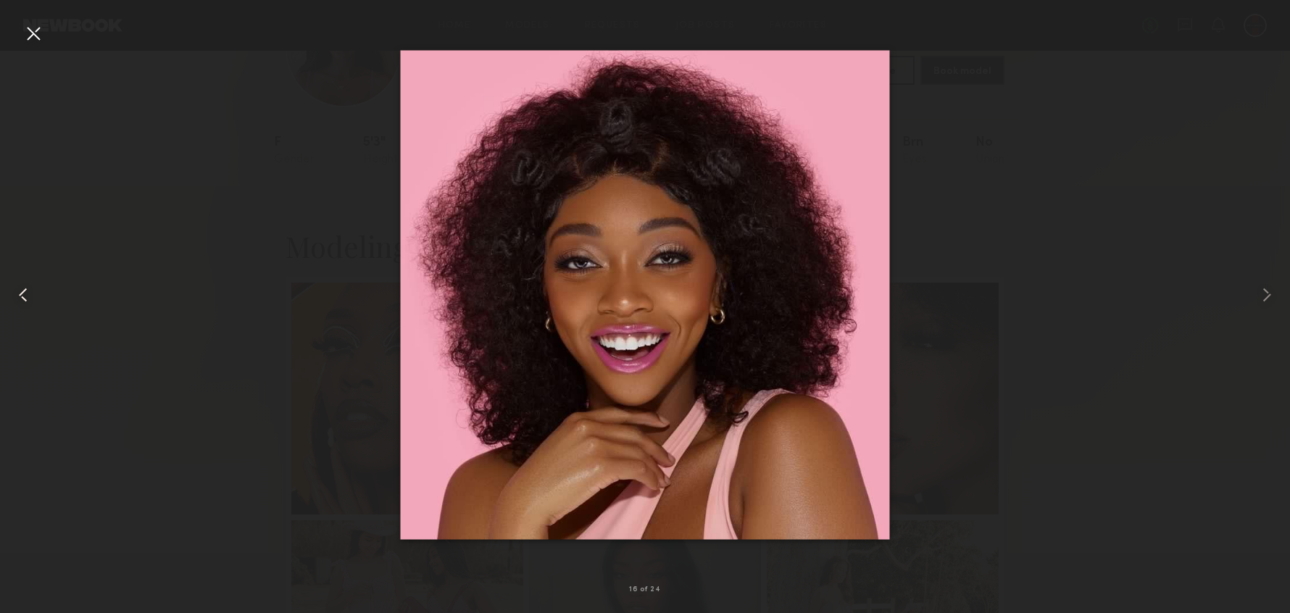
click at [20, 293] on common-icon at bounding box center [23, 294] width 23 height 23
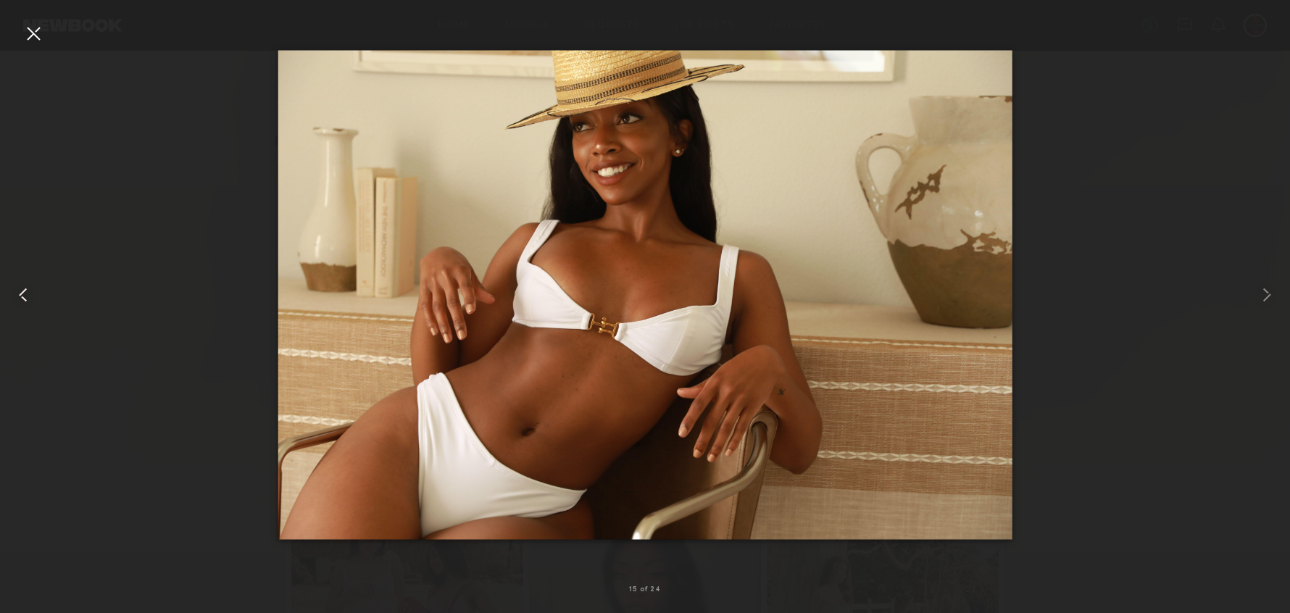
click at [20, 293] on common-icon at bounding box center [23, 294] width 23 height 23
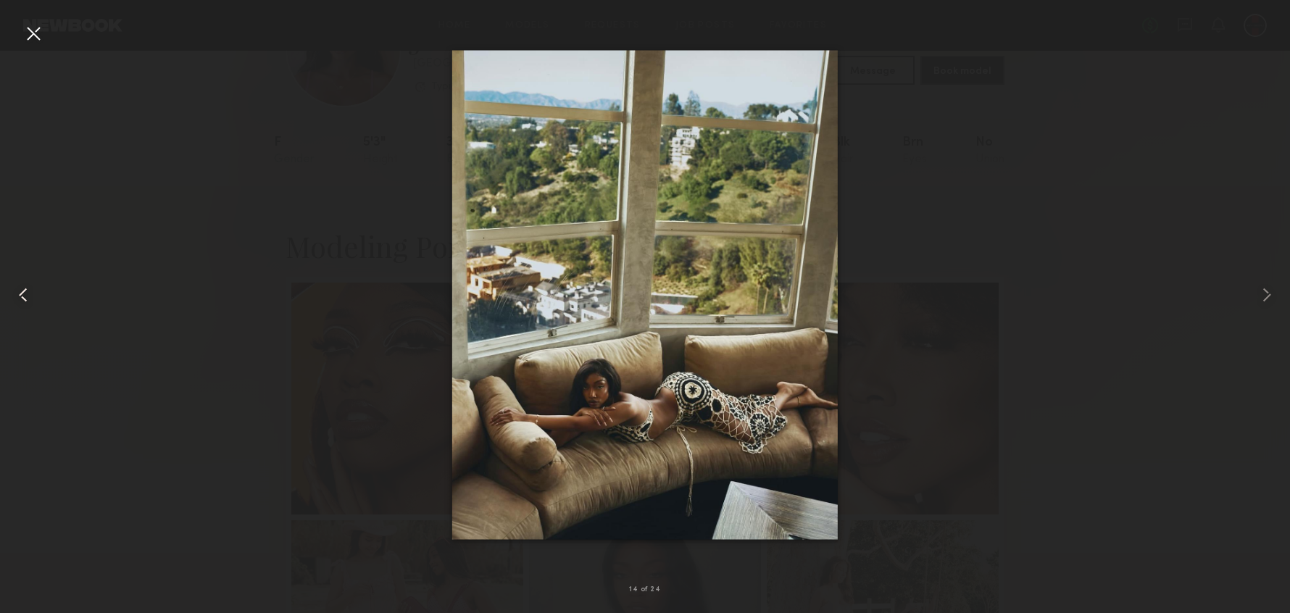
click at [20, 293] on common-icon at bounding box center [23, 294] width 23 height 23
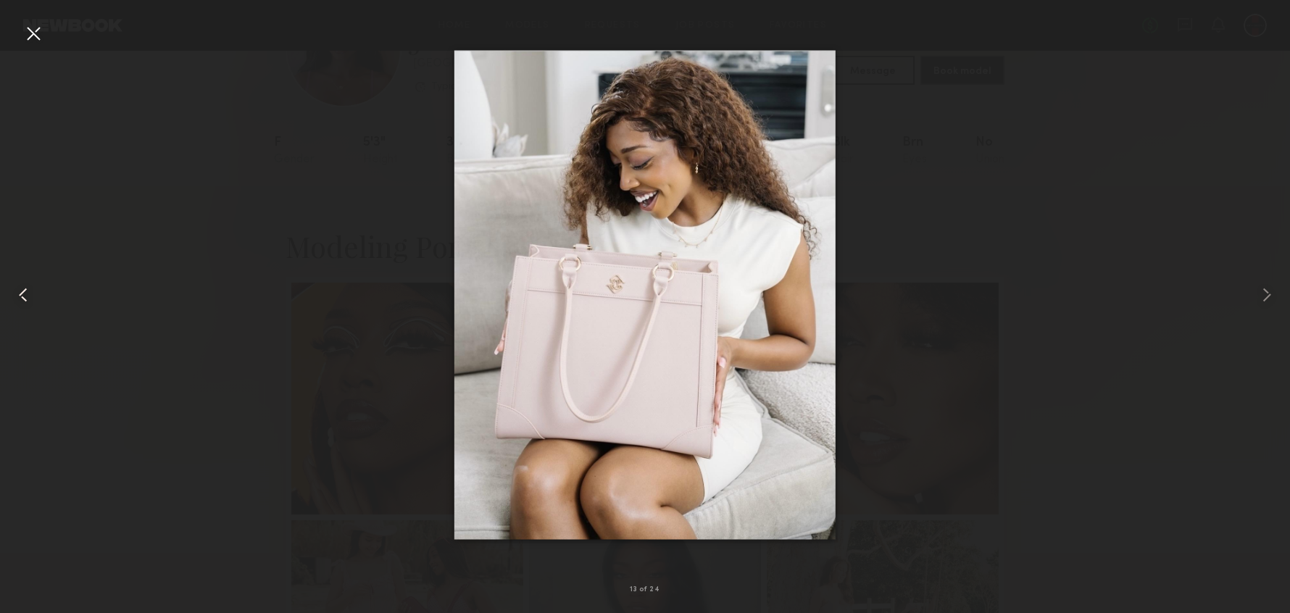
click at [20, 293] on common-icon at bounding box center [23, 294] width 23 height 23
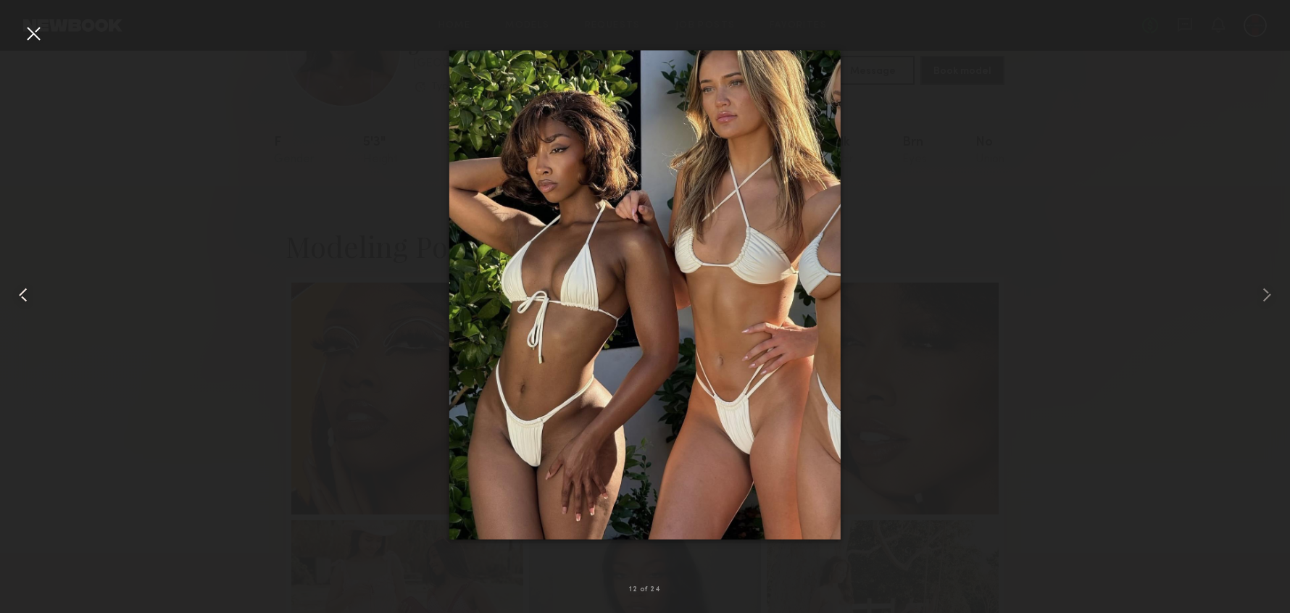
click at [20, 293] on common-icon at bounding box center [23, 294] width 23 height 23
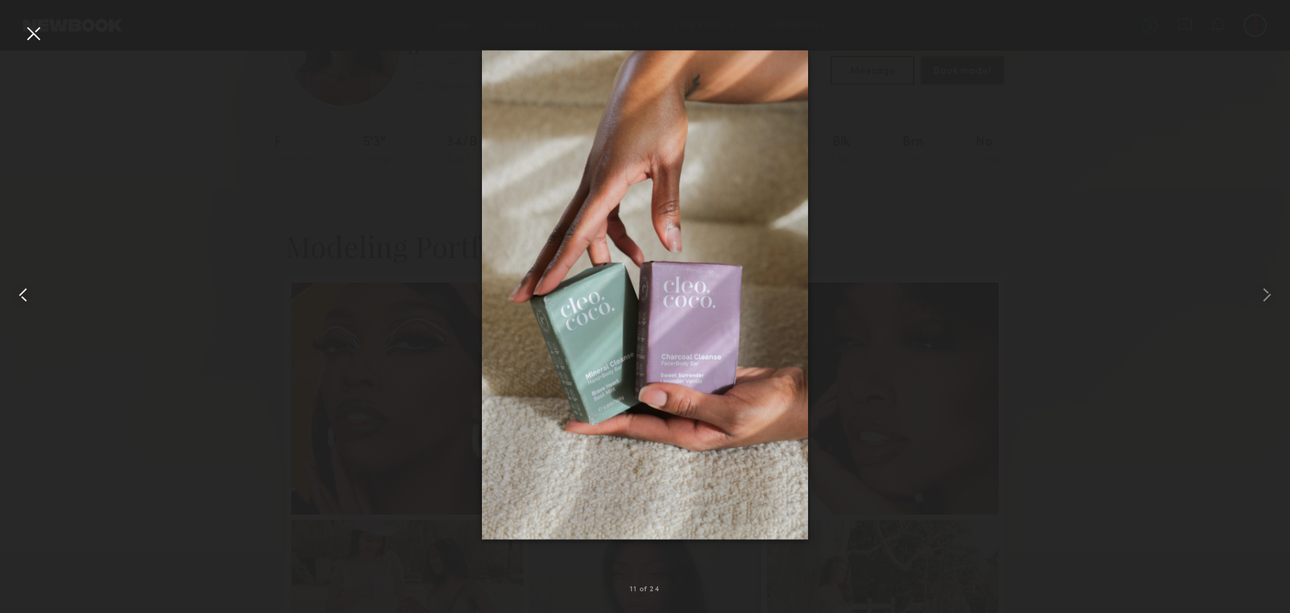
click at [20, 293] on common-icon at bounding box center [23, 294] width 23 height 23
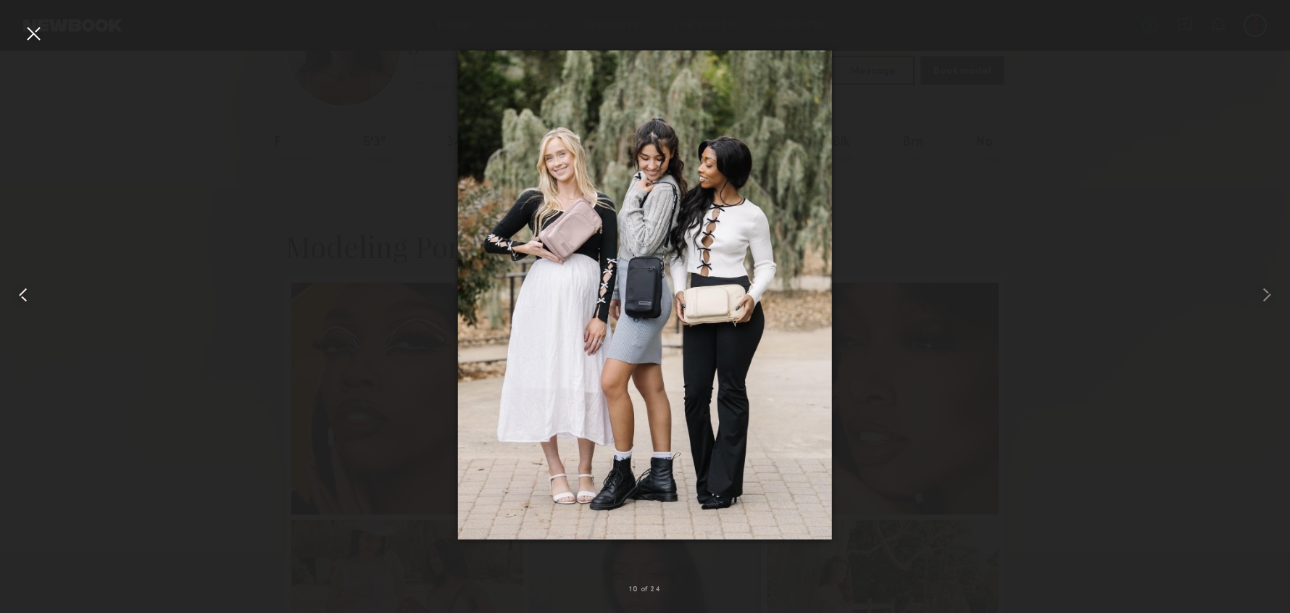
click at [20, 293] on common-icon at bounding box center [23, 294] width 23 height 23
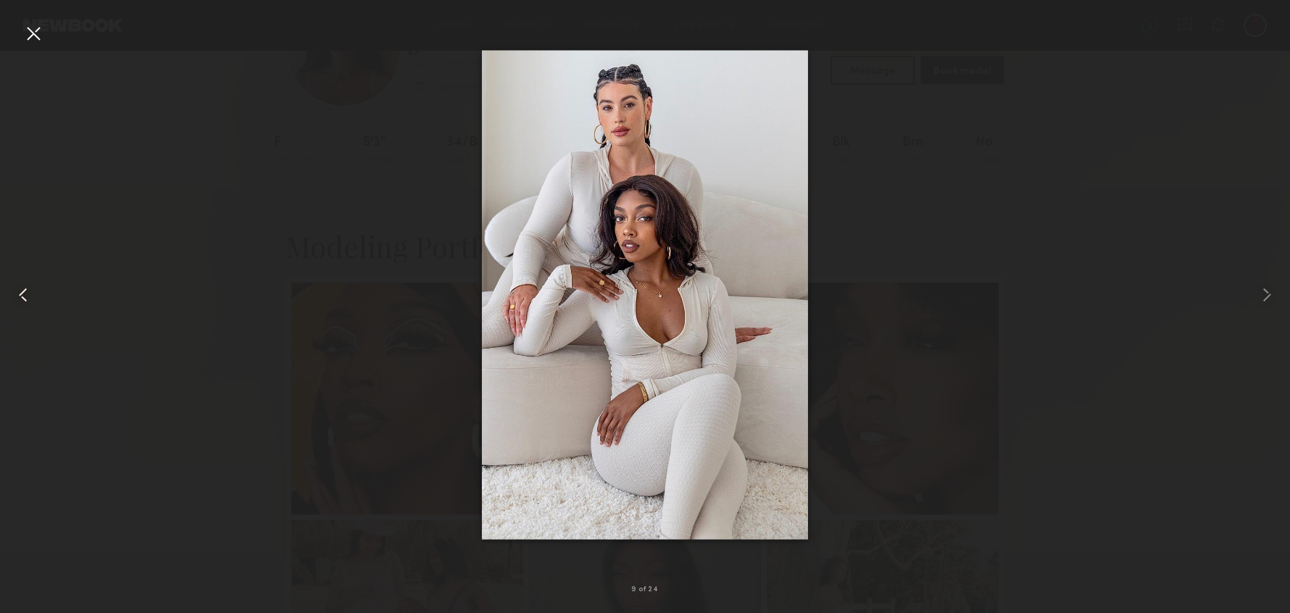
click at [20, 293] on common-icon at bounding box center [23, 294] width 23 height 23
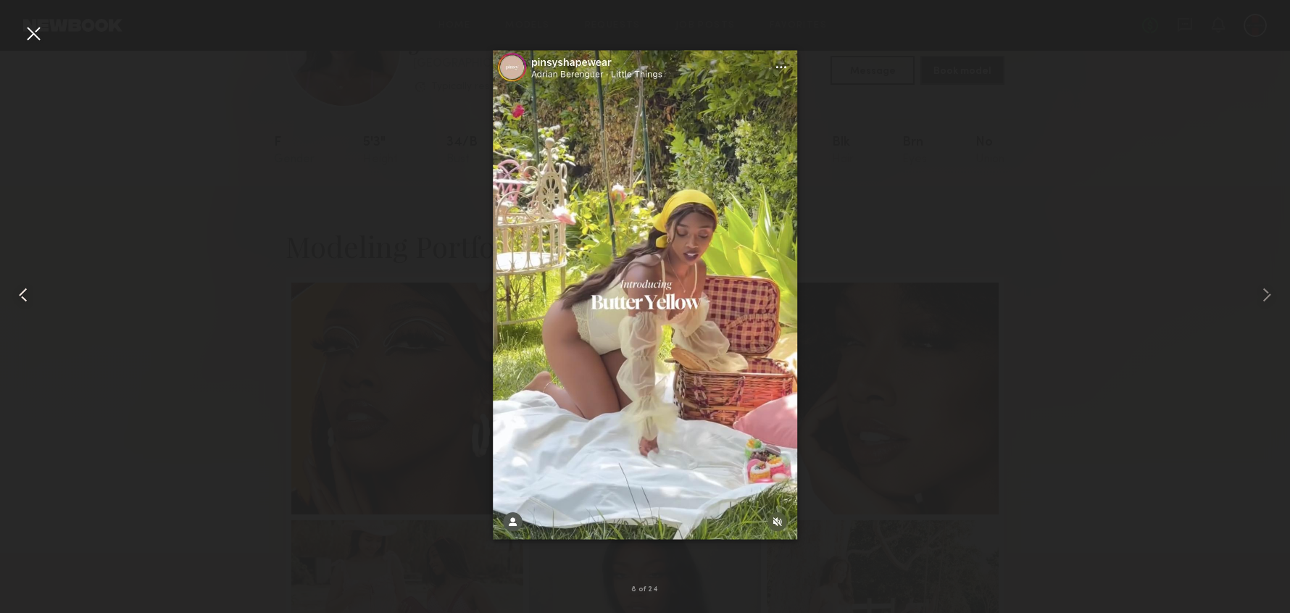
click at [20, 293] on common-icon at bounding box center [23, 294] width 23 height 23
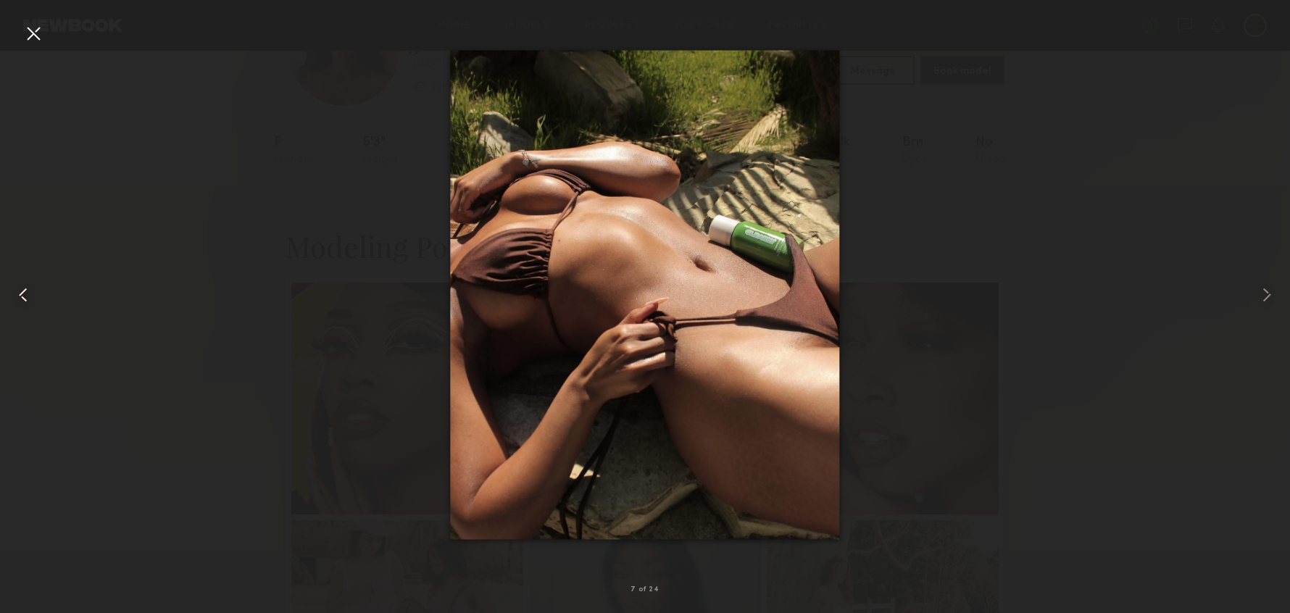
click at [20, 293] on common-icon at bounding box center [23, 294] width 23 height 23
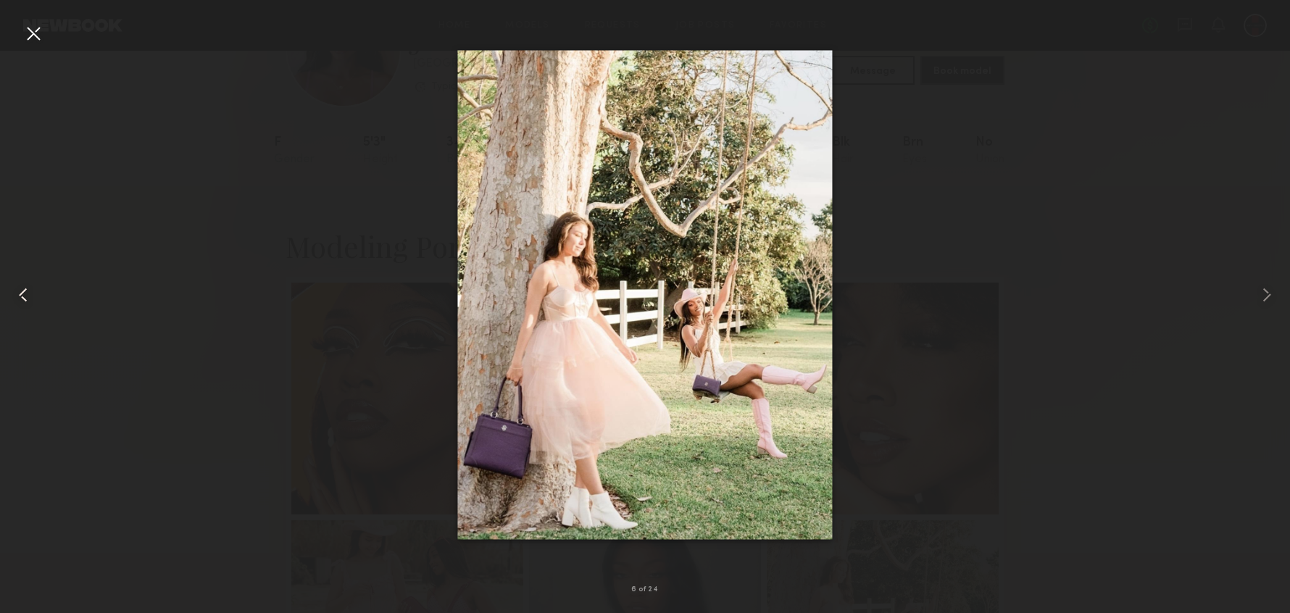
click at [20, 293] on common-icon at bounding box center [23, 294] width 23 height 23
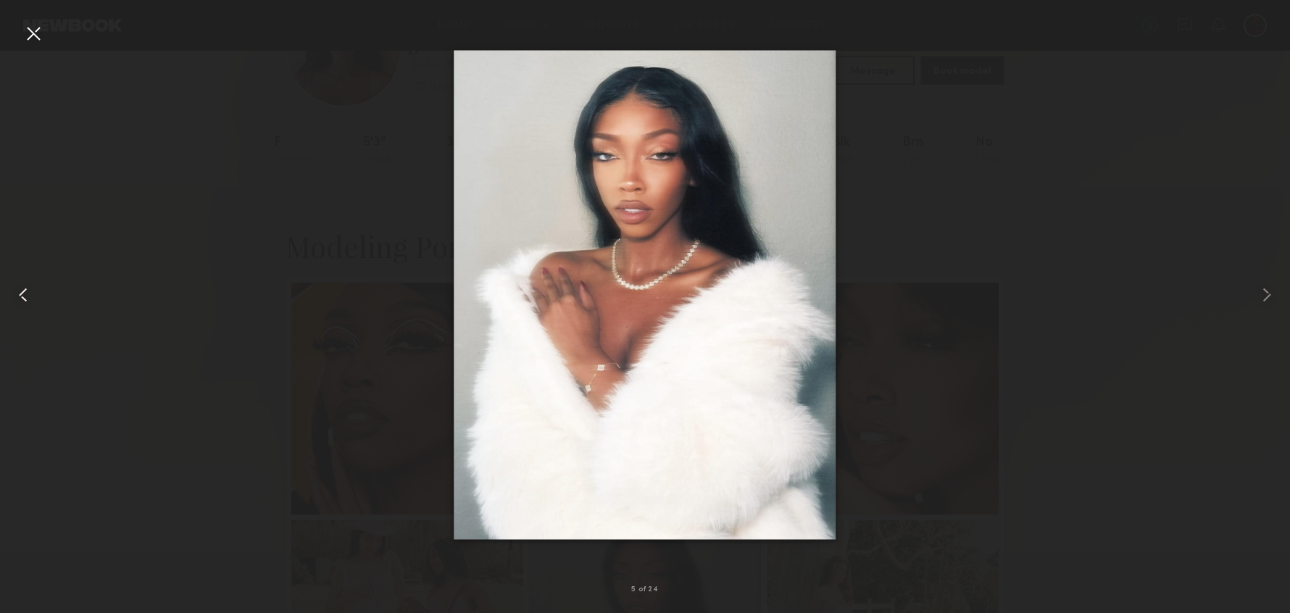
click at [20, 293] on common-icon at bounding box center [23, 294] width 23 height 23
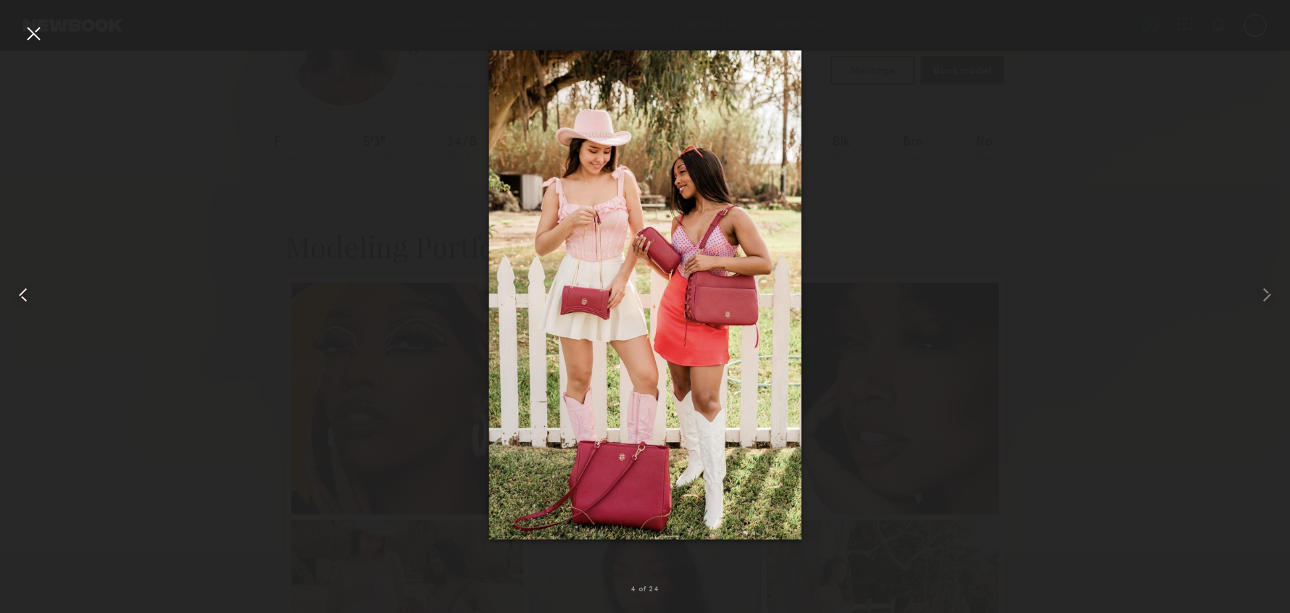
click at [20, 293] on common-icon at bounding box center [23, 294] width 23 height 23
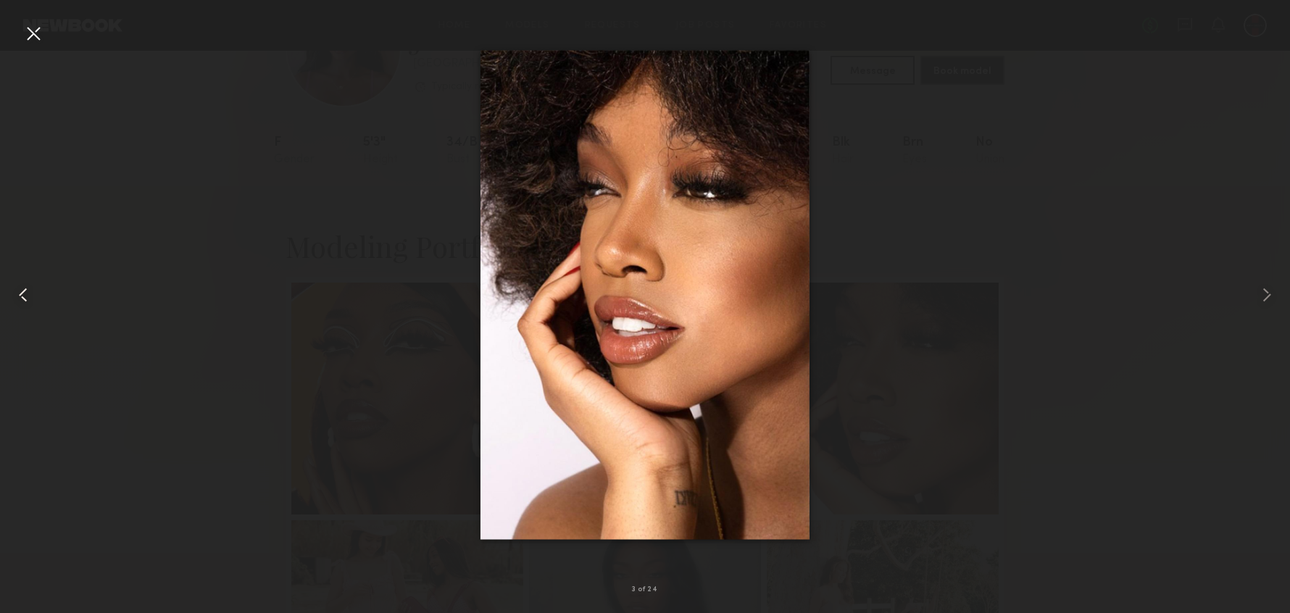
click at [20, 295] on common-icon at bounding box center [23, 294] width 23 height 23
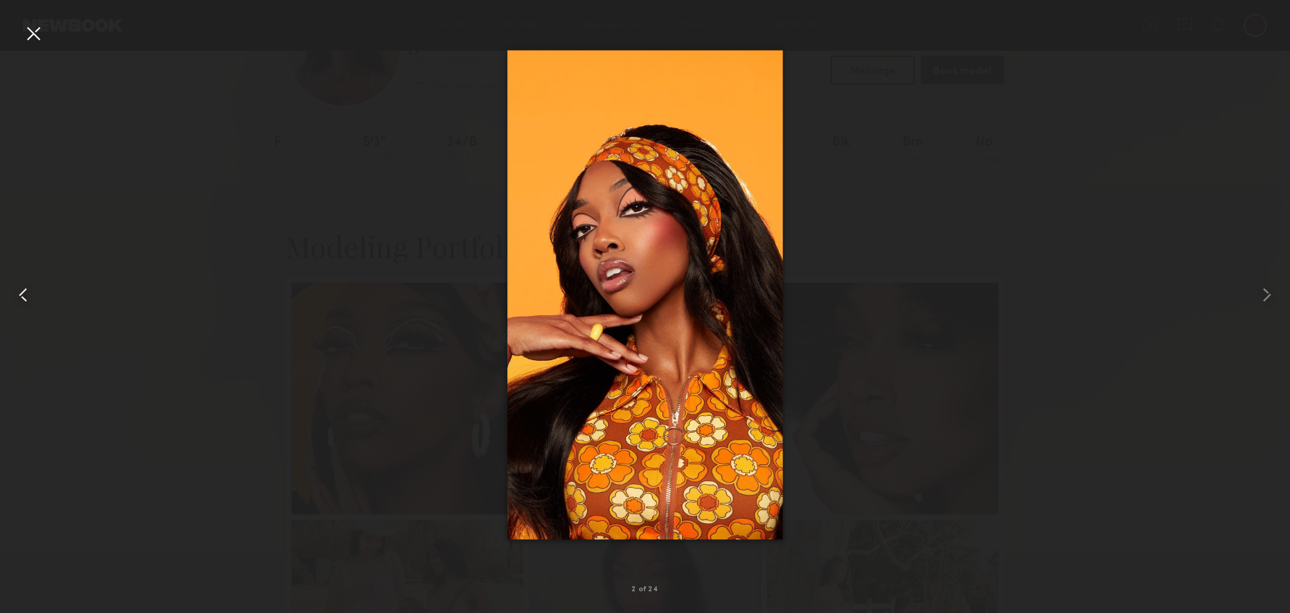
click at [19, 302] on common-icon at bounding box center [23, 294] width 23 height 23
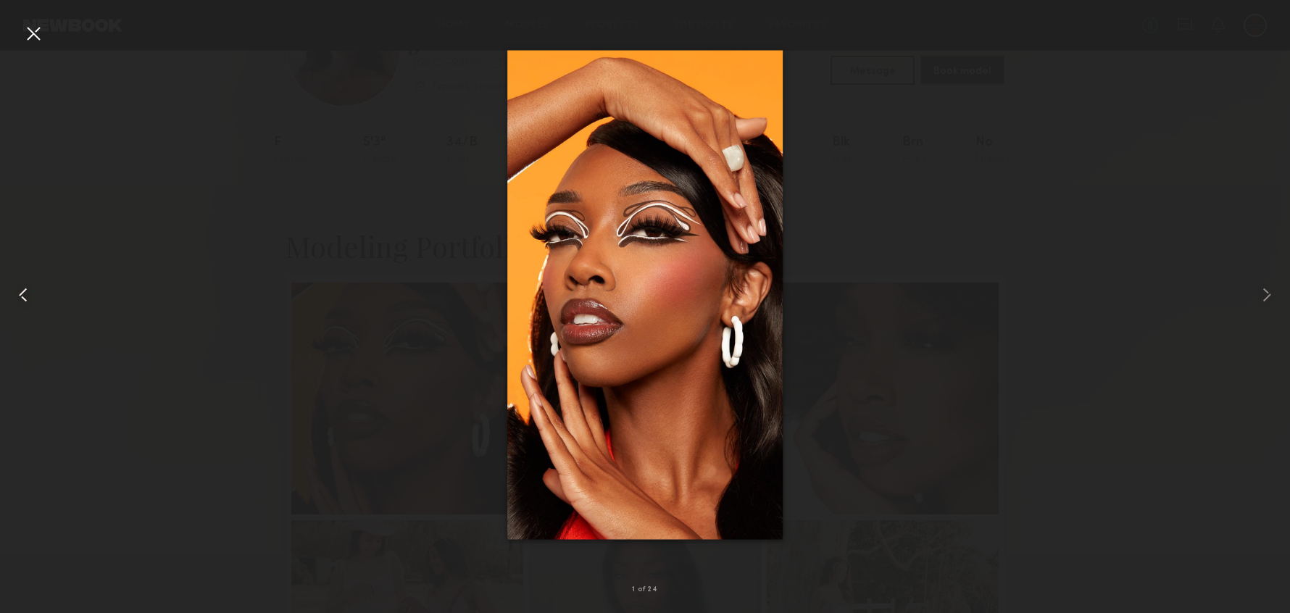
click at [16, 308] on div at bounding box center [25, 294] width 51 height 543
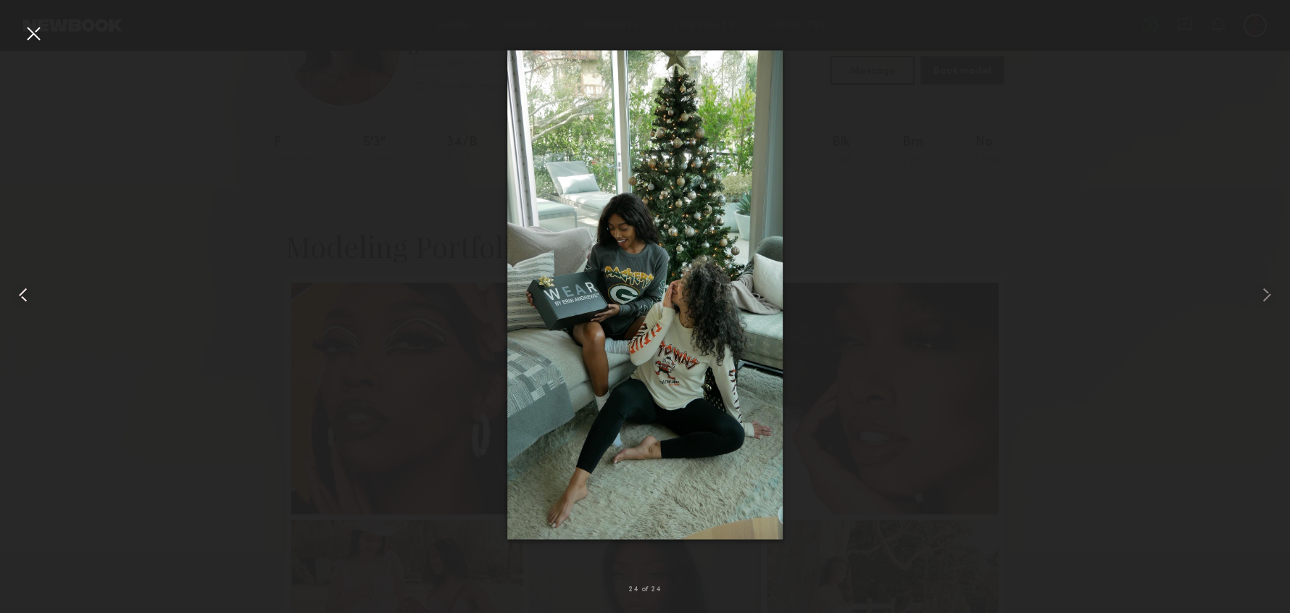
click at [16, 308] on div at bounding box center [25, 294] width 51 height 543
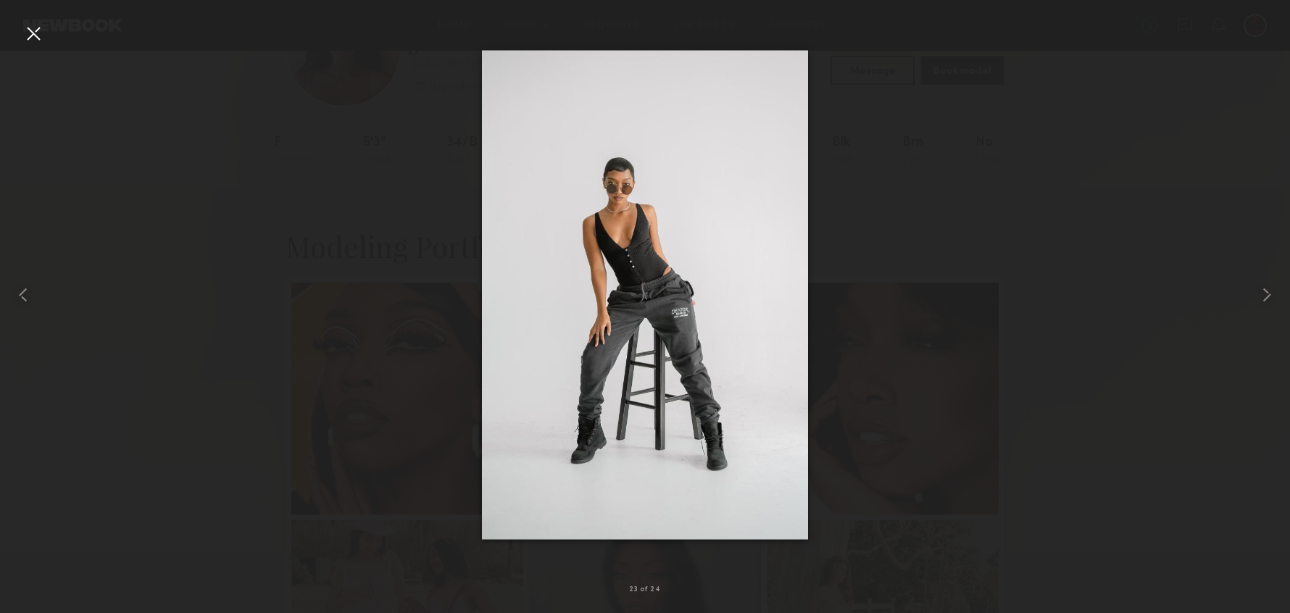
click at [295, 209] on div at bounding box center [645, 294] width 1290 height 543
click at [17, 29] on div at bounding box center [25, 294] width 51 height 543
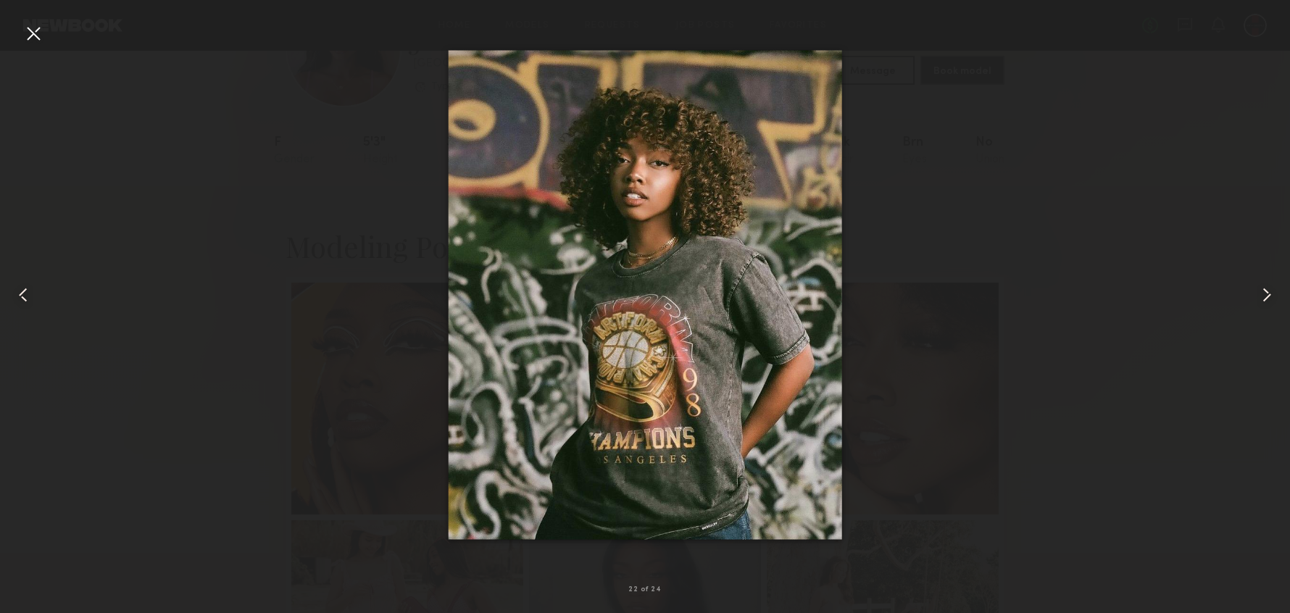
click at [30, 38] on div at bounding box center [33, 33] width 23 height 23
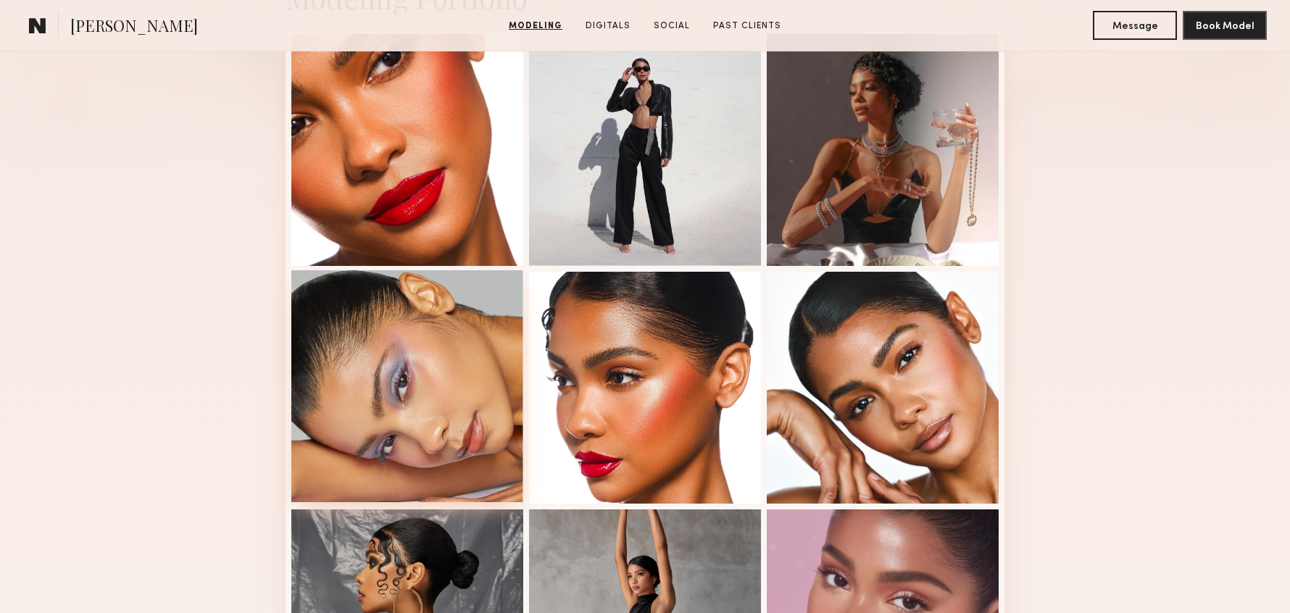
scroll to position [395, 0]
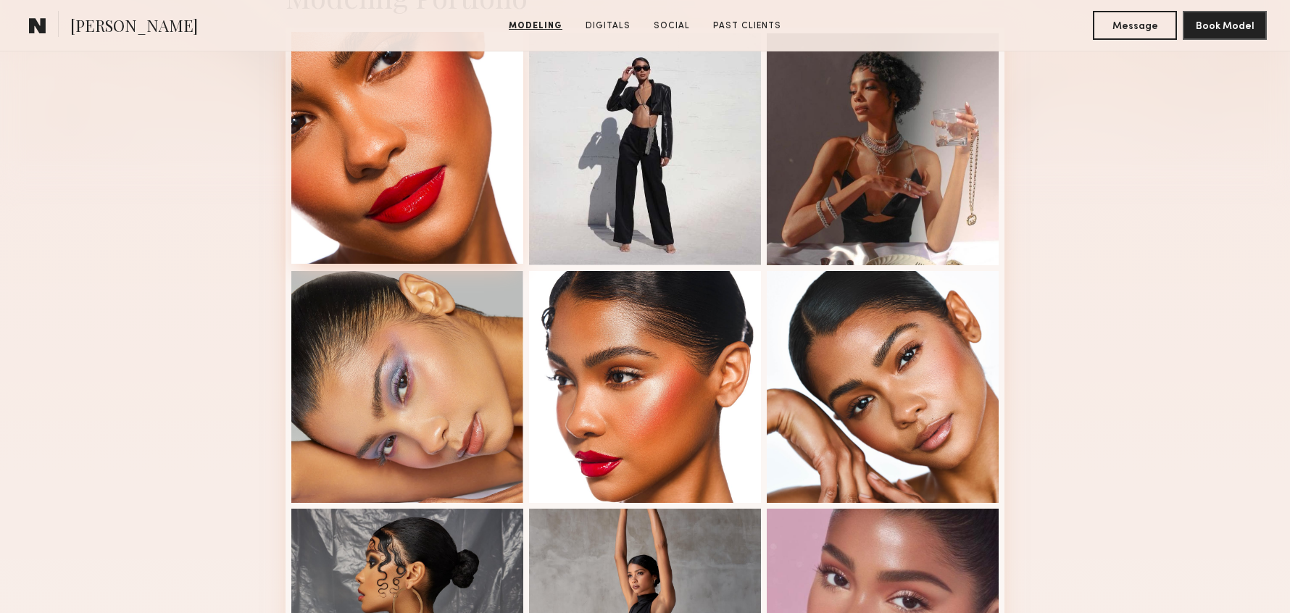
click at [396, 157] on div at bounding box center [407, 148] width 232 height 232
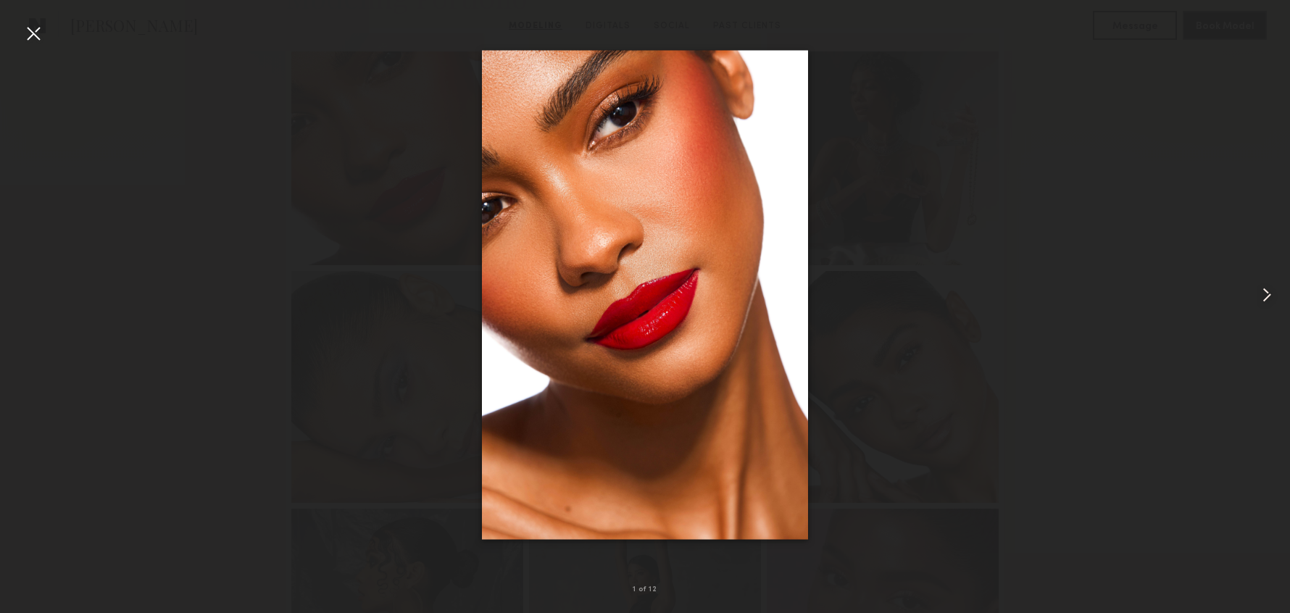
click at [1271, 298] on common-icon at bounding box center [1266, 294] width 23 height 23
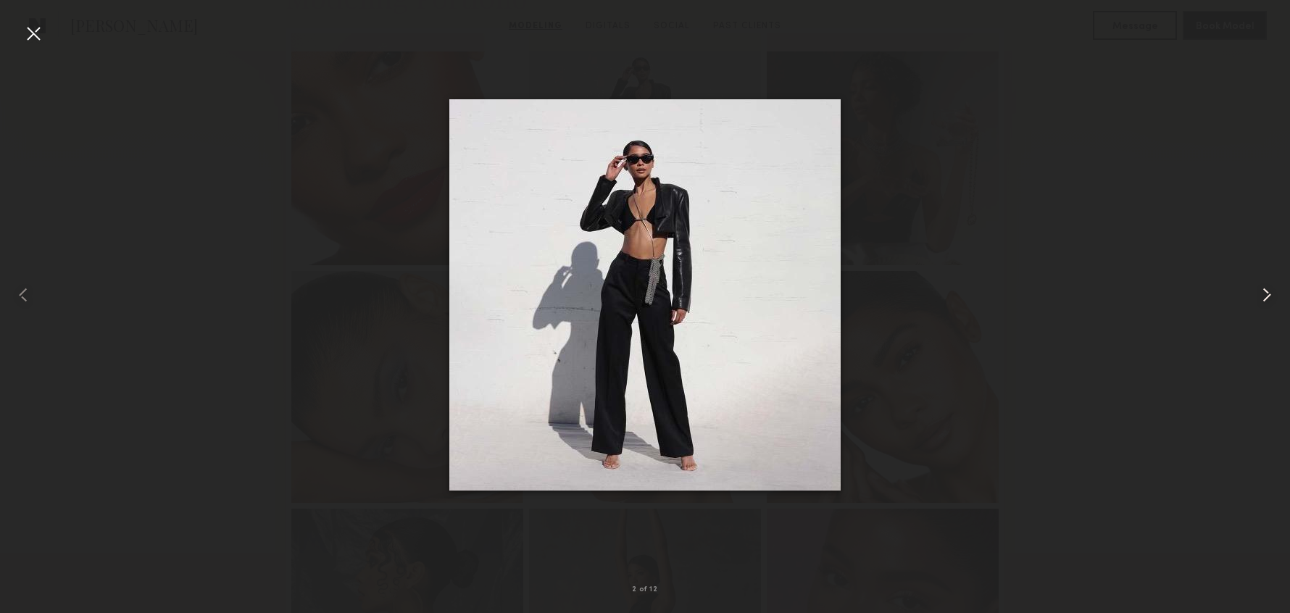
click at [1267, 298] on common-icon at bounding box center [1266, 294] width 23 height 23
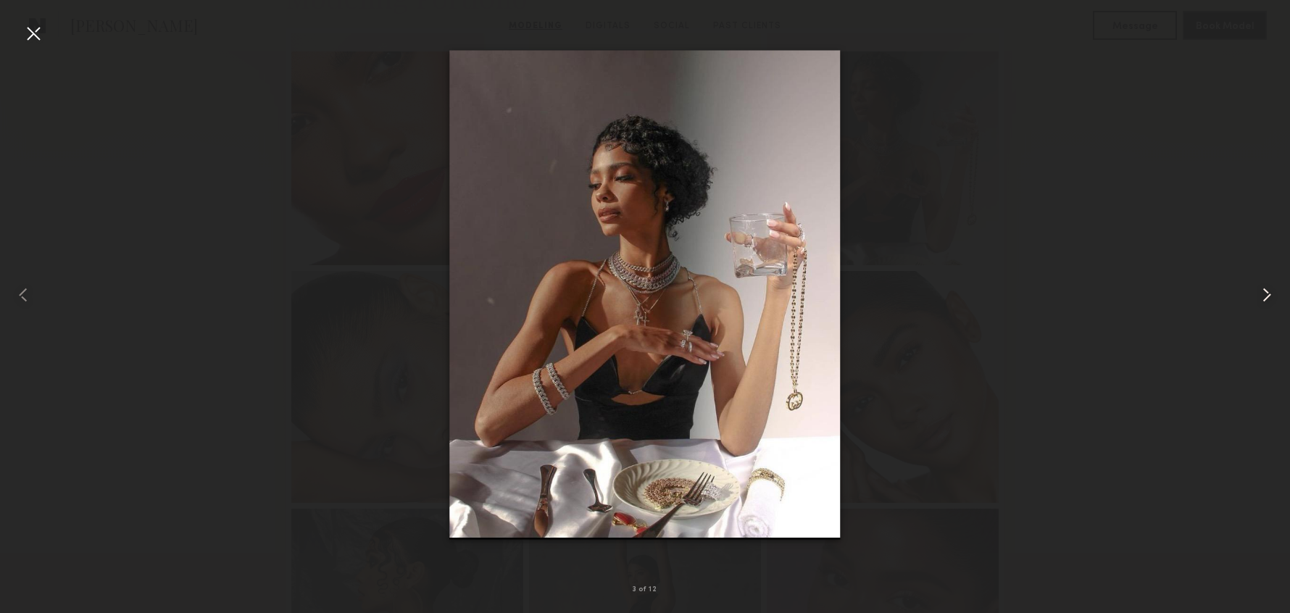
click at [1267, 298] on common-icon at bounding box center [1266, 294] width 23 height 23
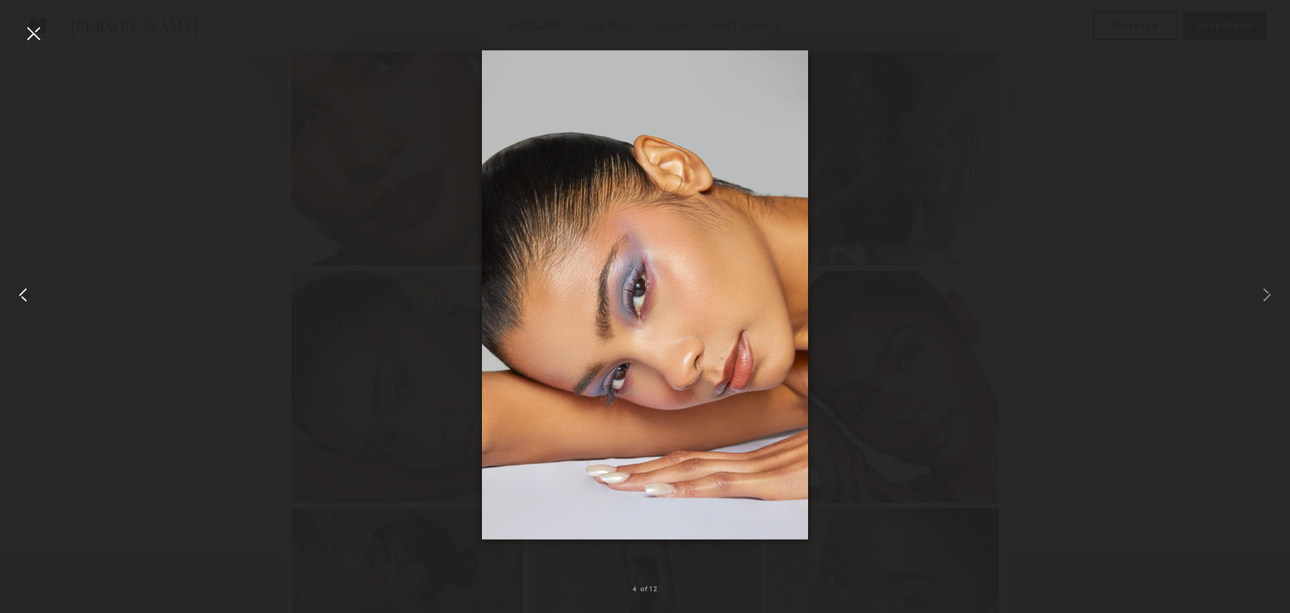
click at [22, 298] on common-icon at bounding box center [23, 294] width 23 height 23
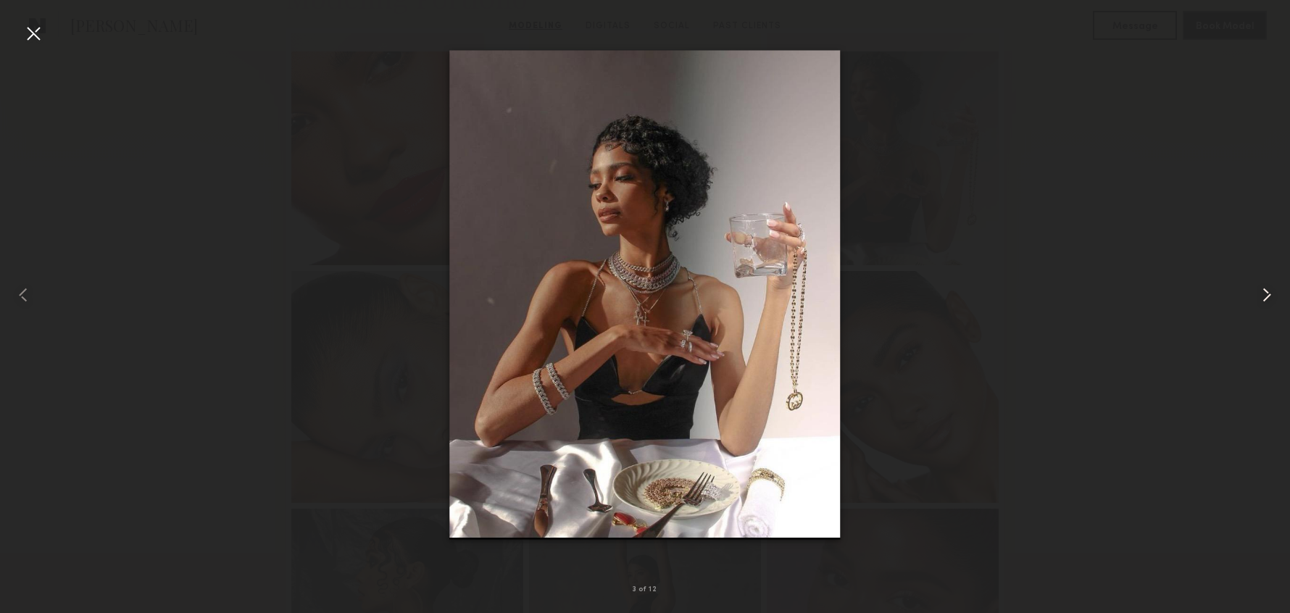
click at [1261, 294] on common-icon at bounding box center [1266, 294] width 23 height 23
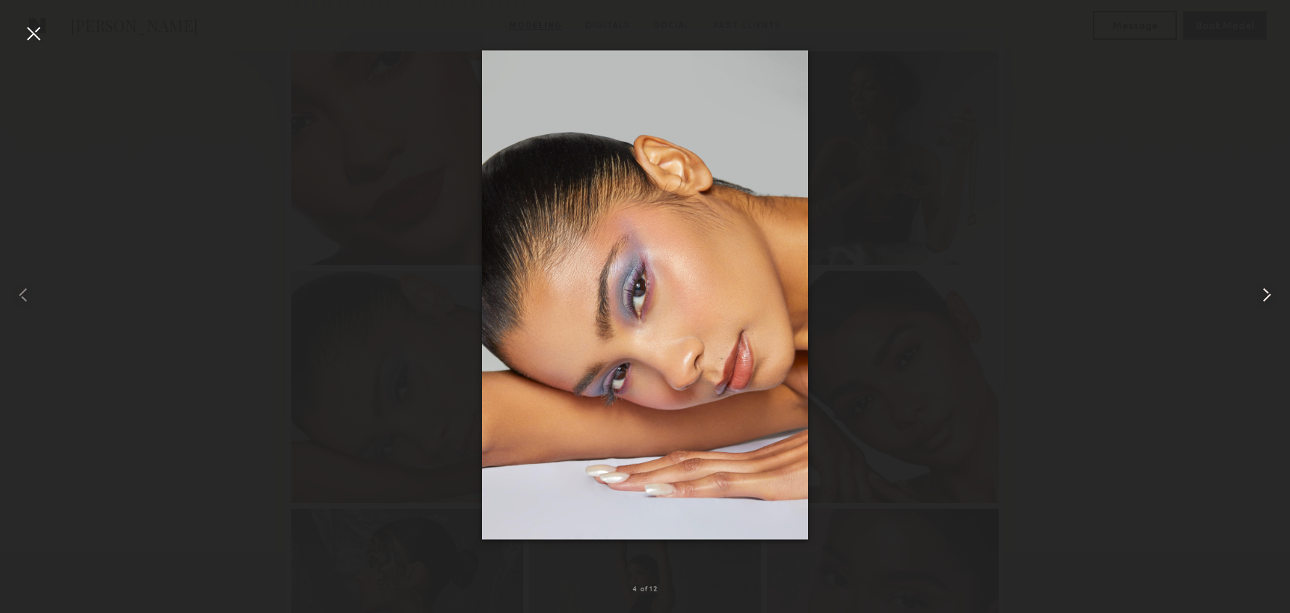
click at [1262, 293] on common-icon at bounding box center [1266, 294] width 23 height 23
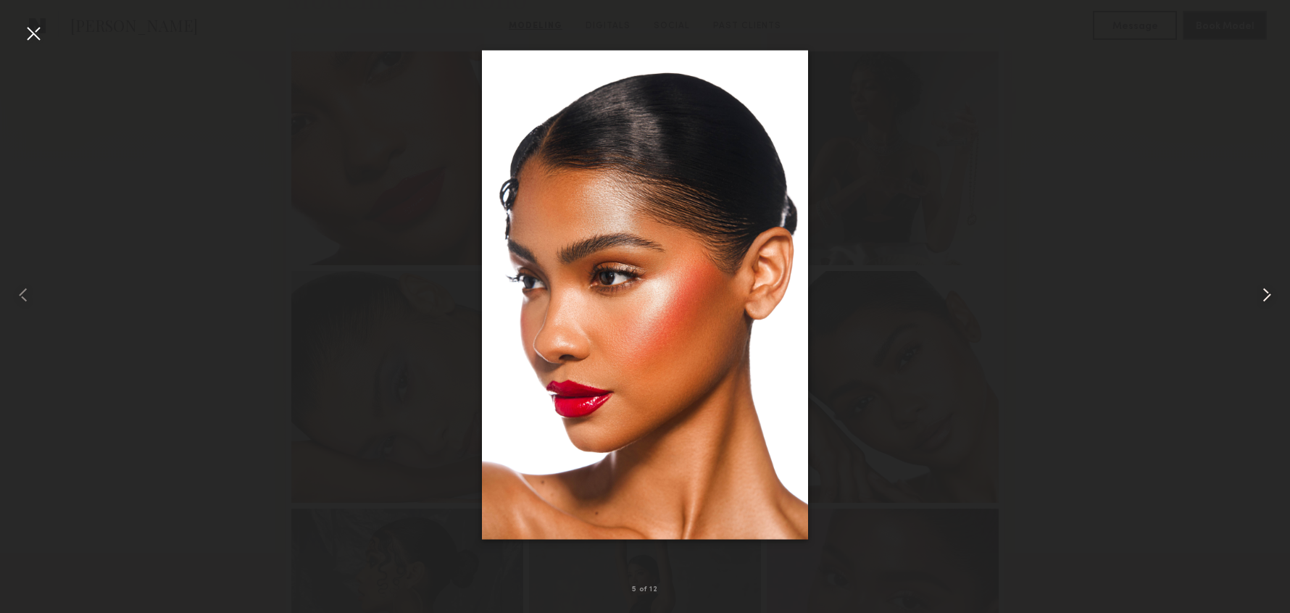
click at [1262, 293] on common-icon at bounding box center [1266, 294] width 23 height 23
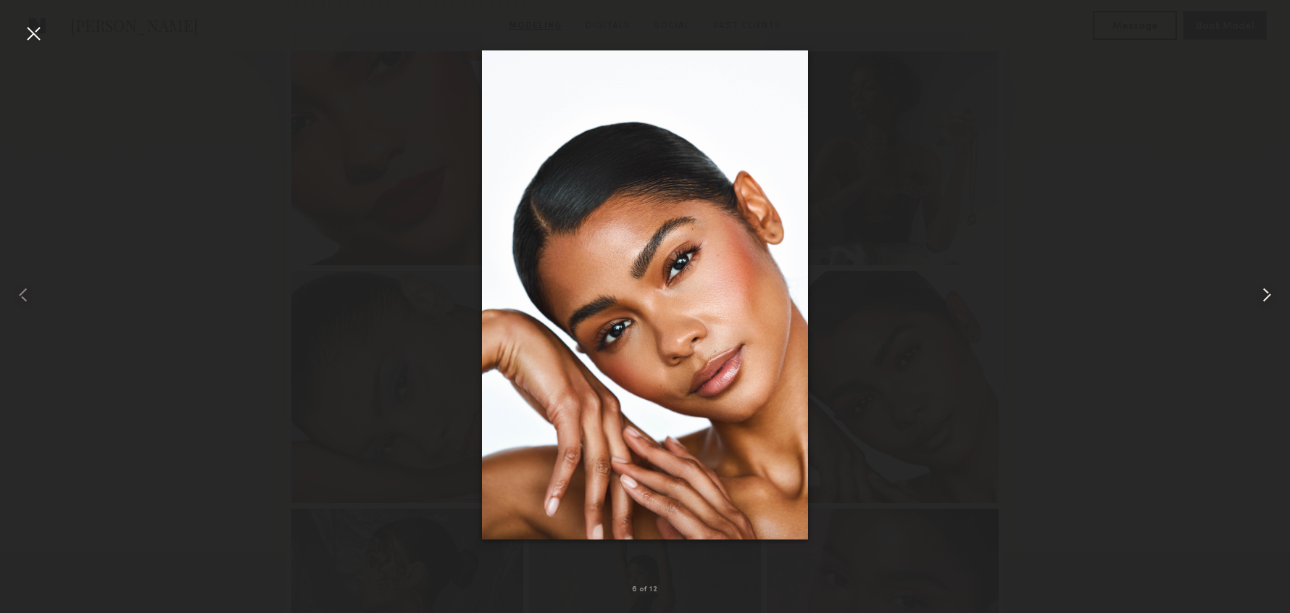
click at [1262, 293] on common-icon at bounding box center [1266, 294] width 23 height 23
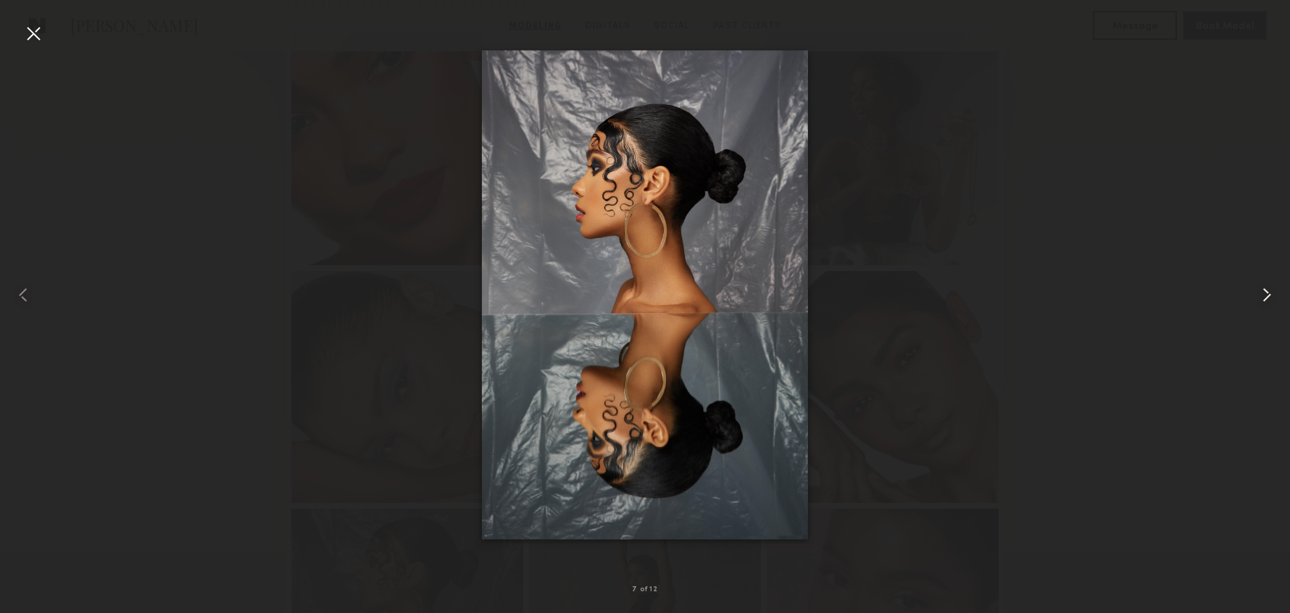
click at [1262, 293] on common-icon at bounding box center [1266, 294] width 23 height 23
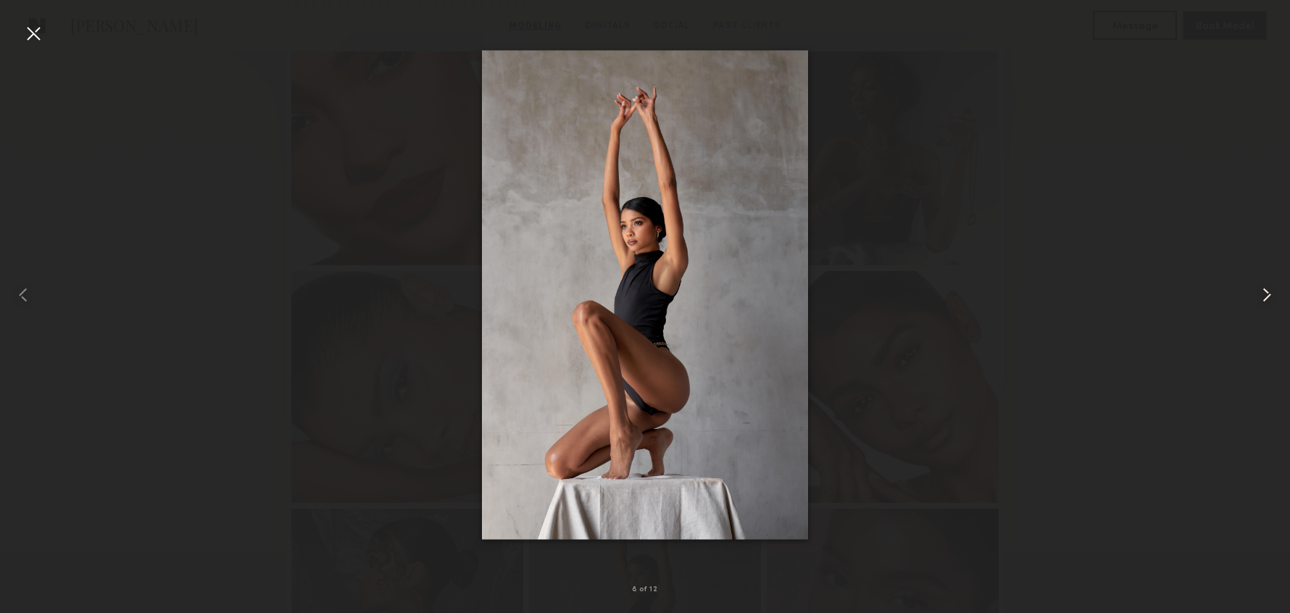
click at [1262, 293] on common-icon at bounding box center [1266, 294] width 23 height 23
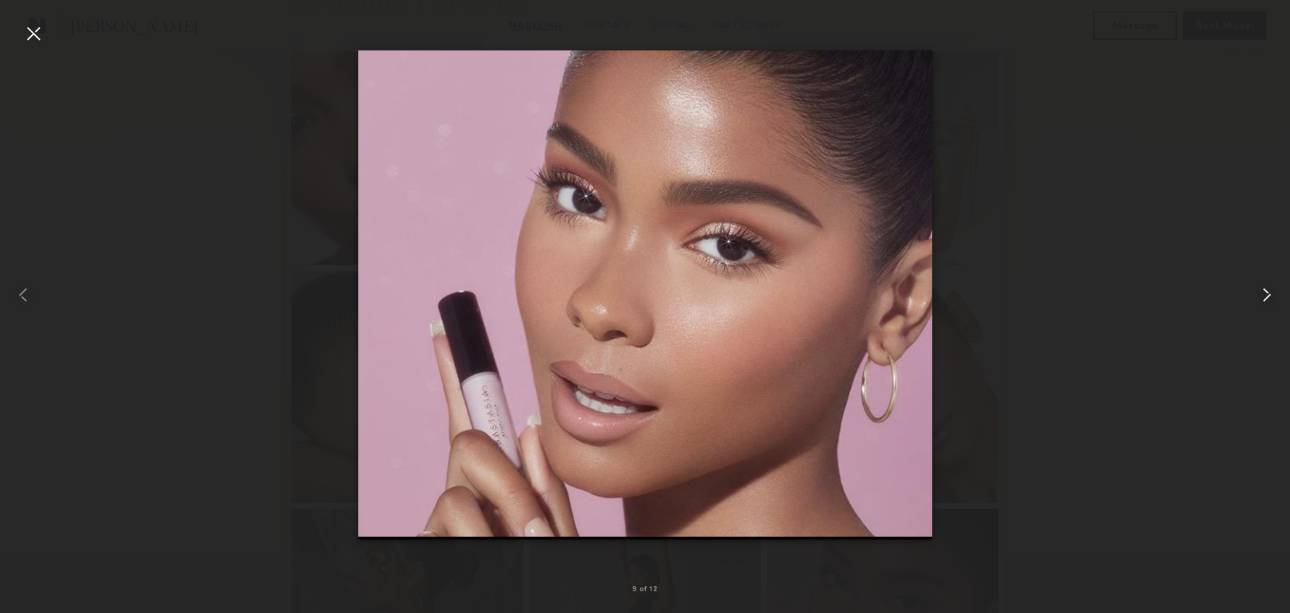
click at [1261, 294] on common-icon at bounding box center [1266, 294] width 23 height 23
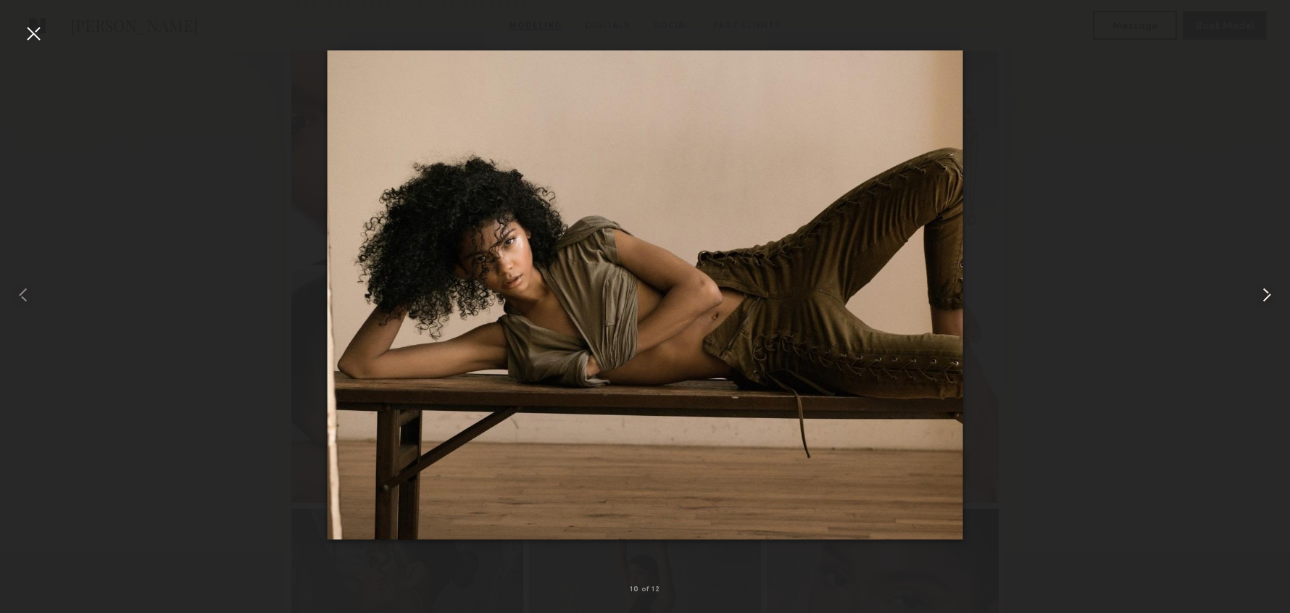
click at [1262, 295] on common-icon at bounding box center [1266, 294] width 23 height 23
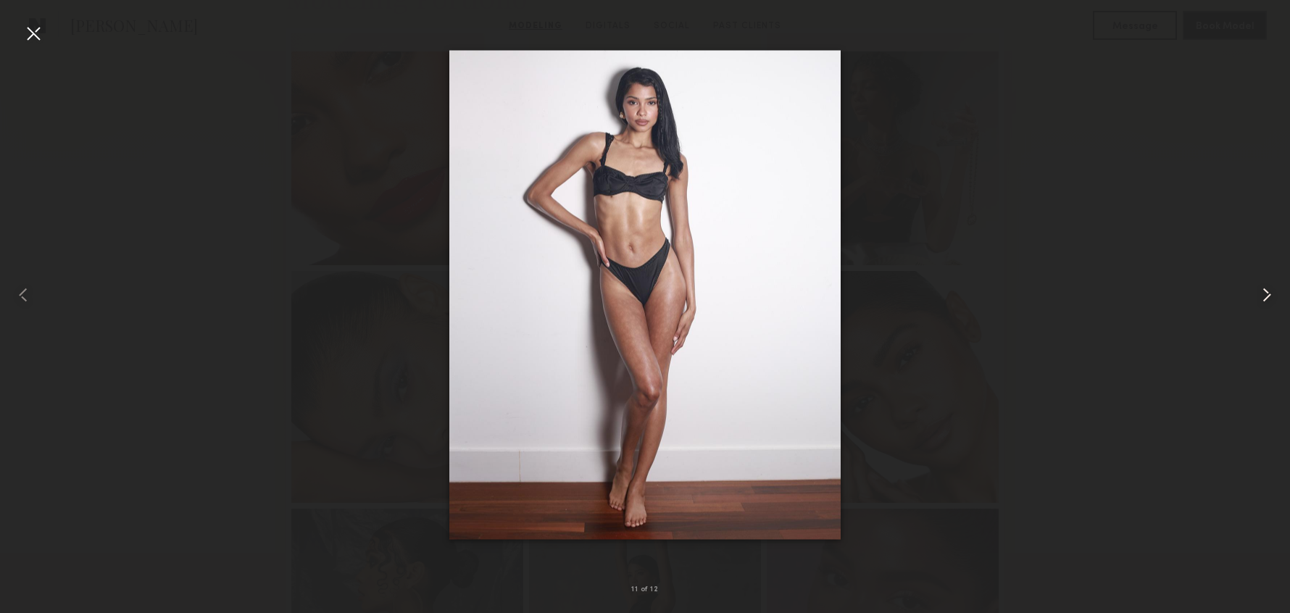
click at [1262, 300] on common-icon at bounding box center [1266, 294] width 23 height 23
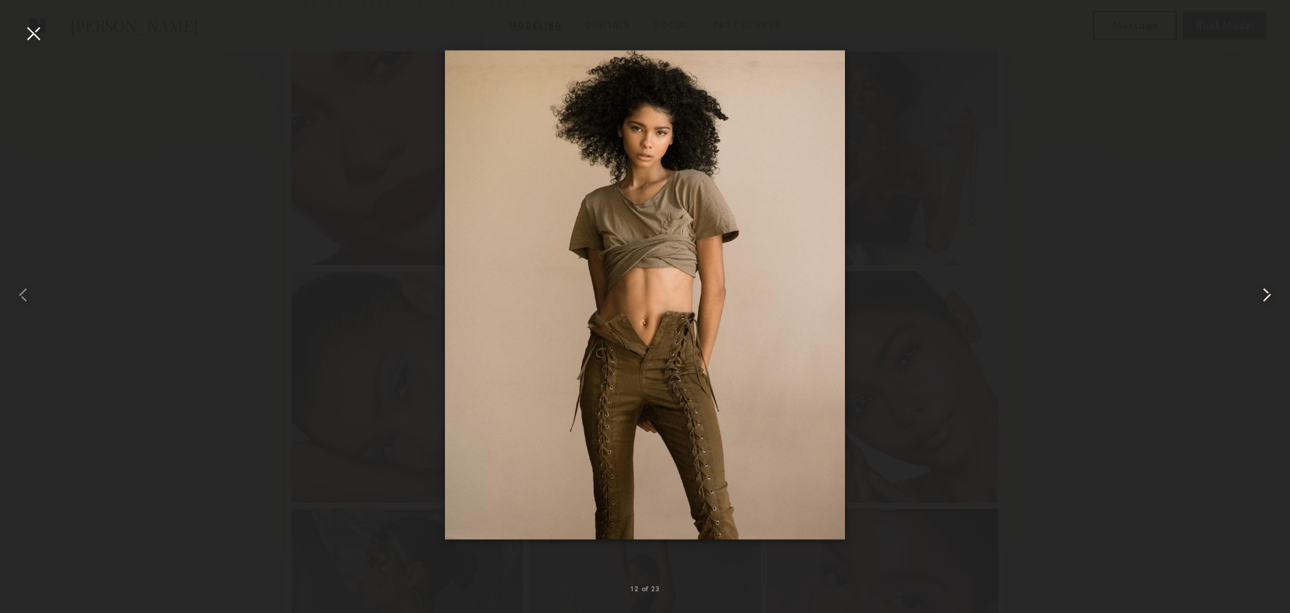
click at [1262, 300] on common-icon at bounding box center [1266, 294] width 23 height 23
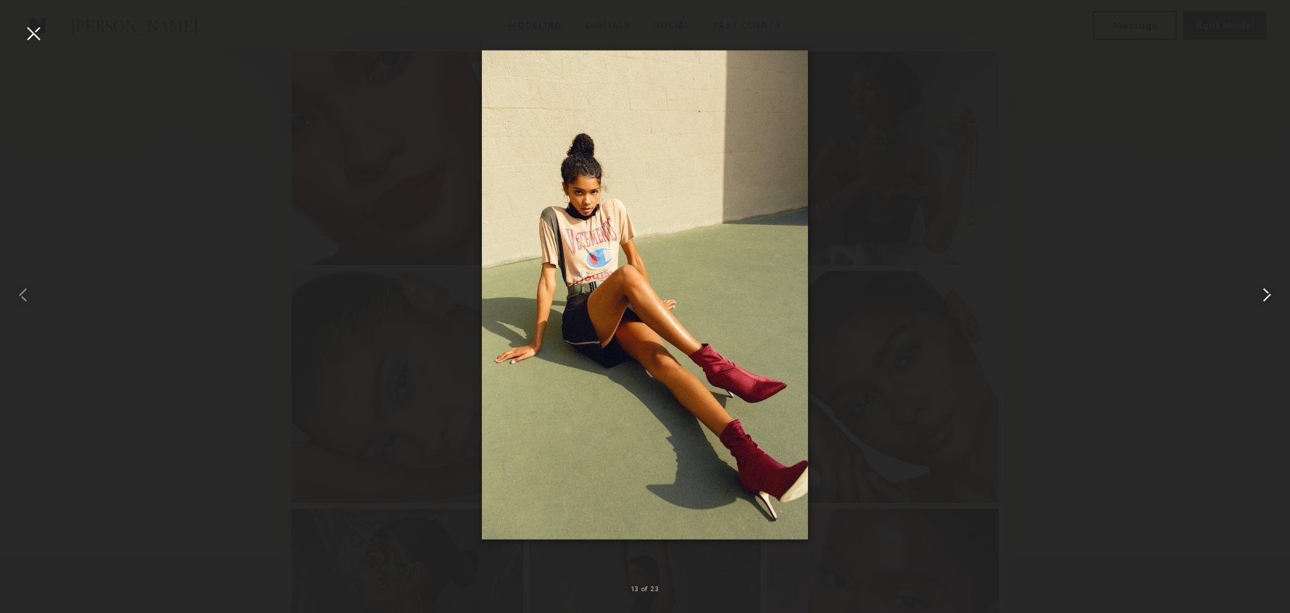
click at [1262, 300] on common-icon at bounding box center [1266, 294] width 23 height 23
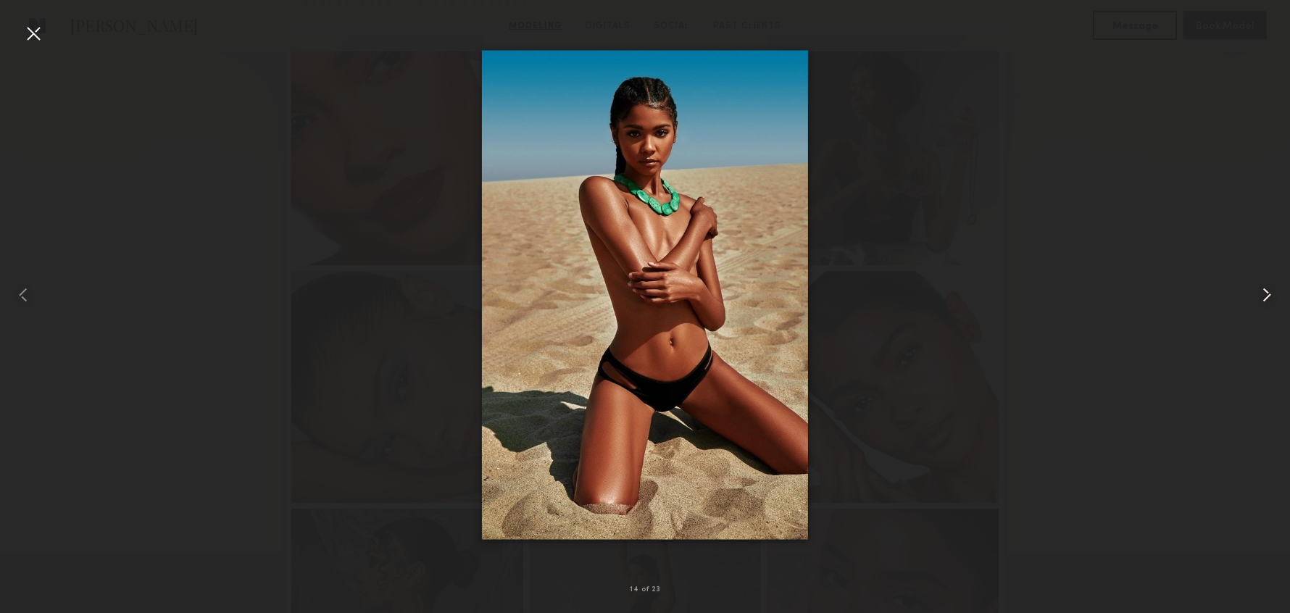
click at [1263, 300] on common-icon at bounding box center [1266, 294] width 23 height 23
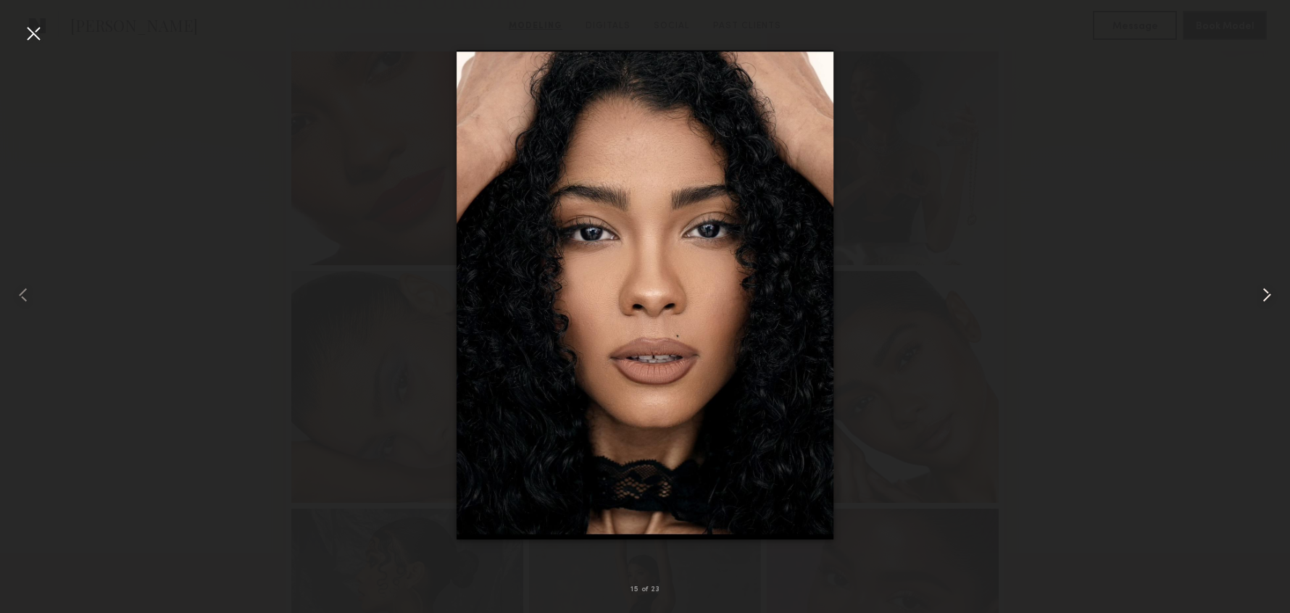
click at [1263, 301] on common-icon at bounding box center [1266, 294] width 23 height 23
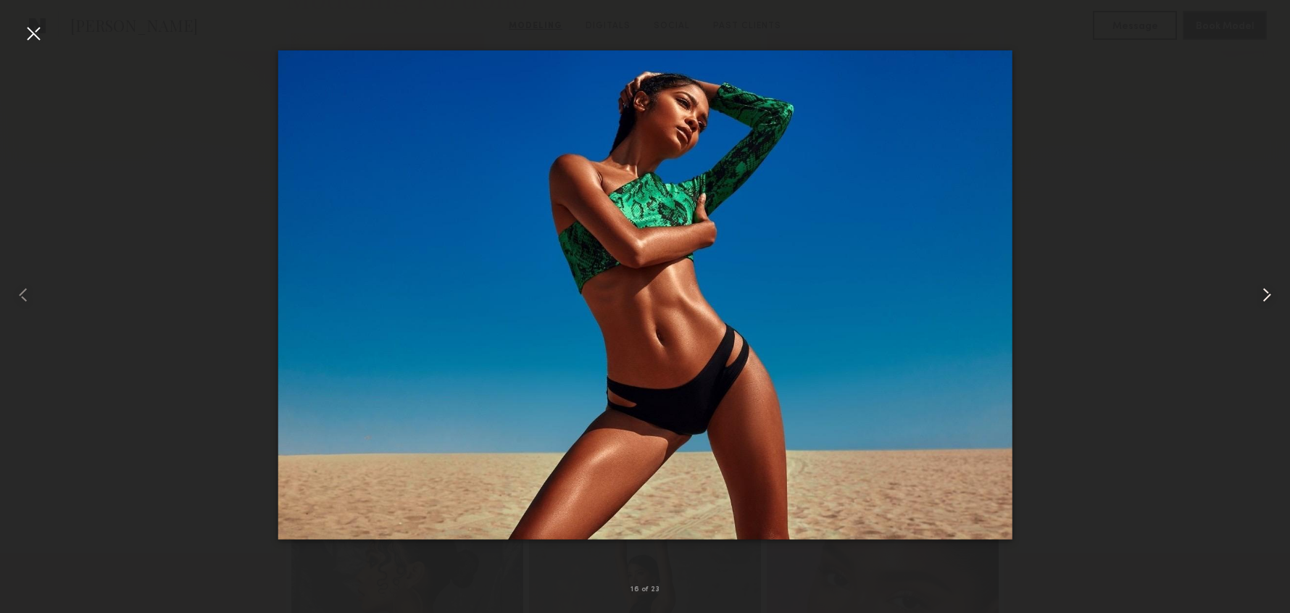
click at [1263, 301] on common-icon at bounding box center [1266, 294] width 23 height 23
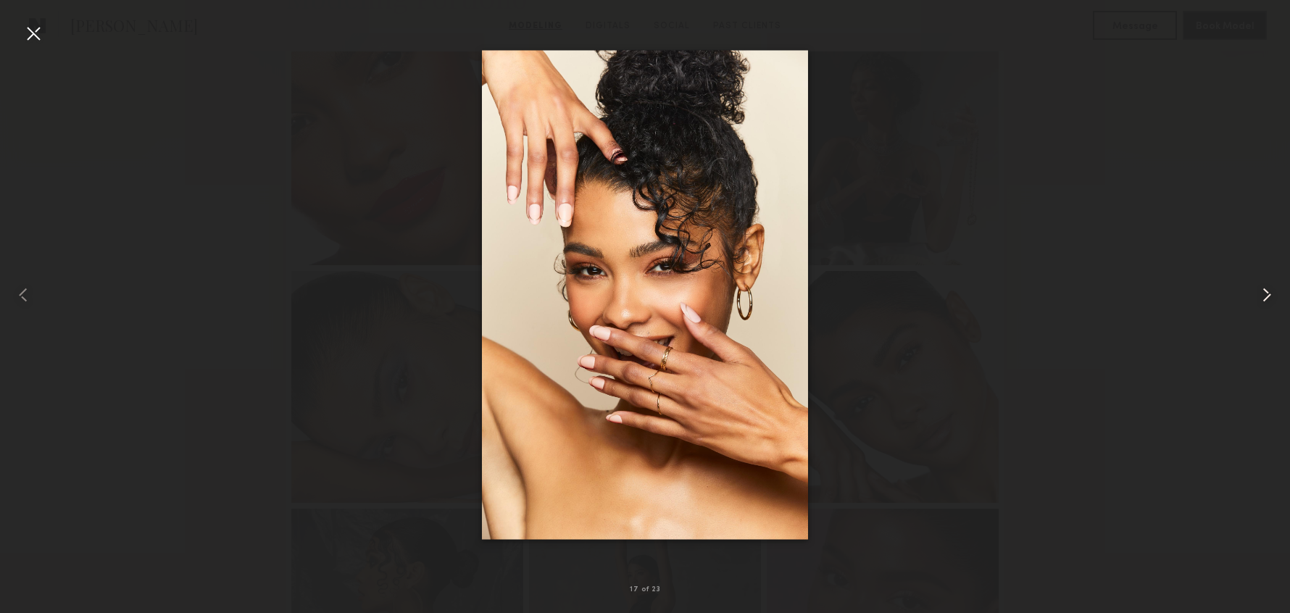
click at [1263, 301] on common-icon at bounding box center [1266, 294] width 23 height 23
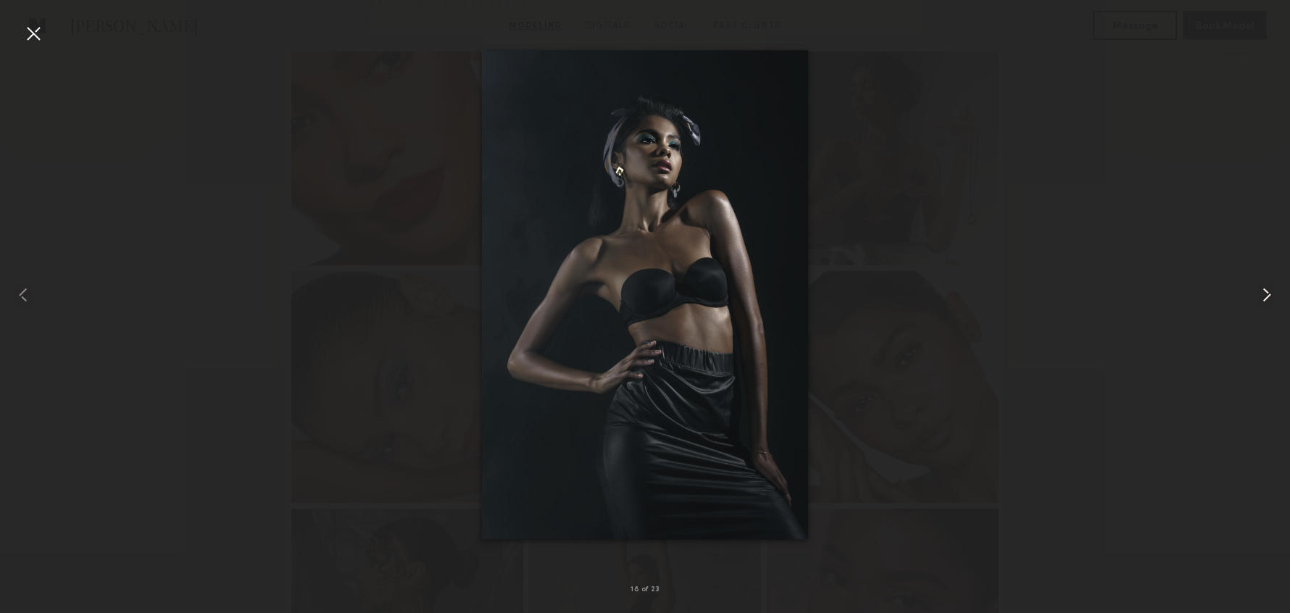
click at [1263, 303] on common-icon at bounding box center [1266, 294] width 23 height 23
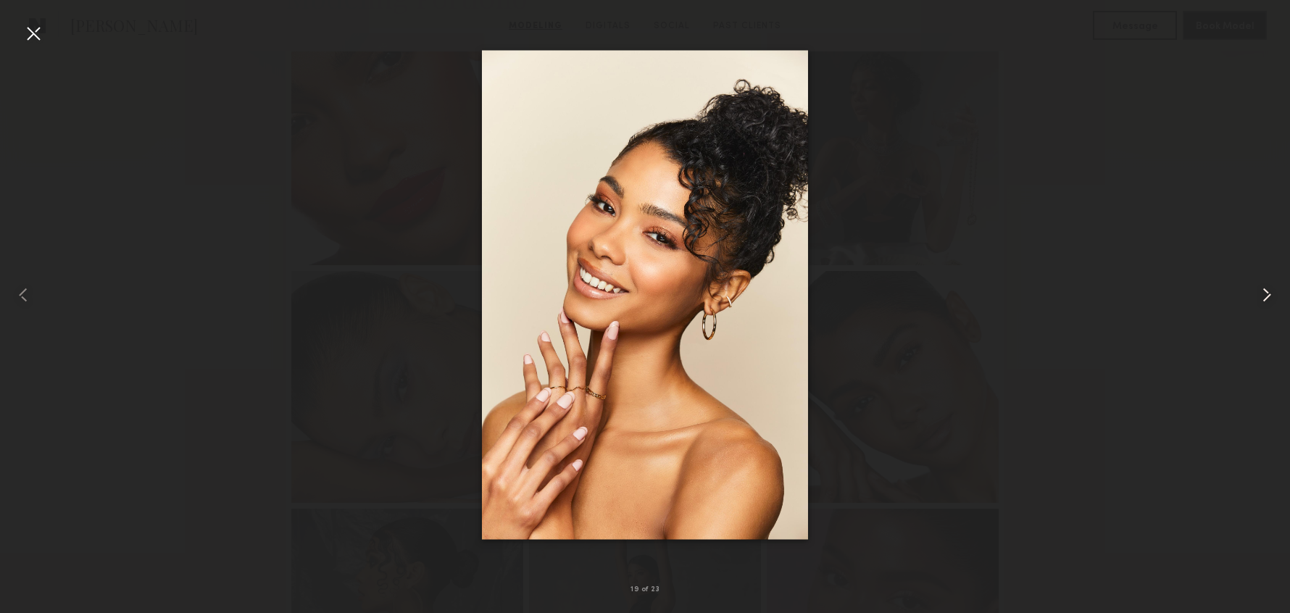
click at [1263, 303] on common-icon at bounding box center [1266, 294] width 23 height 23
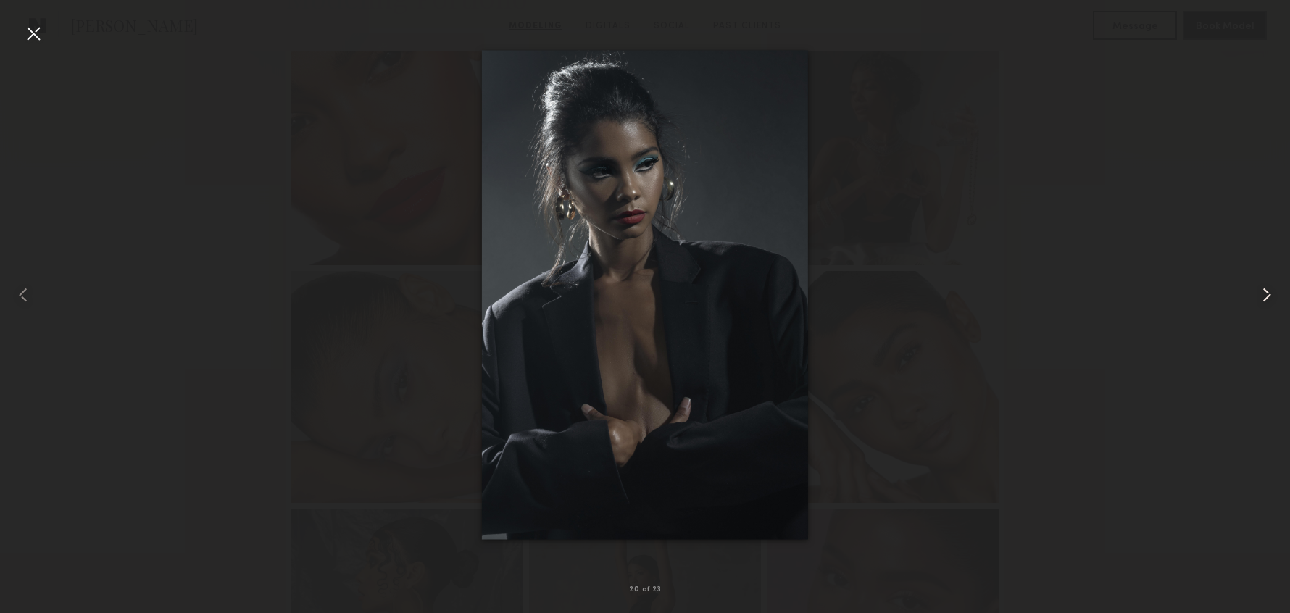
click at [1263, 303] on common-icon at bounding box center [1266, 294] width 23 height 23
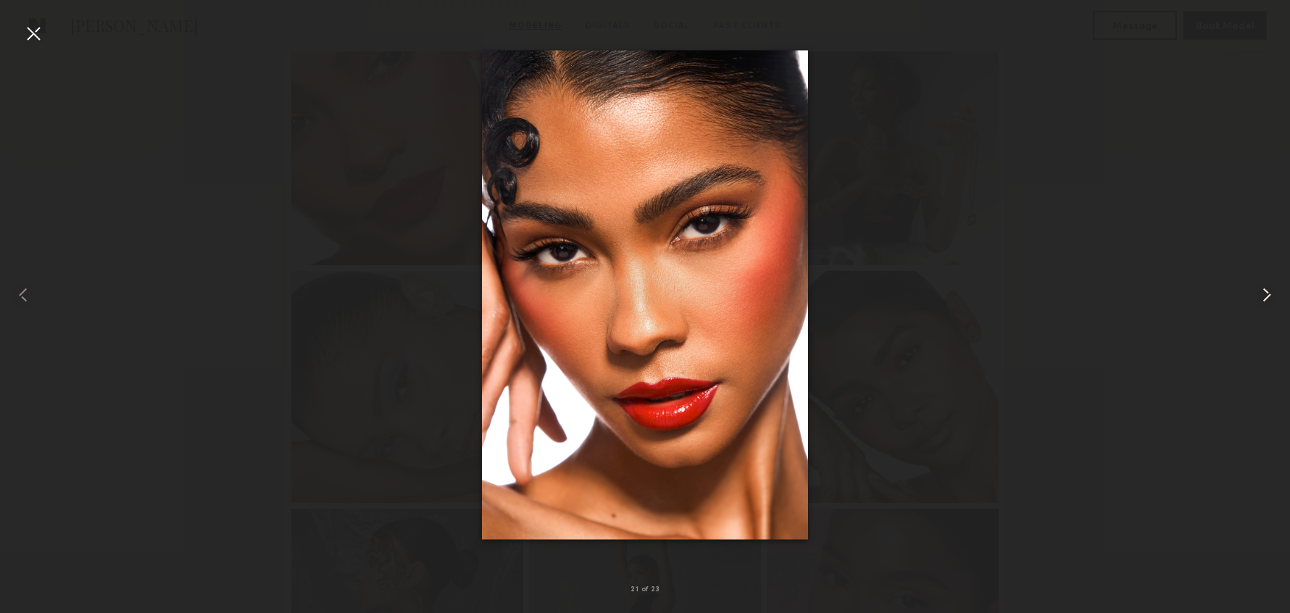
click at [1263, 304] on common-icon at bounding box center [1266, 294] width 23 height 23
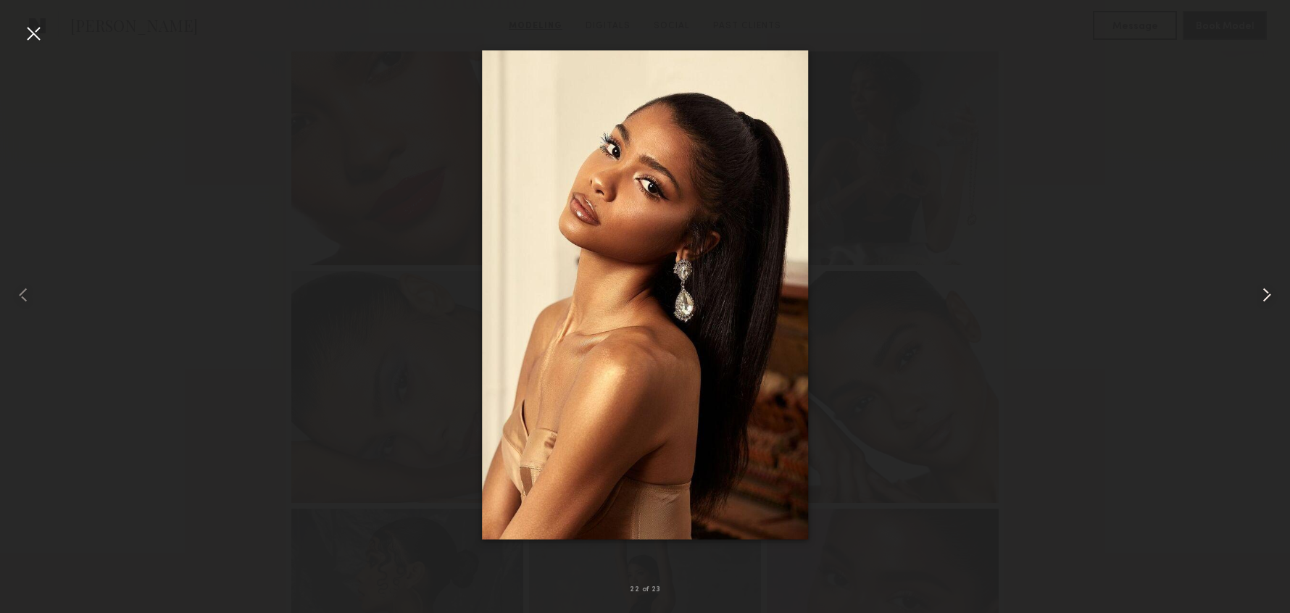
click at [1263, 304] on common-icon at bounding box center [1266, 294] width 23 height 23
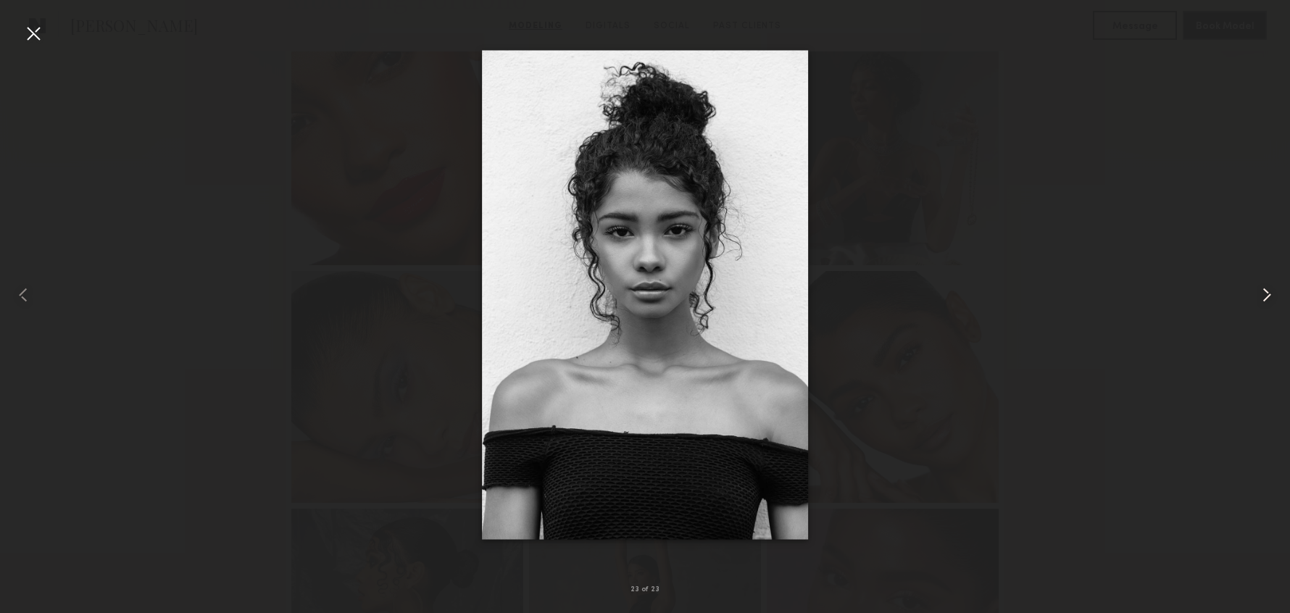
click at [1262, 304] on common-icon at bounding box center [1266, 294] width 23 height 23
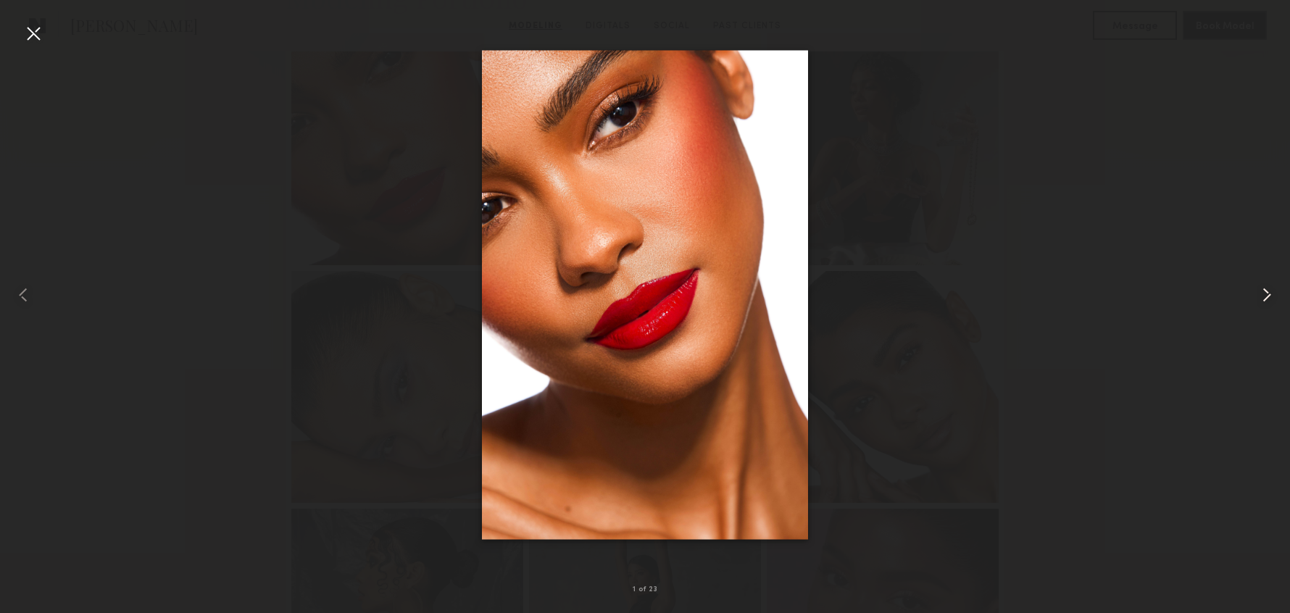
click at [1261, 305] on common-icon at bounding box center [1266, 294] width 23 height 23
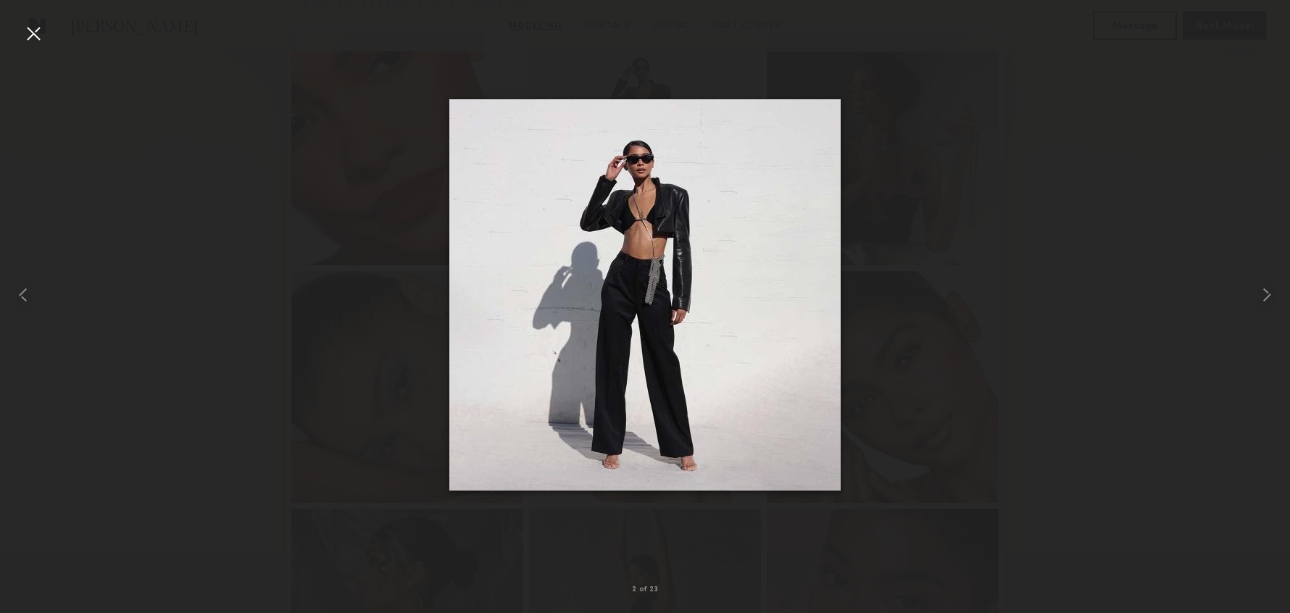
click at [1181, 264] on div at bounding box center [645, 294] width 1290 height 543
